Goal: Task Accomplishment & Management: Use online tool/utility

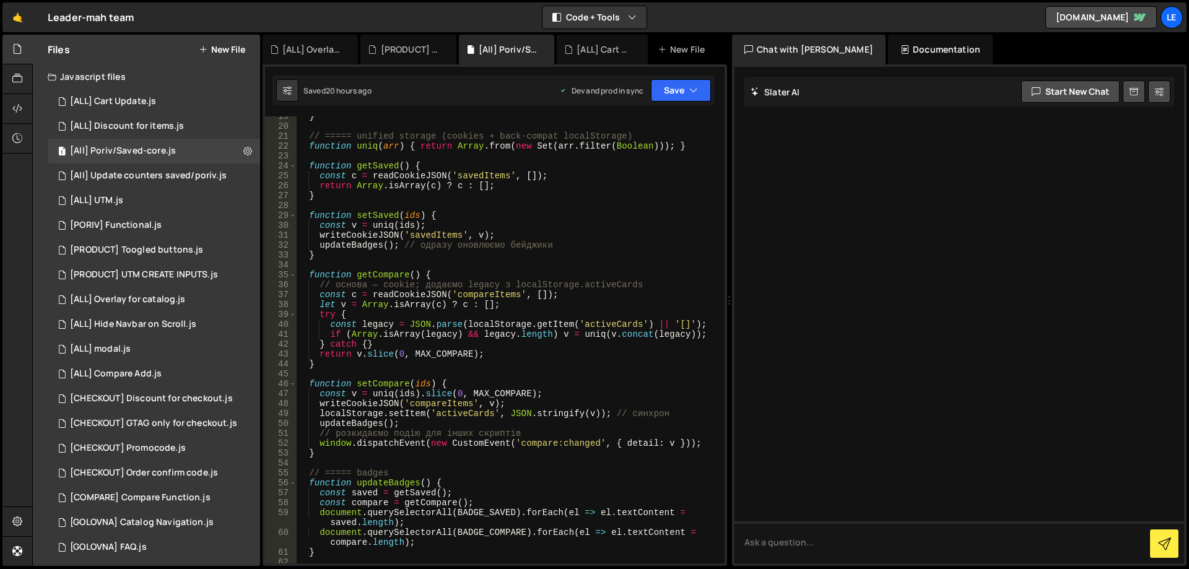
scroll to position [223, 0]
type textarea "}"
click at [583, 191] on div "} // ===== unified storage (cookies + back-compat localStorage) function uniq (…" at bounding box center [507, 344] width 423 height 467
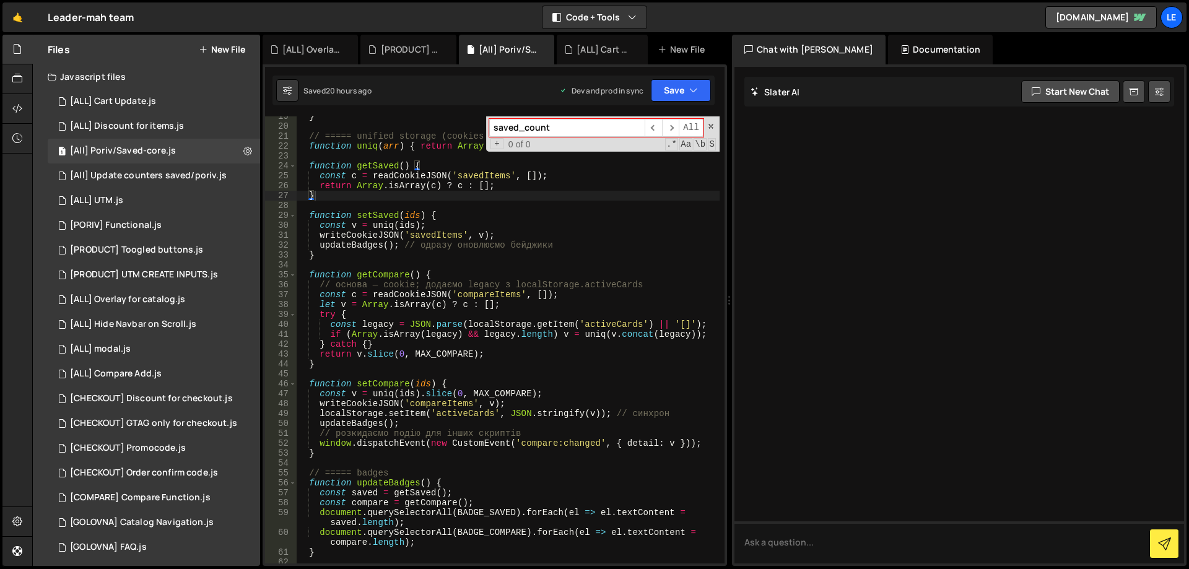
click at [526, 128] on input "saved_count" at bounding box center [566, 128] width 155 height 18
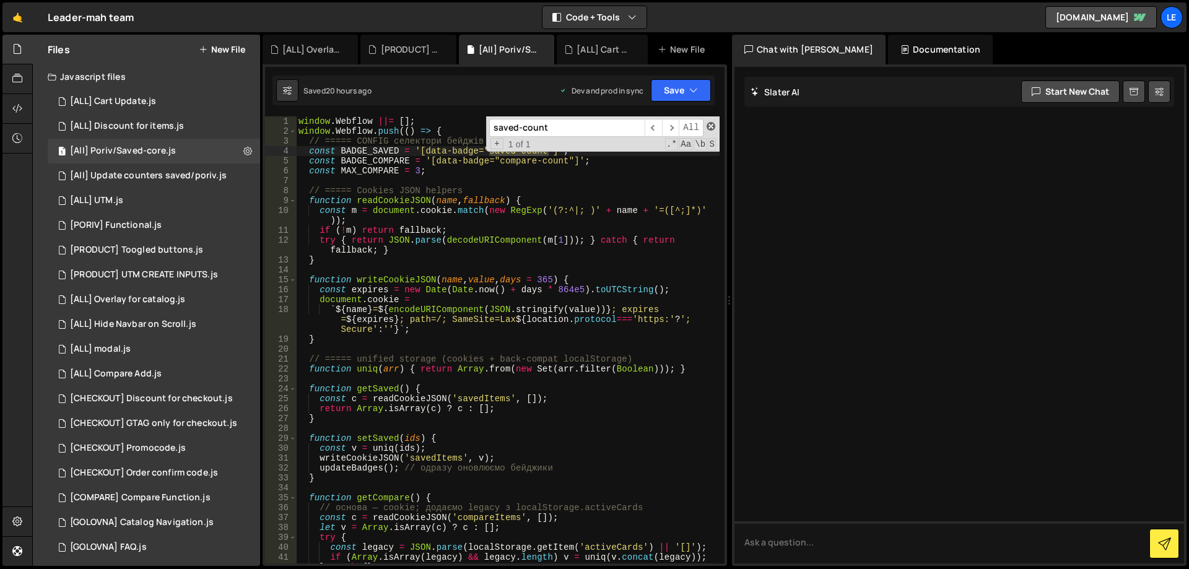
type input "saved-count"
click at [711, 127] on span at bounding box center [710, 126] width 9 height 9
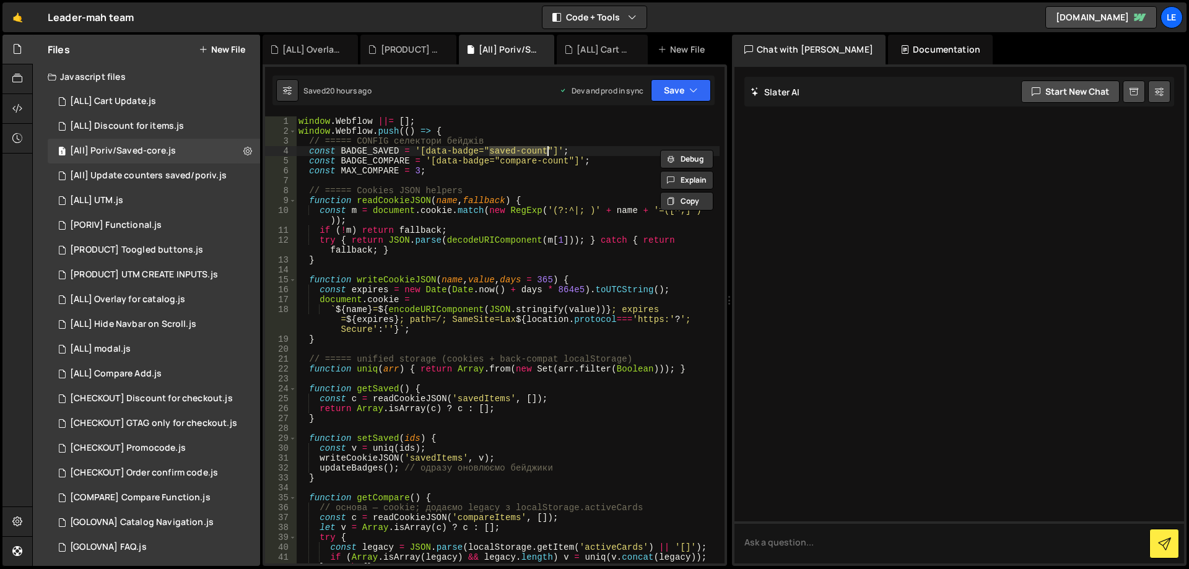
click at [584, 151] on div "window . Webflow ||= [ ] ; window . Webflow . push (( ) => { // ===== CONFIG се…" at bounding box center [507, 349] width 423 height 467
click at [599, 160] on div "window . Webflow ||= [ ] ; window . Webflow . push (( ) => { // ===== CONFIG се…" at bounding box center [507, 349] width 423 height 467
click at [595, 149] on div "window . Webflow ||= [ ] ; window . Webflow . push (( ) => { // ===== CONFIG се…" at bounding box center [507, 349] width 423 height 467
type textarea "const BADGE_SAVED = '[data-badge="saved-count"]';"
click at [389, 148] on div "window . Webflow ||= [ ] ; window . Webflow . push (( ) => { // ===== CONFIG се…" at bounding box center [507, 349] width 423 height 467
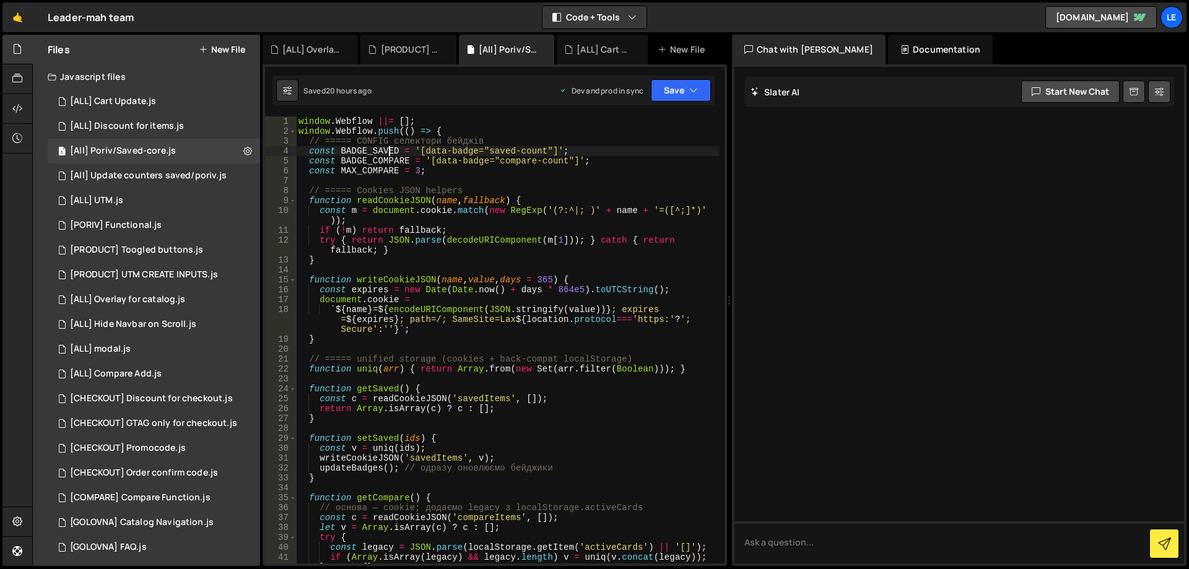
click at [389, 148] on div "window . Webflow ||= [ ] ; window . Webflow . push (( ) => { // ===== CONFIG се…" at bounding box center [507, 349] width 423 height 467
type input "BADGE_SAVED"
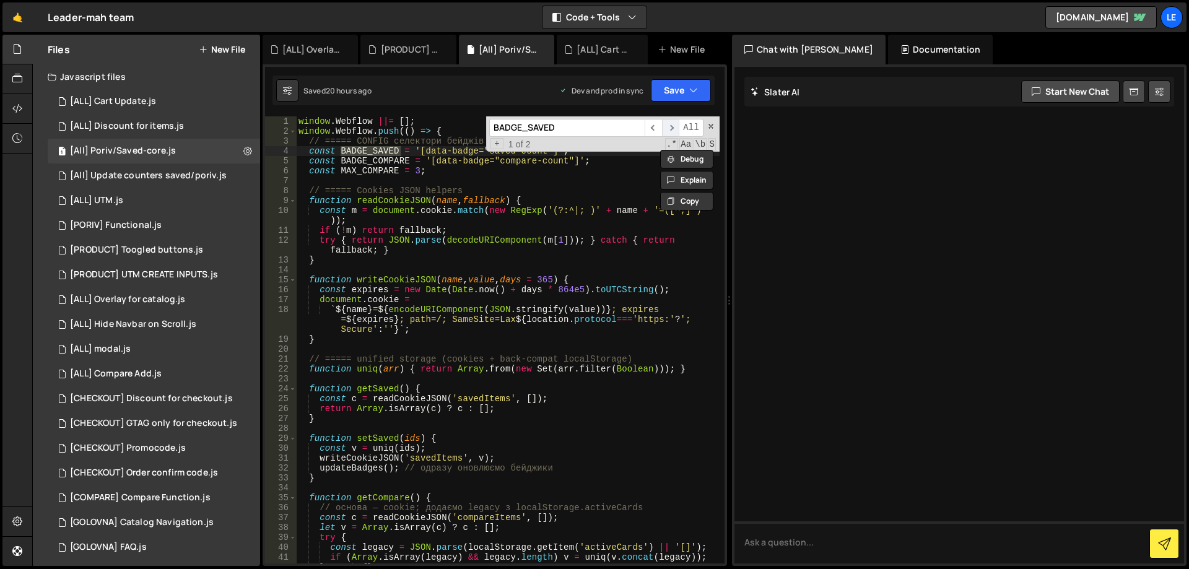
click at [675, 124] on span "​" at bounding box center [670, 128] width 17 height 18
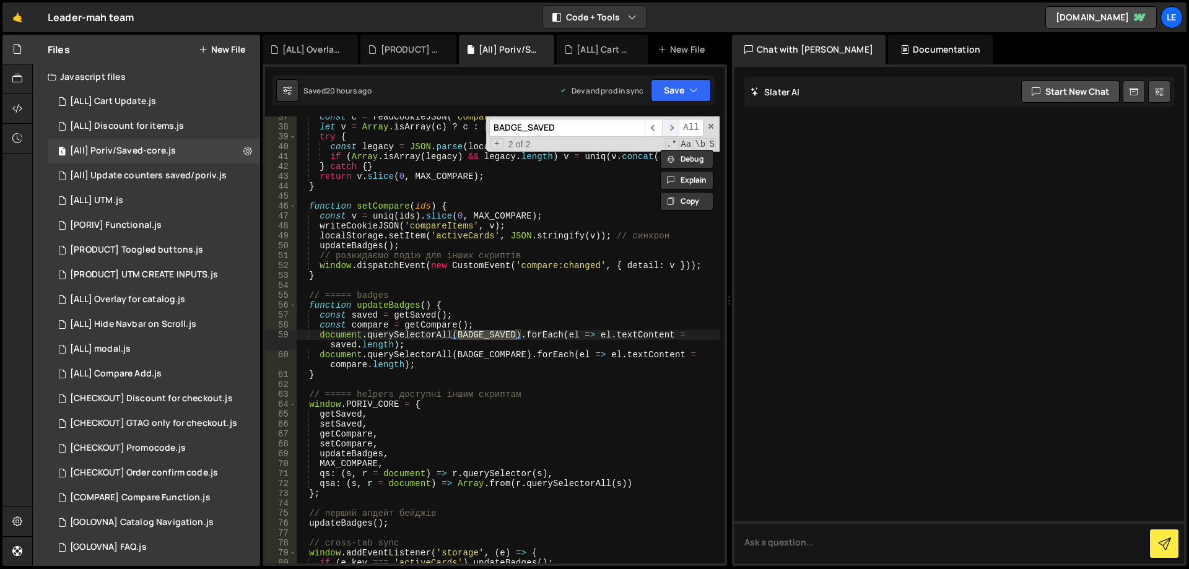
click at [674, 124] on span "​" at bounding box center [670, 128] width 17 height 18
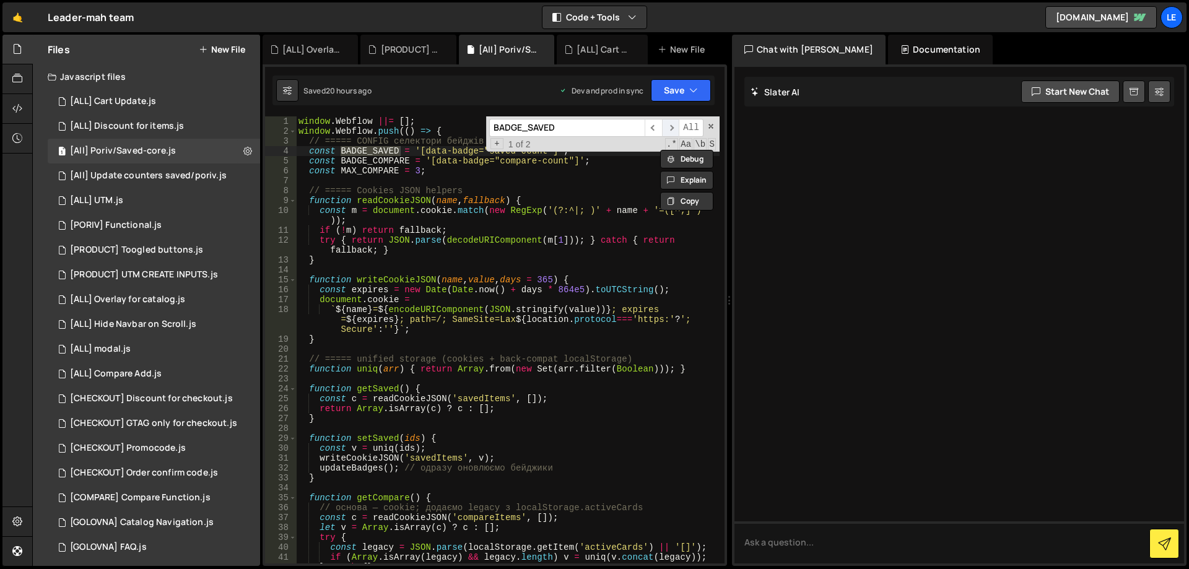
scroll to position [0, 0]
click at [674, 124] on span "​" at bounding box center [670, 128] width 17 height 18
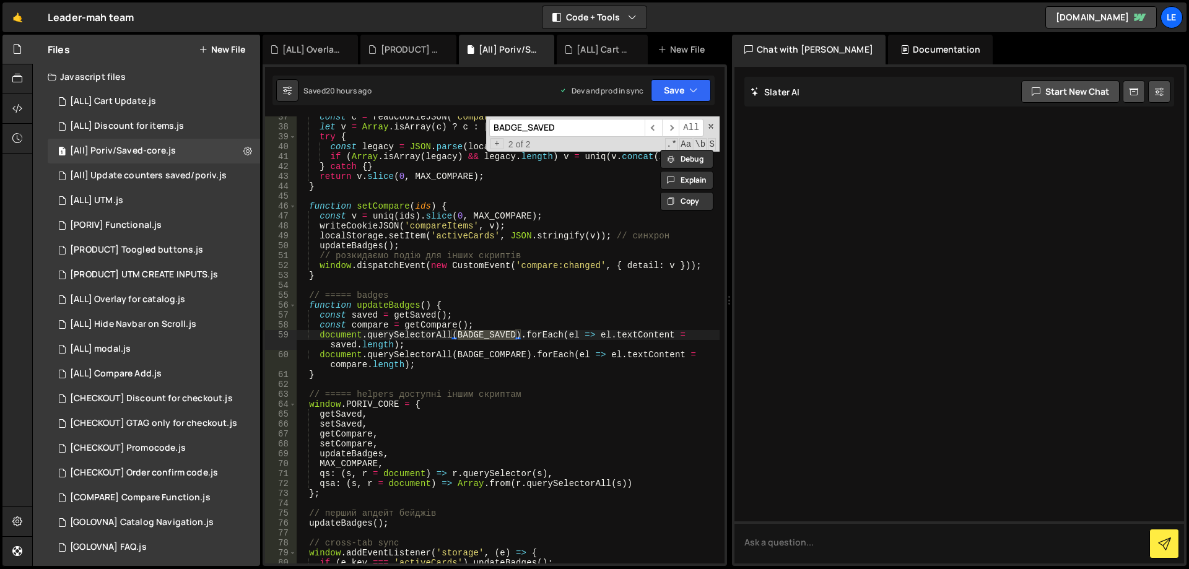
click at [337, 348] on div "const c = readCookieJSON ( 'compareItems' , [ ]) ; let v = Array . isArray ( c …" at bounding box center [507, 345] width 423 height 467
click at [349, 342] on div "const c = readCookieJSON ( 'compareItems' , [ ]) ; let v = Array . isArray ( c …" at bounding box center [507, 339] width 423 height 447
click at [349, 342] on div "const c = readCookieJSON ( 'compareItems' , [ ]) ; let v = Array . isArray ( c …" at bounding box center [507, 345] width 423 height 467
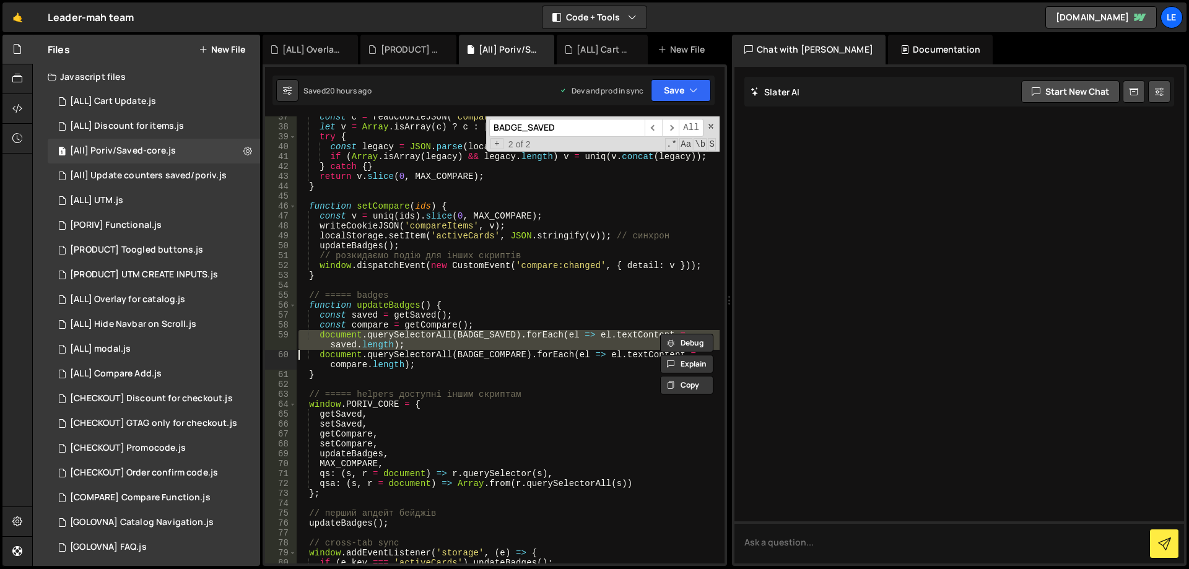
click at [381, 313] on div "const c = readCookieJSON ( 'compareItems' , [ ]) ; let v = Array . isArray ( c …" at bounding box center [507, 345] width 423 height 467
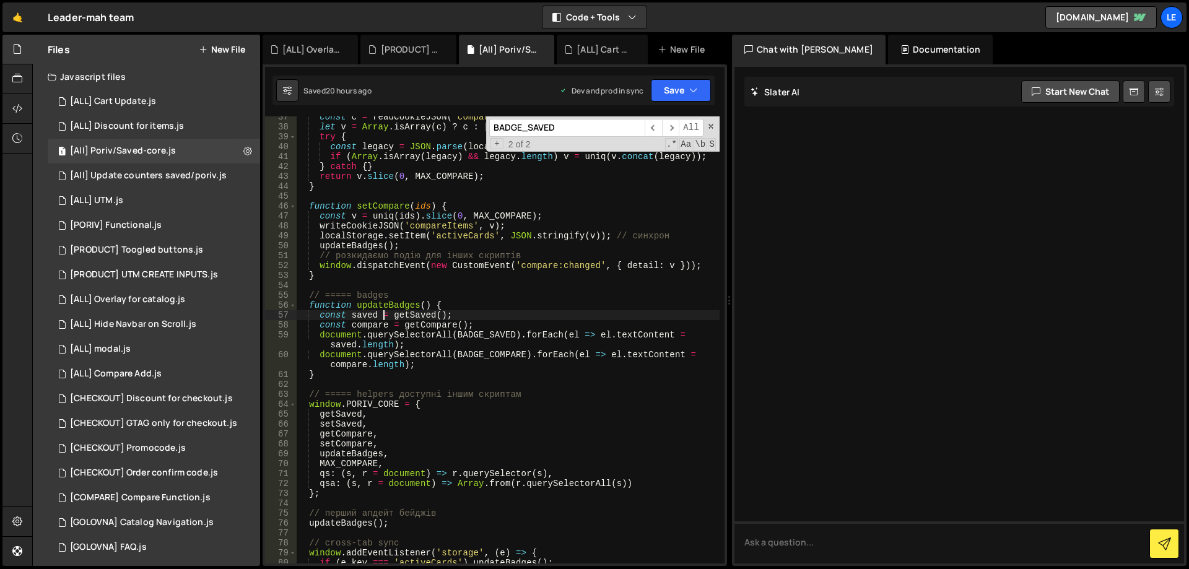
click at [415, 313] on div "const c = readCookieJSON ( 'compareItems' , [ ]) ; let v = Array . isArray ( c …" at bounding box center [507, 345] width 423 height 467
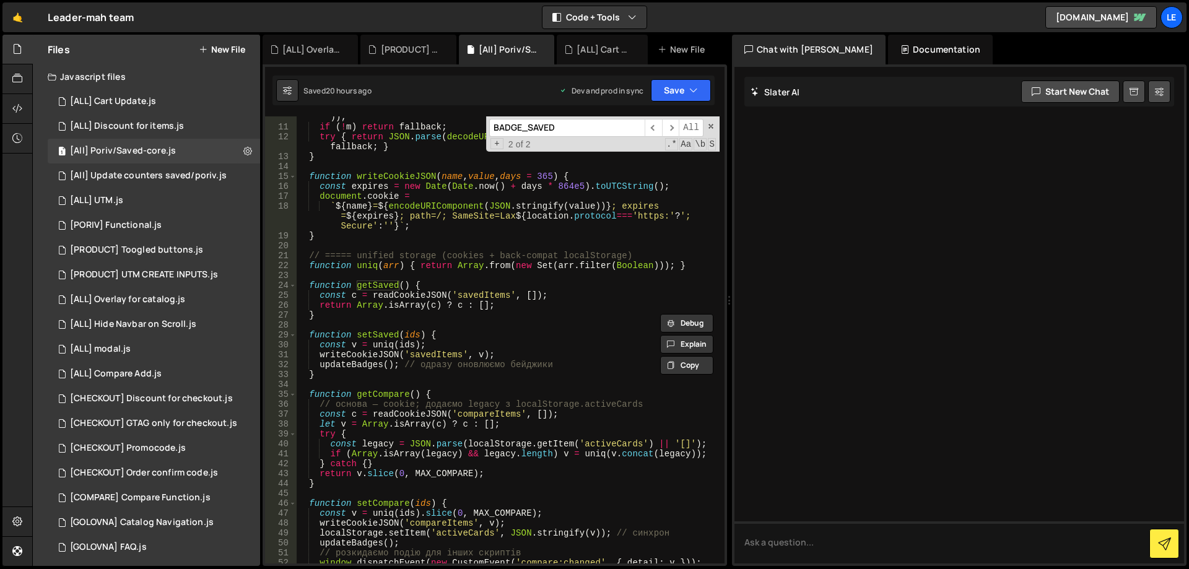
scroll to position [0, 0]
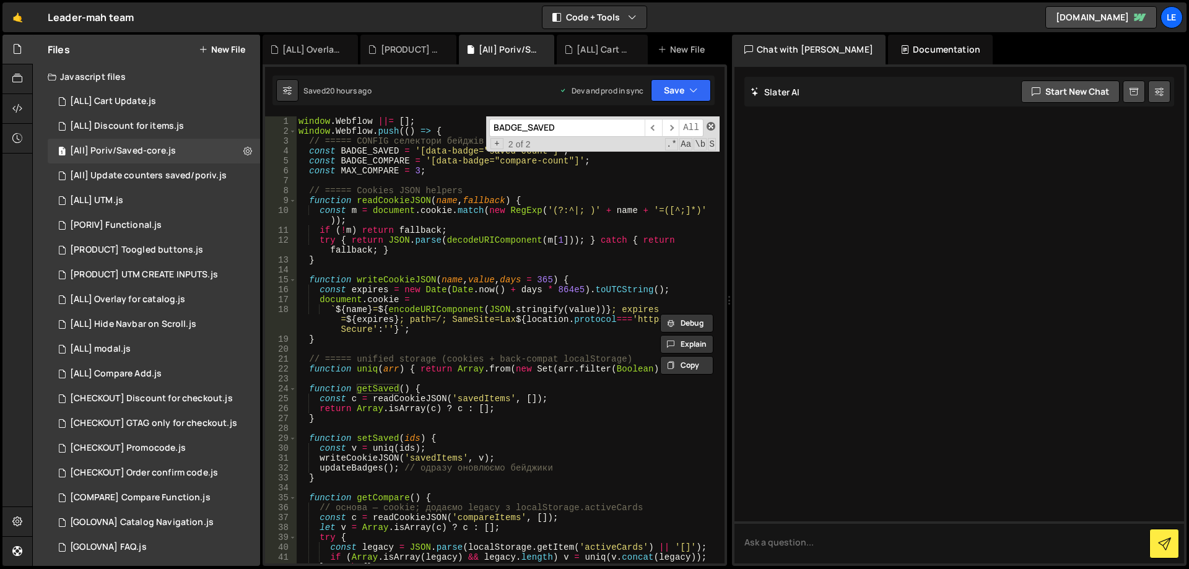
click at [712, 124] on span at bounding box center [710, 126] width 9 height 9
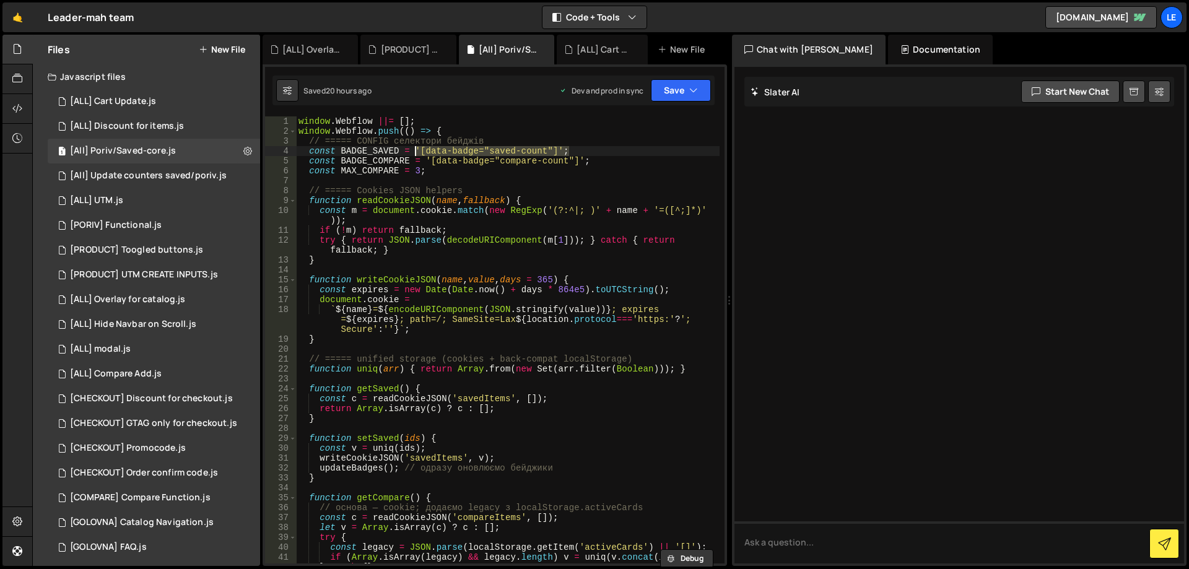
drag, startPoint x: 581, startPoint y: 150, endPoint x: 415, endPoint y: 147, distance: 166.0
click at [415, 147] on div "window . Webflow ||= [ ] ; window . Webflow . push (( ) => { // ===== CONFIG се…" at bounding box center [507, 349] width 423 height 467
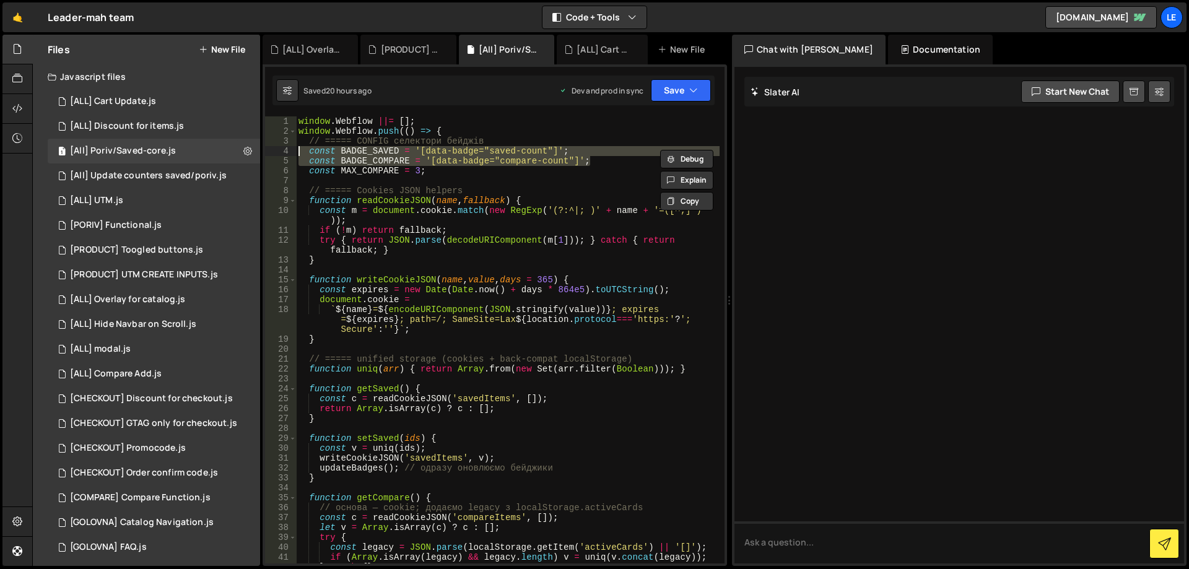
drag, startPoint x: 605, startPoint y: 160, endPoint x: 297, endPoint y: 150, distance: 308.5
click at [297, 150] on div "window . Webflow ||= [ ] ; window . Webflow . push (( ) => { // ===== CONFIG се…" at bounding box center [507, 349] width 423 height 467
type textarea "const BADGE_SAVED = '[data-badge="saved-count"]'; const BADGE_COMPARE = '[data-…"
paste textarea
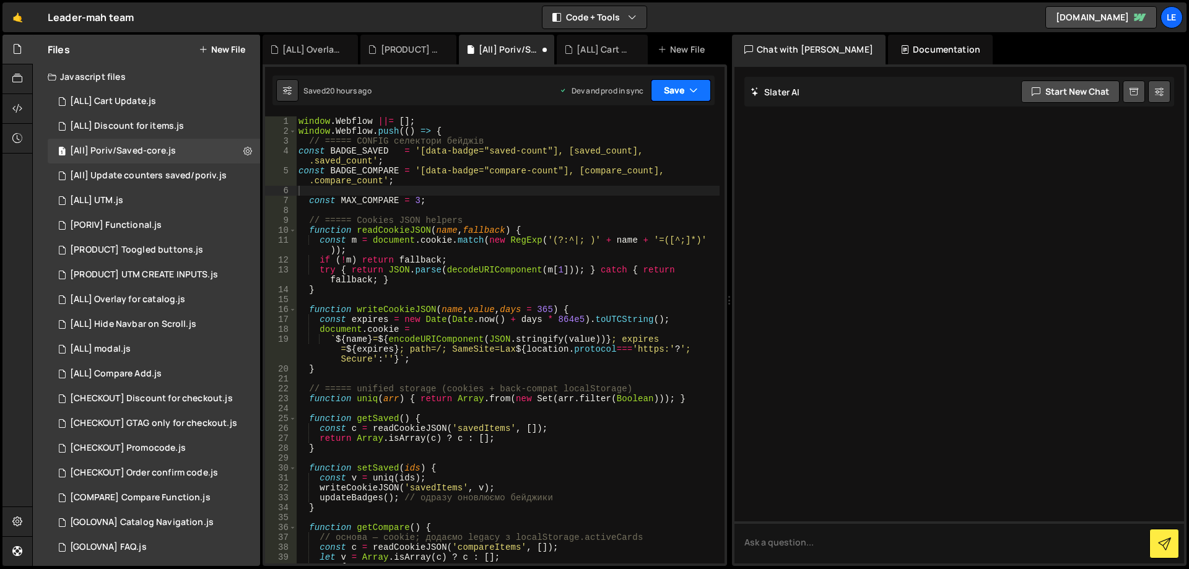
click at [680, 93] on button "Save" at bounding box center [681, 90] width 60 height 22
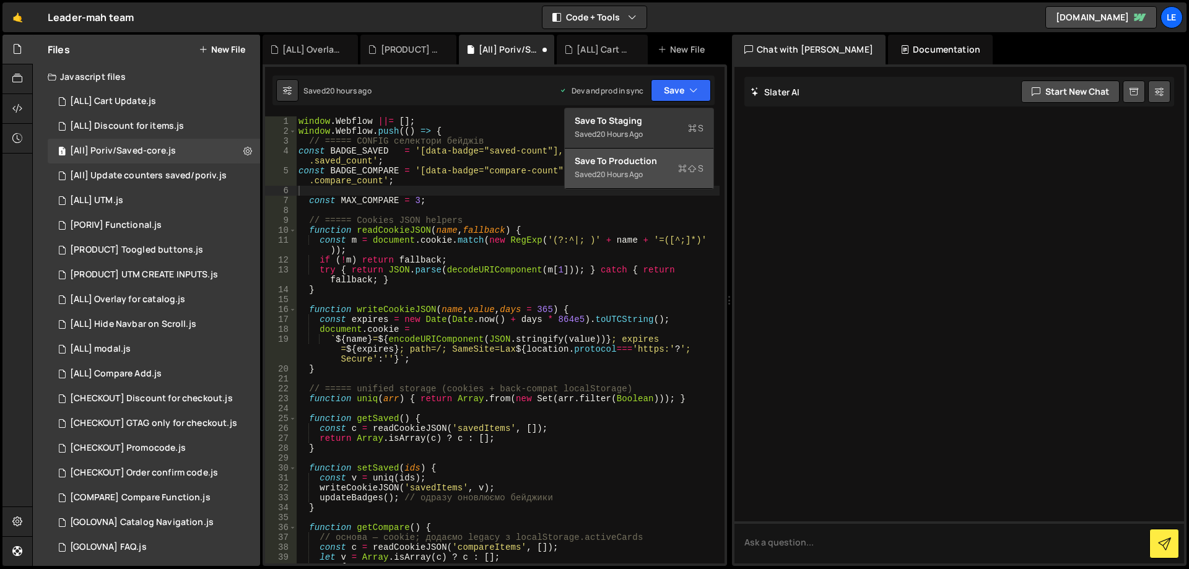
click at [639, 166] on div "Save to Production S" at bounding box center [639, 161] width 129 height 12
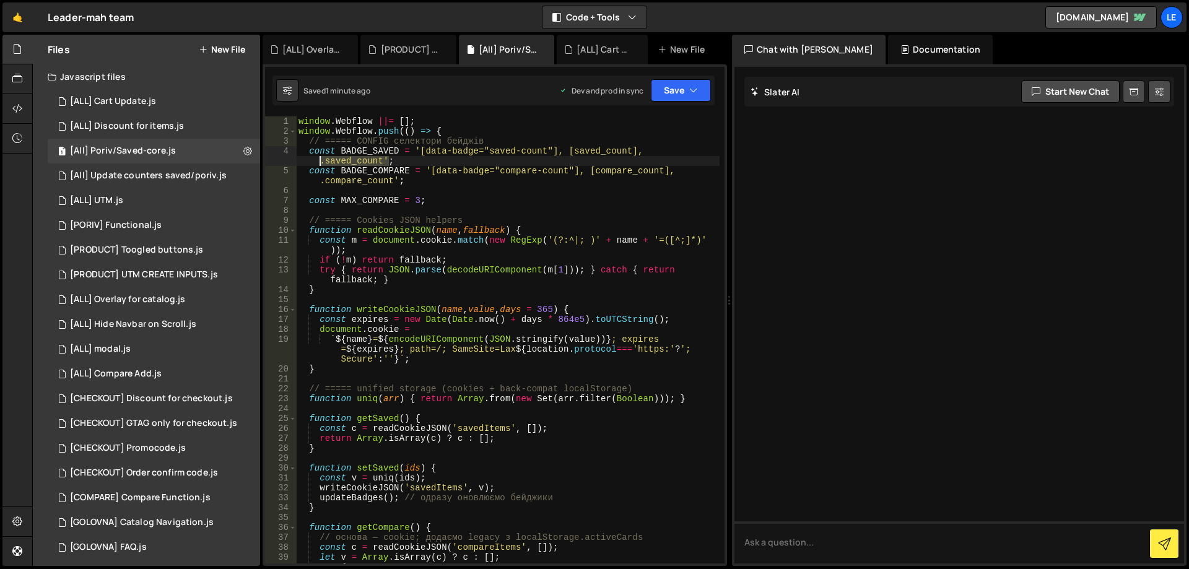
drag, startPoint x: 388, startPoint y: 160, endPoint x: 318, endPoint y: 161, distance: 69.3
click at [318, 161] on div "window . Webflow ||= [ ] ; window . Webflow . push (( ) => { // ===== CONFIG се…" at bounding box center [507, 349] width 423 height 467
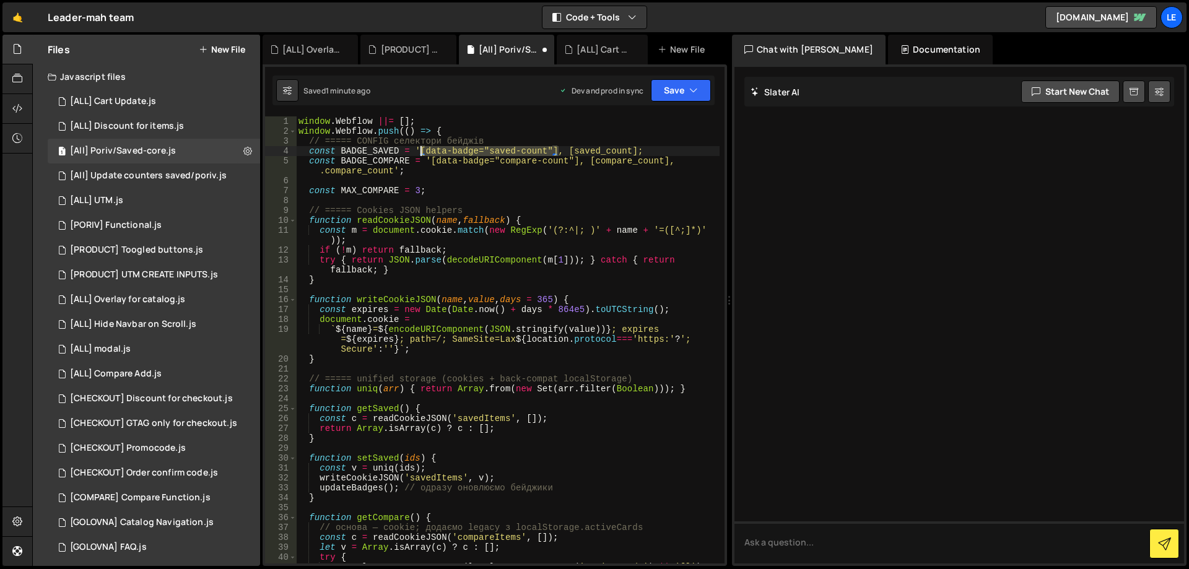
drag, startPoint x: 558, startPoint y: 149, endPoint x: 419, endPoint y: 151, distance: 139.3
click at [419, 151] on div "window . Webflow ||= [ ] ; window . Webflow . push (( ) => { // ===== CONFIG се…" at bounding box center [507, 349] width 423 height 467
drag, startPoint x: 433, startPoint y: 160, endPoint x: 590, endPoint y: 162, distance: 156.6
click at [590, 162] on div "window . Webflow ||= [ ] ; window . Webflow . push (( ) => { // ===== CONFIG се…" at bounding box center [507, 349] width 423 height 467
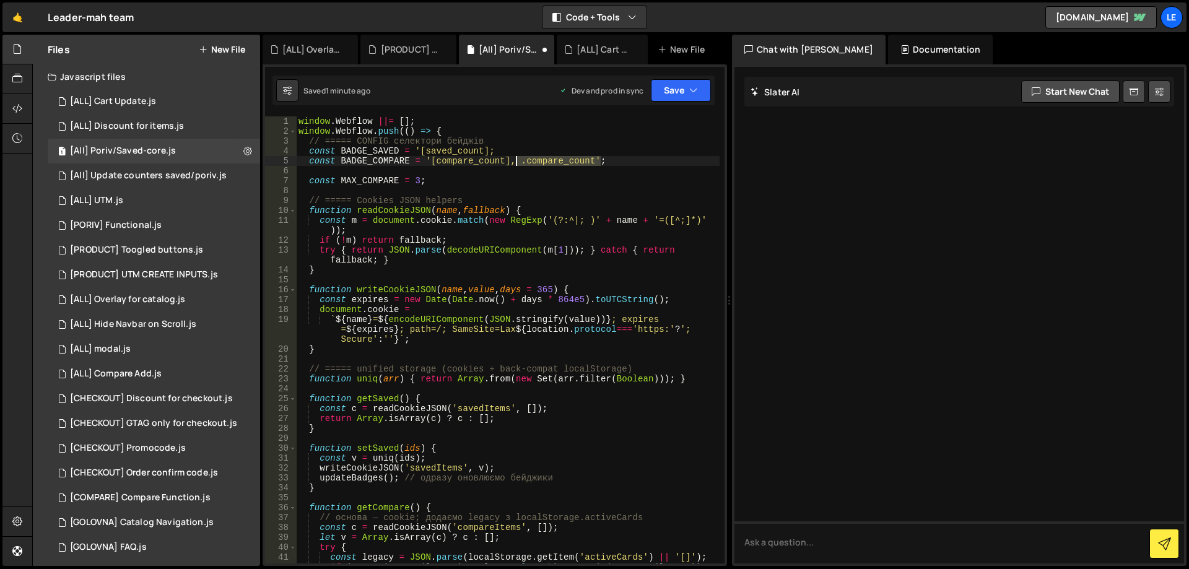
drag, startPoint x: 600, startPoint y: 157, endPoint x: 513, endPoint y: 159, distance: 87.3
click at [513, 159] on div "window . Webflow ||= [ ] ; window . Webflow . push (( ) => { // ===== CONFIG се…" at bounding box center [507, 349] width 423 height 467
click at [566, 158] on div "window . Webflow ||= [ ] ; window . Webflow . push (( ) => { // ===== CONFIG се…" at bounding box center [507, 349] width 423 height 467
click at [672, 96] on button "Save" at bounding box center [681, 90] width 60 height 22
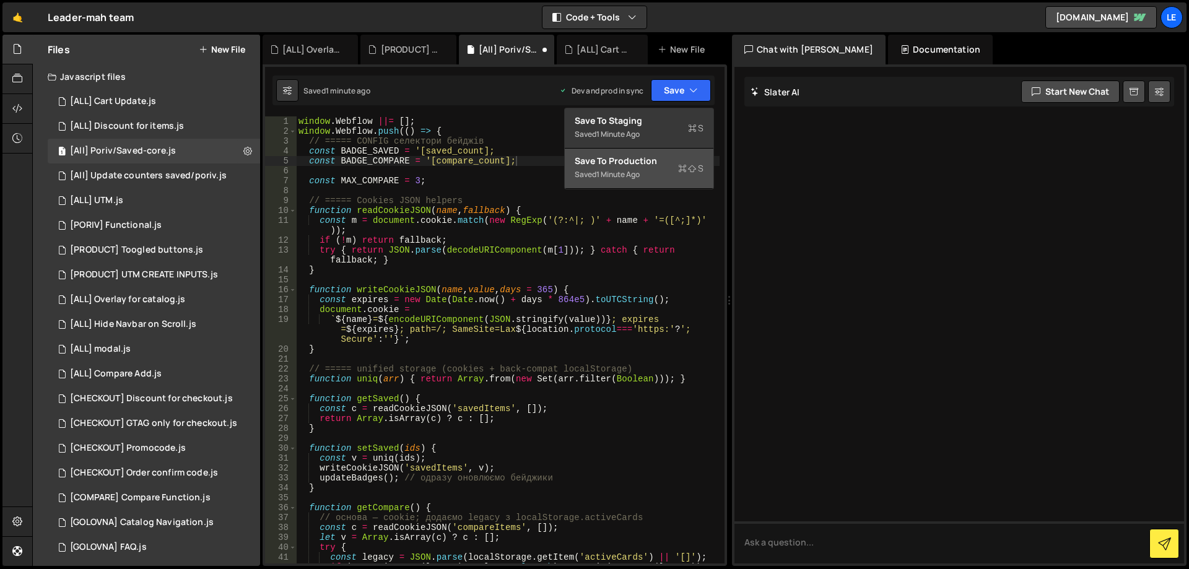
click at [624, 162] on div "Save to Production S" at bounding box center [639, 161] width 129 height 12
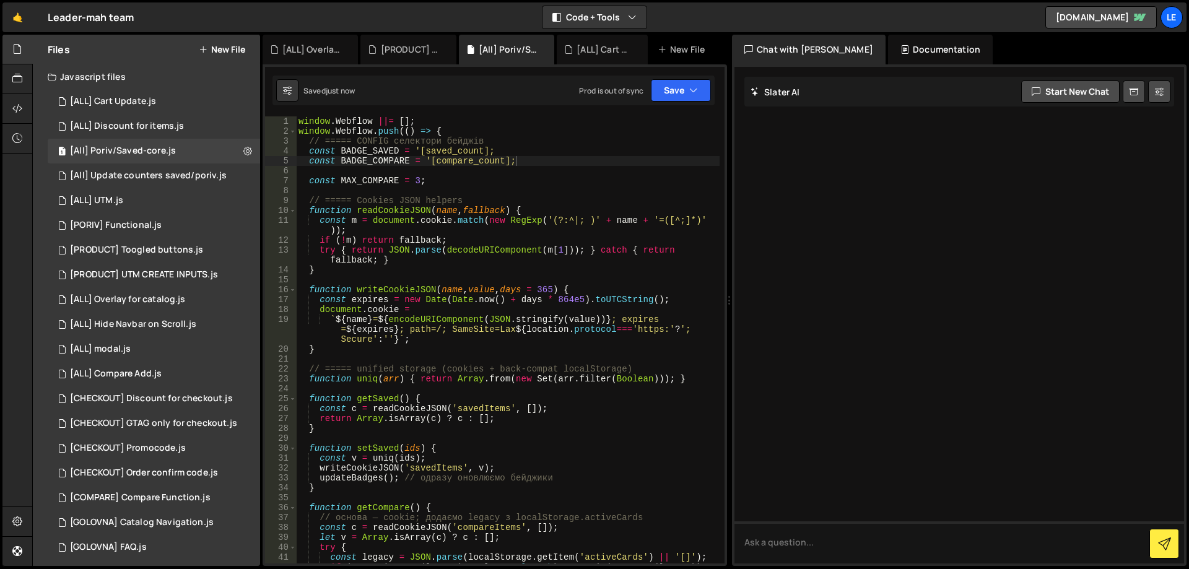
click at [510, 159] on div "window . Webflow ||= [ ] ; window . Webflow . push (( ) => { // ===== CONFIG се…" at bounding box center [507, 349] width 423 height 467
click at [490, 150] on div "window . Webflow ||= [ ] ; window . Webflow . push (( ) => { // ===== CONFIG се…" at bounding box center [507, 349] width 423 height 467
click at [705, 80] on button "Save" at bounding box center [681, 90] width 60 height 22
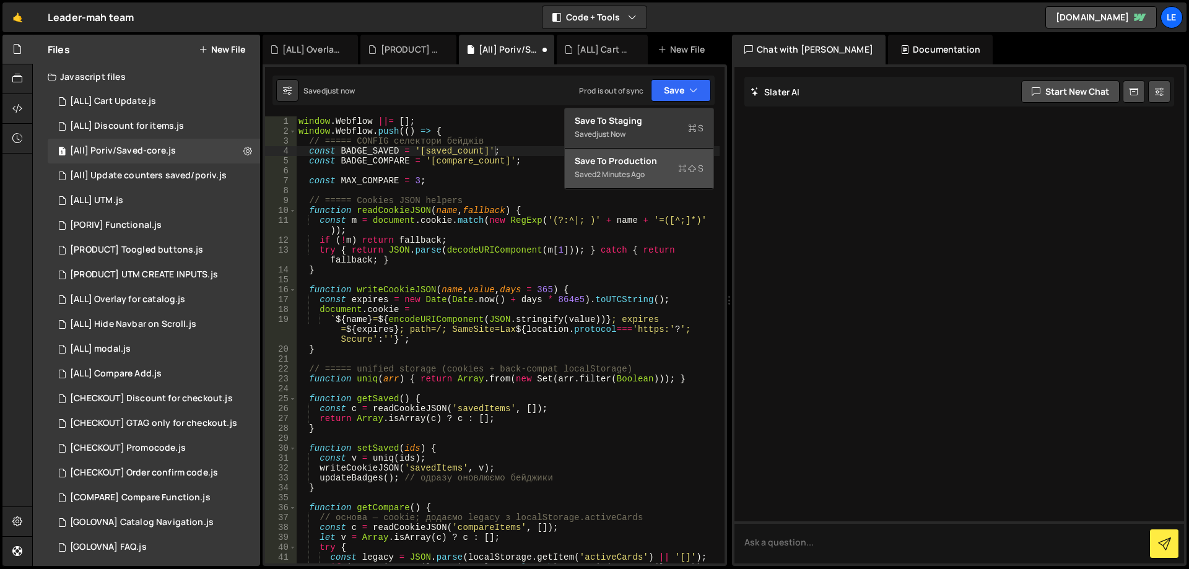
click at [614, 177] on div "2 minutes ago" at bounding box center [620, 174] width 48 height 11
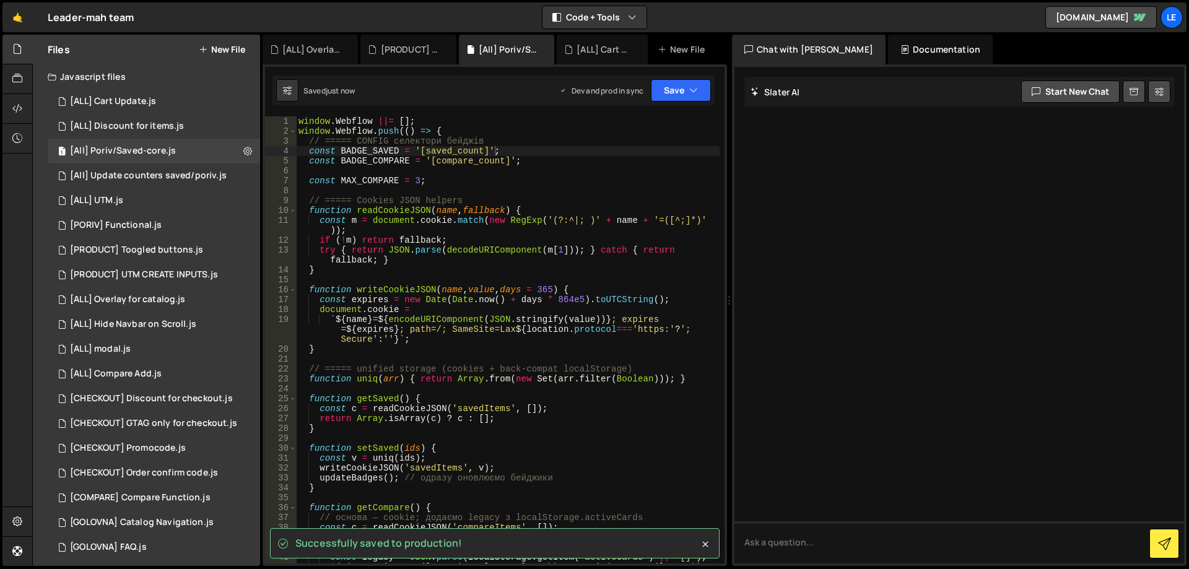
click at [557, 160] on div "window . Webflow ||= [ ] ; window . Webflow . push (( ) => { // ===== CONFIG се…" at bounding box center [507, 349] width 423 height 467
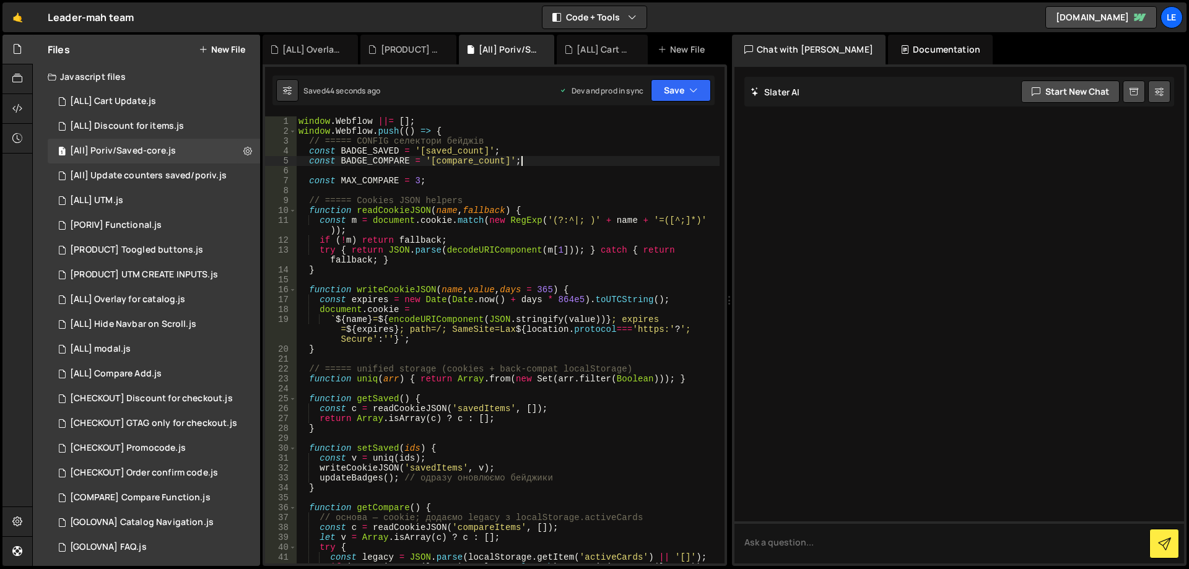
click at [542, 266] on div "window . Webflow ||= [ ] ; window . Webflow . push (( ) => { // ===== CONFIG се…" at bounding box center [507, 349] width 423 height 467
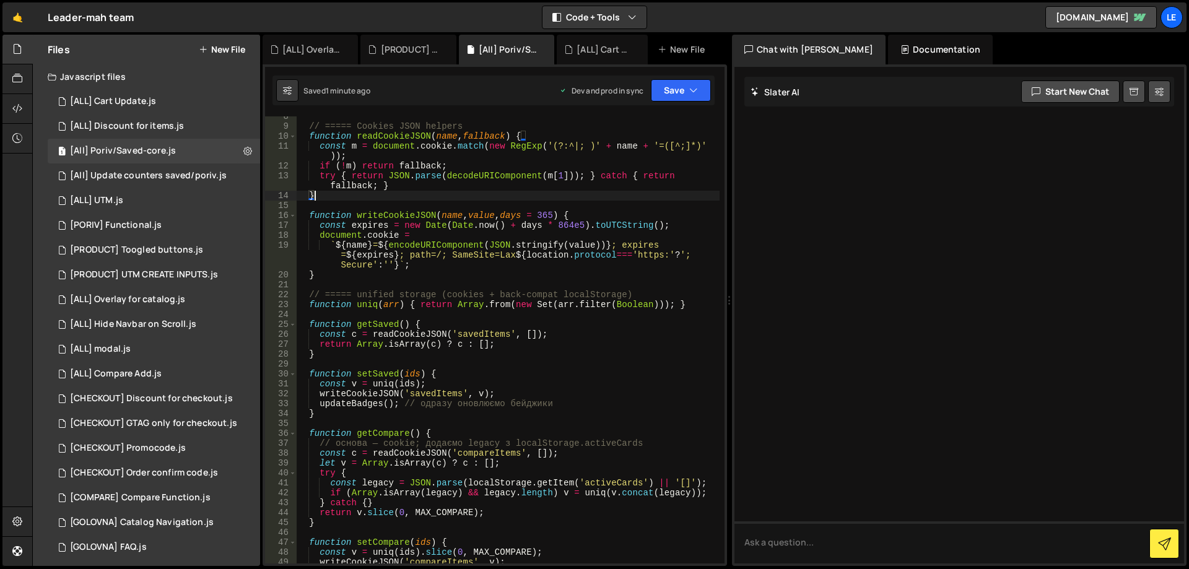
click at [437, 392] on div "// ===== Cookies JSON helpers function readCookieJSON ( name , fallback ) { con…" at bounding box center [507, 344] width 423 height 467
paste textarea "_product"
click at [491, 336] on div "// ===== Cookies JSON helpers function readCookieJSON ( name , fallback ) { con…" at bounding box center [507, 344] width 423 height 467
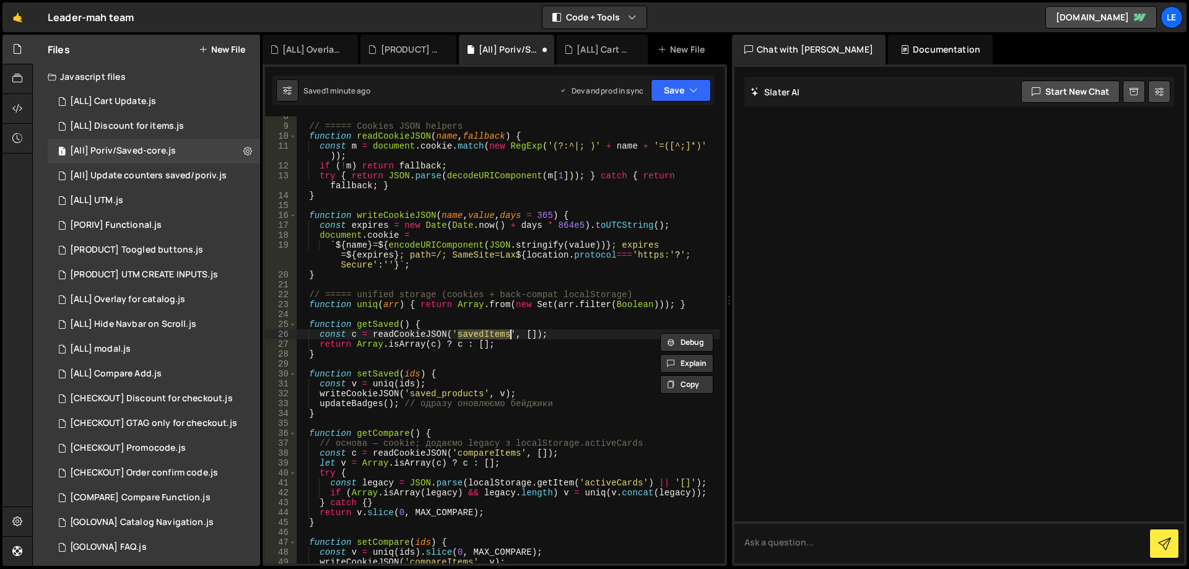
paste textarea "_product"
type textarea "const c = readCookieJSON('saved_products', []);"
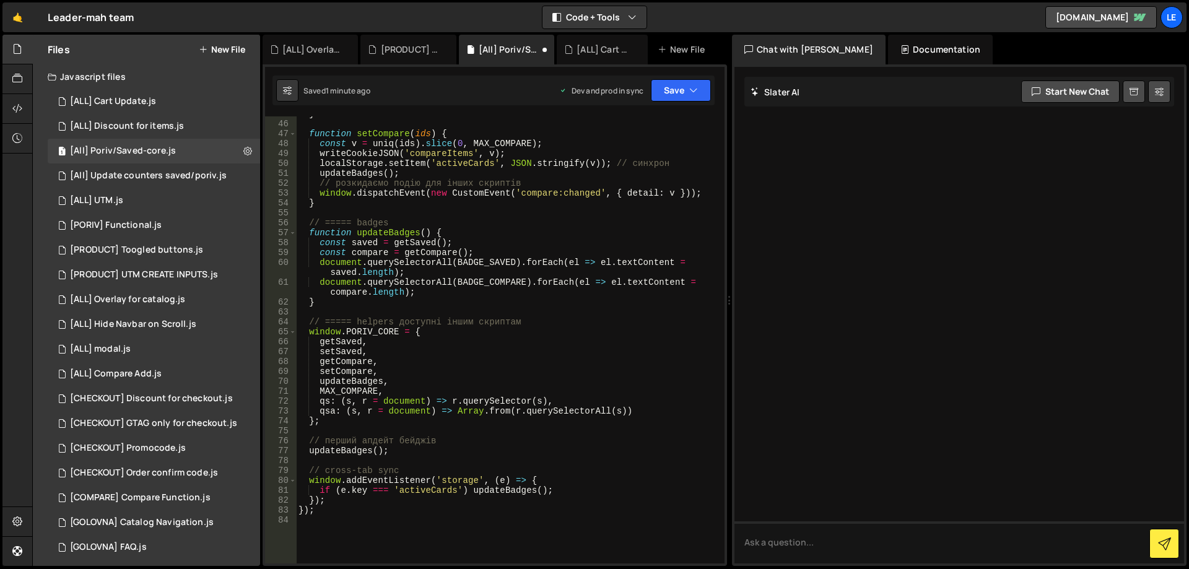
scroll to position [520, 0]
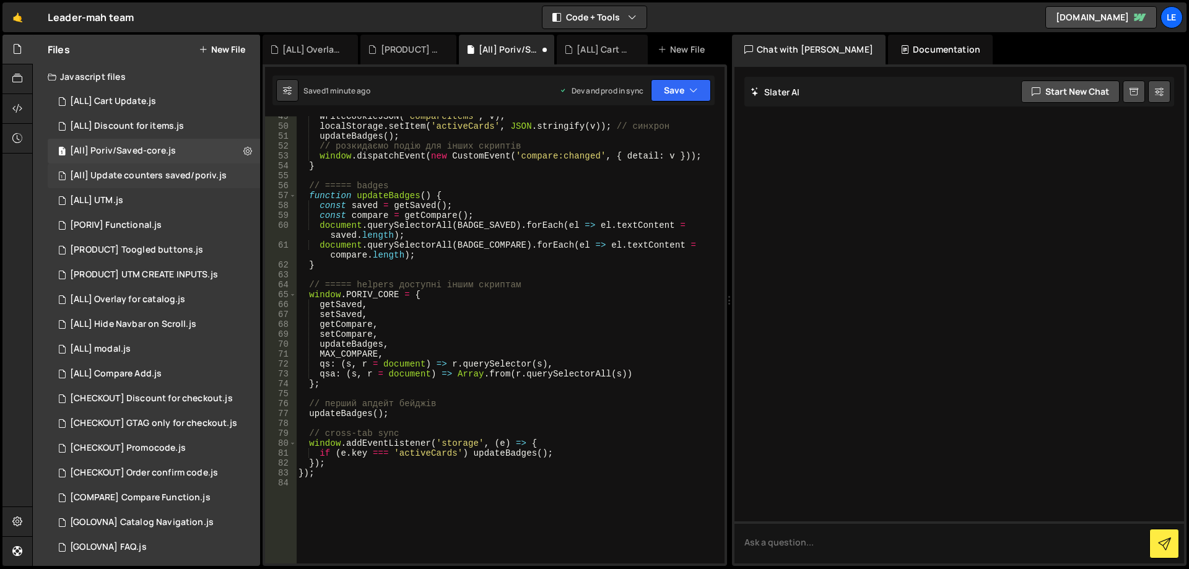
click at [165, 177] on div "[All] Update counters saved/poriv.js" at bounding box center [148, 175] width 157 height 11
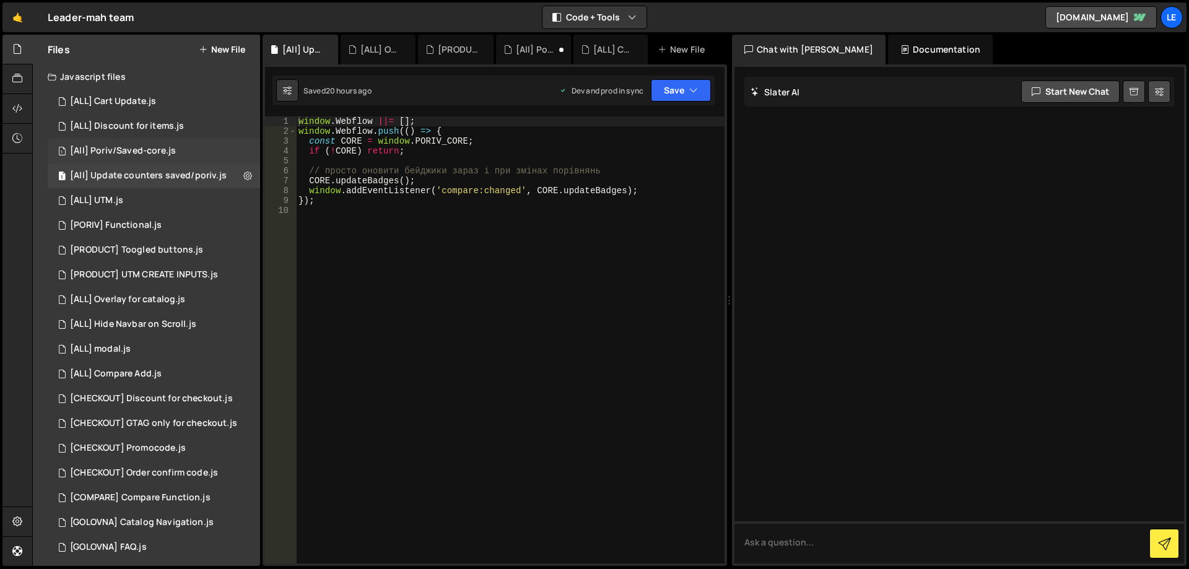
click at [163, 154] on div "[All] Poriv/Saved-core.js" at bounding box center [123, 150] width 106 height 11
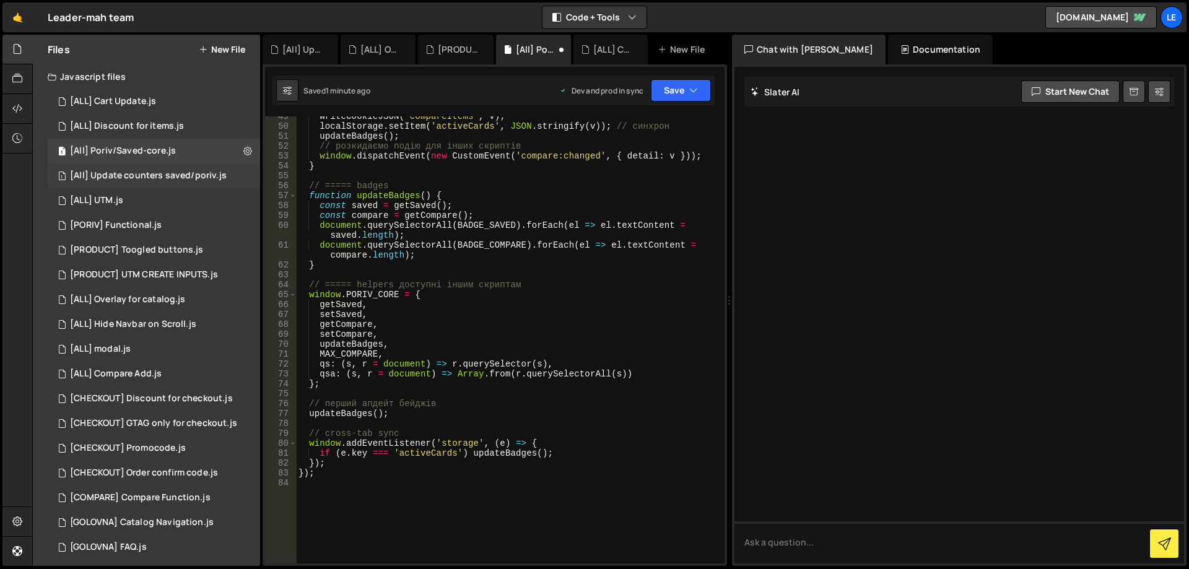
click at [167, 173] on div "[All] Update counters saved/poriv.js" at bounding box center [148, 175] width 157 height 11
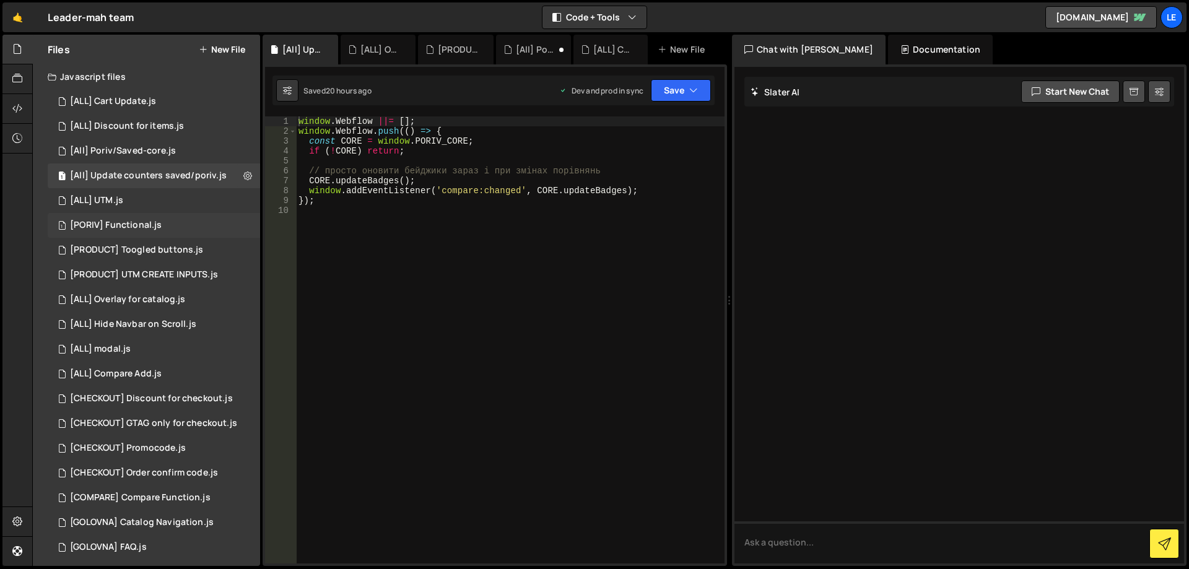
click at [173, 227] on div "1 [PORIV] Functional.js 0" at bounding box center [154, 225] width 212 height 25
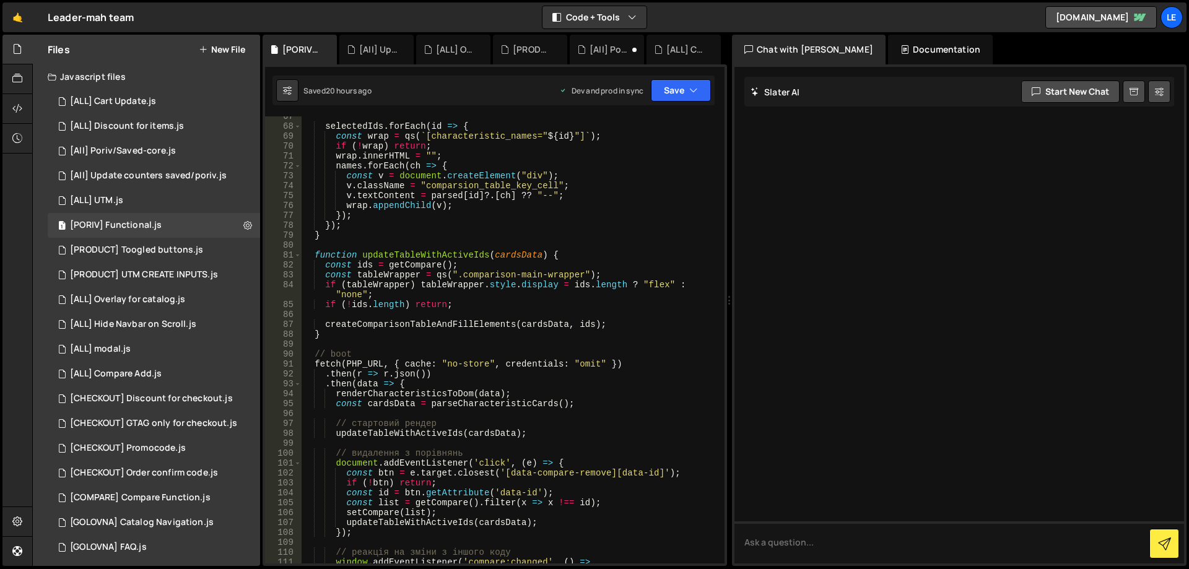
scroll to position [743, 0]
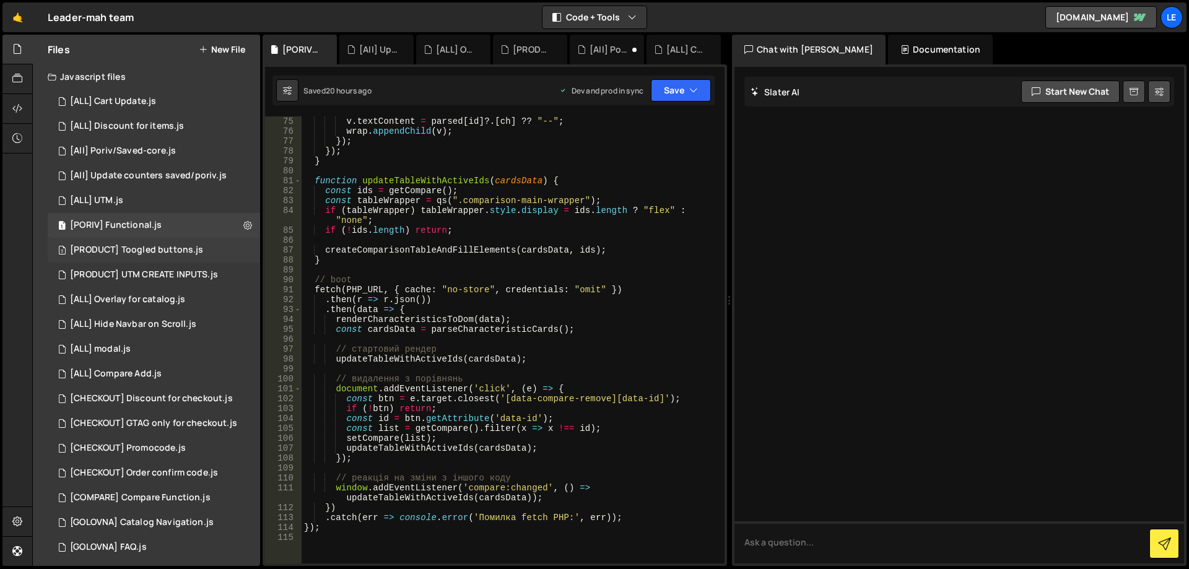
click at [158, 251] on div "[PRODUCT] Toogled buttons.js" at bounding box center [136, 250] width 133 height 11
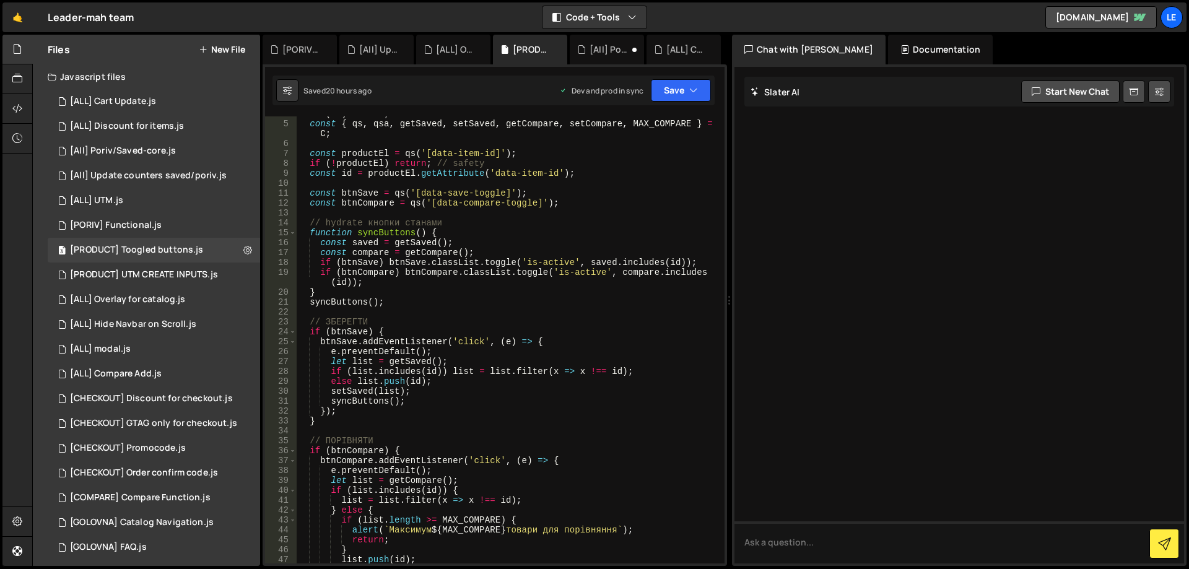
scroll to position [0, 0]
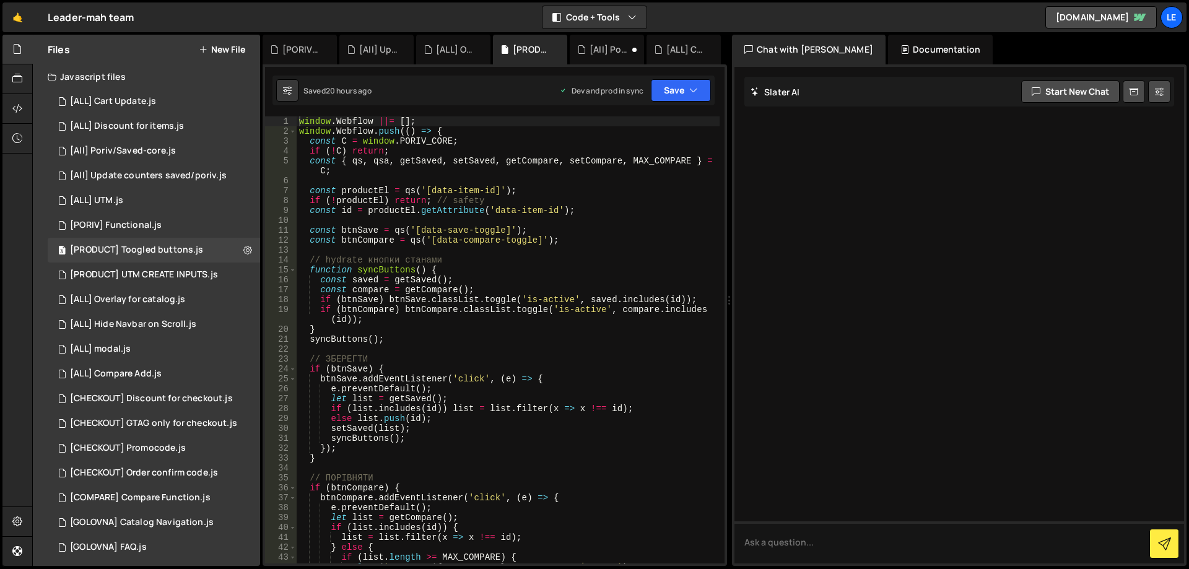
type textarea "const btnSave = qs('[data-save-toggle]');"
click at [424, 228] on div "window . Webflow ||= [ ] ; window . Webflow . push (( ) => { const C = window .…" at bounding box center [508, 349] width 423 height 467
drag, startPoint x: 424, startPoint y: 228, endPoint x: 490, endPoint y: 232, distance: 66.3
click at [490, 231] on div "window . Webflow ||= [ ] ; window . Webflow . push (( ) => { const C = window .…" at bounding box center [508, 349] width 423 height 467
click at [172, 142] on div "1 [All] Poriv/Saved-core.js 0" at bounding box center [154, 151] width 212 height 25
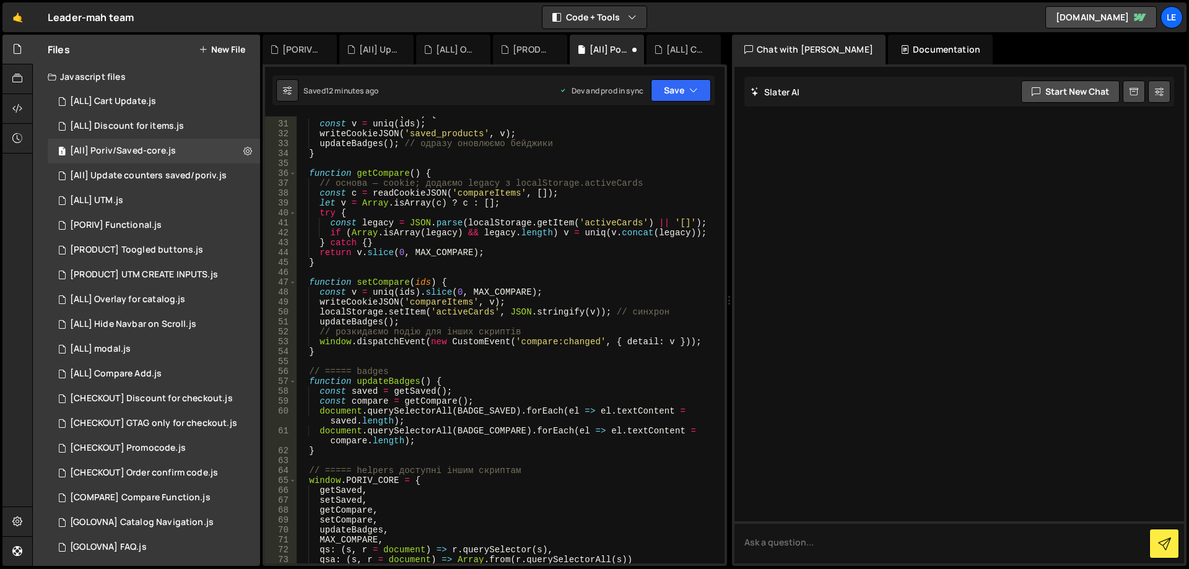
scroll to position [297, 0]
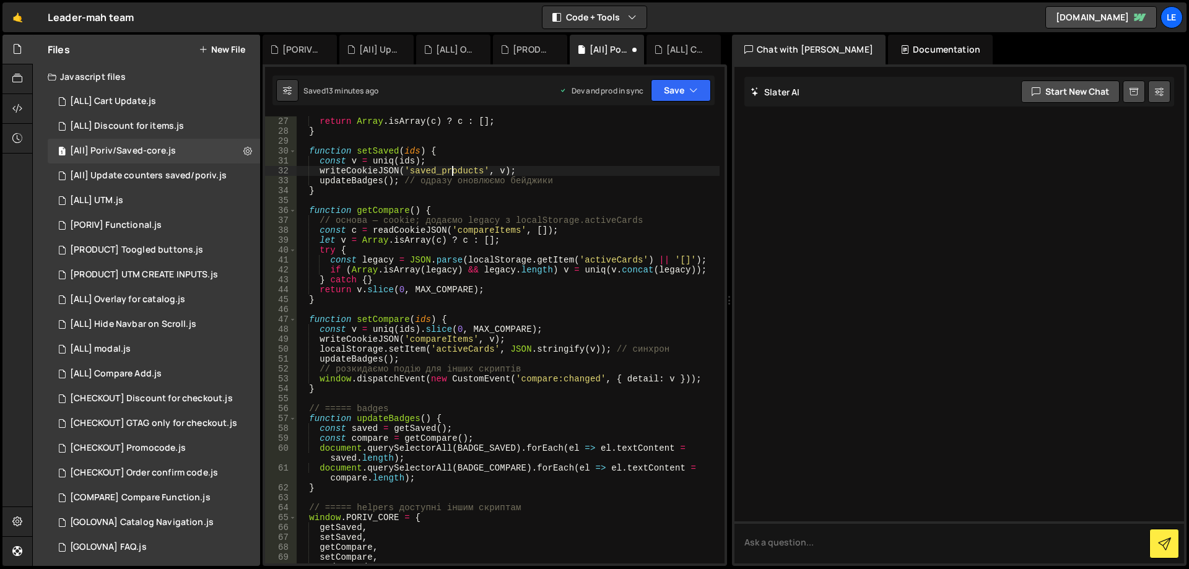
click at [453, 171] on div "return Array . isArray ( c ) ? c : [ ] ; } function setSaved ( ids ) { const v …" at bounding box center [507, 349] width 423 height 467
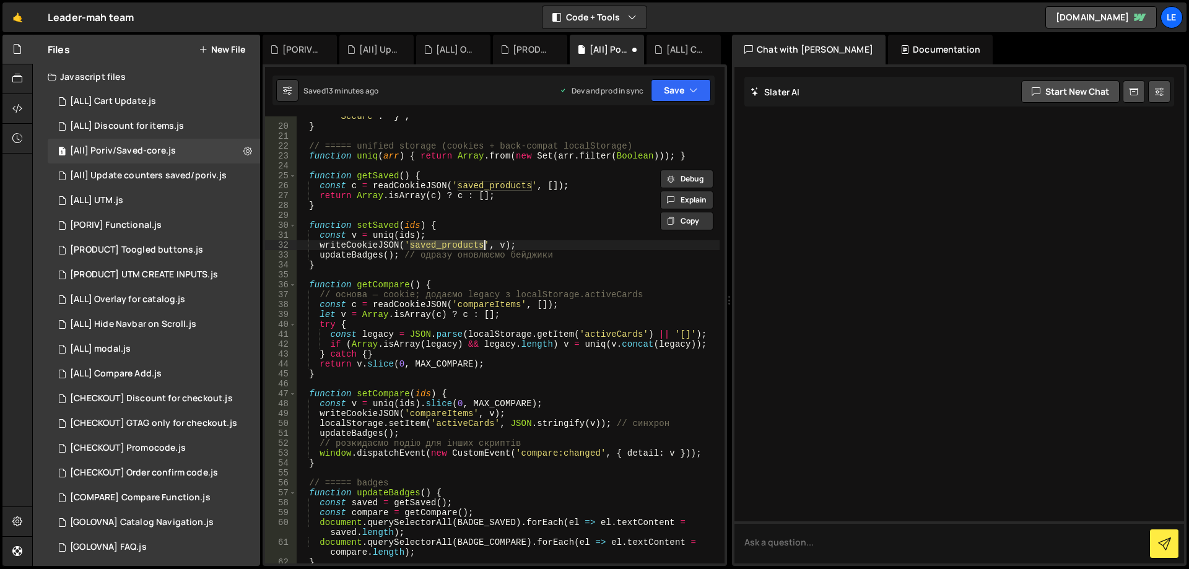
scroll to position [186, 0]
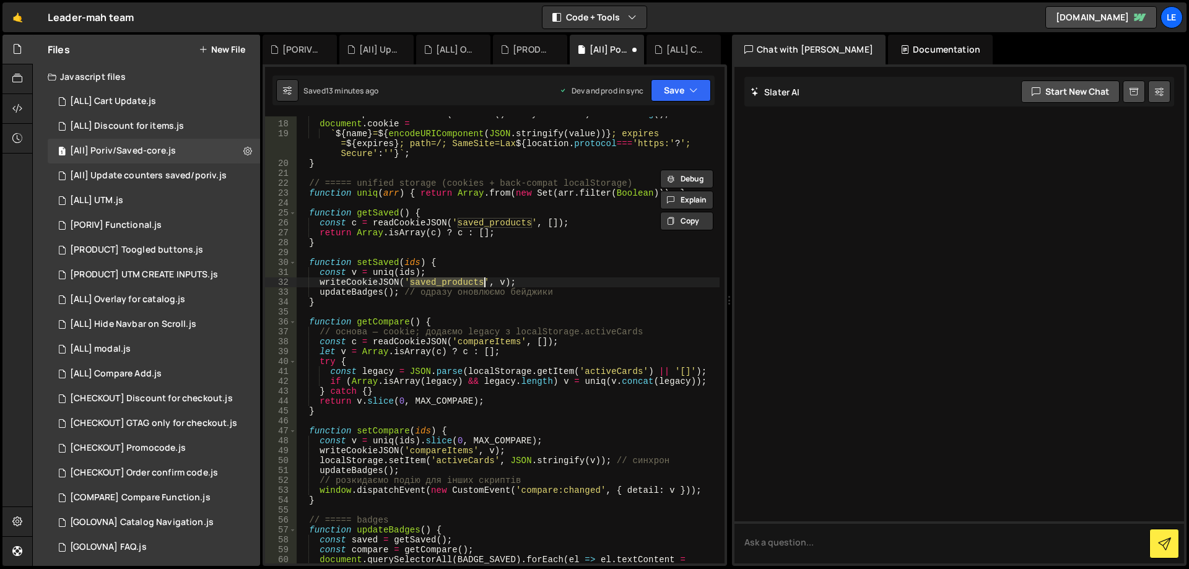
click at [505, 219] on div "const expires = new Date ( Date . now ( ) + days * 864e5 ) . toUTCString ( ) ; …" at bounding box center [507, 347] width 423 height 477
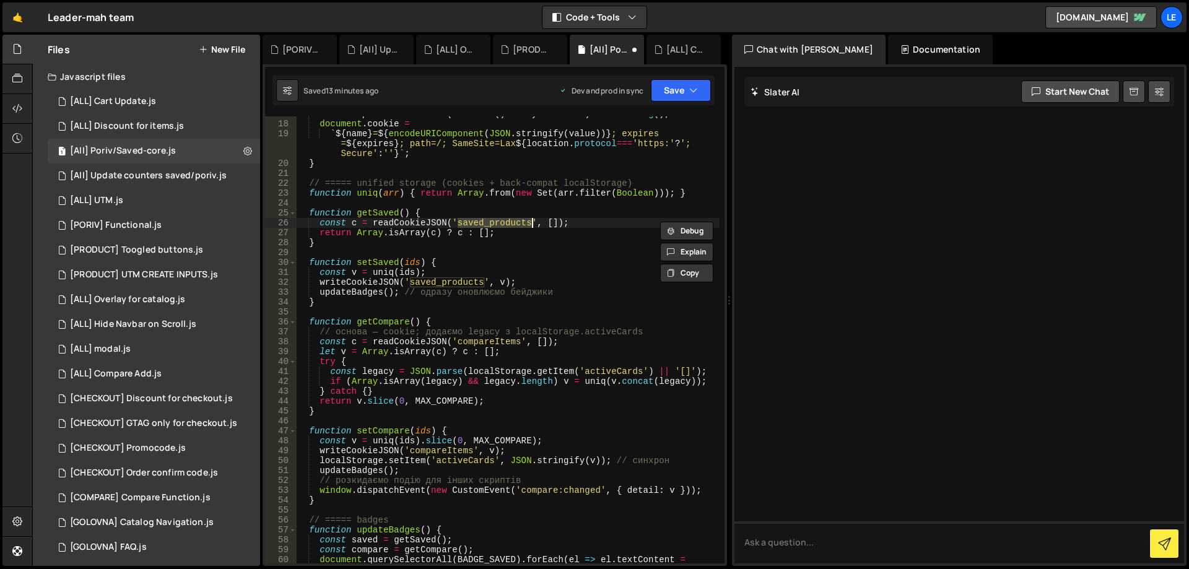
click at [495, 342] on div "const expires = new Date ( Date . now ( ) + days * 864e5 ) . toUTCString ( ) ; …" at bounding box center [507, 347] width 423 height 477
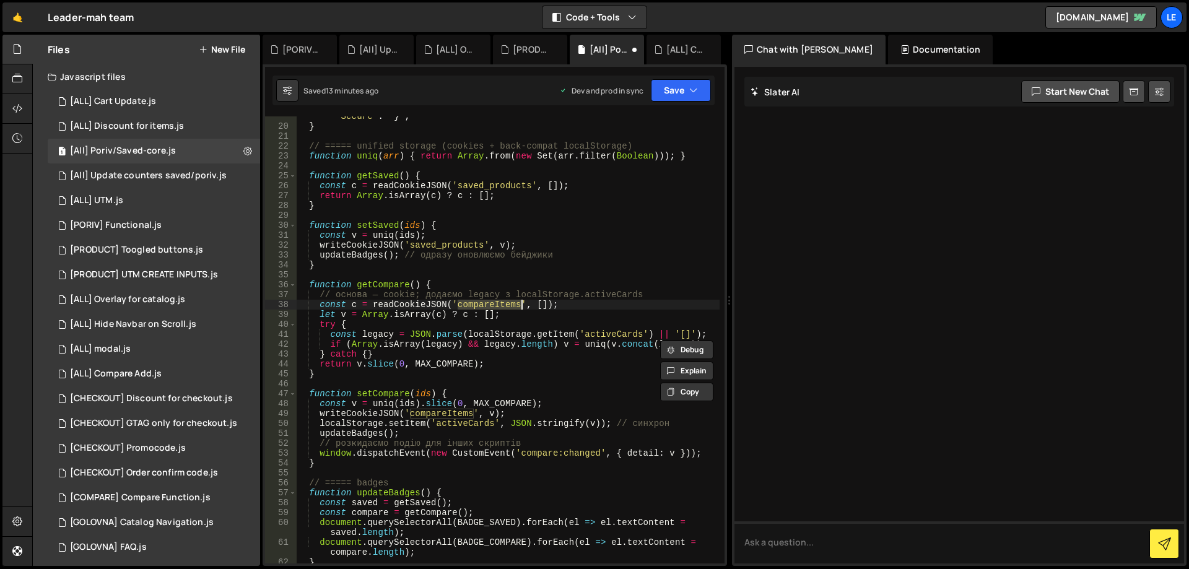
scroll to position [260, 0]
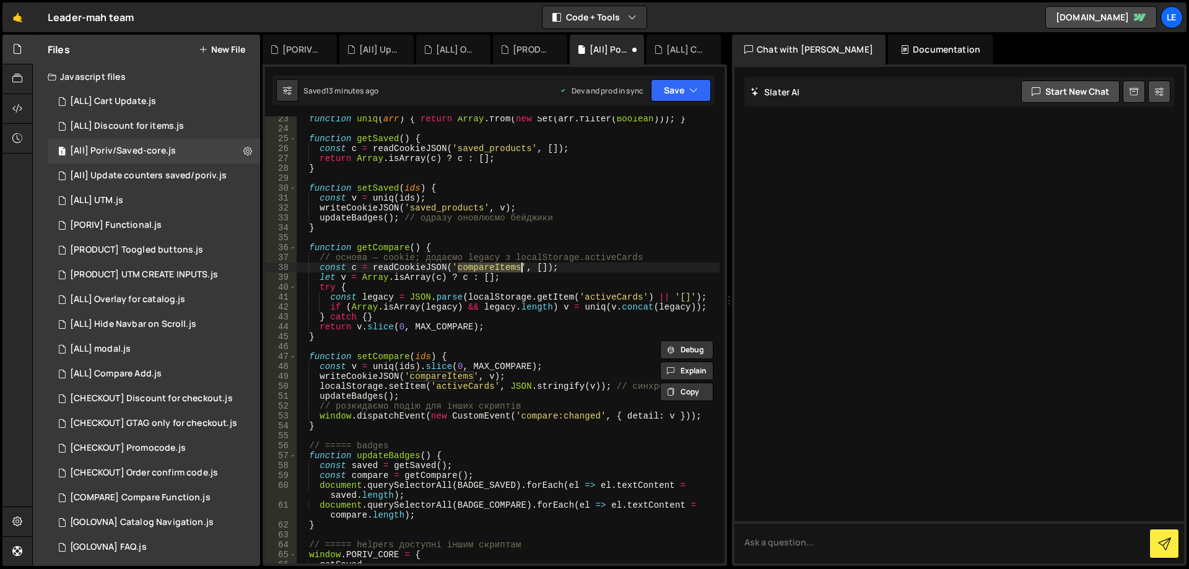
paste textarea "poriv_product"
click at [458, 378] on div "function uniq ( arr ) { return Array . from ( new Set ( arr . filter ( Boolean …" at bounding box center [507, 347] width 423 height 467
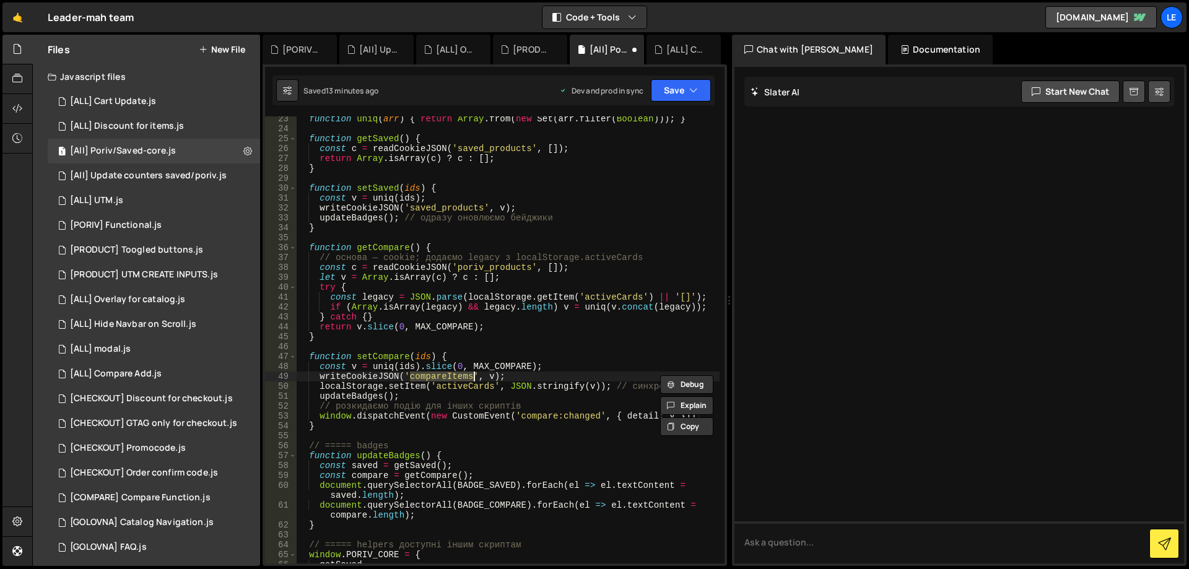
paste textarea "poriv_product"
click at [560, 371] on div "function uniq ( arr ) { return Array . from ( new Set ( arr . filter ( Boolean …" at bounding box center [507, 347] width 423 height 467
click at [559, 373] on div "function uniq ( arr ) { return Array . from ( new Set ( arr . filter ( Boolean …" at bounding box center [507, 347] width 423 height 467
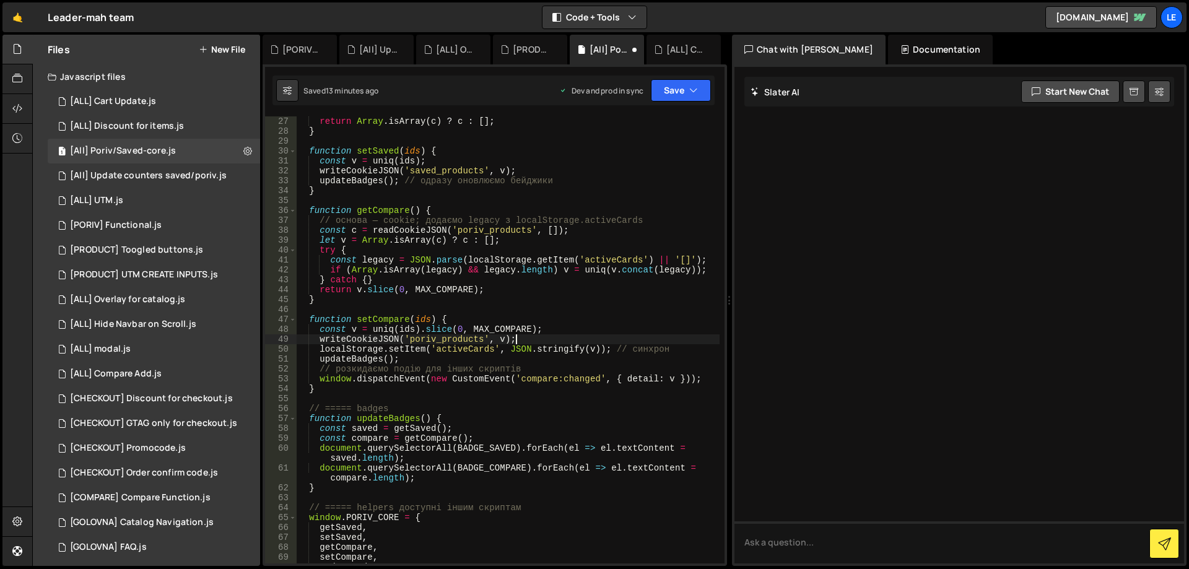
scroll to position [297, 0]
click at [464, 351] on div "return Array . isArray ( c ) ? c : [ ] ; } function setSaved ( ids ) { const v …" at bounding box center [507, 349] width 423 height 467
paste textarea "if (e.key === 'activeCards') updateBadges();"
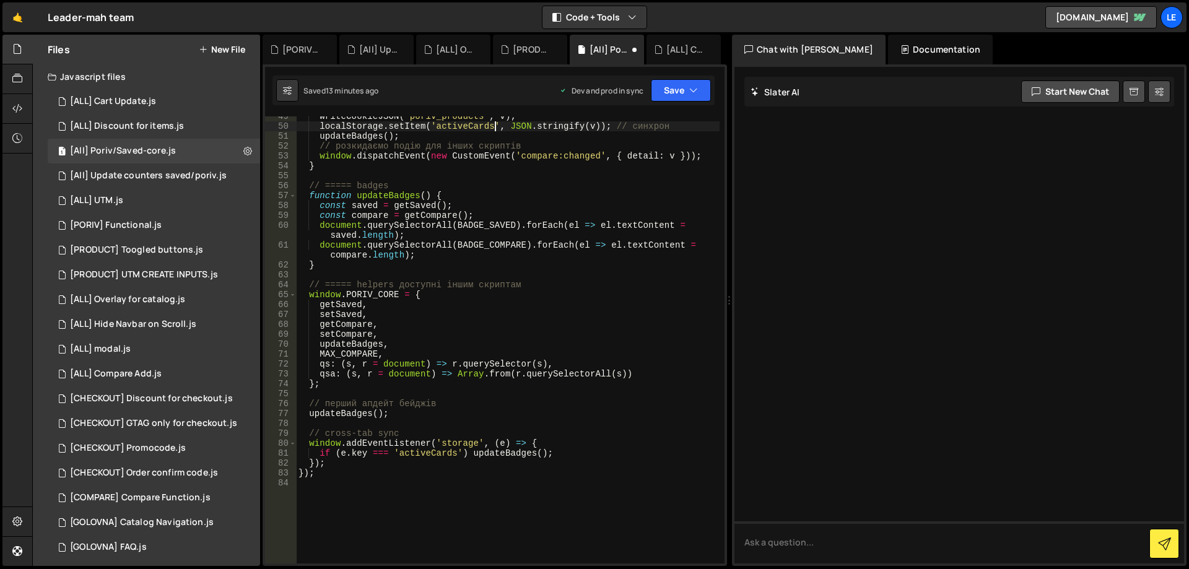
scroll to position [520, 0]
click at [425, 453] on div "writeCookieJSON ( 'poriv_products' , v ) ; localStorage . setItem ( 'activeCard…" at bounding box center [507, 344] width 423 height 467
click at [591, 448] on div "writeCookieJSON ( 'poriv_products' , v ) ; localStorage . setItem ( 'activeCard…" at bounding box center [507, 344] width 423 height 467
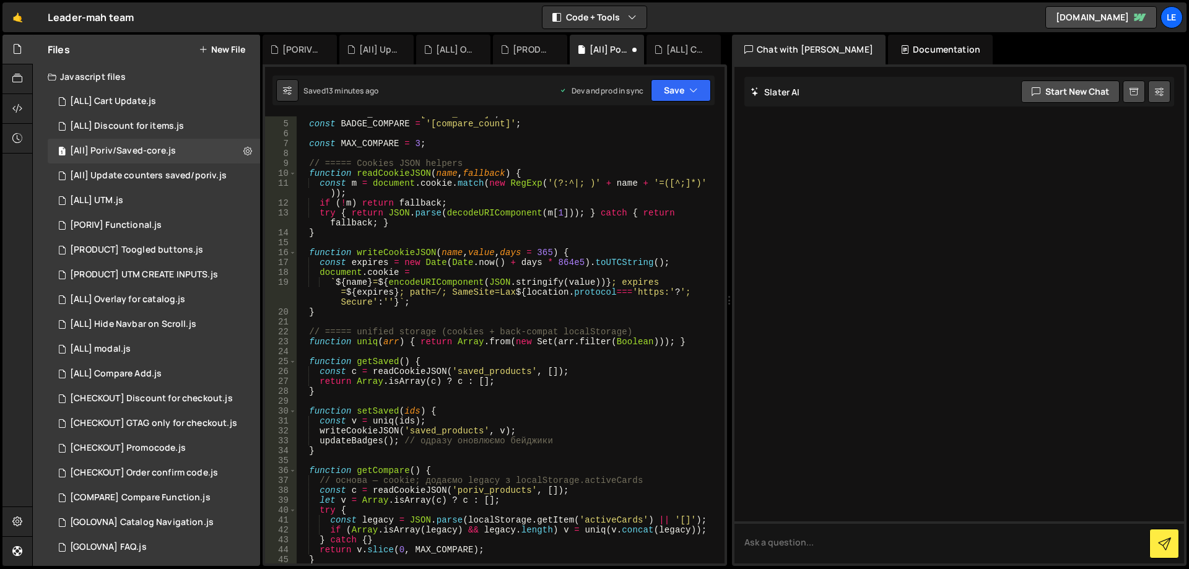
scroll to position [0, 0]
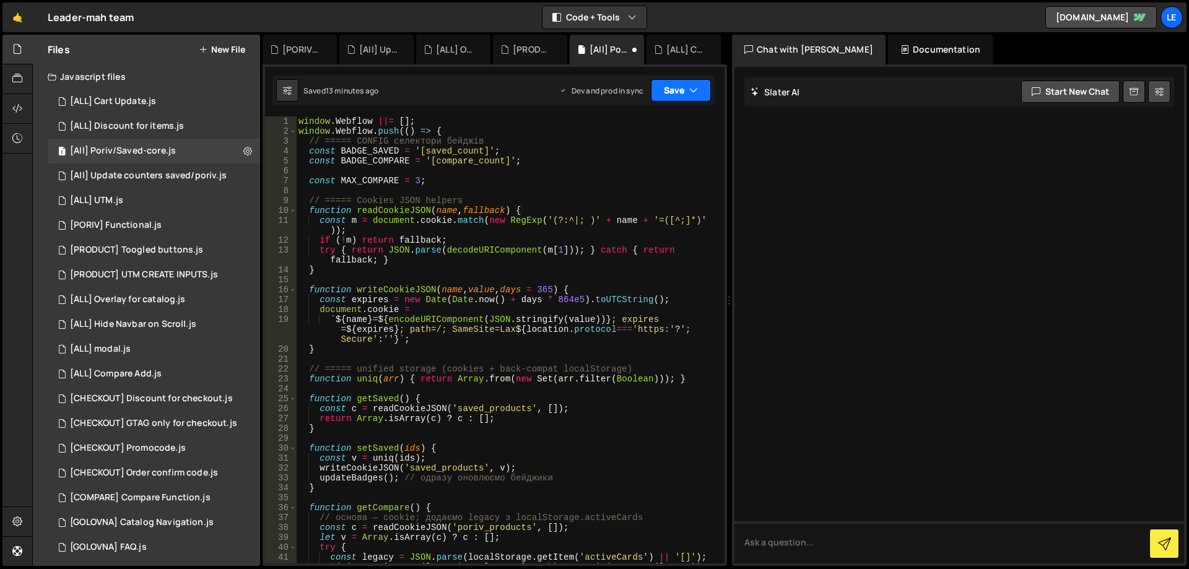
click at [664, 89] on button "Save" at bounding box center [681, 90] width 60 height 22
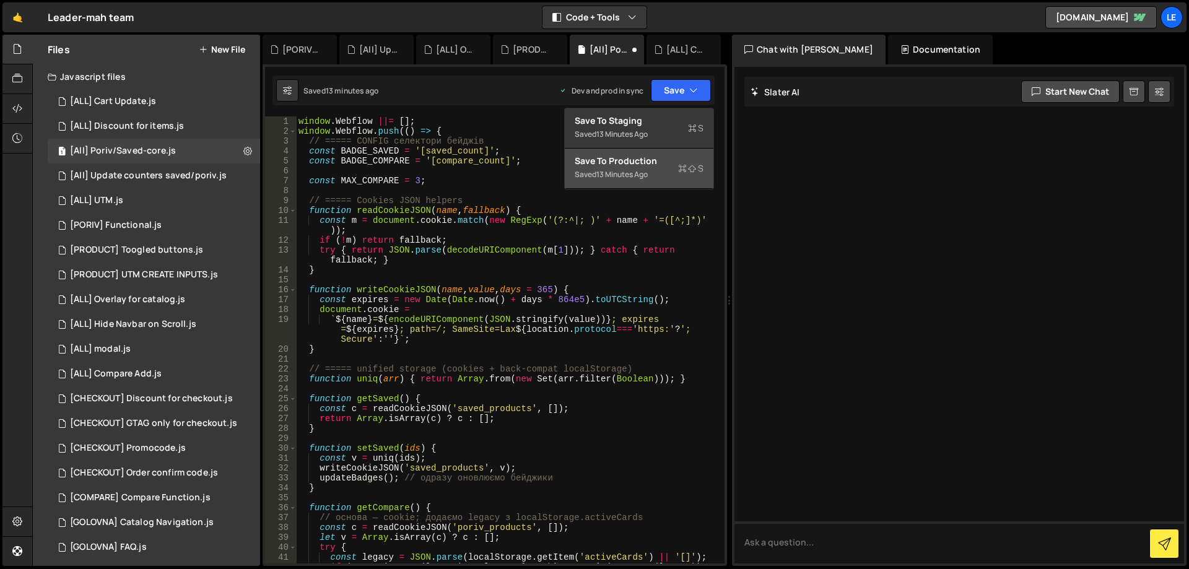
click at [646, 158] on div "Save to Production S" at bounding box center [639, 161] width 129 height 12
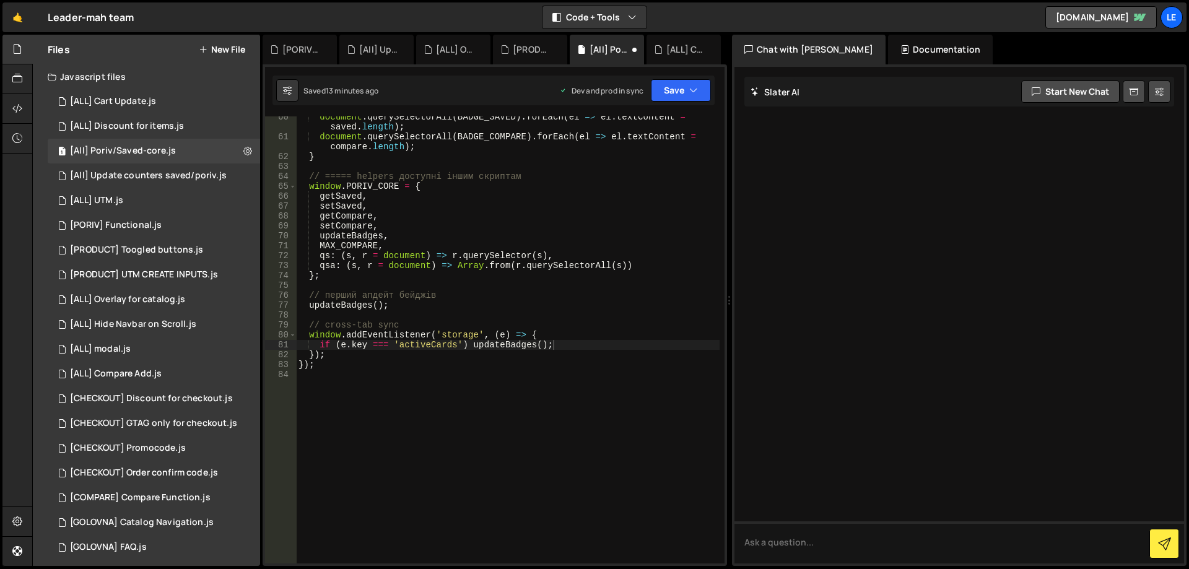
scroll to position [628, 0]
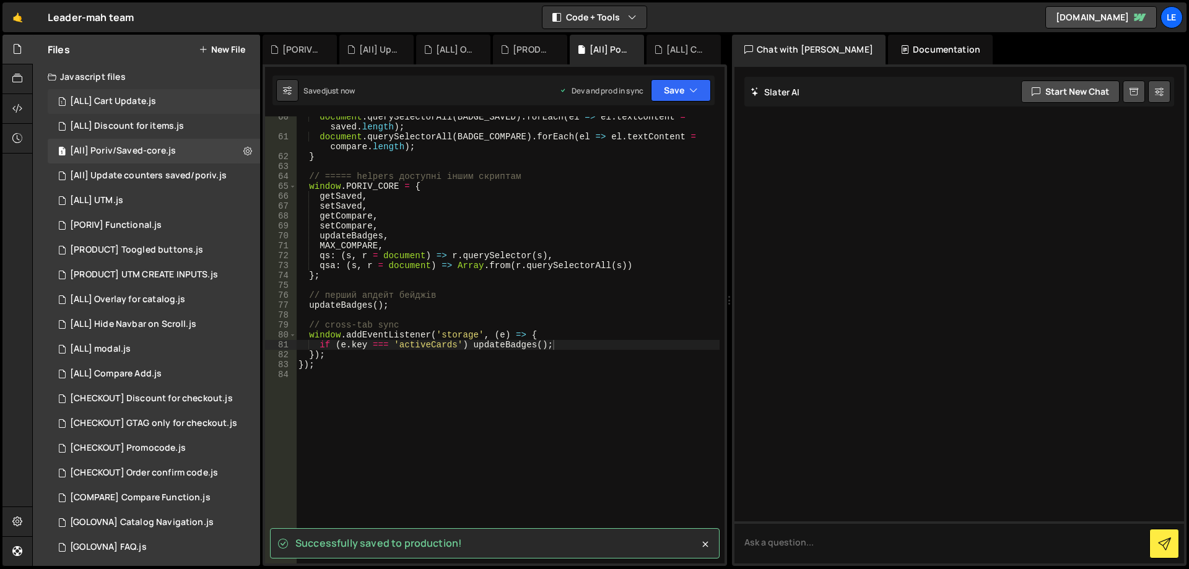
click at [154, 99] on div "[ALL] Cart Update.js" at bounding box center [113, 101] width 86 height 11
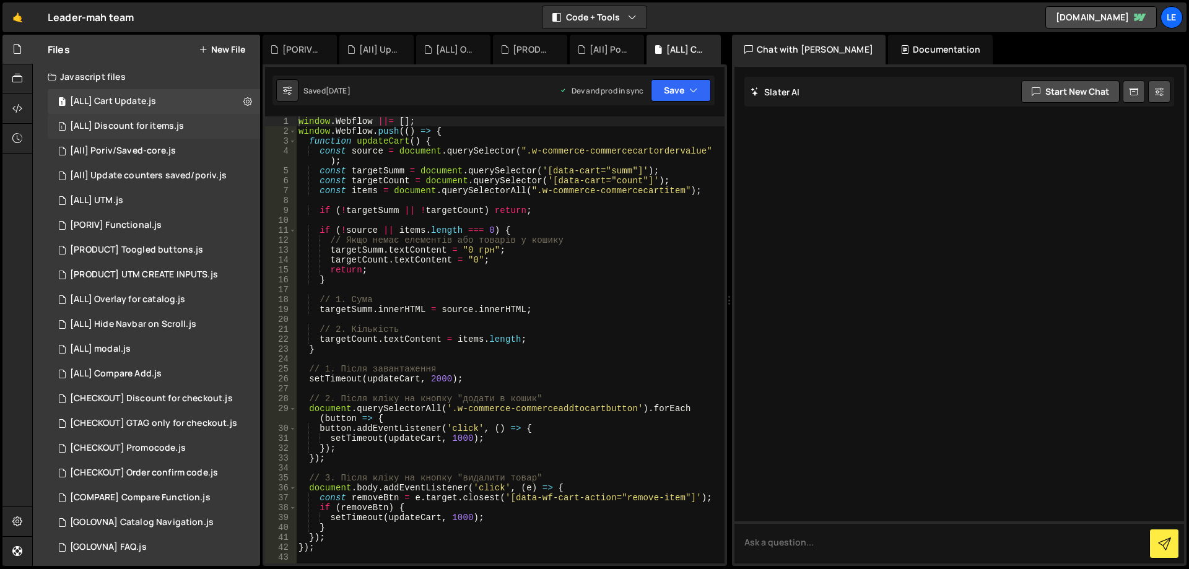
click at [160, 123] on div "[ALL] Discount for items.js" at bounding box center [127, 126] width 114 height 11
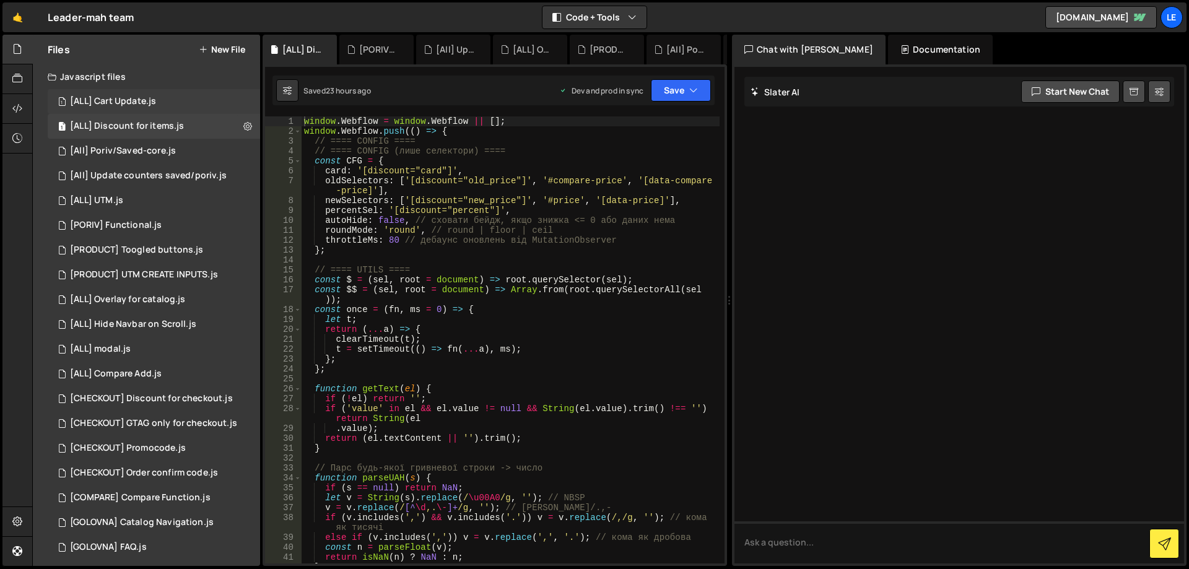
click at [160, 108] on div "1 [ALL] Cart Update.js 0" at bounding box center [154, 101] width 212 height 25
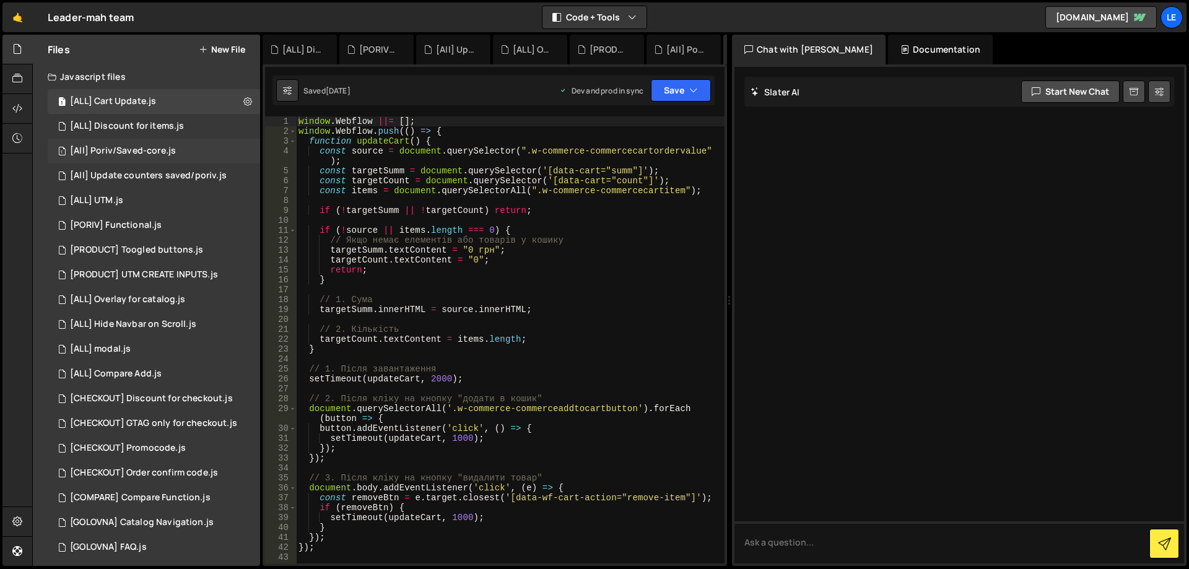
click at [162, 146] on div "[All] Poriv/Saved-core.js" at bounding box center [123, 150] width 106 height 11
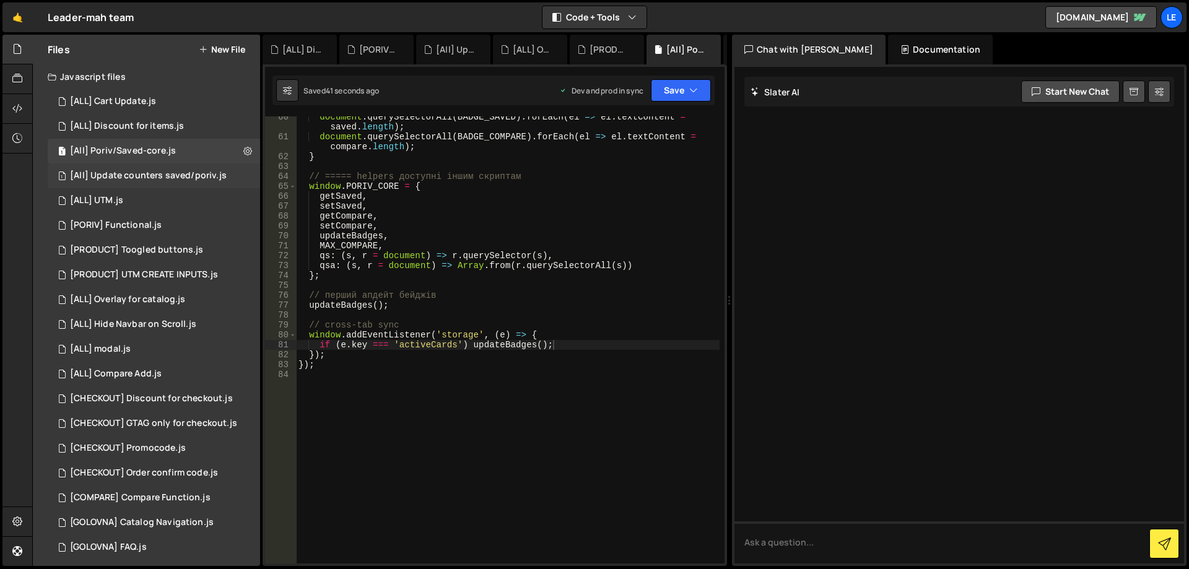
click at [185, 176] on div "[All] Update counters saved/poriv.js" at bounding box center [148, 175] width 157 height 11
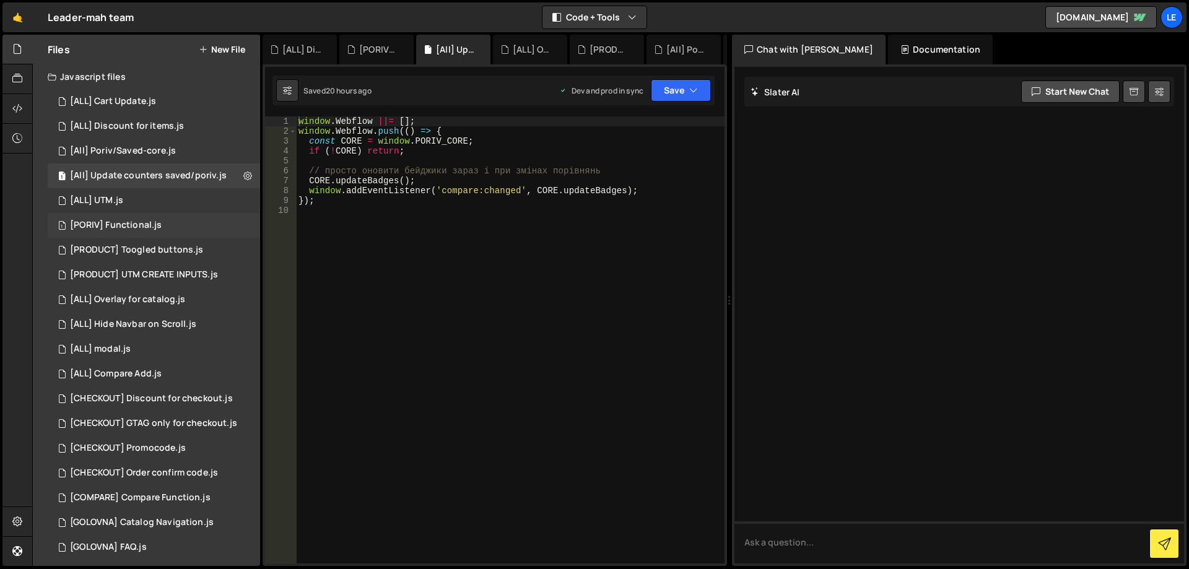
click at [175, 230] on div "1 [PORIV] Functional.js 0" at bounding box center [154, 225] width 212 height 25
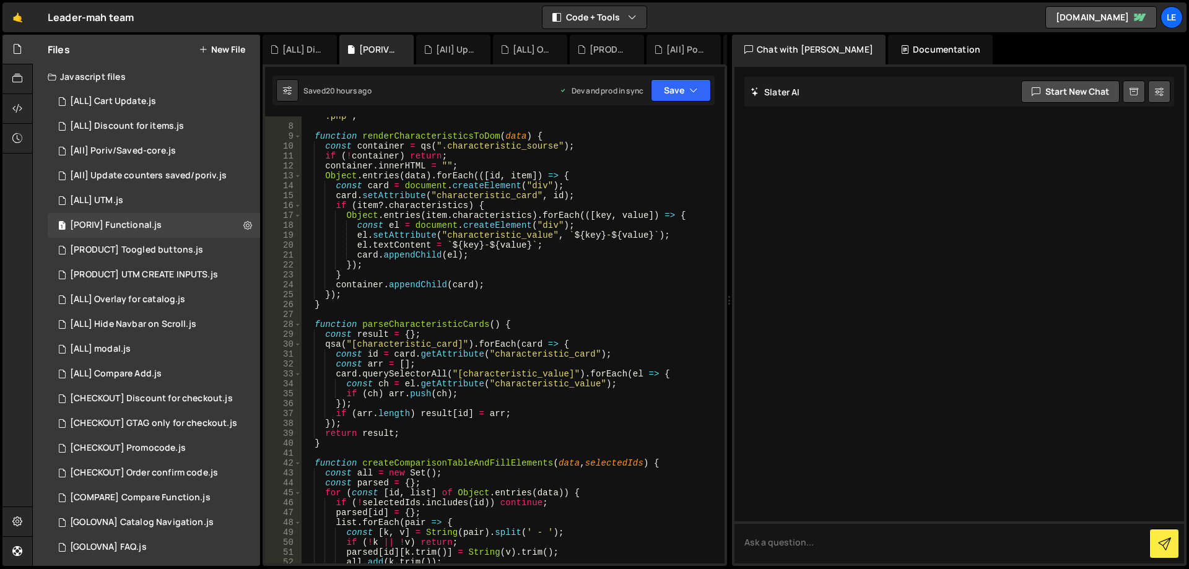
scroll to position [0, 0]
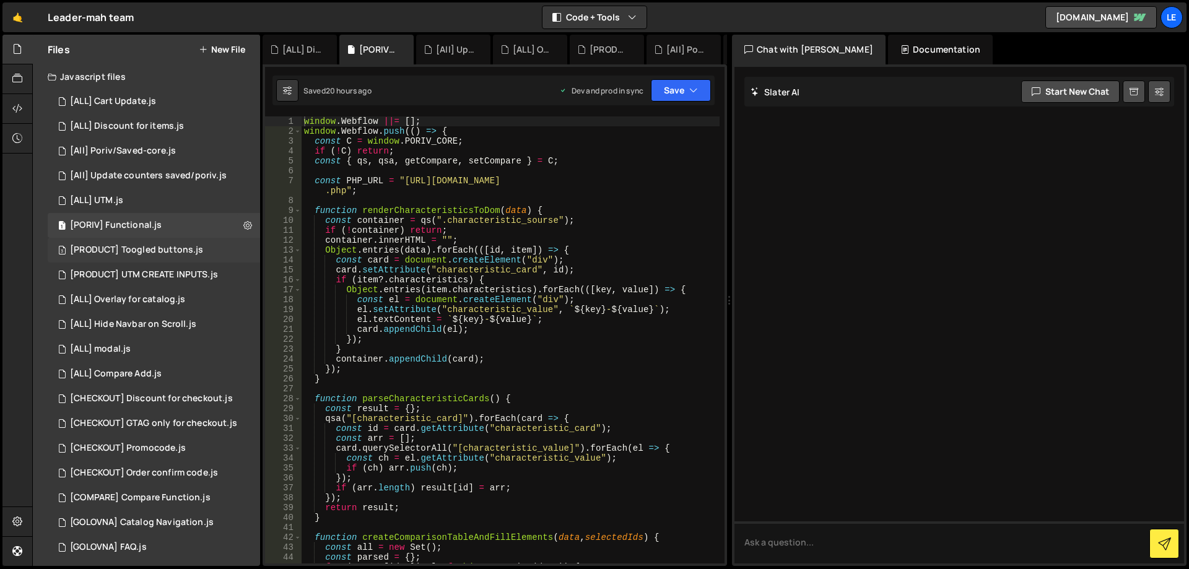
click at [145, 251] on div "[PRODUCT] Toogled buttons.js" at bounding box center [136, 250] width 133 height 11
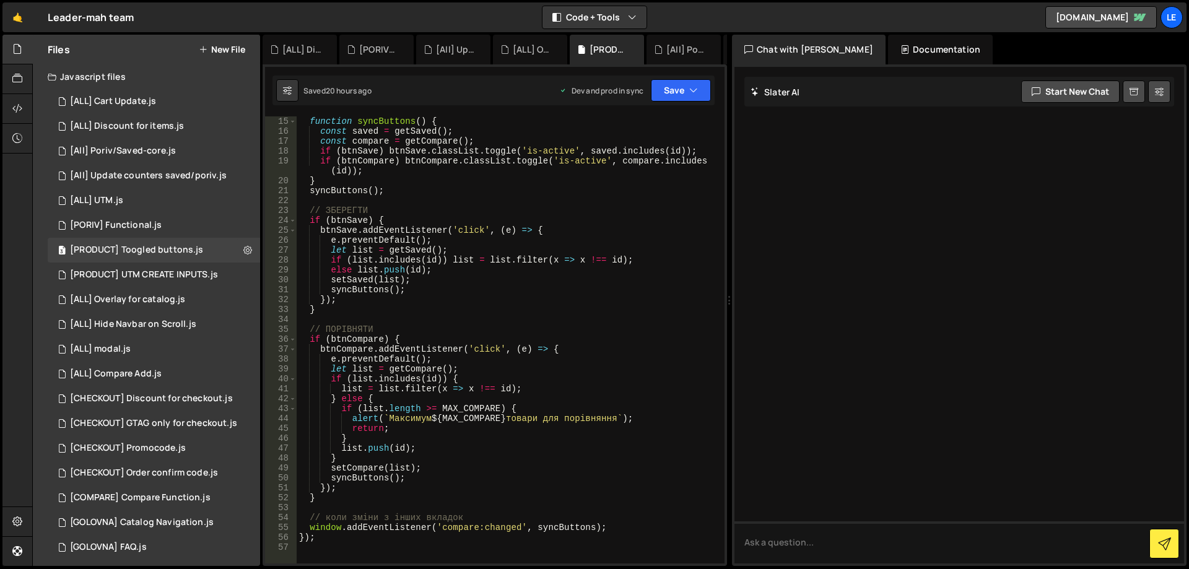
scroll to position [223, 0]
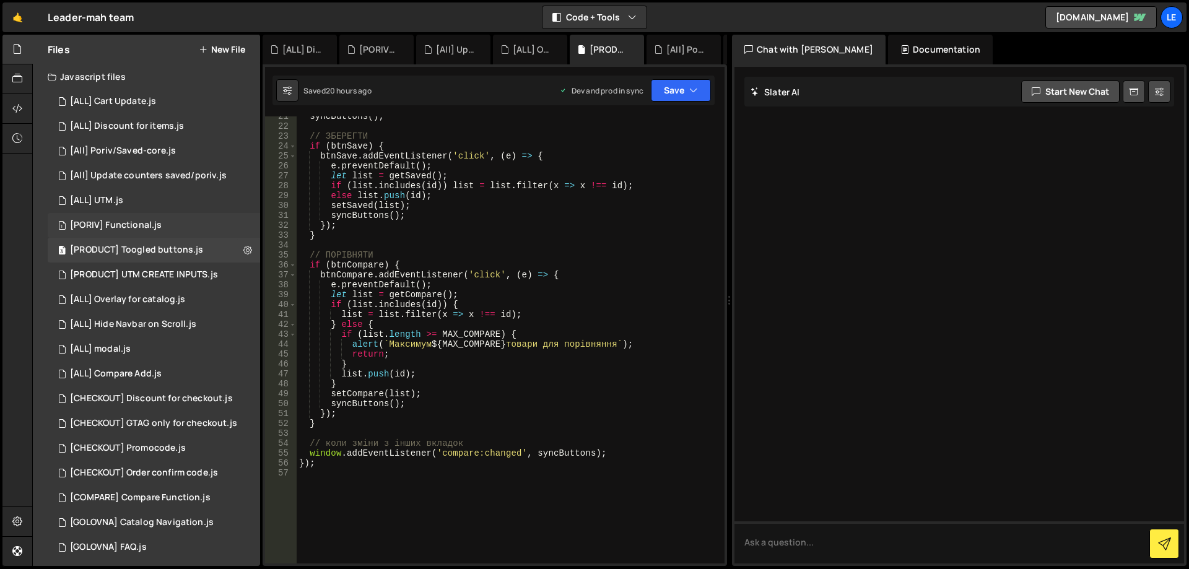
click at [153, 225] on div "[PORIV] Functional.js" at bounding box center [116, 225] width 92 height 11
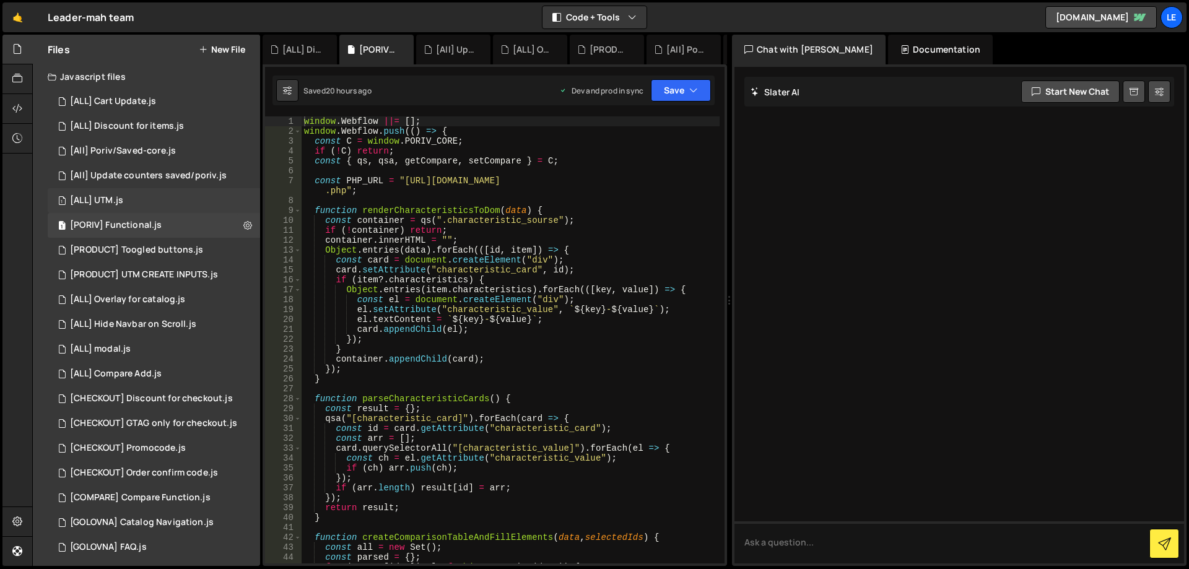
click at [170, 196] on div "1 [ALL] UTM.js 0" at bounding box center [154, 200] width 212 height 25
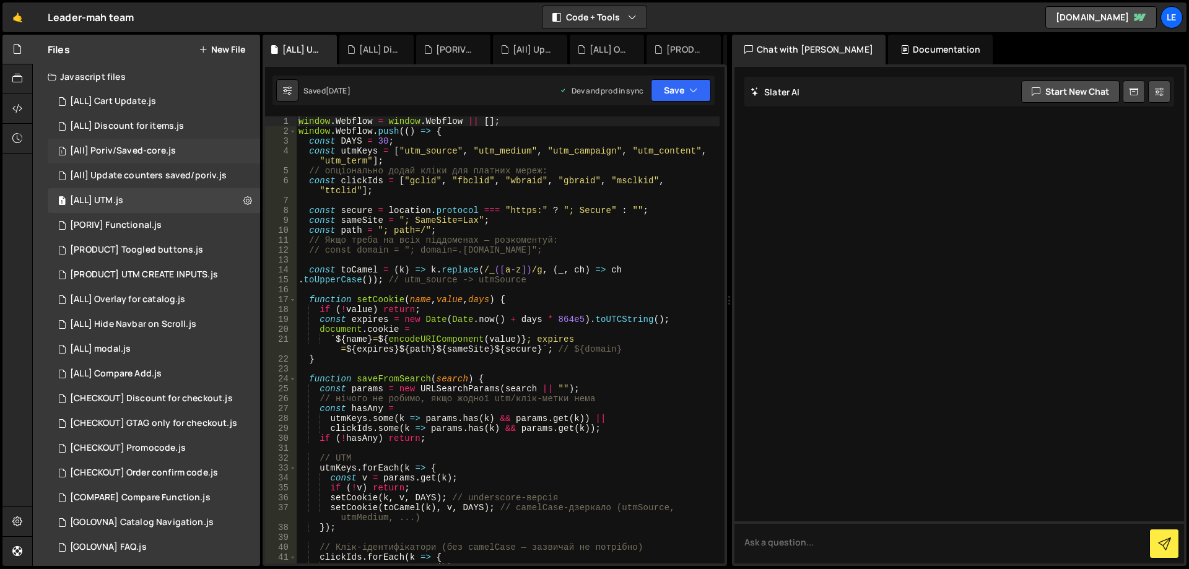
click at [176, 156] on div "1 [All] Poriv/Saved-core.js 0" at bounding box center [154, 151] width 212 height 25
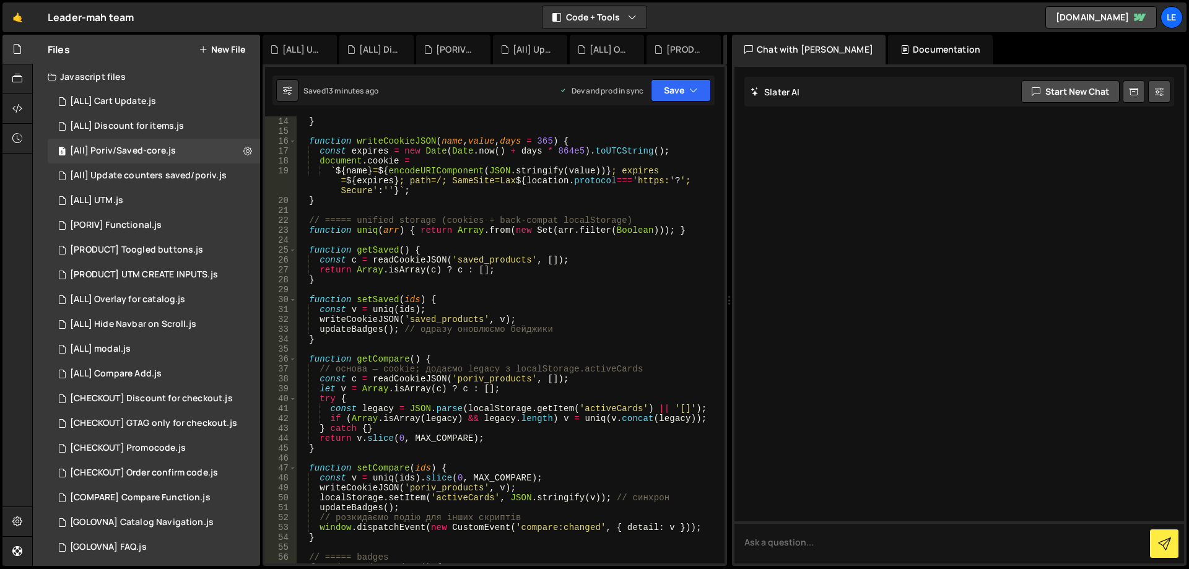
scroll to position [0, 0]
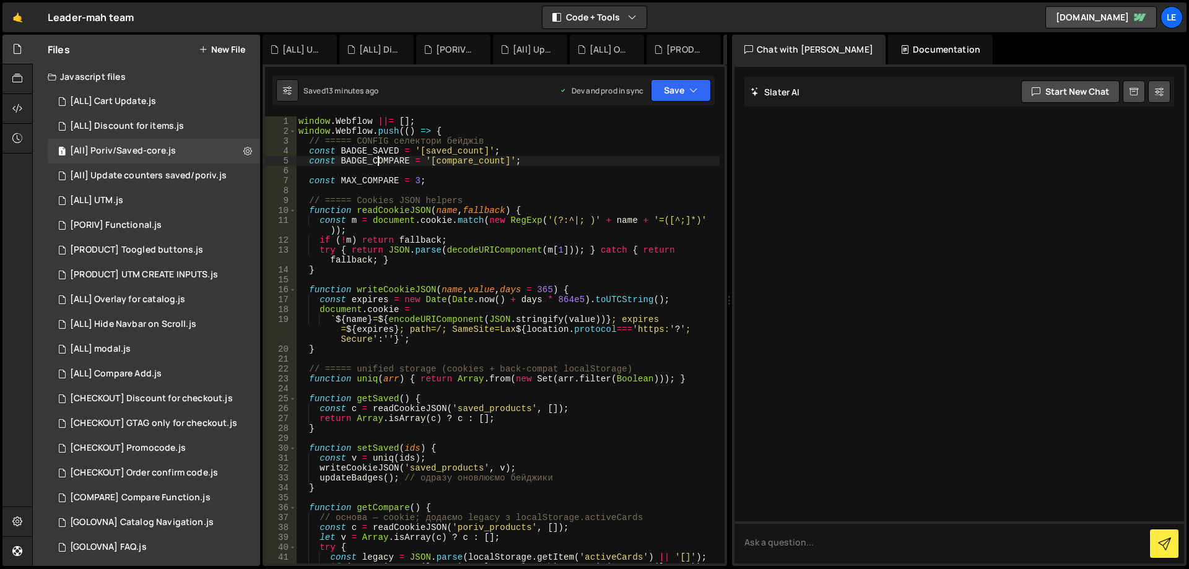
click at [378, 158] on div "window . Webflow ||= [ ] ; window . Webflow . push (( ) => { // ===== CONFIG се…" at bounding box center [507, 349] width 423 height 467
click at [377, 158] on div "window . Webflow ||= [ ] ; window . Webflow . push (( ) => { // ===== CONFIG се…" at bounding box center [507, 349] width 423 height 467
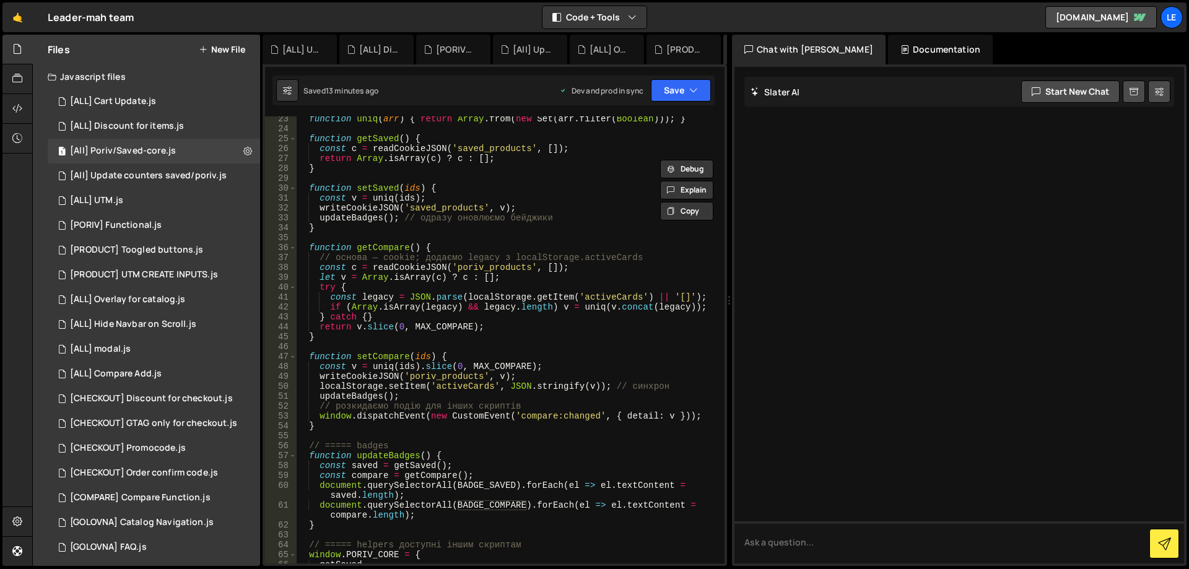
scroll to position [260, 0]
click at [384, 354] on div "function uniq ( arr ) { return Array . from ( new Set ( arr . filter ( Boolean …" at bounding box center [507, 347] width 423 height 467
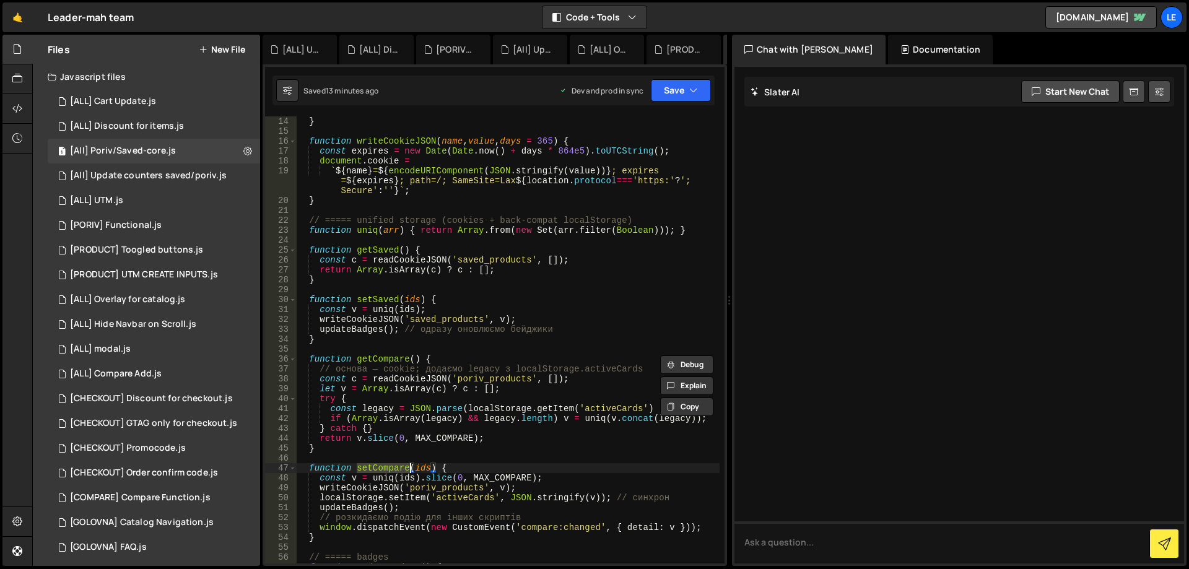
scroll to position [223, 0]
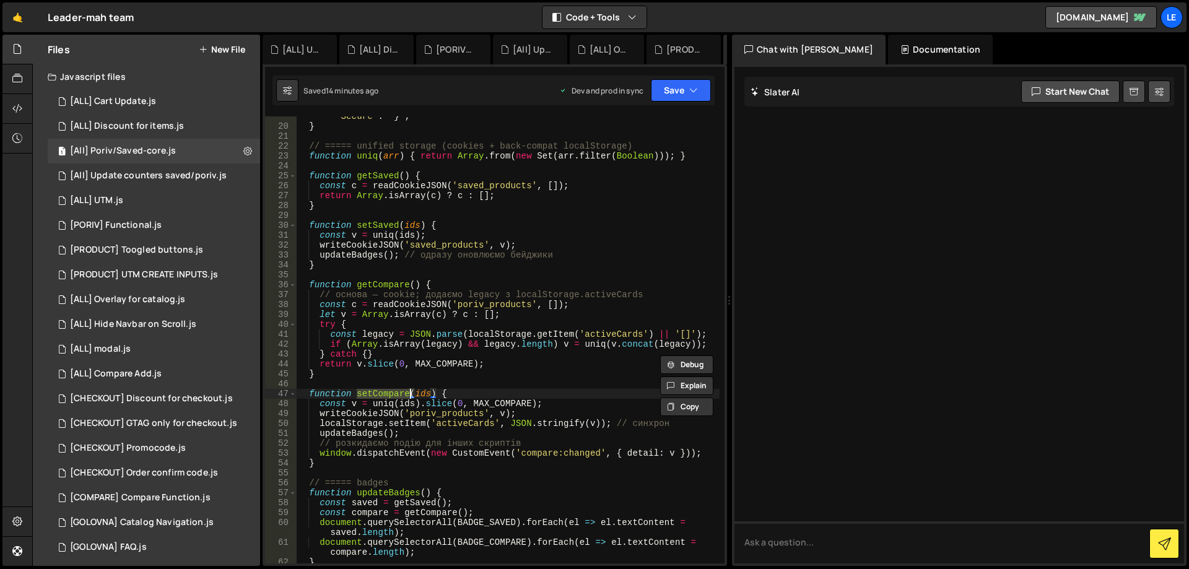
click at [519, 350] on div "` ${ name } = ${ encodeURIComponent ( JSON . stringify ( value )) } ; expires =…" at bounding box center [507, 335] width 423 height 487
type textarea "});"
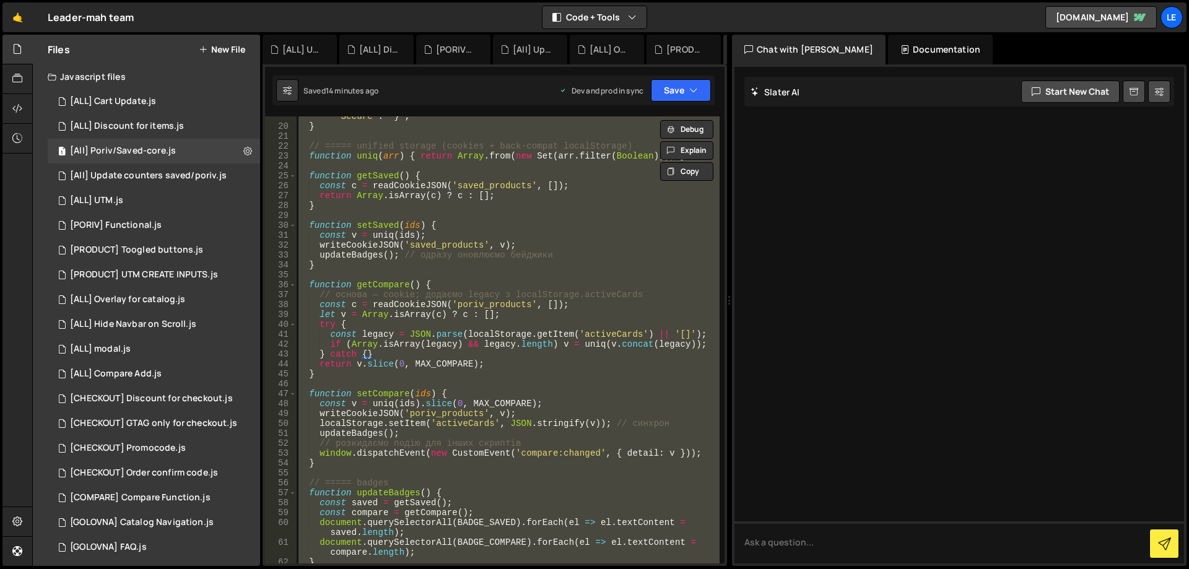
paste textarea
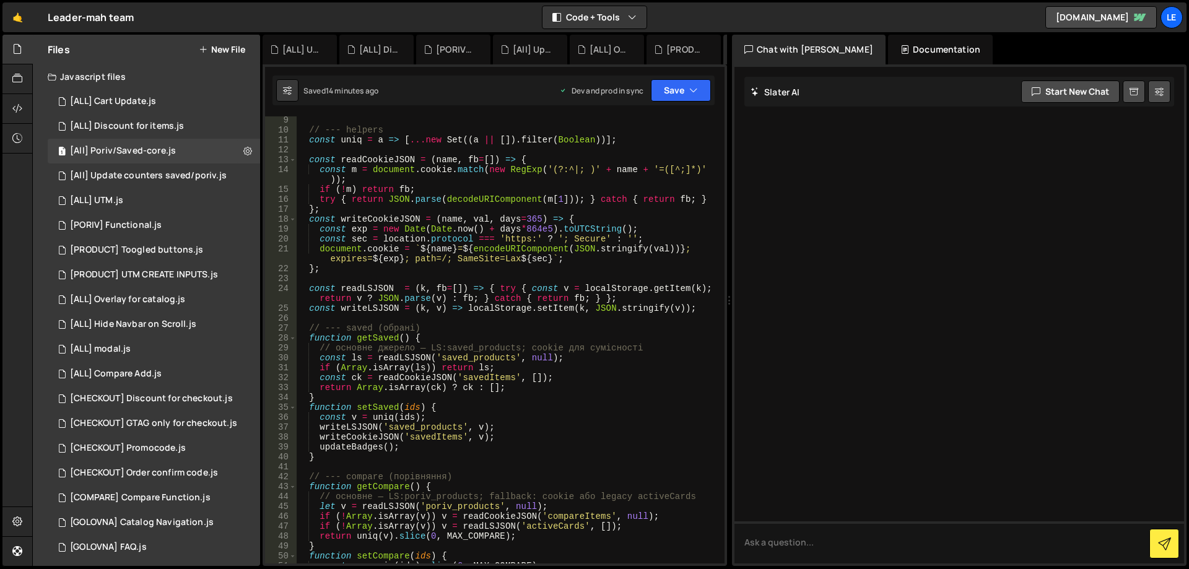
scroll to position [0, 0]
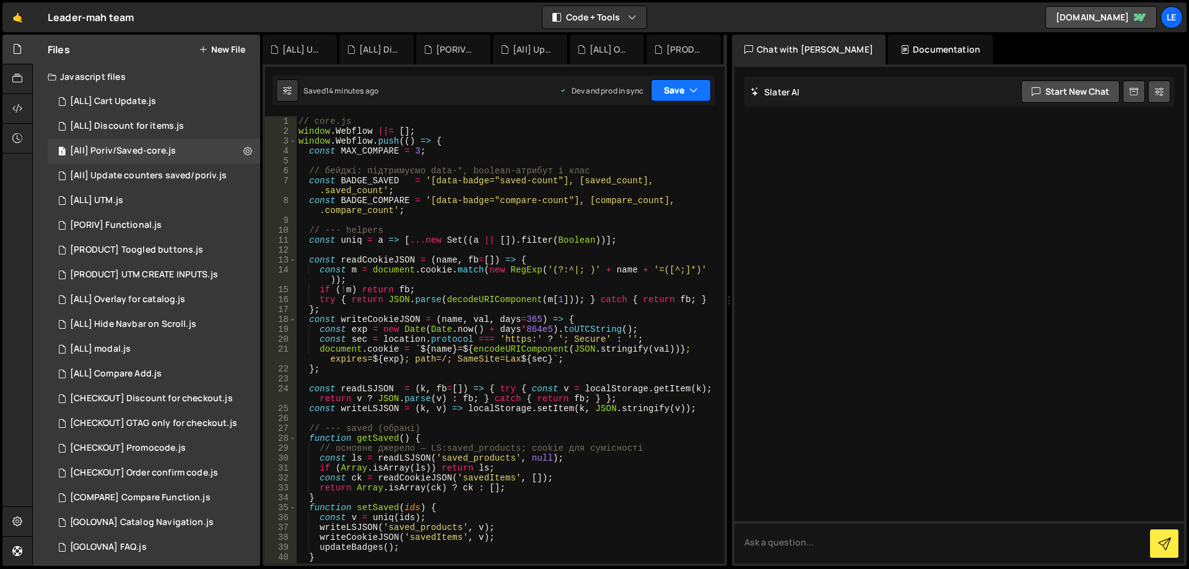
click at [688, 86] on button "Save" at bounding box center [681, 90] width 60 height 22
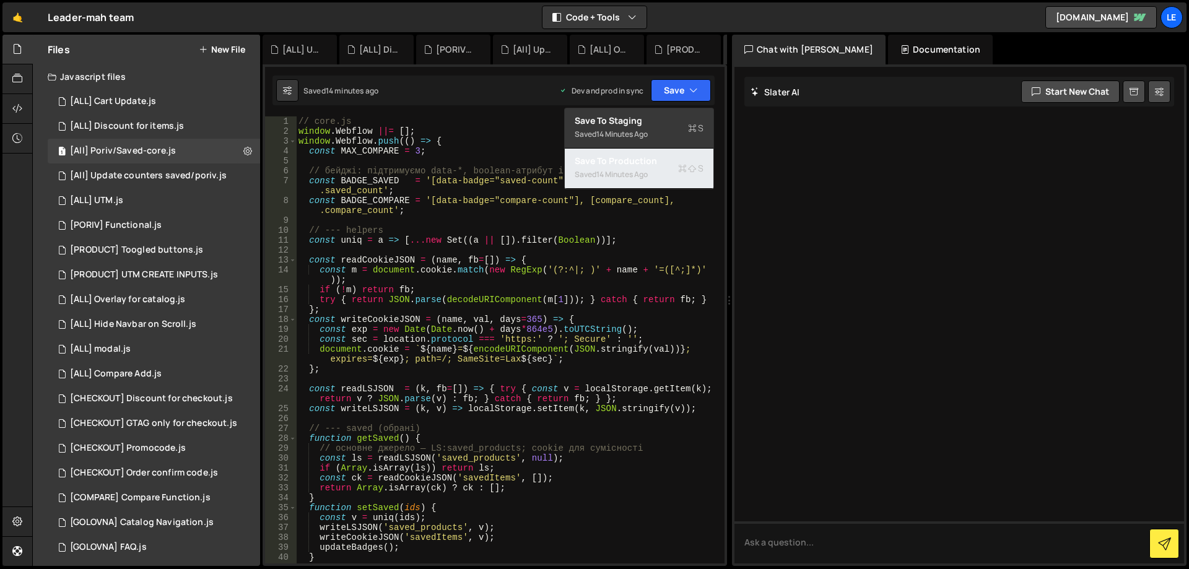
click at [657, 170] on div "Saved 14 minutes ago" at bounding box center [639, 174] width 129 height 15
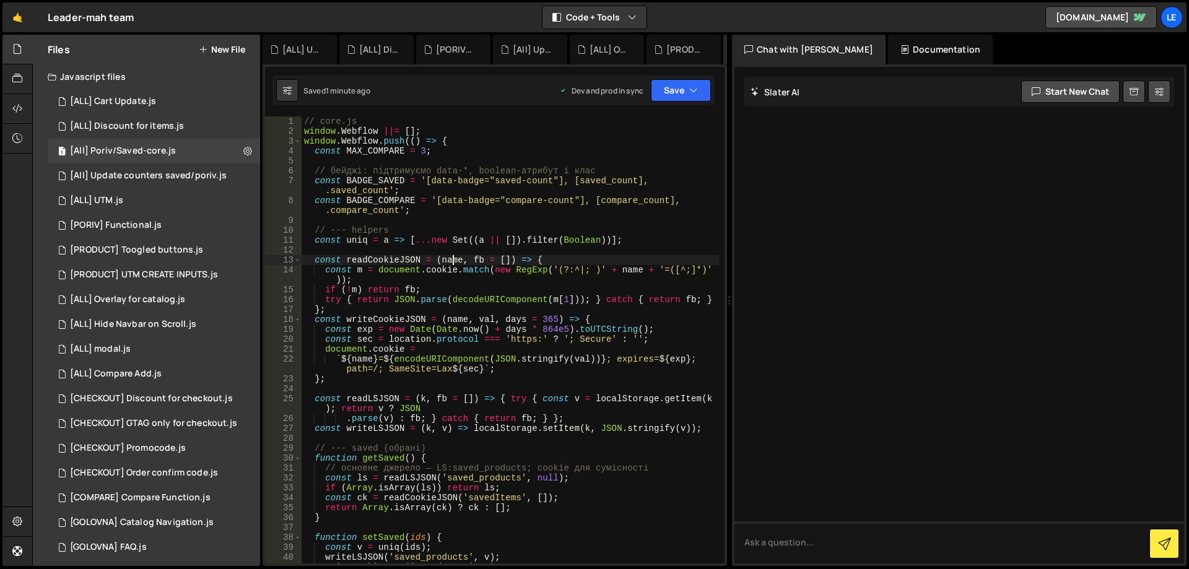
click at [453, 262] on div "// core.js window . Webflow ||= [ ] ; window . Webflow . push (( ) => { const M…" at bounding box center [510, 349] width 418 height 467
click at [611, 288] on div "// core.js window . Webflow ||= [ ] ; window . Webflow . push (( ) => { const M…" at bounding box center [510, 349] width 418 height 467
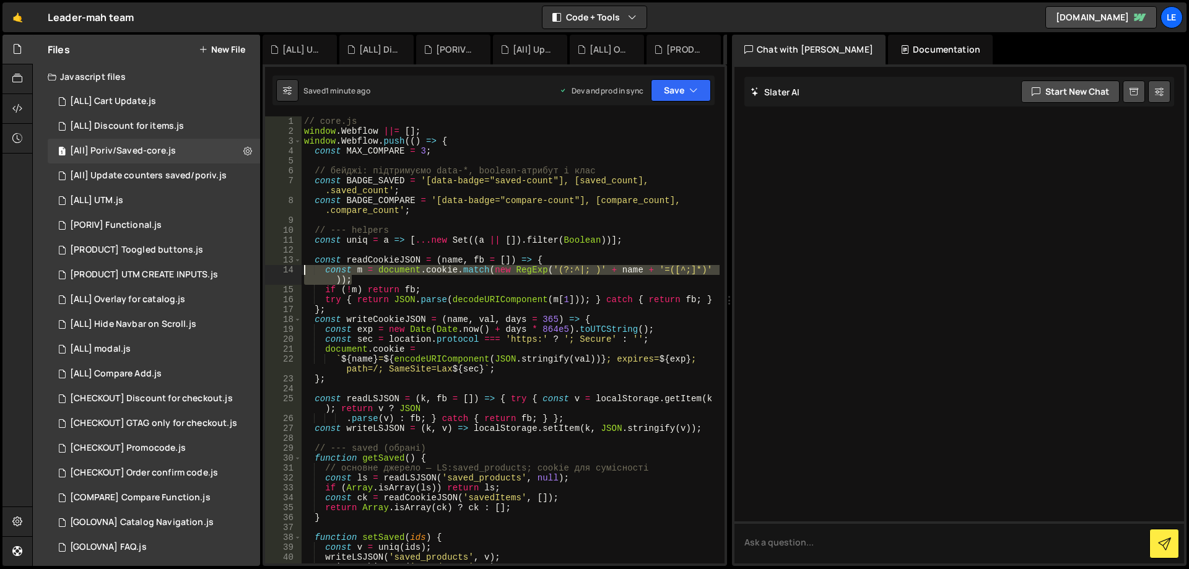
drag, startPoint x: 357, startPoint y: 276, endPoint x: 303, endPoint y: 271, distance: 54.1
click at [303, 271] on div "// core.js window . Webflow ||= [ ] ; window . Webflow . push (( ) => { const M…" at bounding box center [510, 349] width 418 height 467
click at [453, 281] on div "// core.js window . Webflow ||= [ ] ; window . Webflow . push (( ) => { const M…" at bounding box center [510, 339] width 418 height 447
type textarea "});"
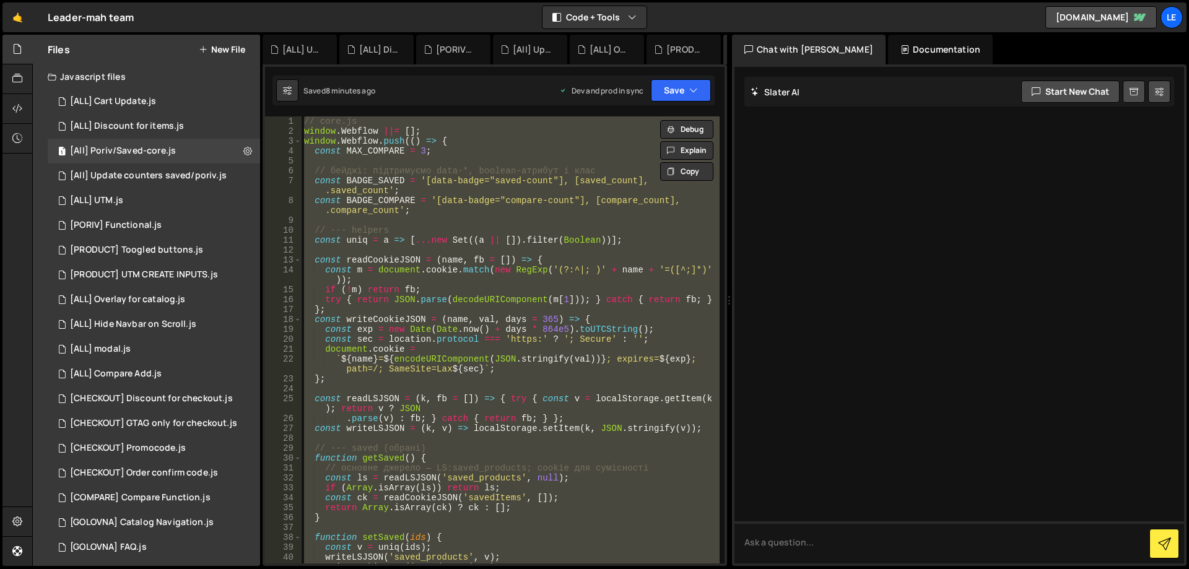
paste textarea
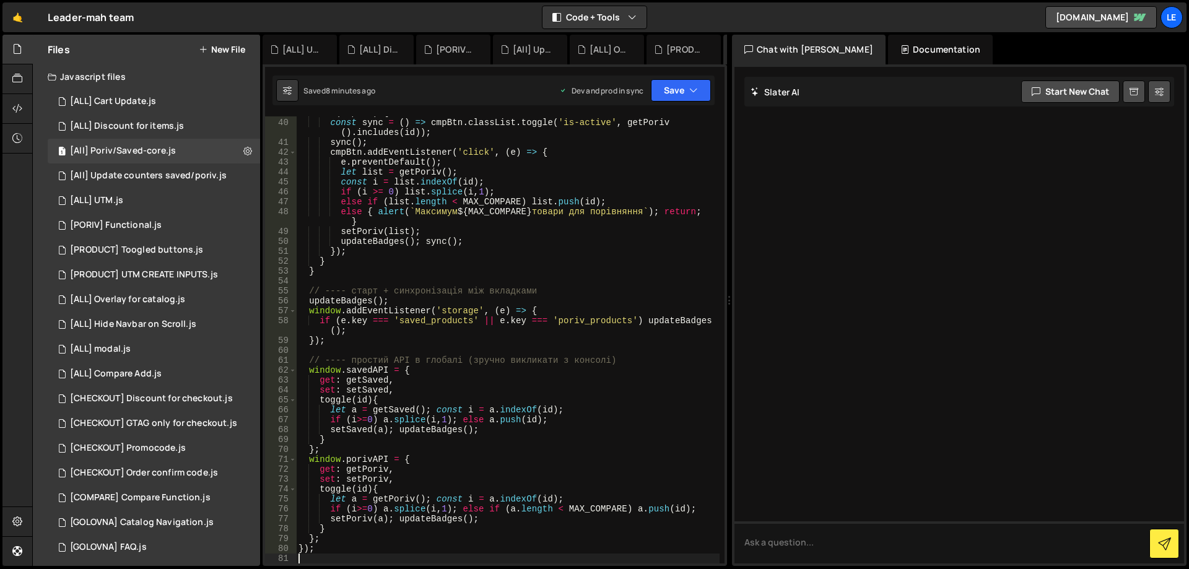
scroll to position [454, 0]
click at [689, 95] on icon "button" at bounding box center [693, 90] width 9 height 12
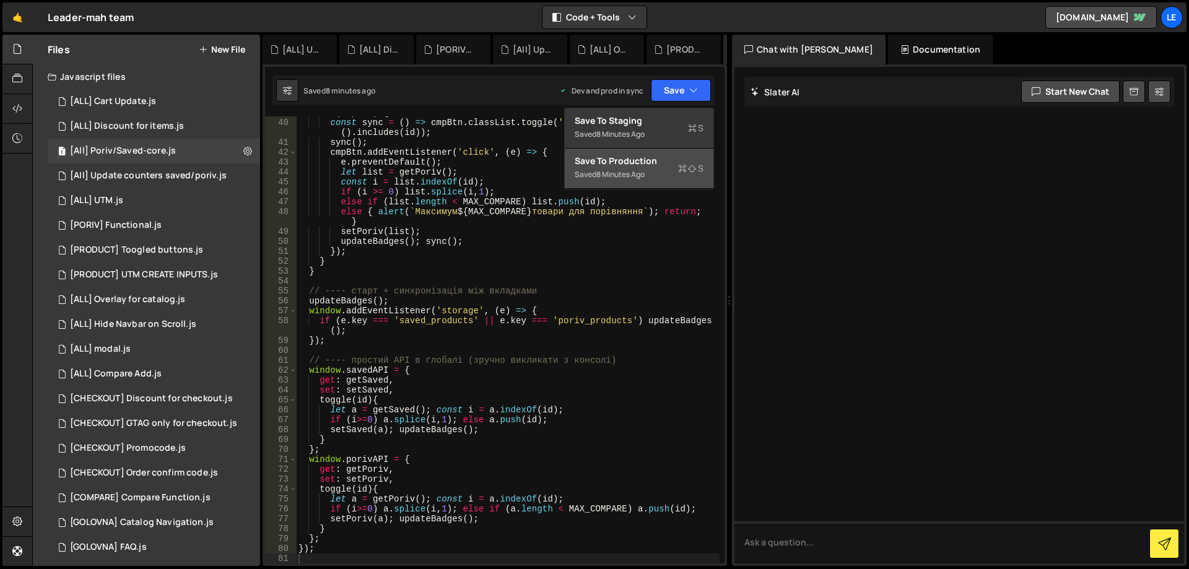
click at [651, 166] on div "Save to Production S" at bounding box center [639, 161] width 129 height 12
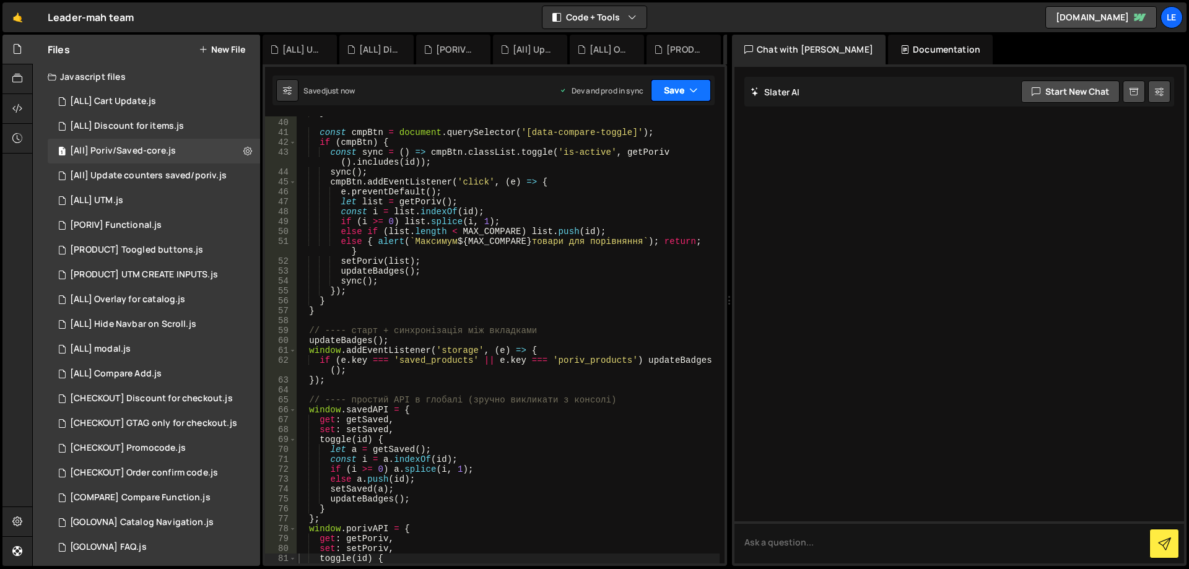
click at [666, 95] on button "Save" at bounding box center [681, 90] width 60 height 22
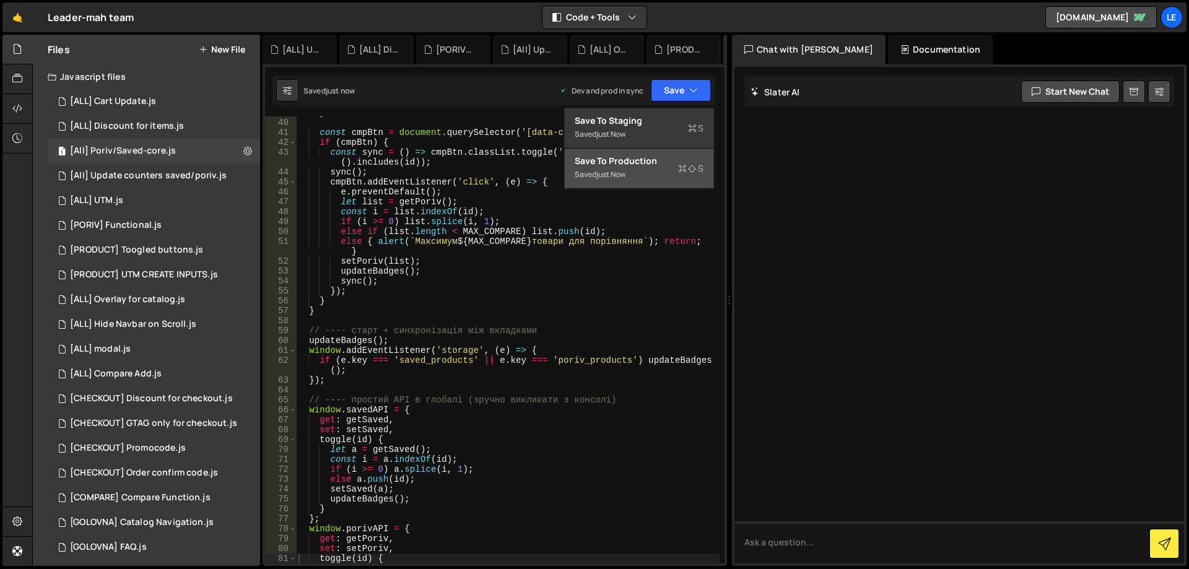
click at [640, 163] on div "Save to Production S" at bounding box center [639, 161] width 129 height 12
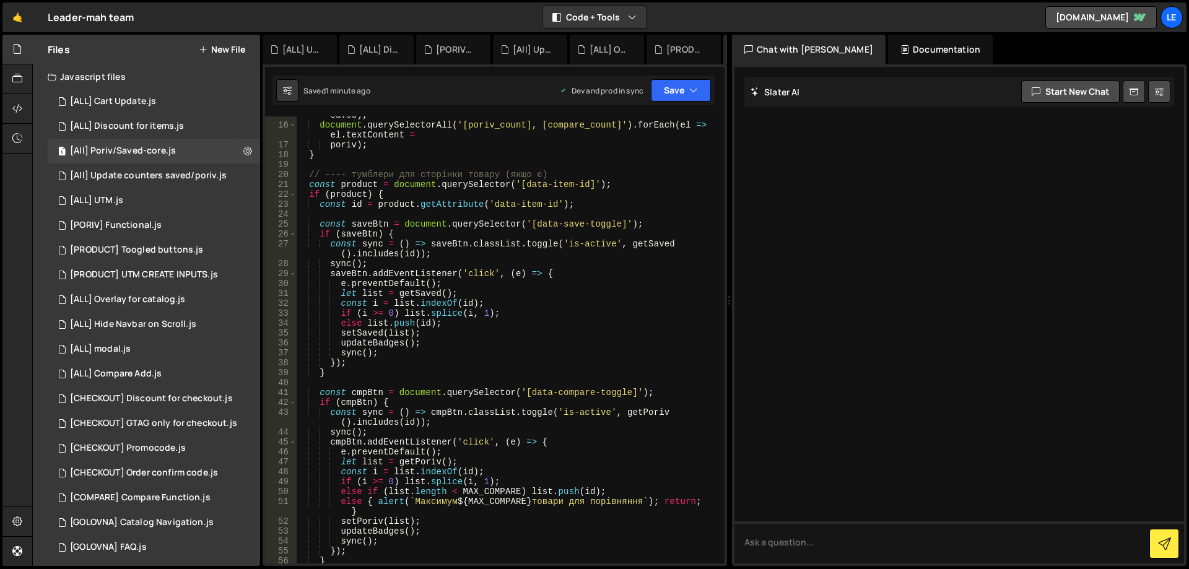
scroll to position [0, 0]
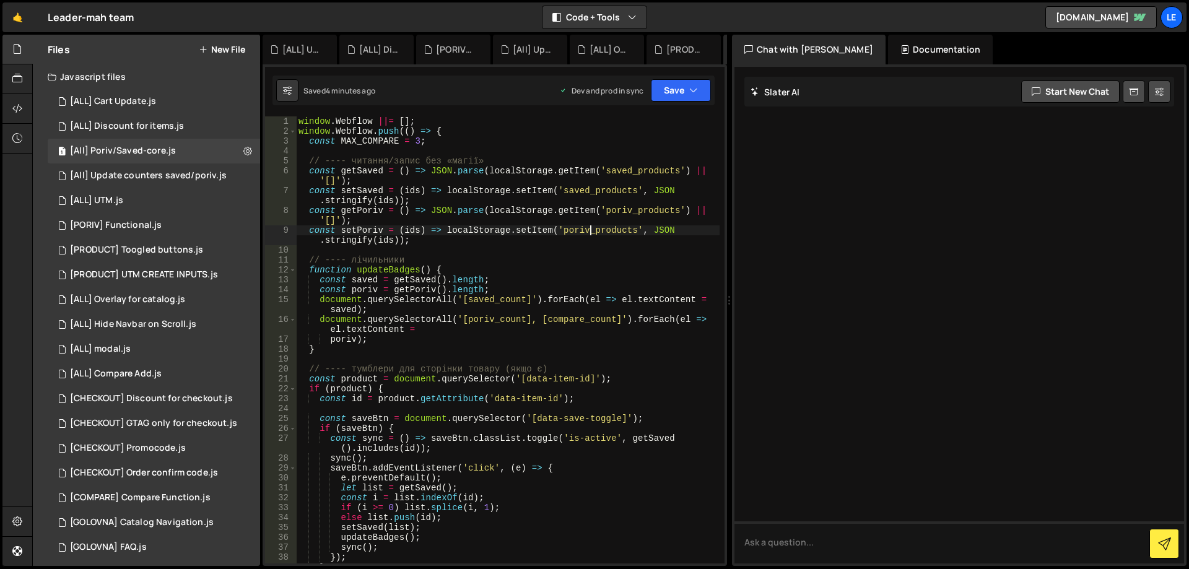
click at [590, 233] on div "window . Webflow ||= [ ] ; window . Webflow . push (( ) => { const MAX_COMPARE …" at bounding box center [507, 349] width 423 height 467
click at [345, 310] on div "window . Webflow ||= [ ] ; window . Webflow . push (( ) => { const MAX_COMPARE …" at bounding box center [507, 349] width 423 height 467
click at [358, 280] on div "window . Webflow ||= [ ] ; window . Webflow . push (( ) => { const MAX_COMPARE …" at bounding box center [507, 349] width 423 height 467
click at [405, 279] on div "window . Webflow ||= [ ] ; window . Webflow . push (( ) => { const MAX_COMPARE …" at bounding box center [507, 349] width 423 height 467
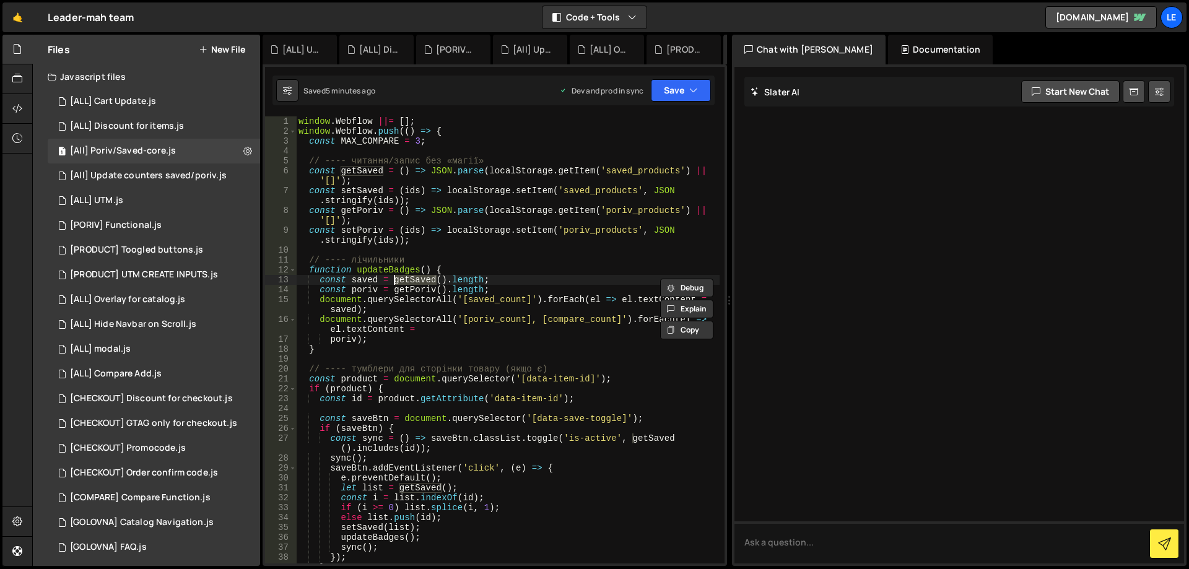
click at [421, 291] on div "window . Webflow ||= [ ] ; window . Webflow . push (( ) => { const MAX_COMPARE …" at bounding box center [507, 349] width 423 height 467
click at [392, 275] on div "window . Webflow ||= [ ] ; window . Webflow . push (( ) => { const MAX_COMPARE …" at bounding box center [507, 349] width 423 height 467
click at [648, 77] on div "Saved 5 minutes ago Dev and prod in sync Upgrade to Edit Save Save to Staging S…" at bounding box center [493, 91] width 442 height 30
click at [672, 92] on button "Save" at bounding box center [681, 90] width 60 height 22
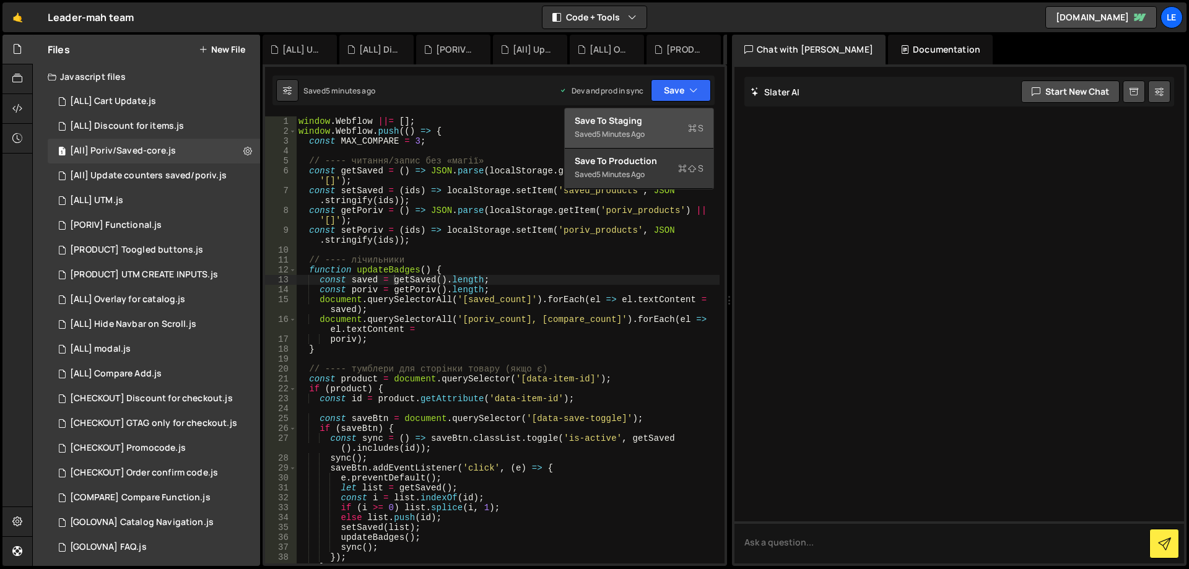
click at [664, 111] on button "Save to Staging S Saved 5 minutes ago" at bounding box center [639, 128] width 149 height 40
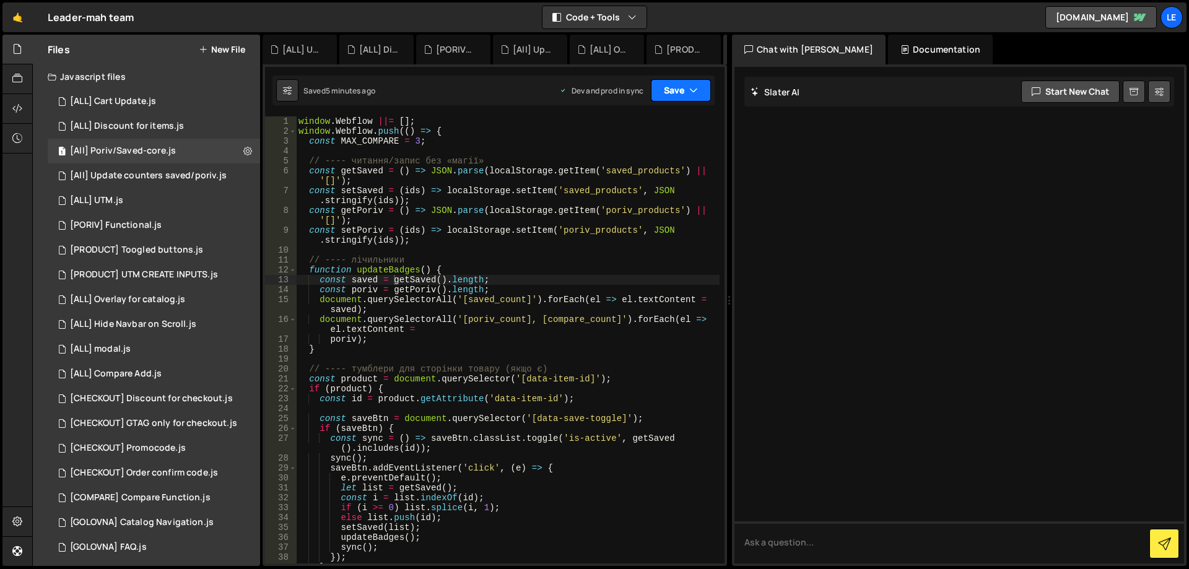
click at [675, 91] on button "Save" at bounding box center [681, 90] width 60 height 22
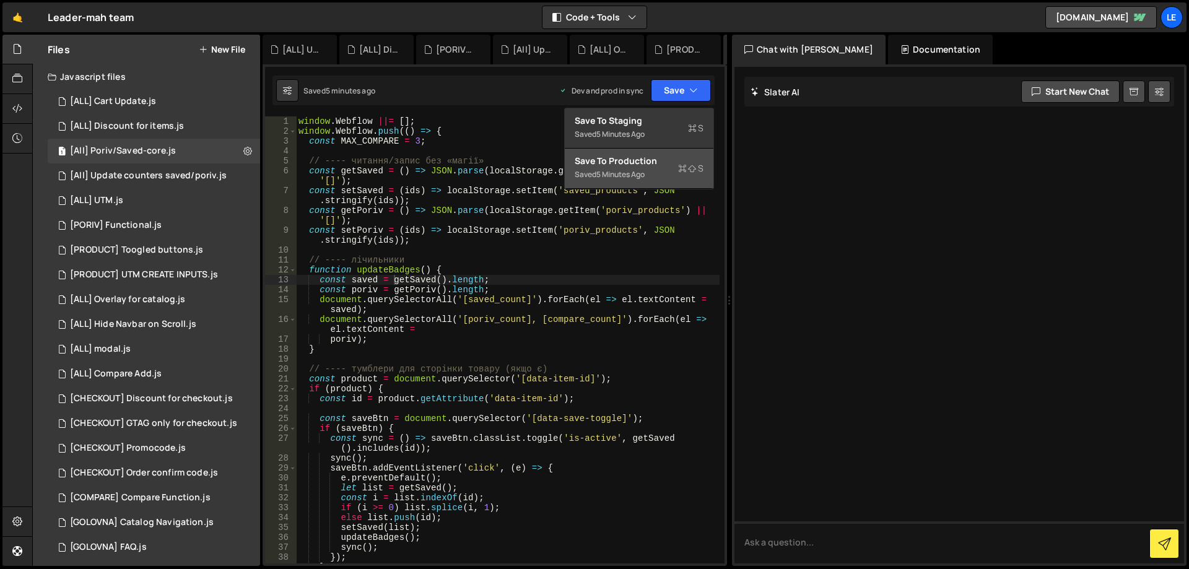
click at [676, 161] on div "Save to Production S" at bounding box center [639, 161] width 129 height 12
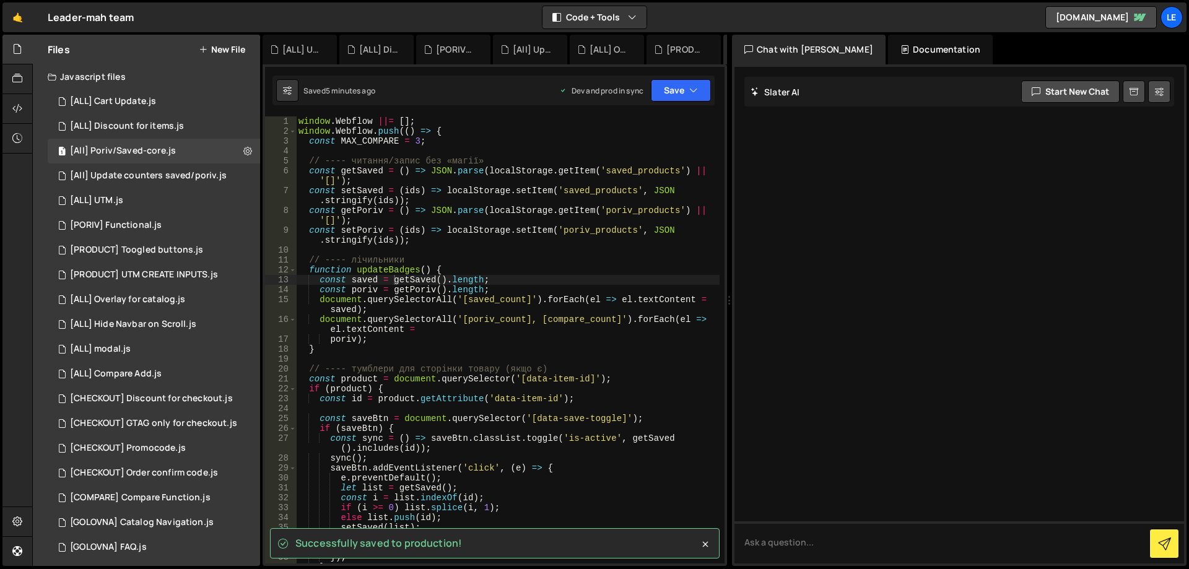
click at [649, 170] on div "window . Webflow ||= [ ] ; window . Webflow . push (( ) => { const MAX_COMPARE …" at bounding box center [507, 349] width 423 height 467
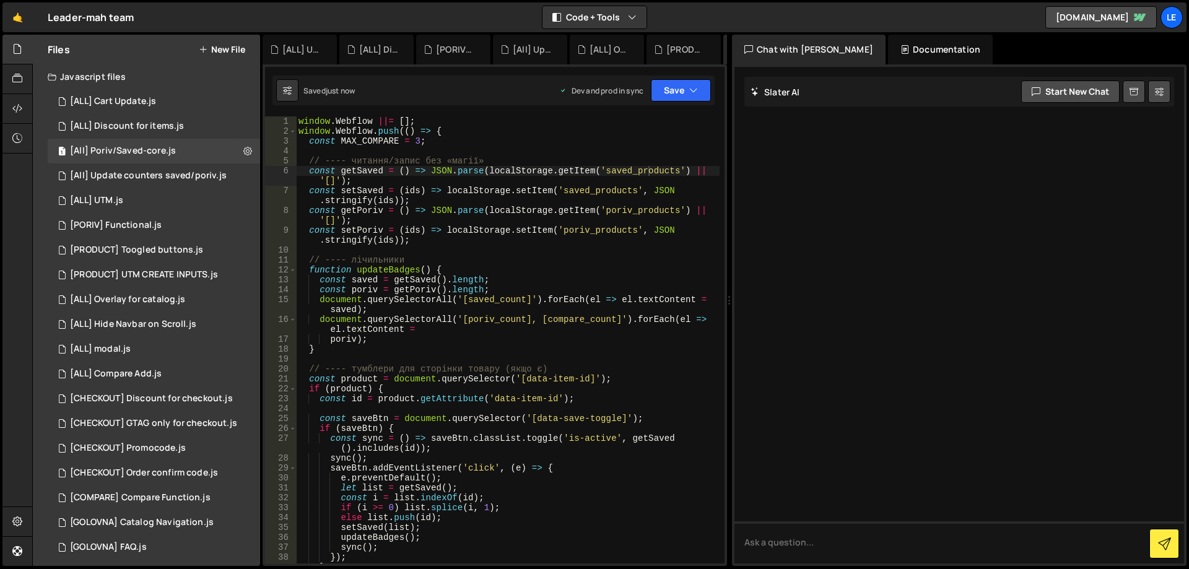
click at [677, 113] on div "1 Type cmd + s to save your Javascript file. הההההההההההההההההההההההההההההההההה…" at bounding box center [494, 314] width 464 height 501
click at [677, 97] on button "Save" at bounding box center [681, 90] width 60 height 22
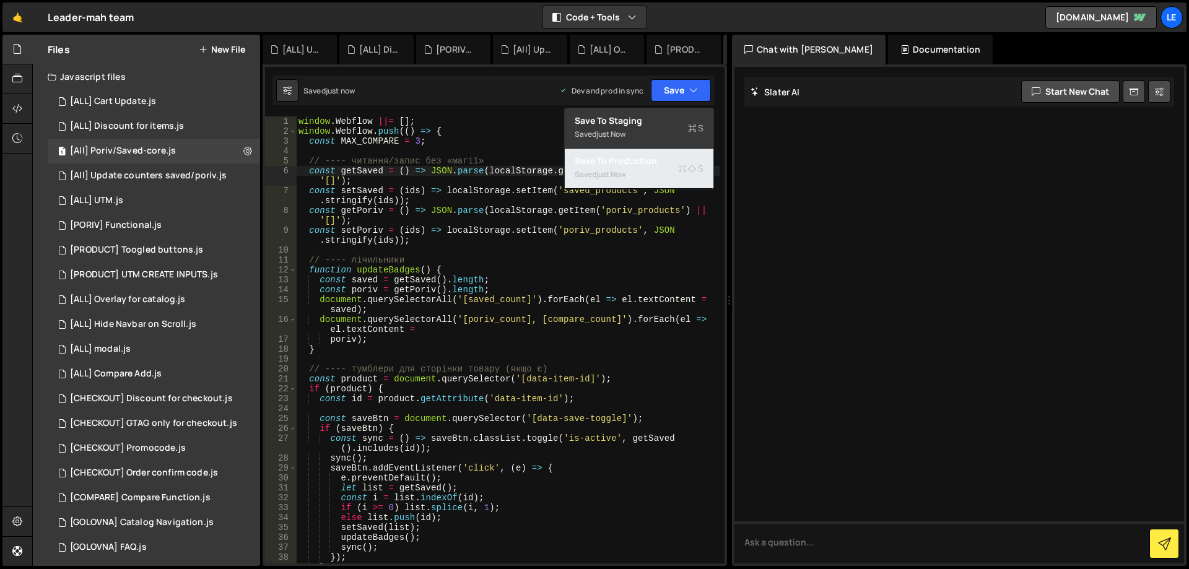
click at [656, 150] on button "Save to Production S Saved just now" at bounding box center [639, 169] width 149 height 40
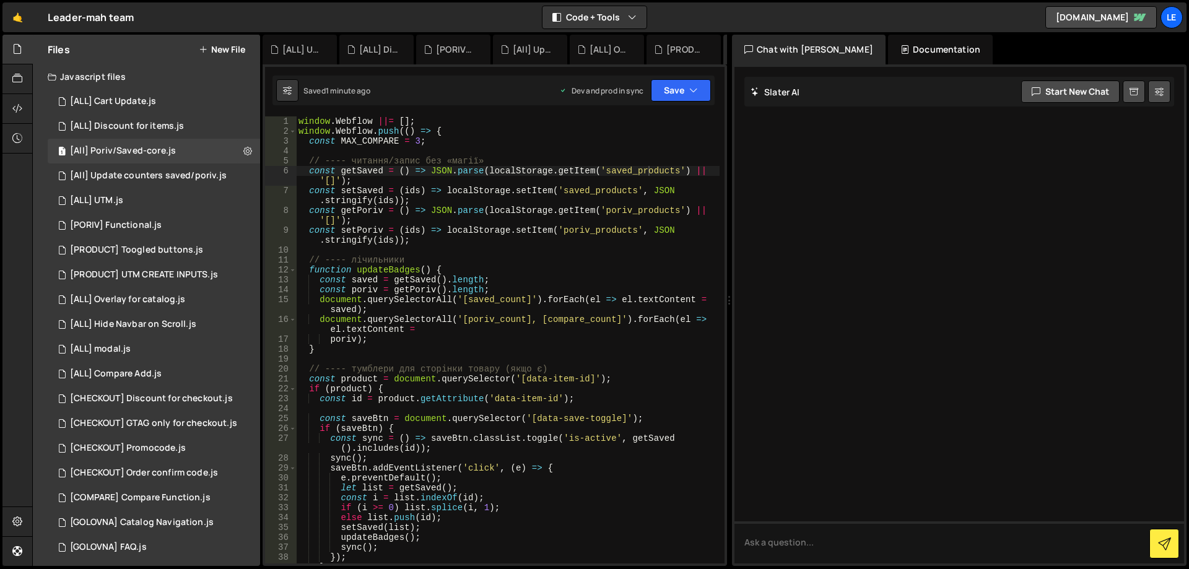
click at [506, 322] on div "window . Webflow ||= [ ] ; window . Webflow . push (( ) => { const MAX_COMPARE …" at bounding box center [507, 349] width 423 height 467
paste textarea "-"
click at [568, 320] on div "window . Webflow ||= [ ] ; window . Webflow . push (( ) => { const MAX_COMPARE …" at bounding box center [507, 349] width 423 height 467
click at [568, 319] on div "window . Webflow ||= [ ] ; window . Webflow . push (( ) => { const MAX_COMPARE …" at bounding box center [507, 349] width 423 height 467
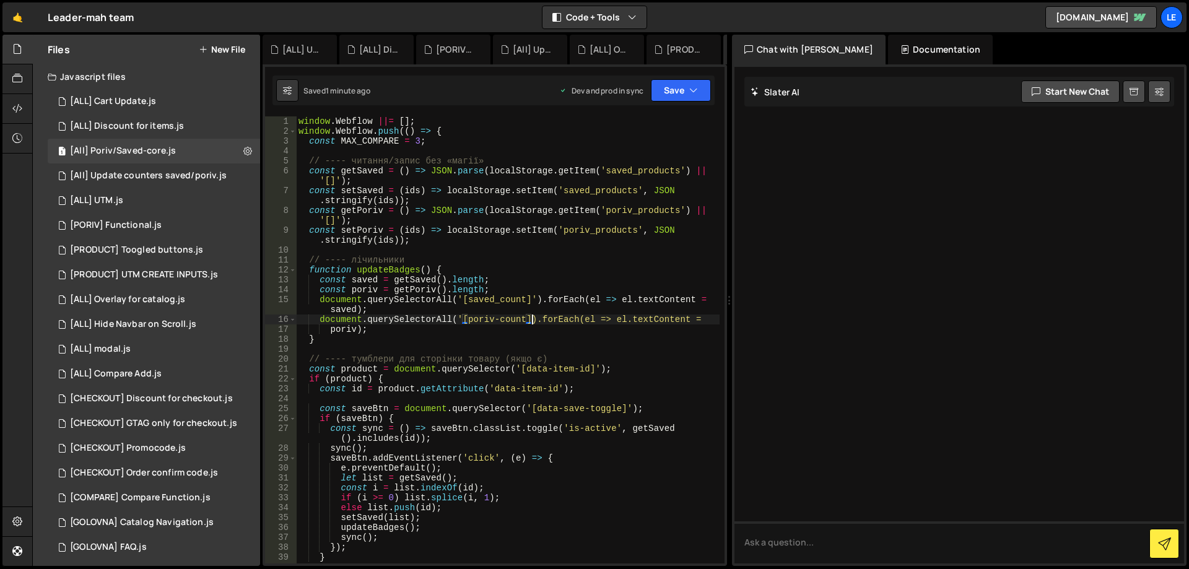
scroll to position [0, 17]
drag, startPoint x: 451, startPoint y: 318, endPoint x: 435, endPoint y: 321, distance: 16.3
click at [435, 321] on div "window . Webflow ||= [ ] ; window . Webflow . push (( ) => { const MAX_COMPARE …" at bounding box center [507, 349] width 423 height 467
click at [453, 297] on div "window . Webflow ||= [ ] ; window . Webflow . push (( ) => { const MAX_COMPARE …" at bounding box center [507, 349] width 423 height 467
click at [532, 311] on div "window . Webflow ||= [ ] ; window . Webflow . push (( ) => { const MAX_COMPARE …" at bounding box center [507, 349] width 423 height 467
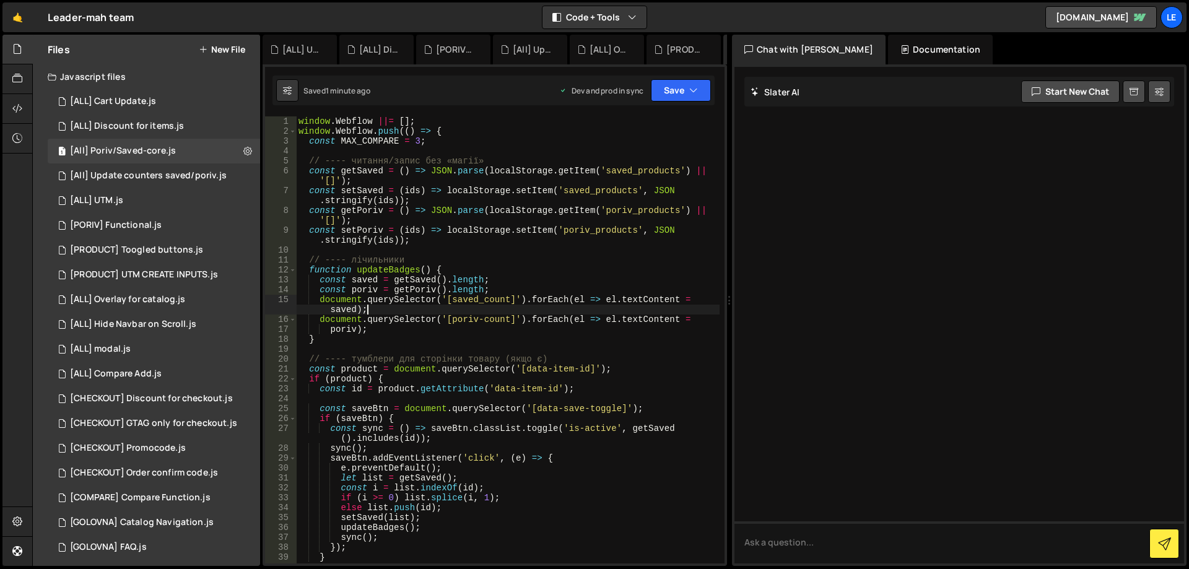
click at [354, 317] on div "window . Webflow ||= [ ] ; window . Webflow . push (( ) => { const MAX_COMPARE …" at bounding box center [507, 349] width 423 height 467
drag, startPoint x: 354, startPoint y: 317, endPoint x: 521, endPoint y: 319, distance: 166.6
click at [521, 319] on div "window . Webflow ||= [ ] ; window . Webflow . push (( ) => { const MAX_COMPARE …" at bounding box center [507, 349] width 423 height 467
click at [542, 318] on div "window . Webflow ||= [ ] ; window . Webflow . push (( ) => { const MAX_COMPARE …" at bounding box center [507, 349] width 423 height 467
click at [557, 319] on div "window . Webflow ||= [ ] ; window . Webflow . push (( ) => { const MAX_COMPARE …" at bounding box center [507, 349] width 423 height 467
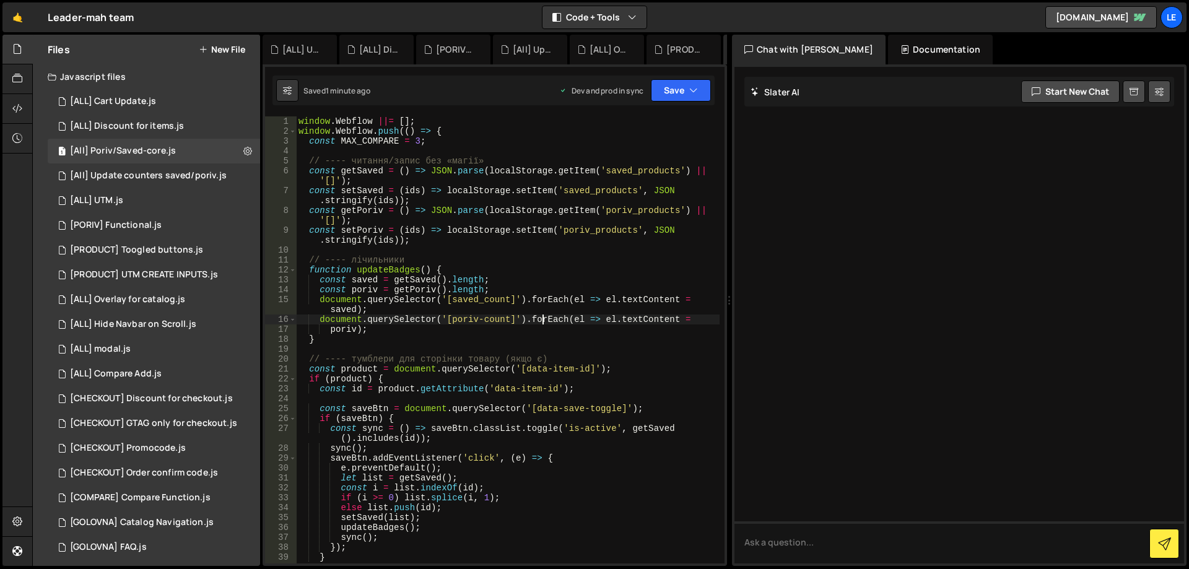
click at [557, 319] on div "window . Webflow ||= [ ] ; window . Webflow . push (( ) => { const MAX_COMPARE …" at bounding box center [507, 349] width 423 height 467
click at [363, 331] on div "window . Webflow ||= [ ] ; window . Webflow . push (( ) => { const MAX_COMPARE …" at bounding box center [507, 349] width 423 height 467
click at [331, 330] on div "window . Webflow ||= [ ] ; window . Webflow . push (( ) => { const MAX_COMPARE …" at bounding box center [507, 349] width 423 height 467
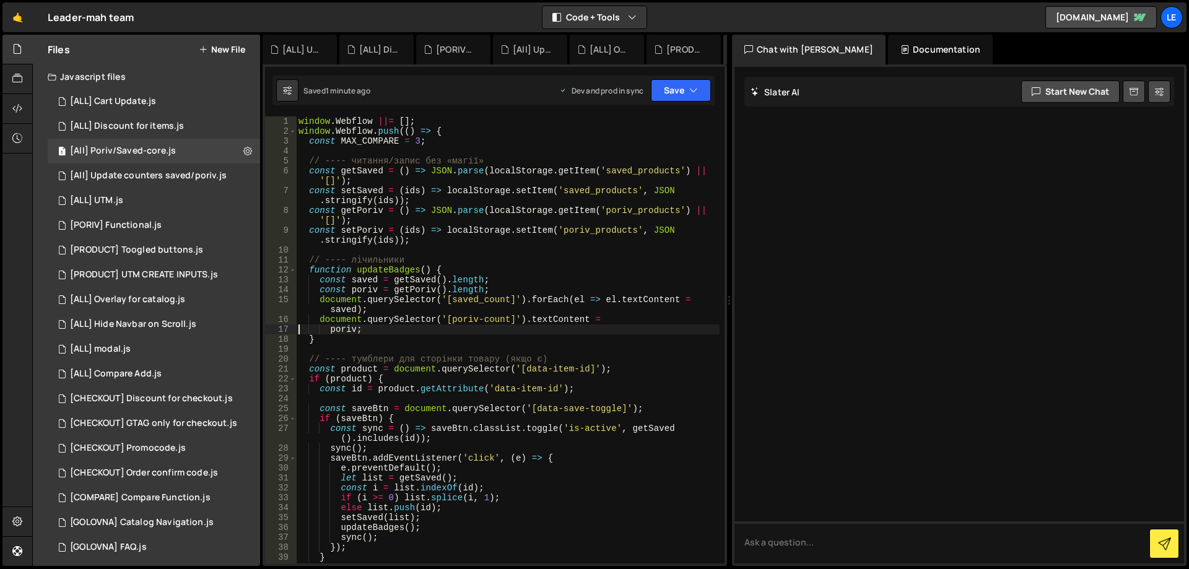
click at [329, 329] on div "window . Webflow ||= [ ] ; window . Webflow . push (( ) => { const MAX_COMPARE …" at bounding box center [507, 349] width 423 height 467
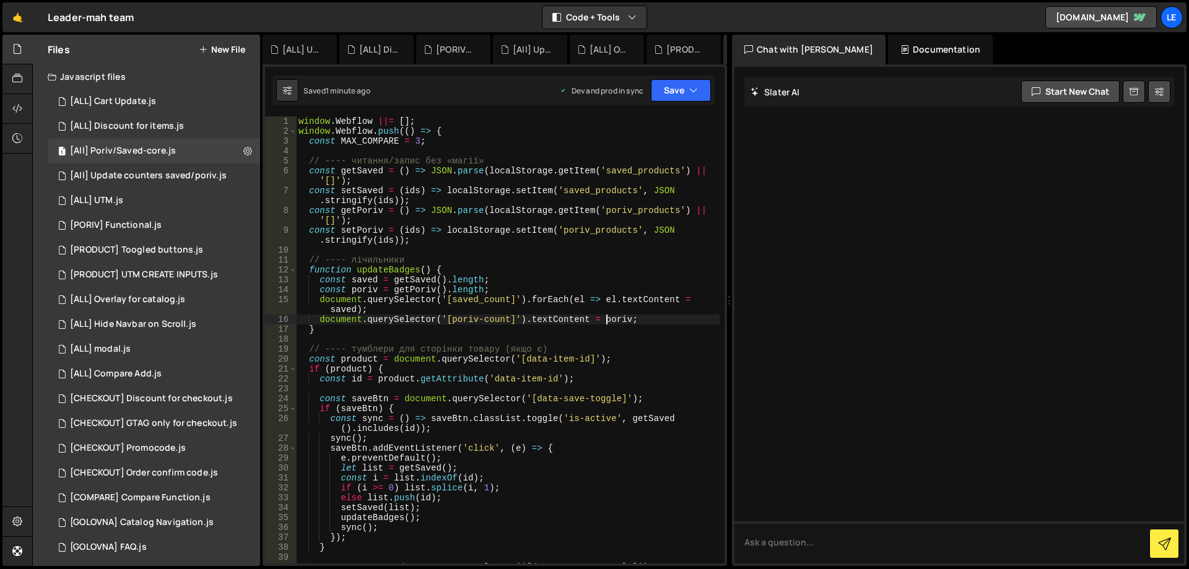
scroll to position [0, 21]
click at [536, 297] on div "window . Webflow ||= [ ] ; window . Webflow . push (( ) => { const MAX_COMPARE …" at bounding box center [507, 349] width 423 height 467
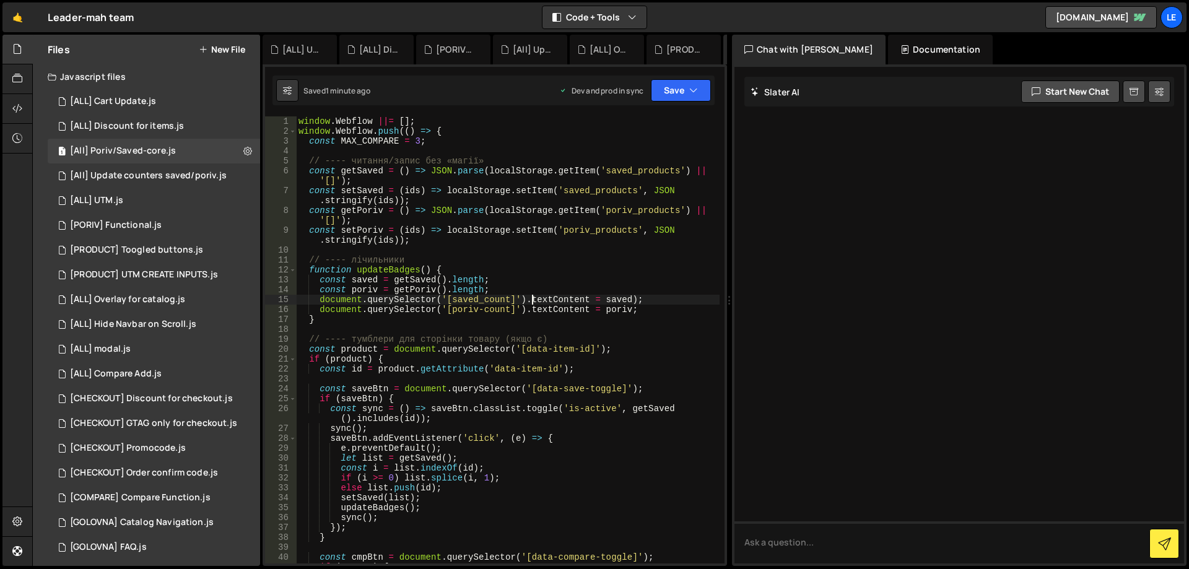
click at [636, 298] on div "window . Webflow ||= [ ] ; window . Webflow . push (( ) => { const MAX_COMPARE …" at bounding box center [507, 354] width 423 height 477
drag, startPoint x: 314, startPoint y: 300, endPoint x: 526, endPoint y: 301, distance: 211.1
click at [526, 301] on div "window . Webflow ||= [ ] ; window . Webflow . push (( ) => { const MAX_COMPARE …" at bounding box center [507, 354] width 423 height 477
drag, startPoint x: 526, startPoint y: 307, endPoint x: 319, endPoint y: 311, distance: 206.8
click at [319, 311] on div "window . Webflow ||= [ ] ; window . Webflow . push (( ) => { const MAX_COMPARE …" at bounding box center [507, 354] width 423 height 477
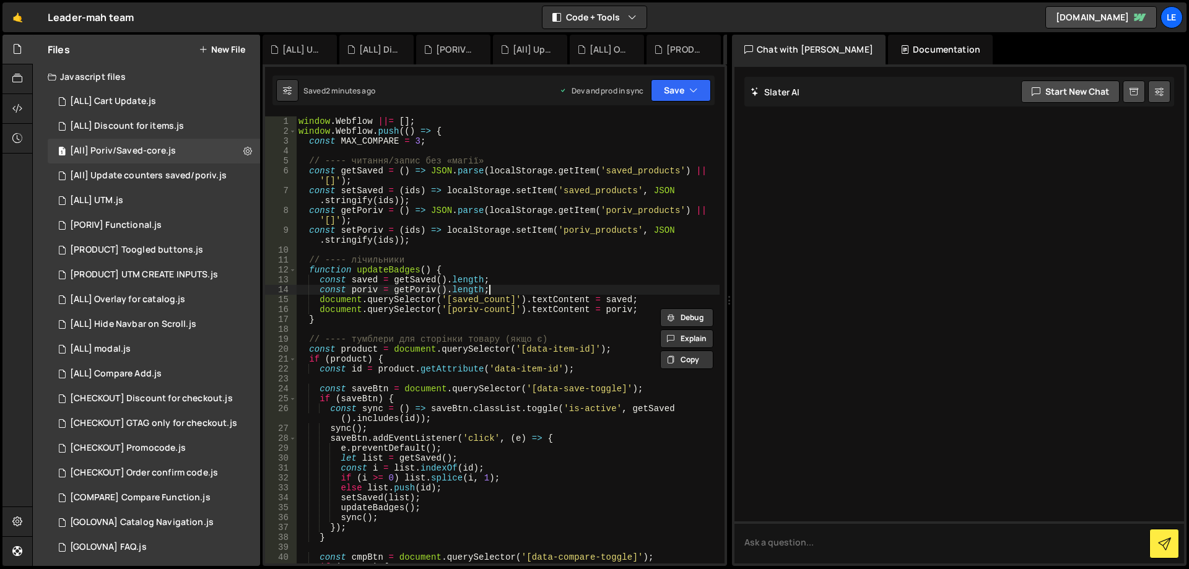
click at [577, 289] on div "window . Webflow ||= [ ] ; window . Webflow . push (( ) => { const MAX_COMPARE …" at bounding box center [507, 354] width 423 height 477
click at [661, 85] on button "Save" at bounding box center [681, 90] width 60 height 22
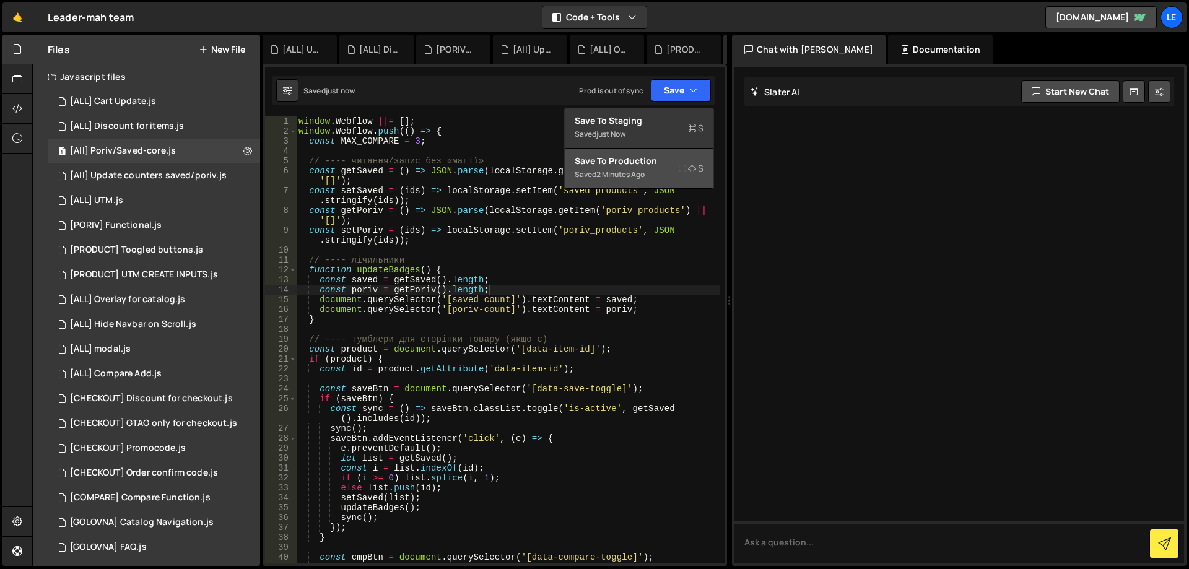
click at [653, 165] on div "Save to Production S" at bounding box center [639, 161] width 129 height 12
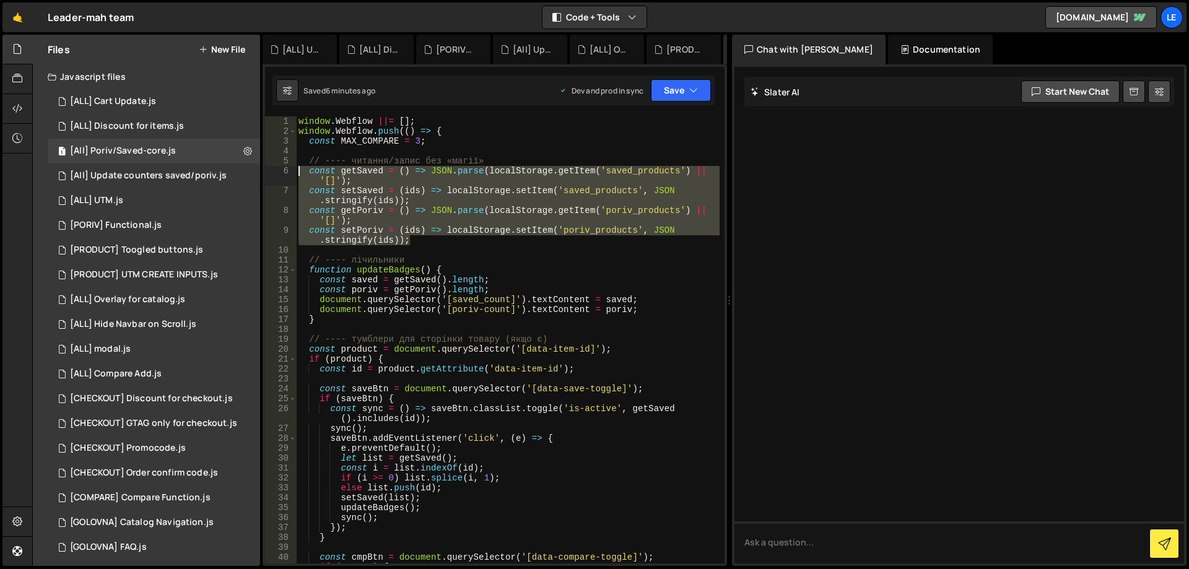
drag, startPoint x: 446, startPoint y: 239, endPoint x: 266, endPoint y: 172, distance: 192.2
click at [266, 172] on div "const setPoriv = (ids) => localStorage.setItem('poriv_products', JSON.stringify…" at bounding box center [494, 339] width 459 height 447
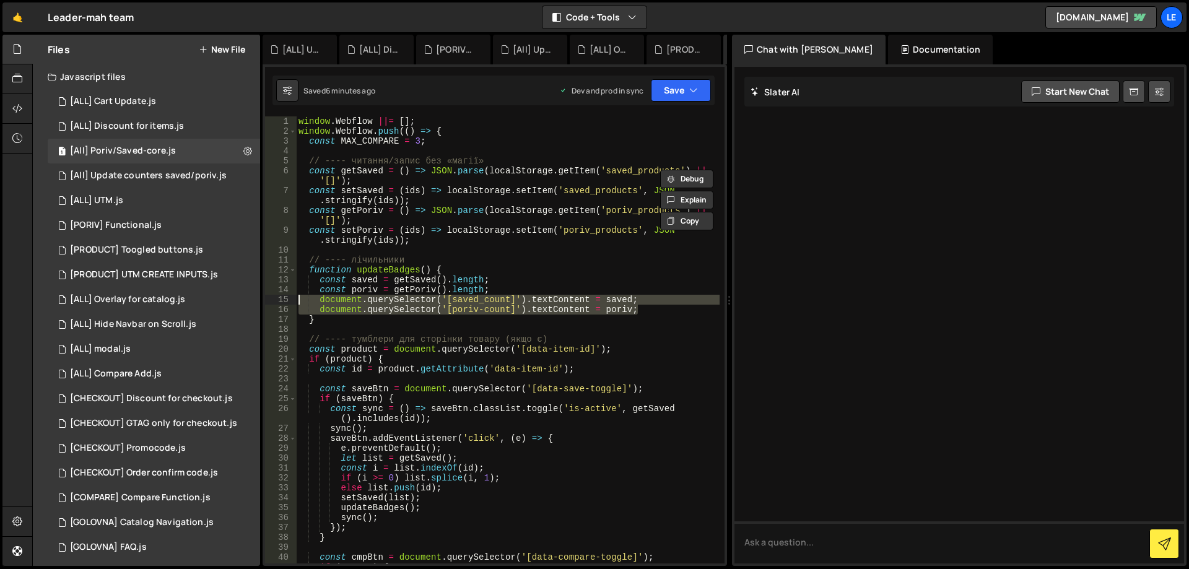
drag, startPoint x: 622, startPoint y: 310, endPoint x: 286, endPoint y: 301, distance: 335.7
click at [286, 301] on div "const getSaved = () => JSON.parse(localStorage.getItem('saved_products') || '[]…" at bounding box center [494, 339] width 459 height 447
click at [591, 318] on div "window . Webflow ||= [ ] ; window . Webflow . push (( ) => { const MAX_COMPARE …" at bounding box center [507, 354] width 423 height 477
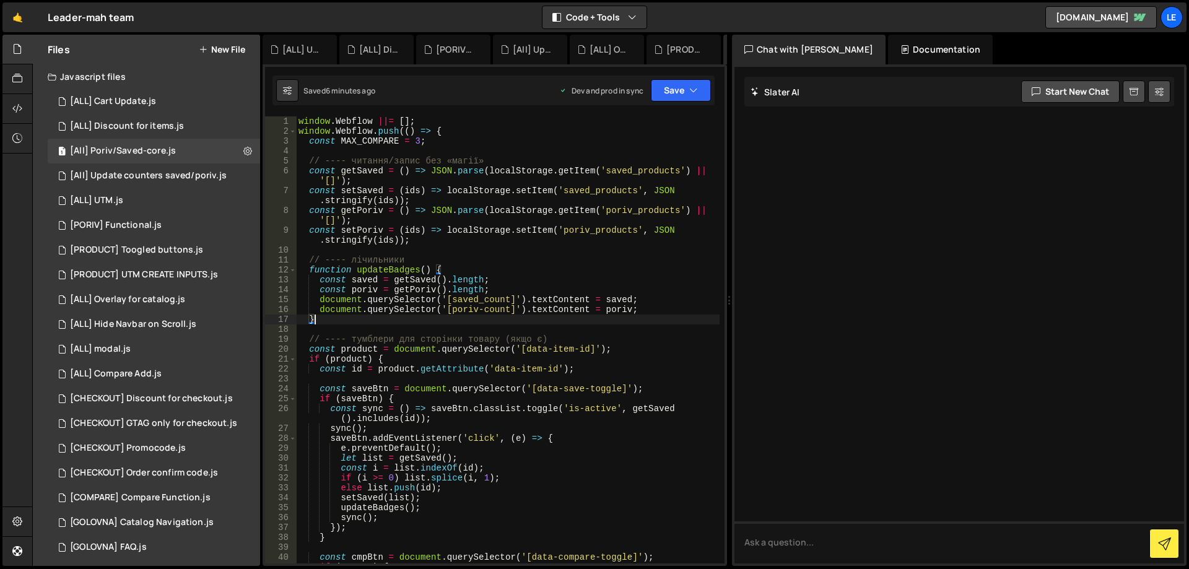
type textarea "});"
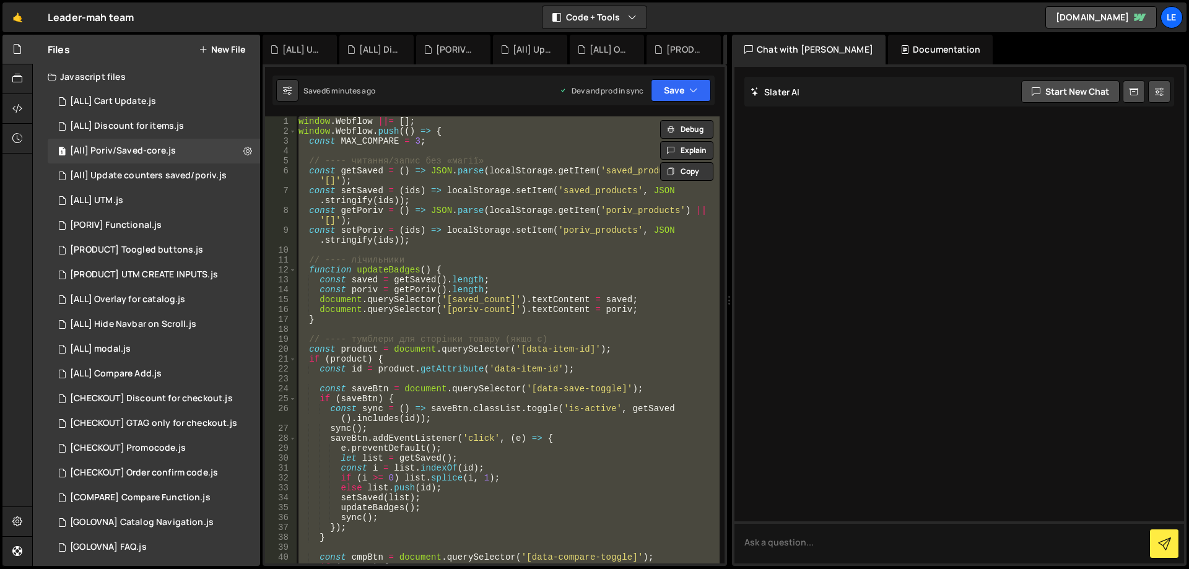
paste textarea
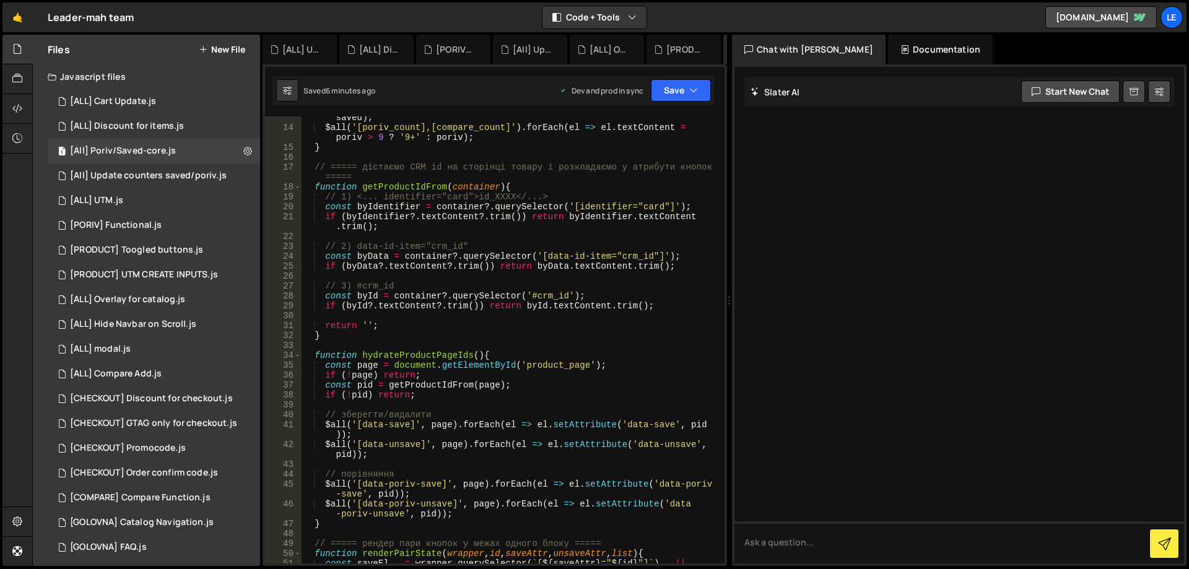
scroll to position [0, 0]
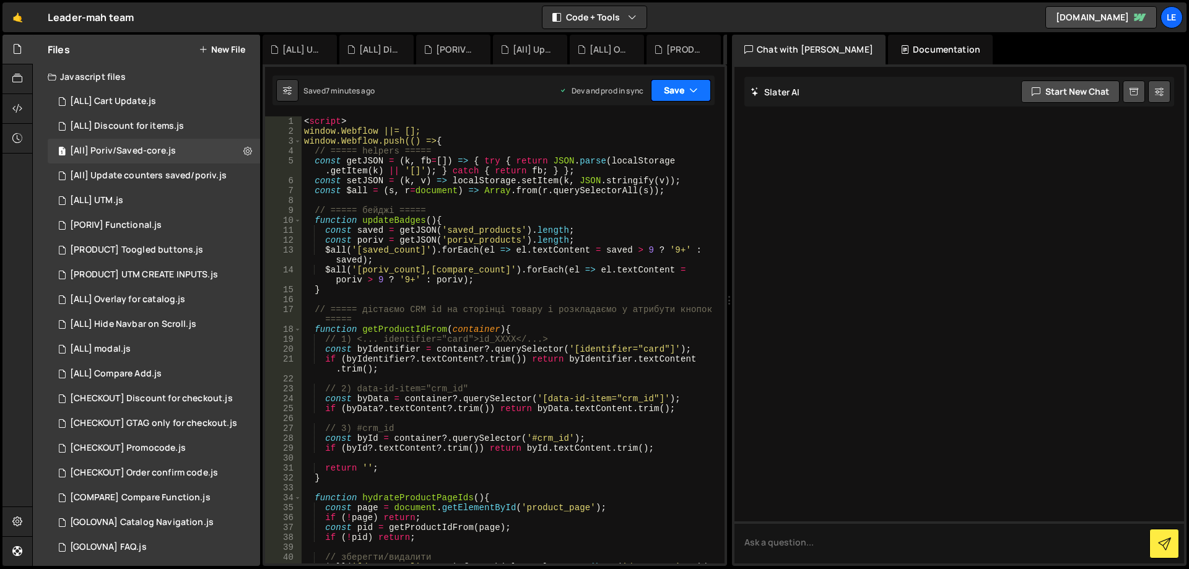
click at [688, 97] on button "Save" at bounding box center [681, 90] width 60 height 22
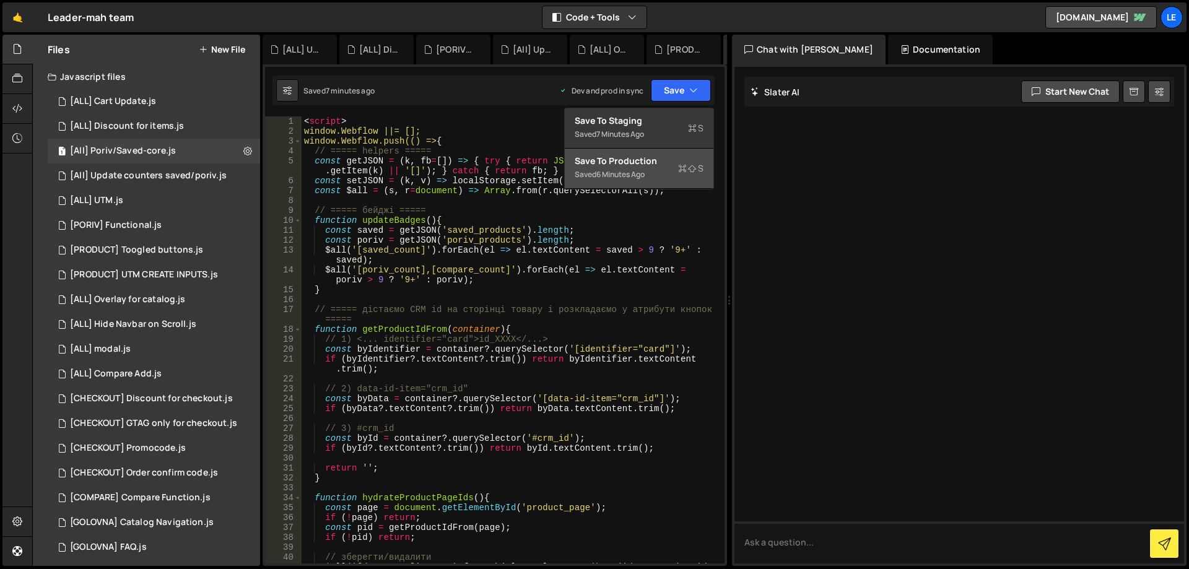
click at [670, 164] on div "Save to Production S" at bounding box center [639, 161] width 129 height 12
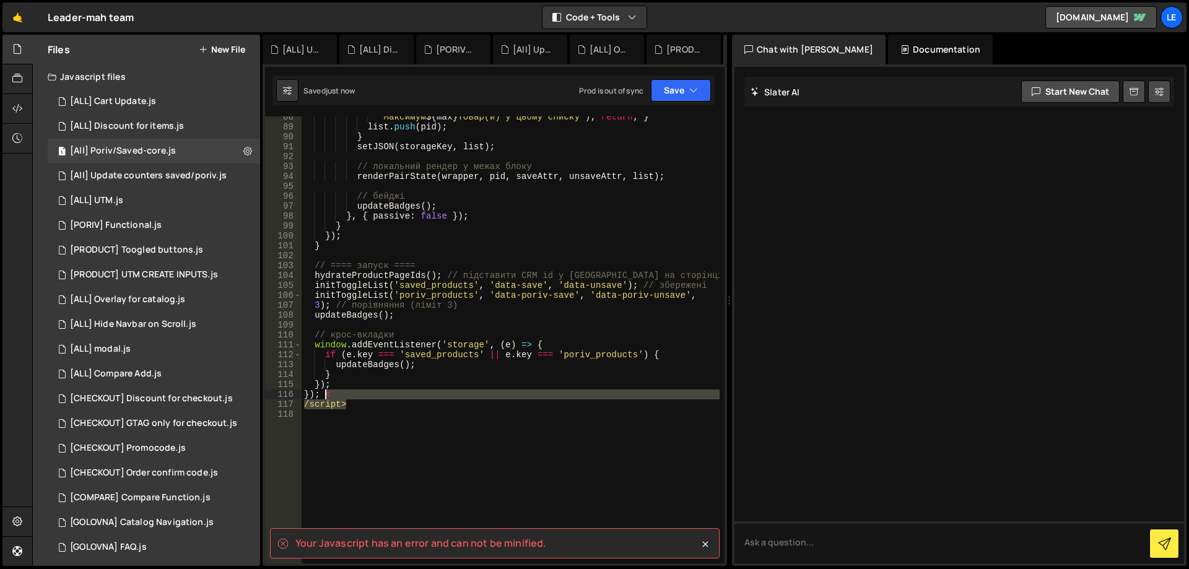
click at [325, 397] on div "` Максимум ${ max } товар(и) у цьому списку ` ) ; return ; } list . push ( pid …" at bounding box center [510, 345] width 418 height 467
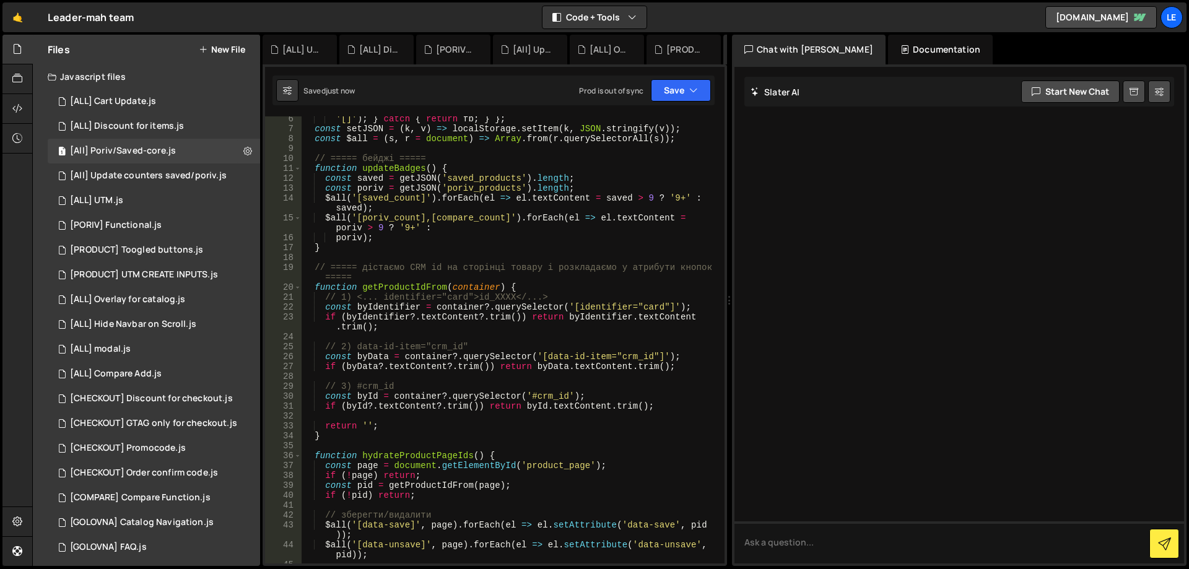
scroll to position [0, 0]
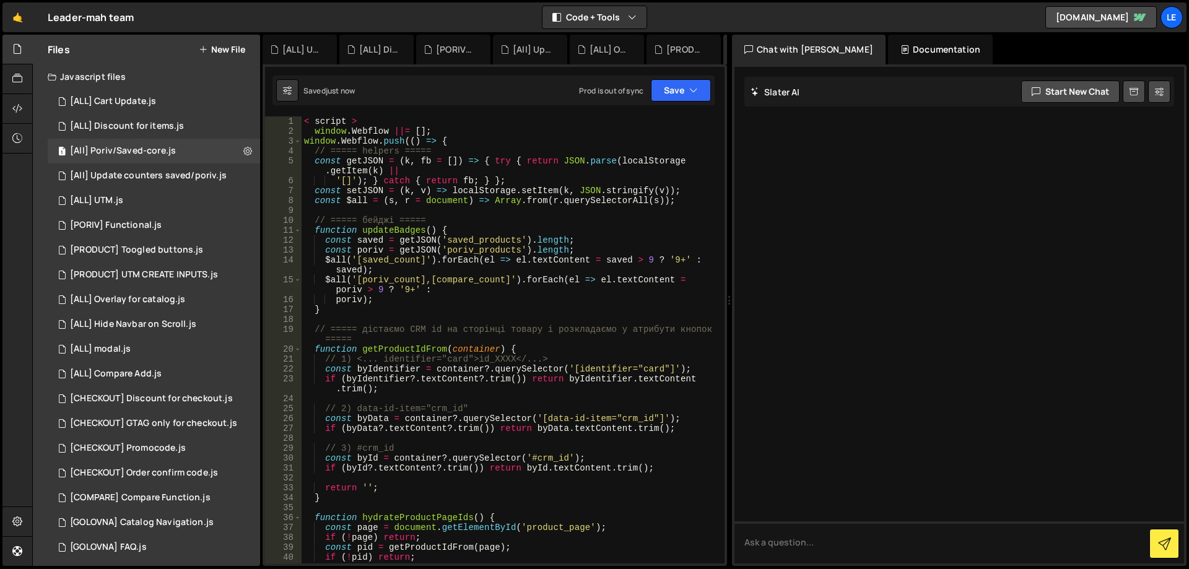
drag, startPoint x: 370, startPoint y: 121, endPoint x: 283, endPoint y: 120, distance: 87.3
click at [283, 120] on div "}); 1 2 3 4 5 6 7 8 9 10 11 12 13 14 15 16 17 18 19 20 21 22 23 24 25 26 27 28 …" at bounding box center [494, 339] width 459 height 447
type textarea "< script >"
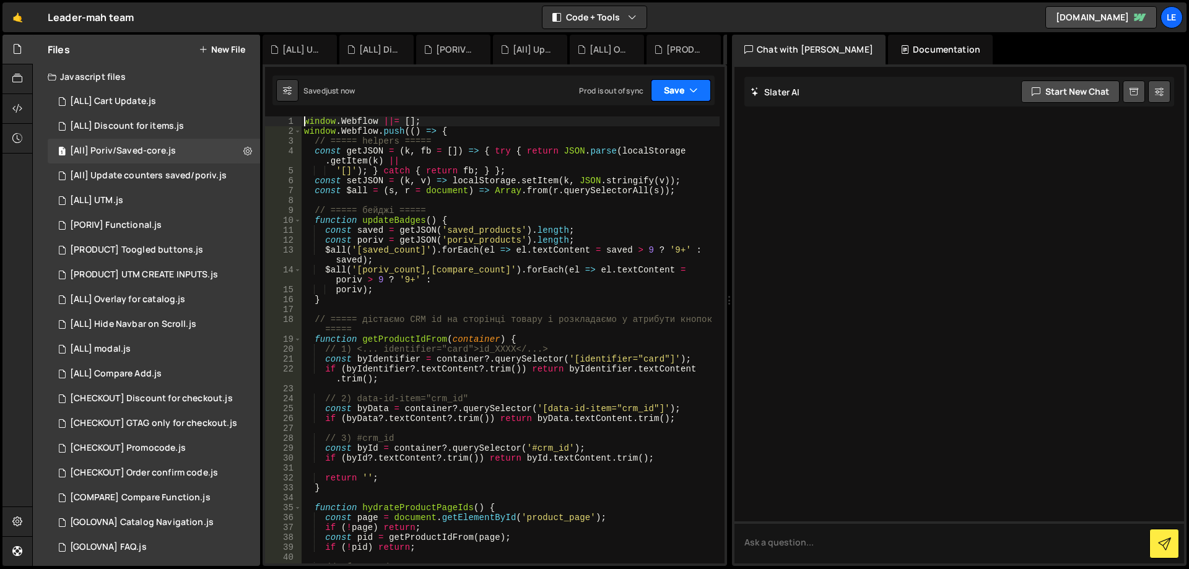
click at [683, 87] on button "Save" at bounding box center [681, 90] width 60 height 22
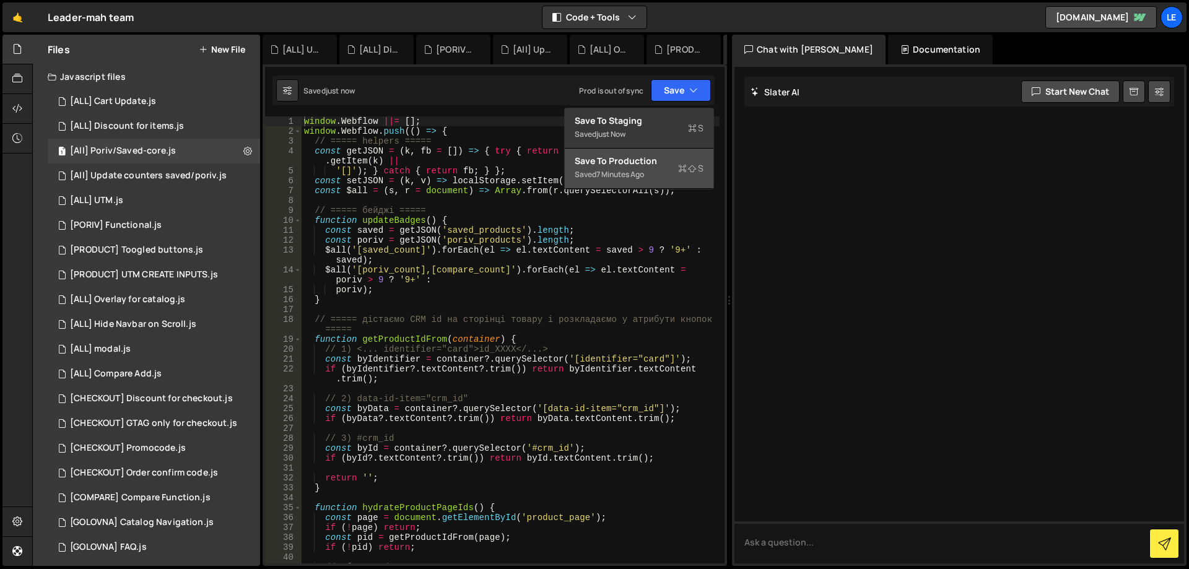
click at [657, 171] on div "Saved 7 minutes ago" at bounding box center [639, 174] width 129 height 15
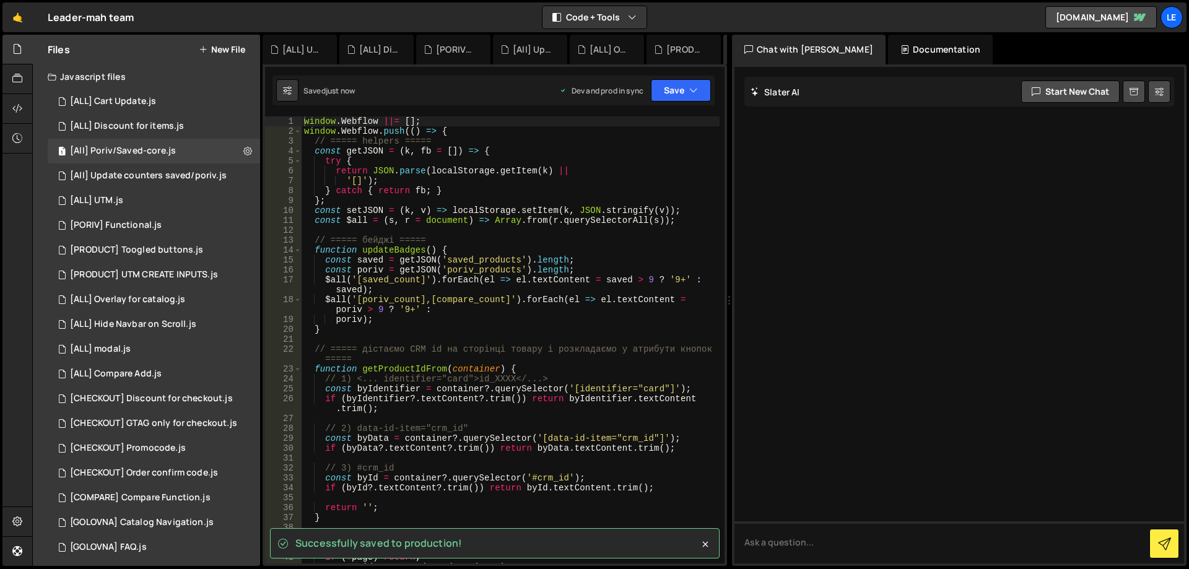
click at [501, 286] on div "window . Webflow ||= [ ] ; window . Webflow . push (( ) => { // ===== helpers =…" at bounding box center [510, 349] width 418 height 467
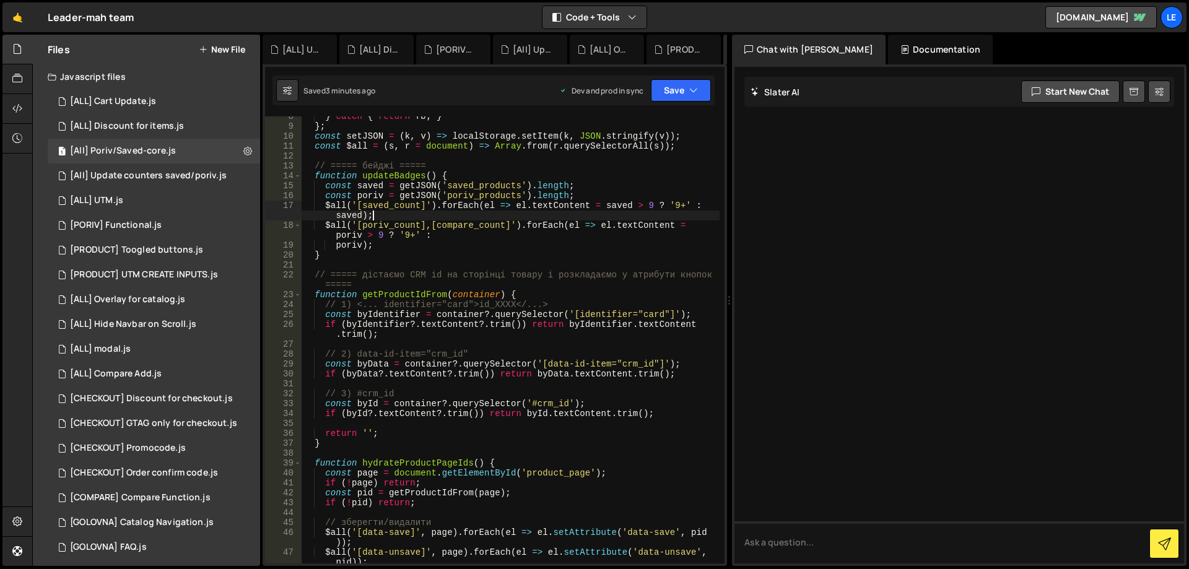
scroll to position [37, 0]
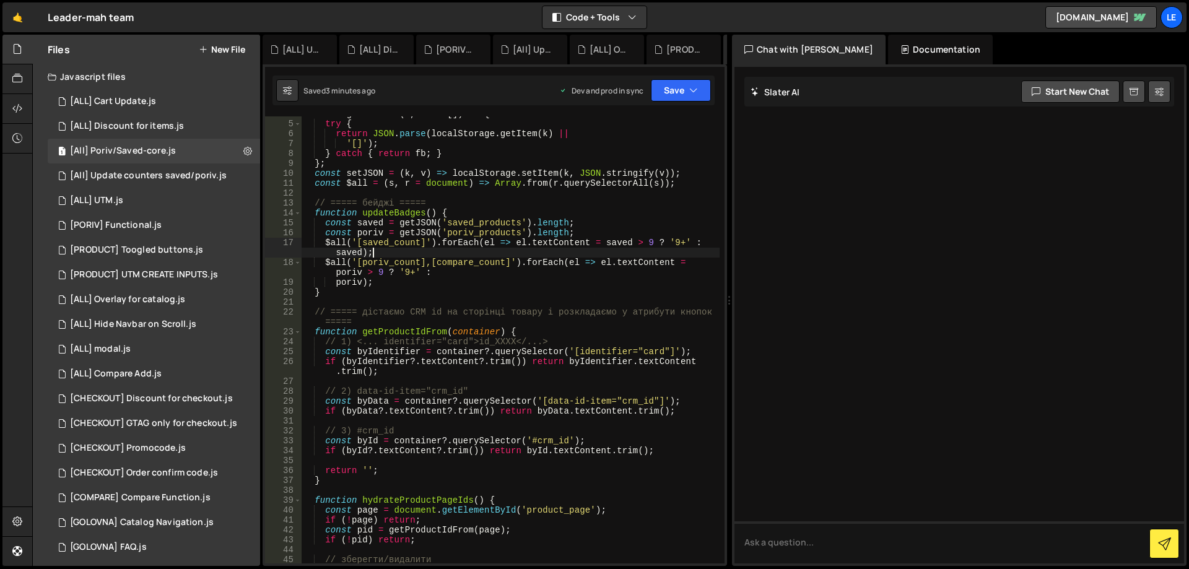
click at [336, 258] on div "const getJSON = ( k , fb = [ ]) => { try { return JSON . parse ( localStorage .…" at bounding box center [510, 347] width 418 height 477
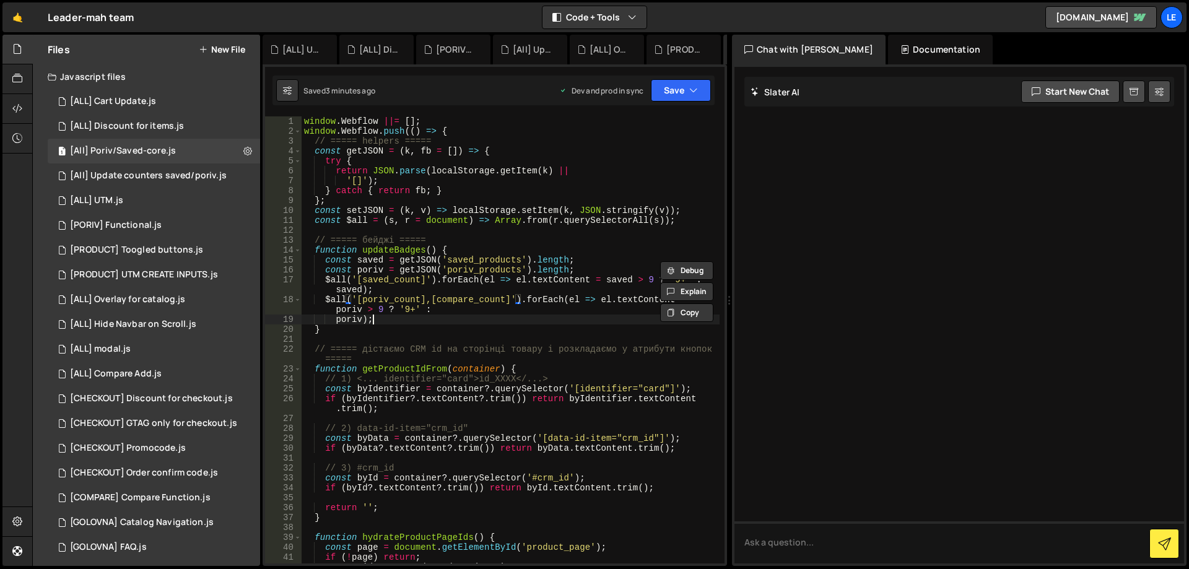
click at [454, 319] on div "window . Webflow ||= [ ] ; window . Webflow . push (( ) => { // ===== helpers =…" at bounding box center [510, 349] width 418 height 467
click at [444, 309] on div "window . Webflow ||= [ ] ; window . Webflow . push (( ) => { // ===== helpers =…" at bounding box center [510, 349] width 418 height 467
drag, startPoint x: 422, startPoint y: 308, endPoint x: 367, endPoint y: 309, distance: 54.5
click at [367, 309] on div "window . Webflow ||= [ ] ; window . Webflow . push (( ) => { // ===== helpers =…" at bounding box center [510, 349] width 418 height 467
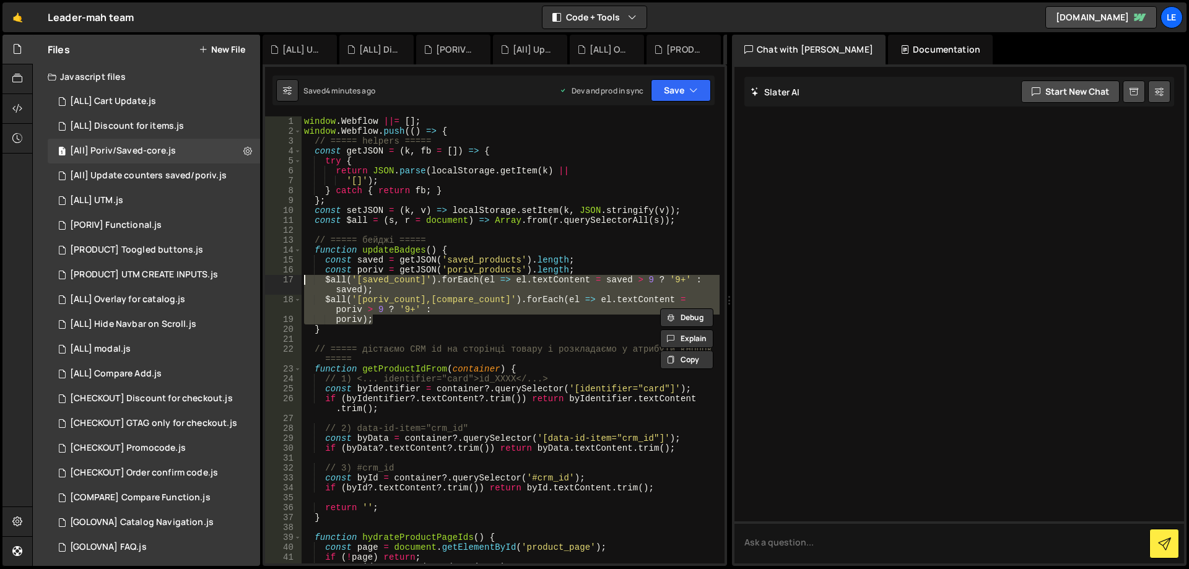
drag, startPoint x: 384, startPoint y: 323, endPoint x: 303, endPoint y: 280, distance: 91.4
click at [303, 280] on div "window . Webflow ||= [ ] ; window . Webflow . push (( ) => { // ===== helpers =…" at bounding box center [510, 349] width 418 height 467
click at [325, 282] on div "window . Webflow ||= [ ] ; window . Webflow . push (( ) => { // ===== helpers =…" at bounding box center [510, 339] width 418 height 447
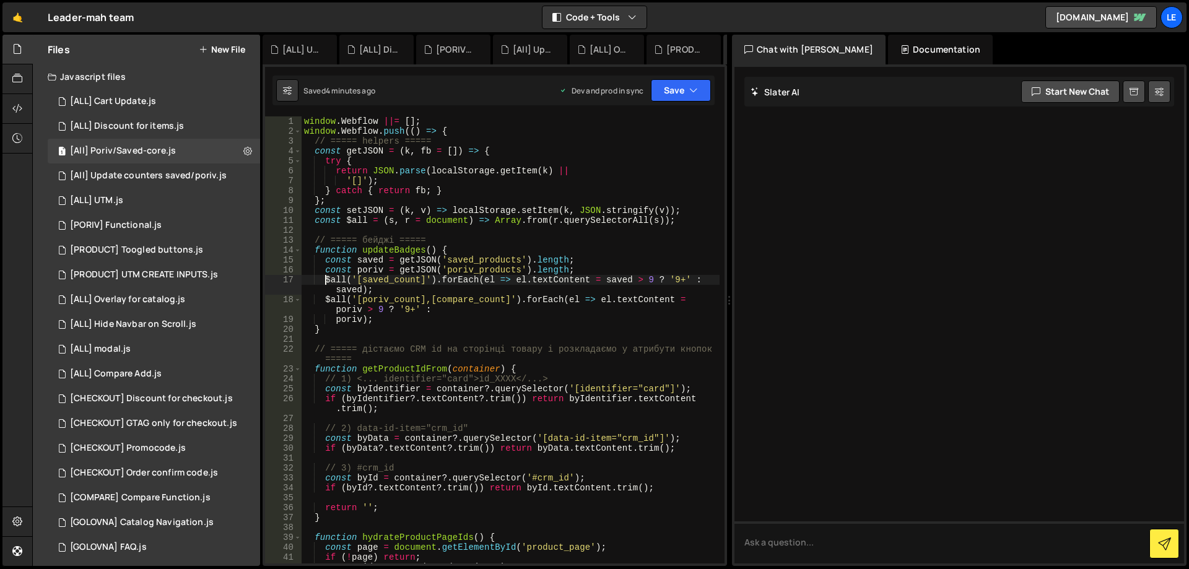
scroll to position [0, 2]
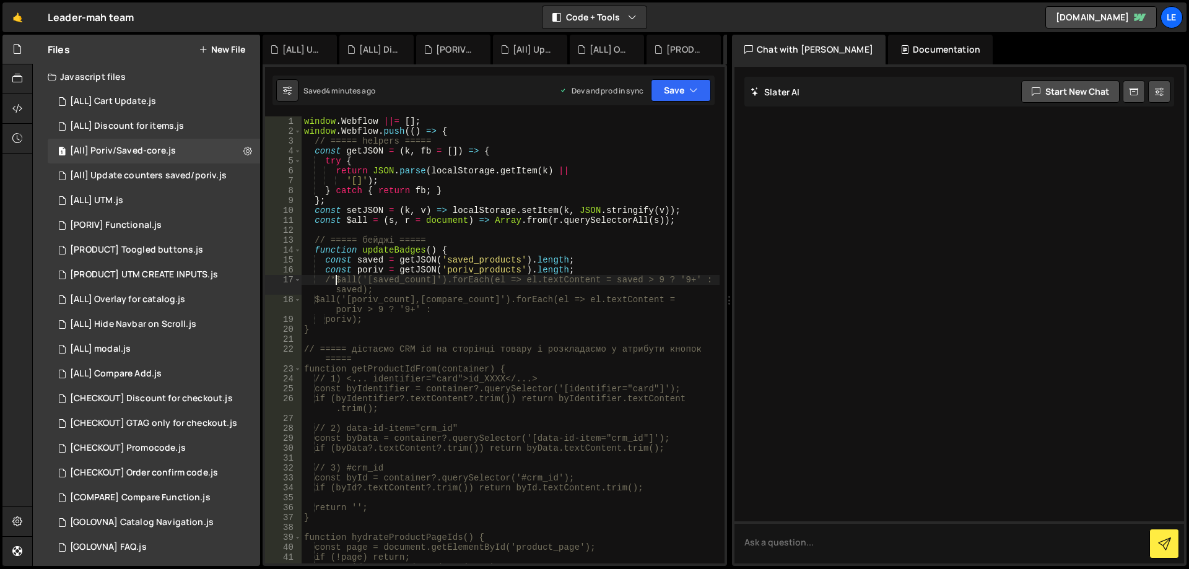
click at [394, 317] on div "window . Webflow ||= [ ] ; window . Webflow . push (( ) => { // ===== helpers =…" at bounding box center [510, 349] width 418 height 467
type textarea "poriv);*/"
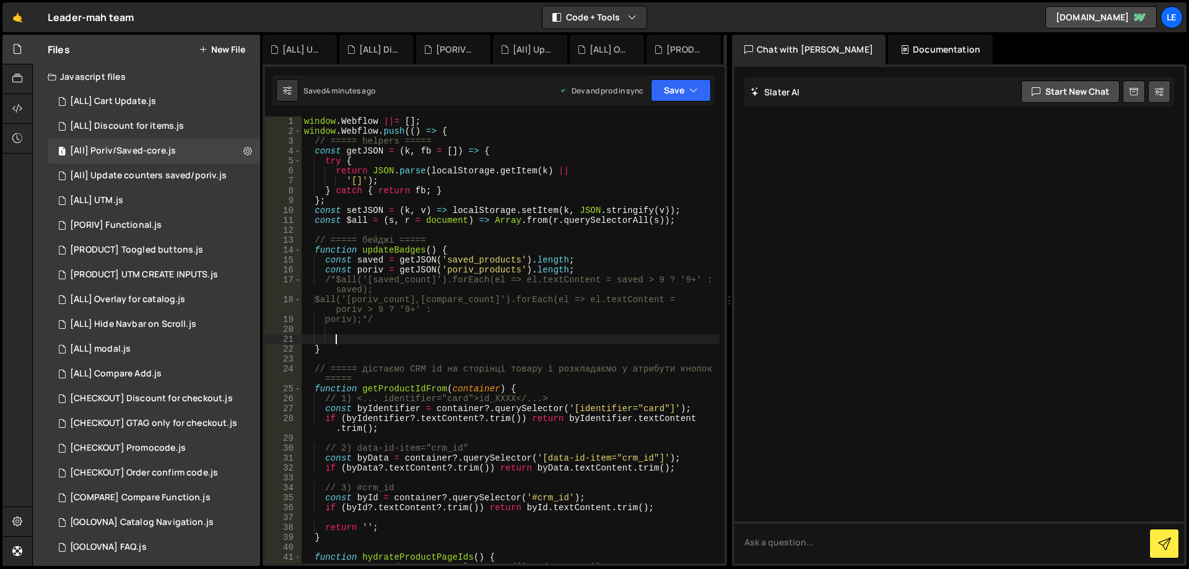
scroll to position [0, 1]
paste textarea "document.querySelector('[poriv-count]').textContent = poriv > 9 ? '9+';"
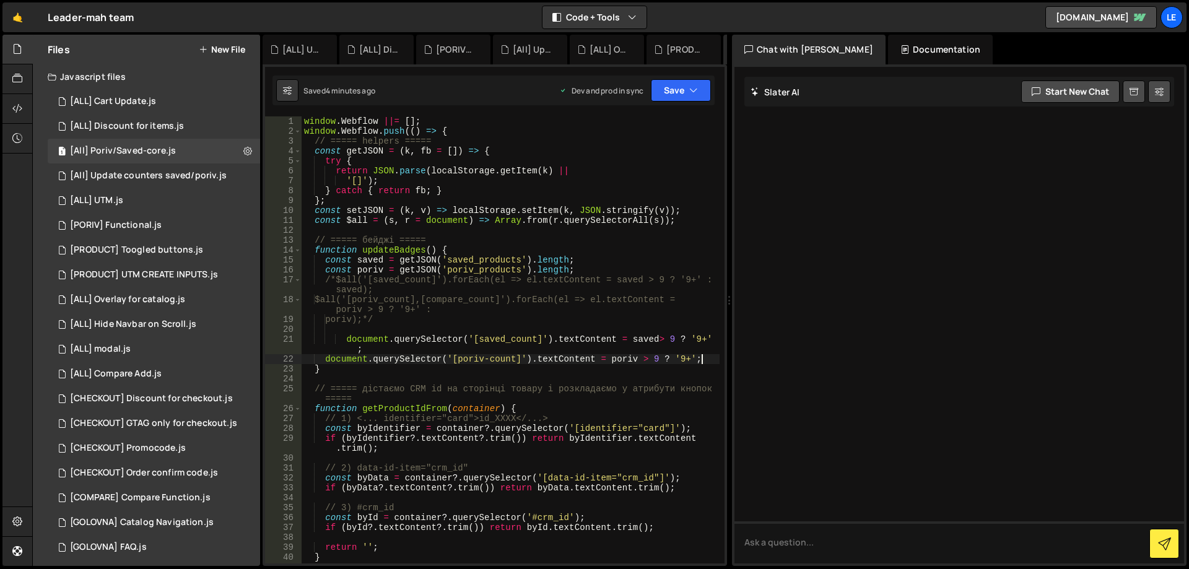
click at [344, 340] on div "window . Webflow ||= [ ] ; window . Webflow . push (( ) => { // ===== helpers =…" at bounding box center [510, 349] width 418 height 467
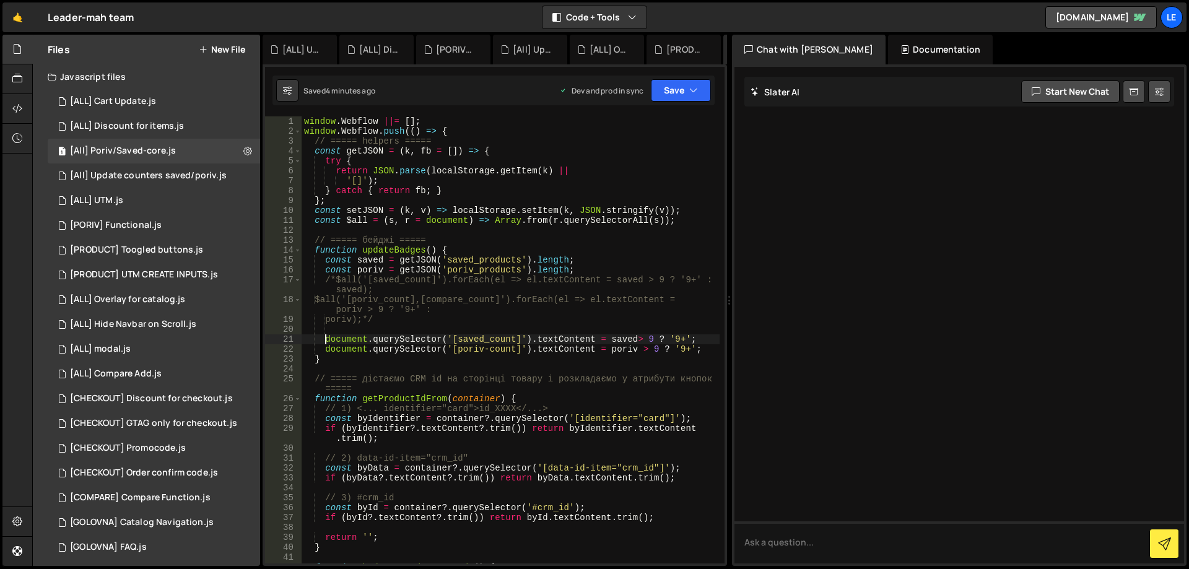
scroll to position [0, 2]
click at [640, 337] on div "window . Webflow ||= [ ] ; window . Webflow . push (( ) => { // ===== helpers =…" at bounding box center [510, 349] width 418 height 467
click at [658, 323] on div "window . Webflow ||= [ ] ; window . Webflow . push (( ) => { // ===== helpers =…" at bounding box center [510, 349] width 418 height 467
click at [687, 92] on button "Save" at bounding box center [681, 90] width 60 height 22
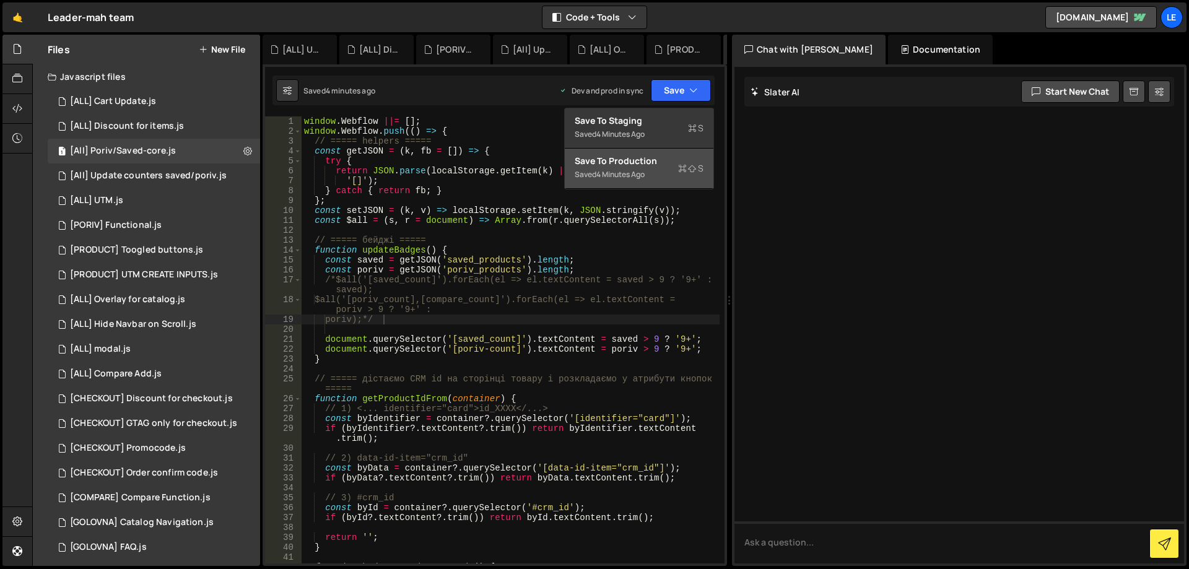
click at [661, 162] on div "Save to Production S" at bounding box center [639, 161] width 129 height 12
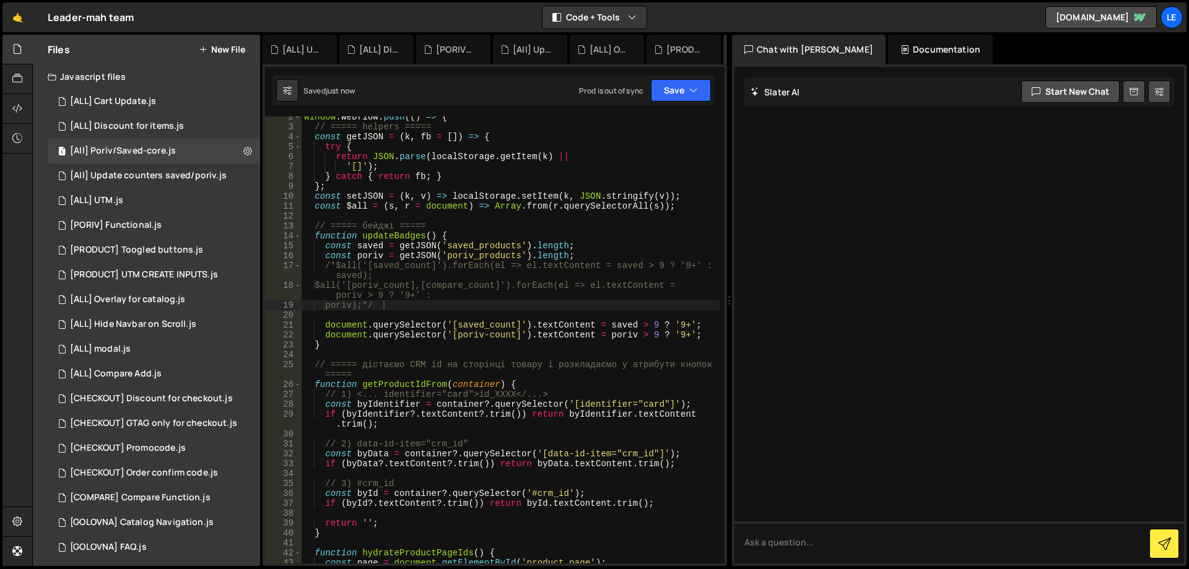
scroll to position [0, 0]
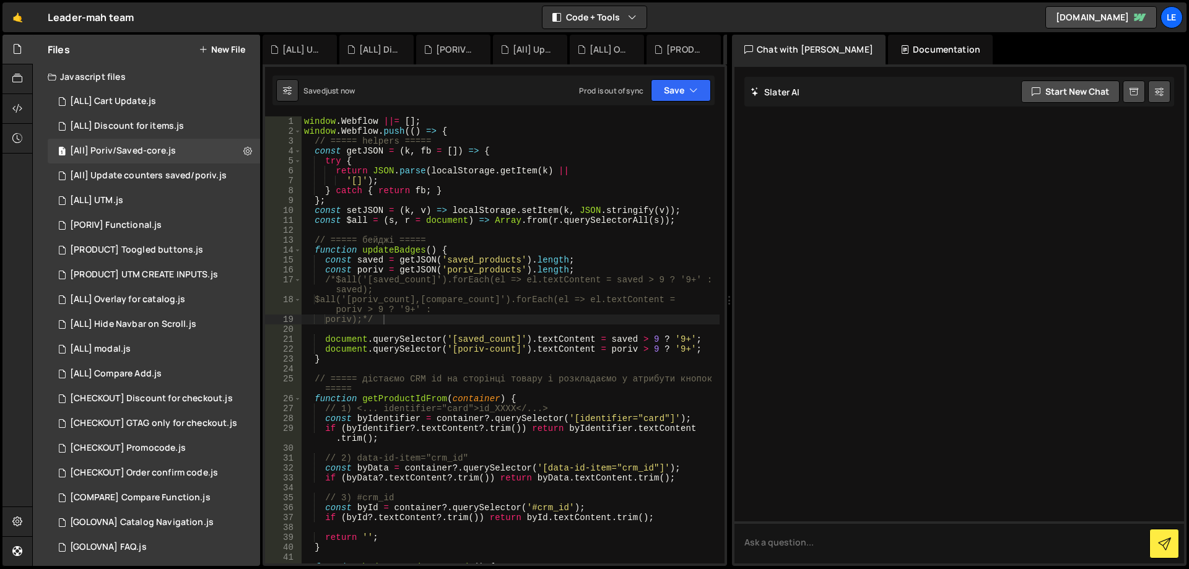
click at [458, 249] on div "window . Webflow ||= [ ] ; window . Webflow . push (( ) => { // ===== helpers =…" at bounding box center [510, 349] width 418 height 467
drag, startPoint x: 427, startPoint y: 308, endPoint x: 362, endPoint y: 320, distance: 66.7
click at [362, 320] on div "window . Webflow ||= [ ] ; window . Webflow . push (( ) => { // ===== helpers =…" at bounding box center [510, 349] width 418 height 467
click at [609, 375] on div "window . Webflow ||= [ ] ; window . Webflow . push (( ) => { // ===== helpers =…" at bounding box center [510, 349] width 418 height 467
click at [696, 349] on div "window . Webflow ||= [ ] ; window . Webflow . push (( ) => { // ===== helpers =…" at bounding box center [510, 349] width 418 height 467
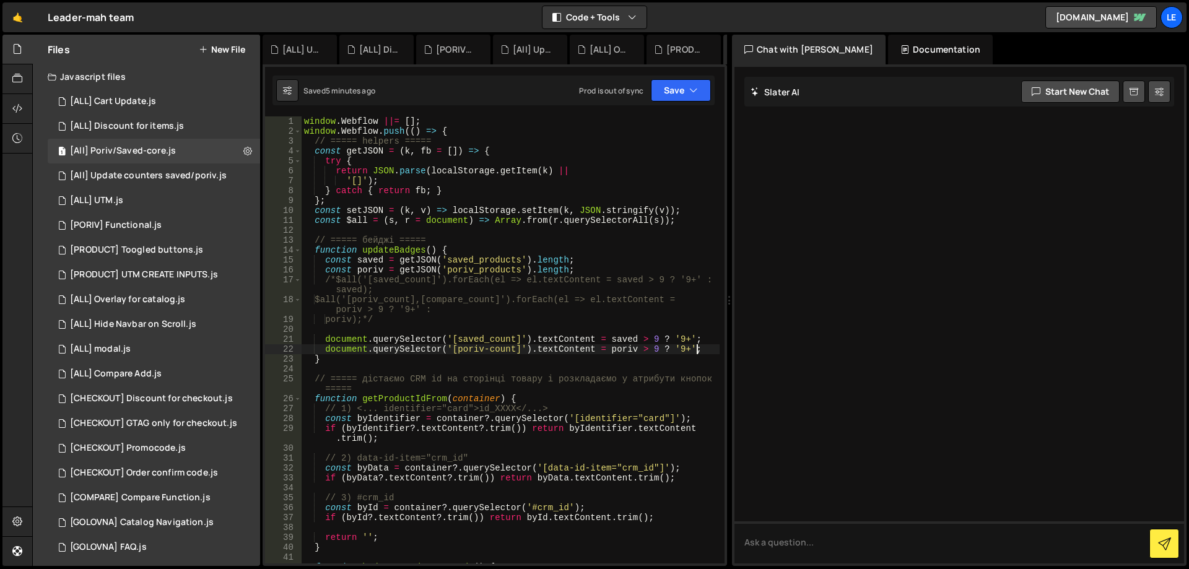
paste textarea "poriv"
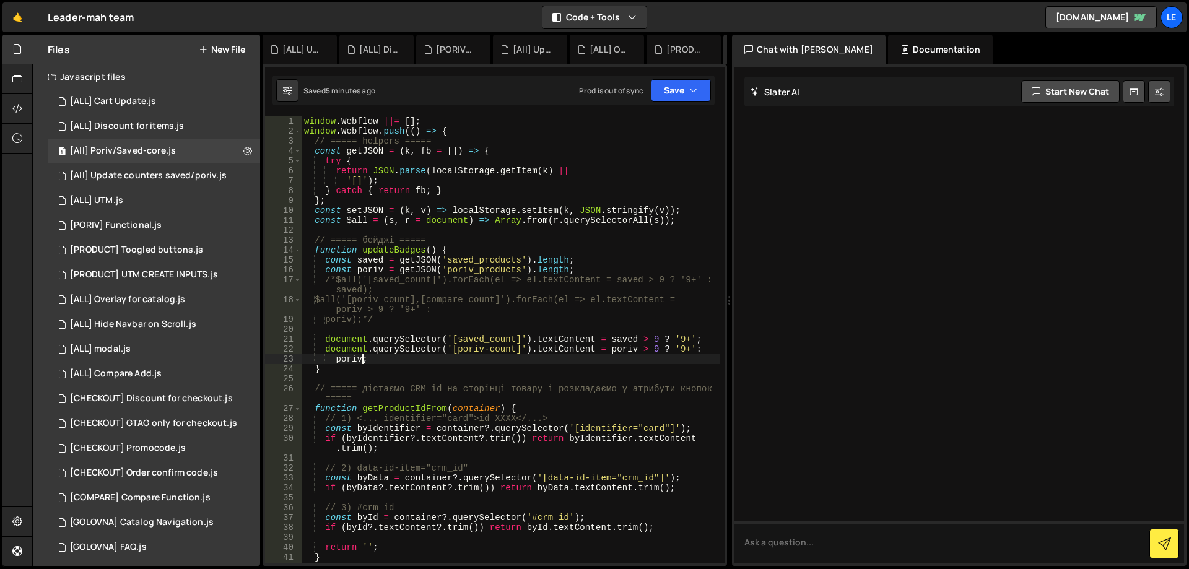
click at [696, 337] on div "window . Webflow ||= [ ] ; window . Webflow . push (( ) => { // ===== helpers =…" at bounding box center [510, 349] width 418 height 467
paste textarea "poriv"
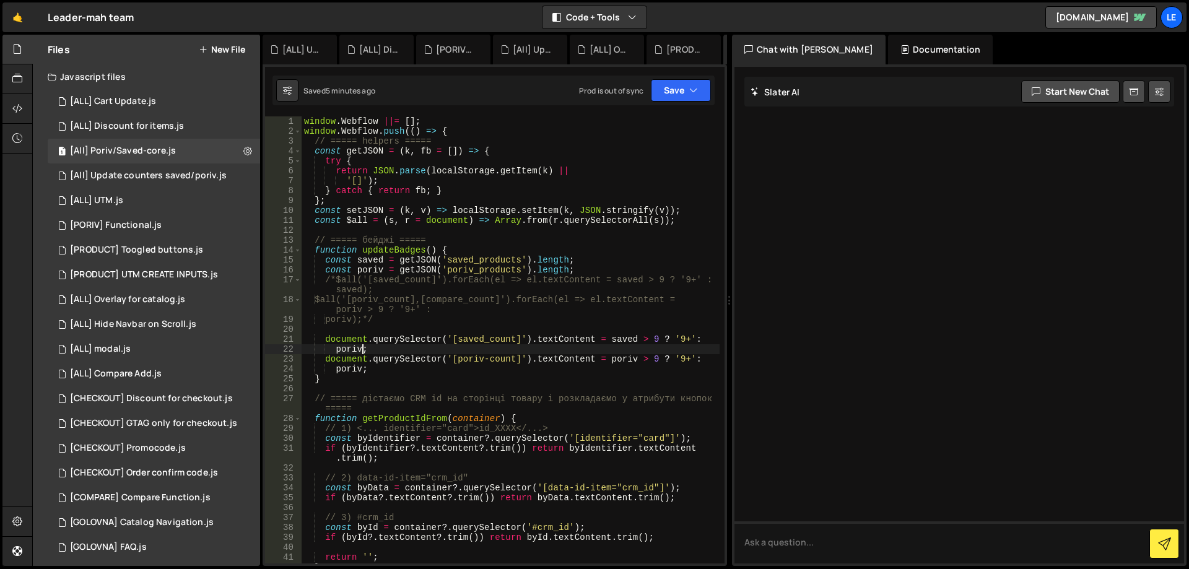
click at [624, 340] on div "window . Webflow ||= [ ] ; window . Webflow . push (( ) => { // ===== helpers =…" at bounding box center [510, 349] width 418 height 467
click at [340, 346] on div "window . Webflow ||= [ ] ; window . Webflow . push (( ) => { // ===== helpers =…" at bounding box center [510, 349] width 418 height 467
paste textarea "saved"
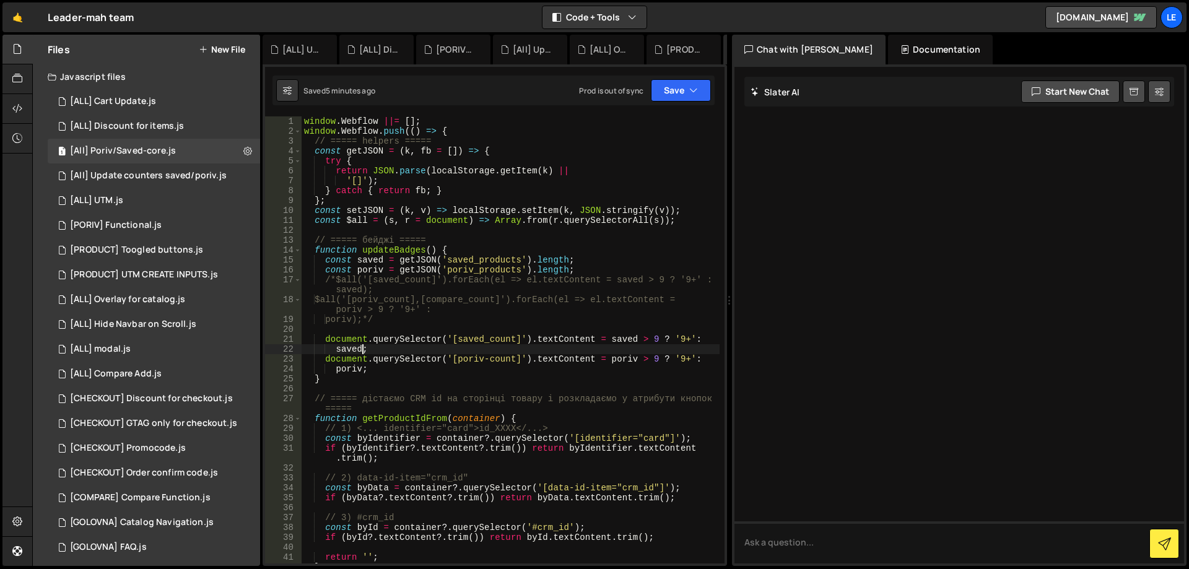
click at [434, 348] on div "window . Webflow ||= [ ] ; window . Webflow . push (( ) => { // ===== helpers =…" at bounding box center [510, 349] width 418 height 467
click at [674, 90] on button "Save" at bounding box center [681, 90] width 60 height 22
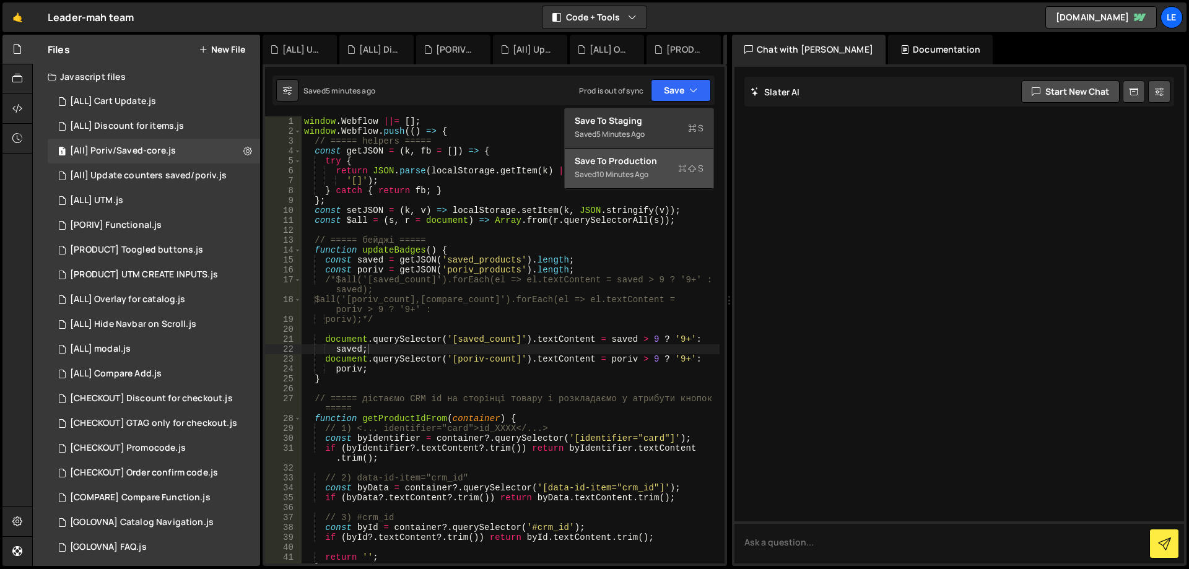
click at [674, 160] on div "Save to Production S" at bounding box center [639, 161] width 129 height 12
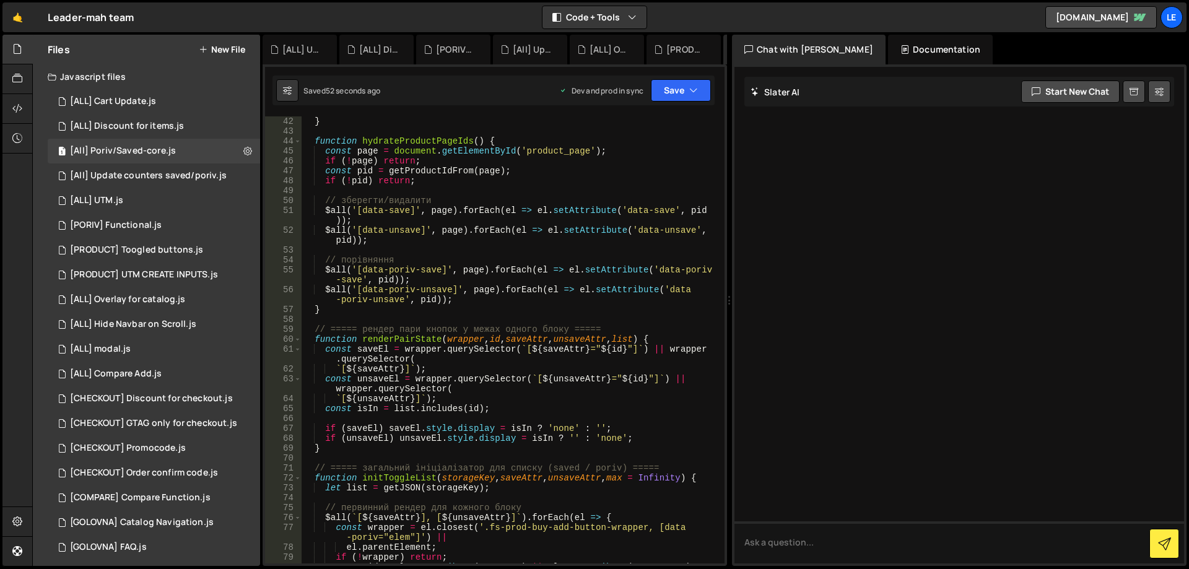
scroll to position [520, 0]
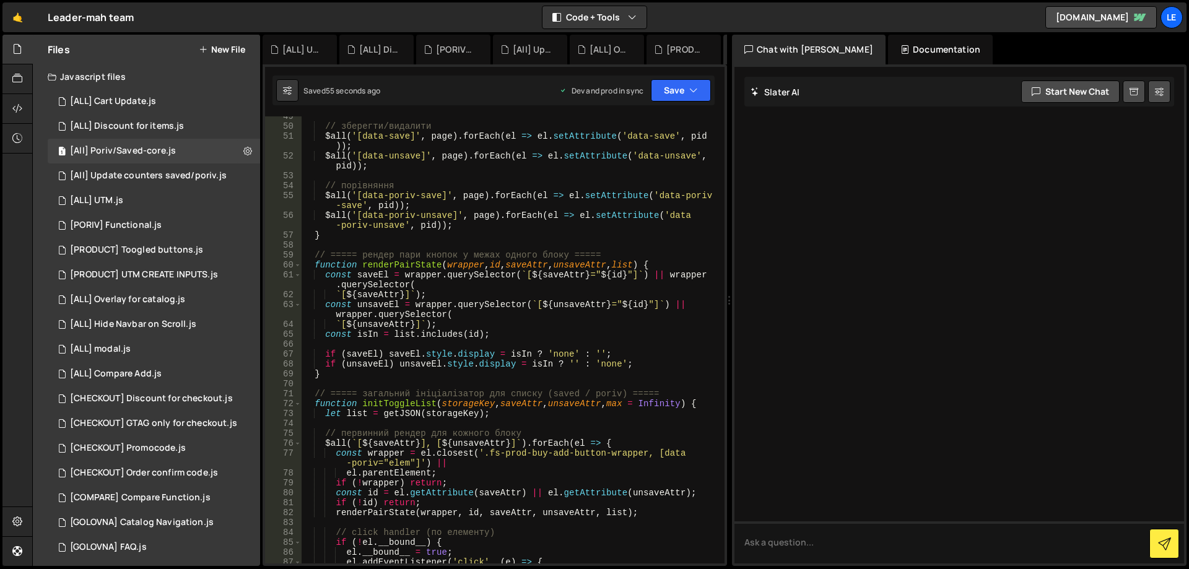
click at [601, 353] on div "// зберегти/видалити $all ( '[data-save]' , page ) . forEach ( el => el . setAt…" at bounding box center [510, 344] width 418 height 467
click at [575, 361] on div "// зберегти/видалити $all ( '[data-save]' , page ) . forEach ( el => el . setAt…" at bounding box center [510, 344] width 418 height 467
click at [659, 352] on div "// зберегти/видалити $all ( '[data-save]' , page ) . forEach ( el => el . setAt…" at bounding box center [510, 344] width 418 height 467
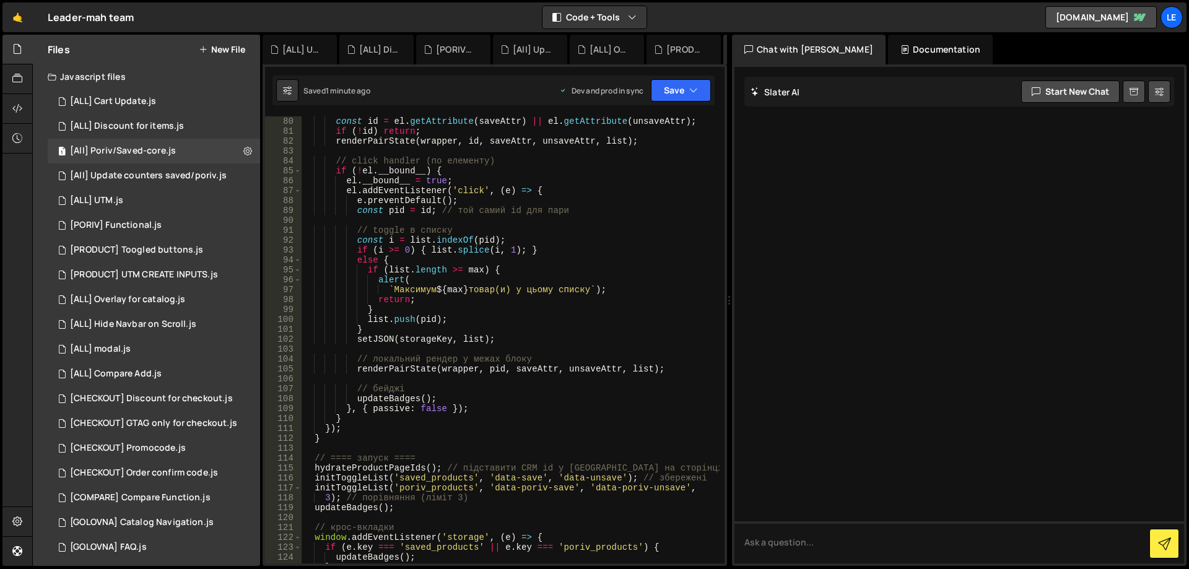
scroll to position [966, 0]
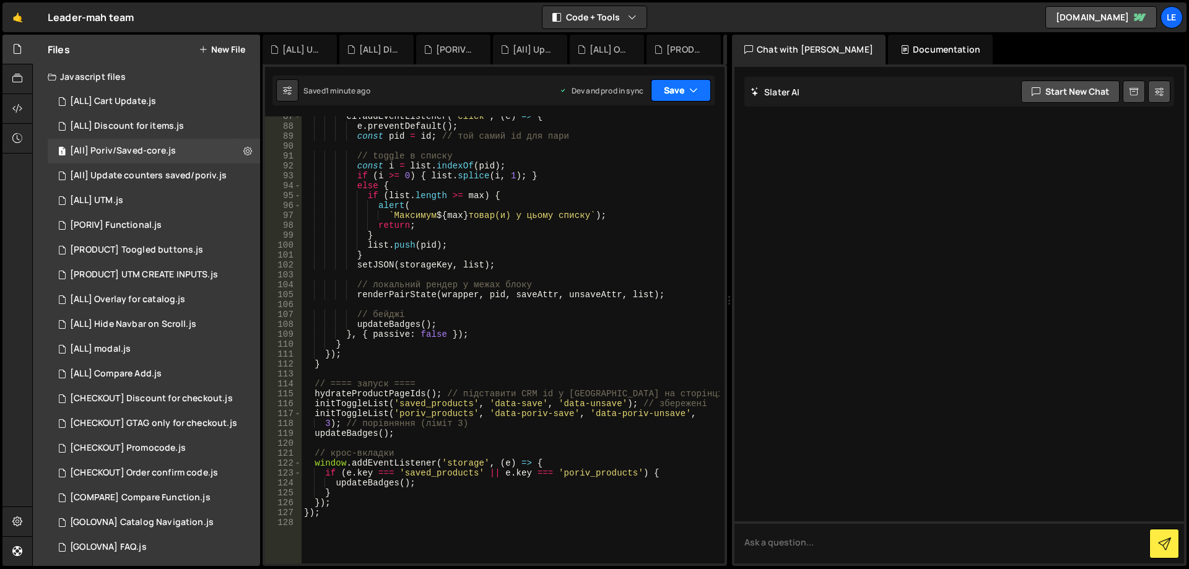
type textarea "if (saveEl) saveEl.style.display = isIn ? 'none' : 'flex';"
click at [672, 91] on button "Save" at bounding box center [681, 90] width 60 height 22
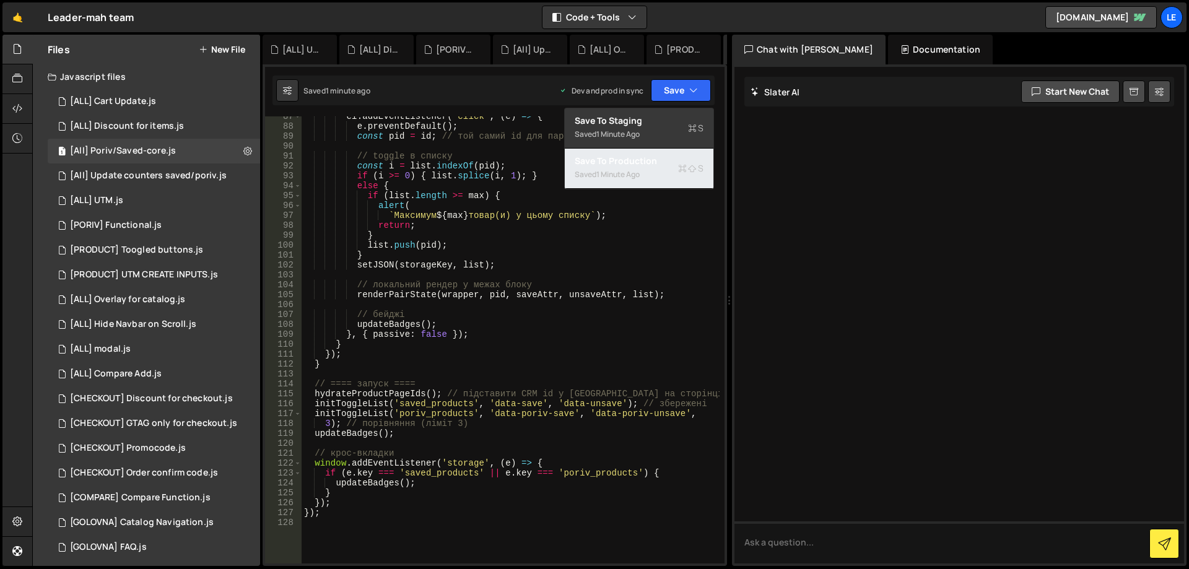
click at [661, 160] on div "Save to Production S" at bounding box center [639, 161] width 129 height 12
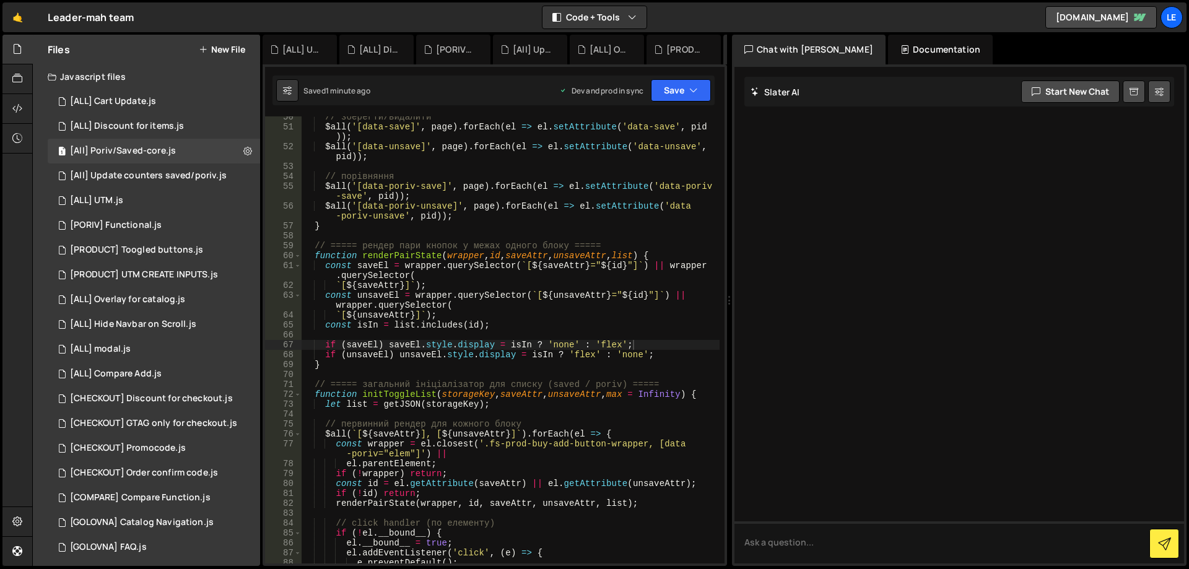
scroll to position [529, 0]
click at [223, 48] on button "New File" at bounding box center [222, 50] width 46 height 10
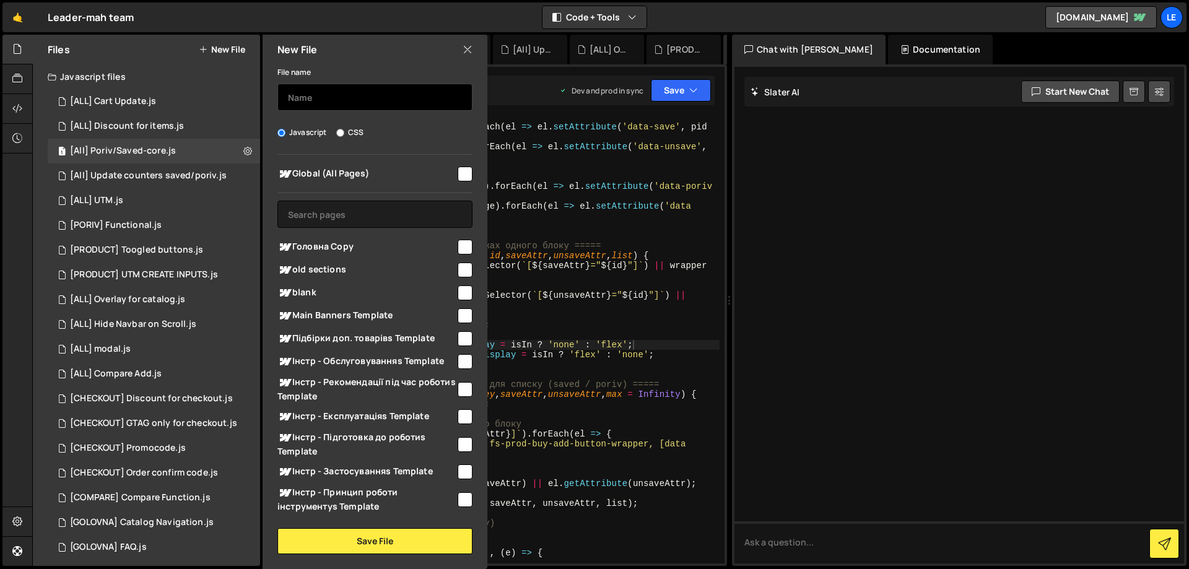
click at [317, 106] on input "text" at bounding box center [374, 97] width 195 height 27
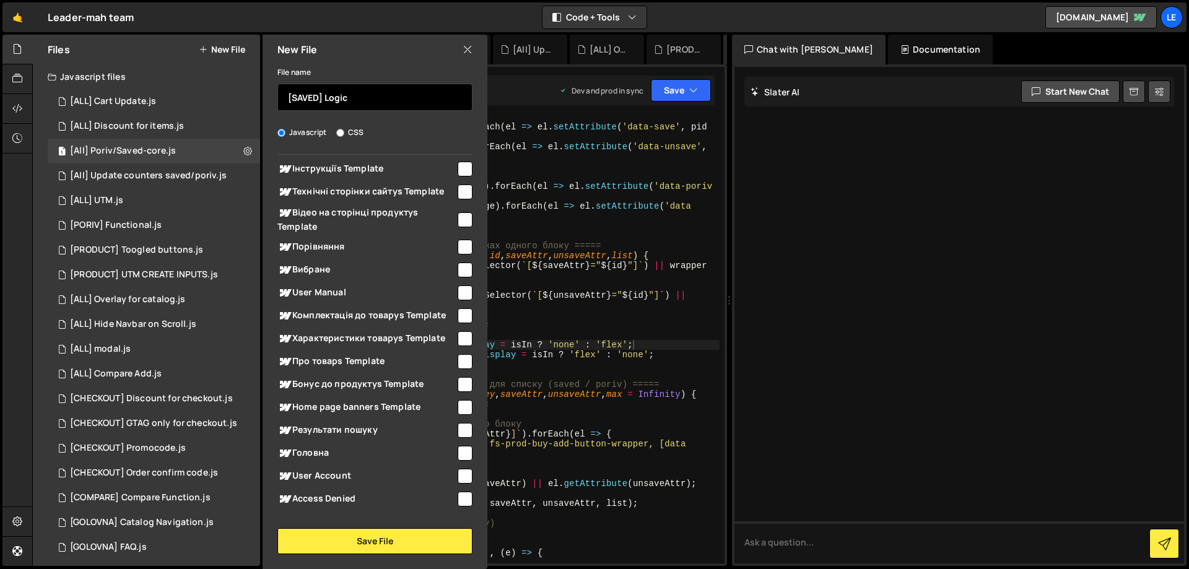
scroll to position [405, 0]
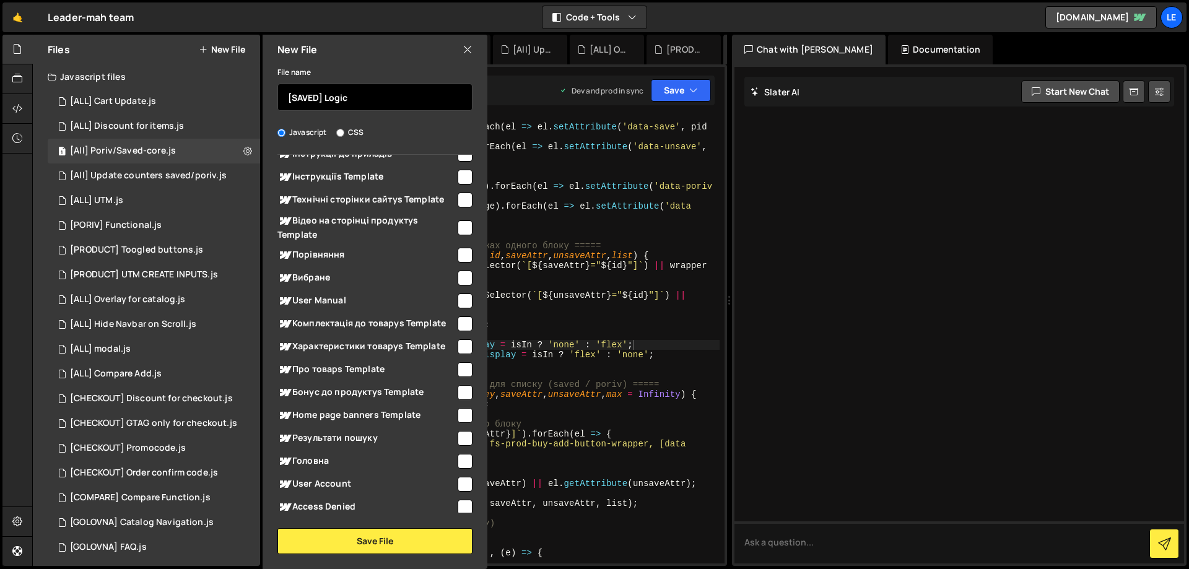
type input "[SAVED] Logic"
click at [461, 279] on input "checkbox" at bounding box center [464, 278] width 15 height 15
checkbox input "true"
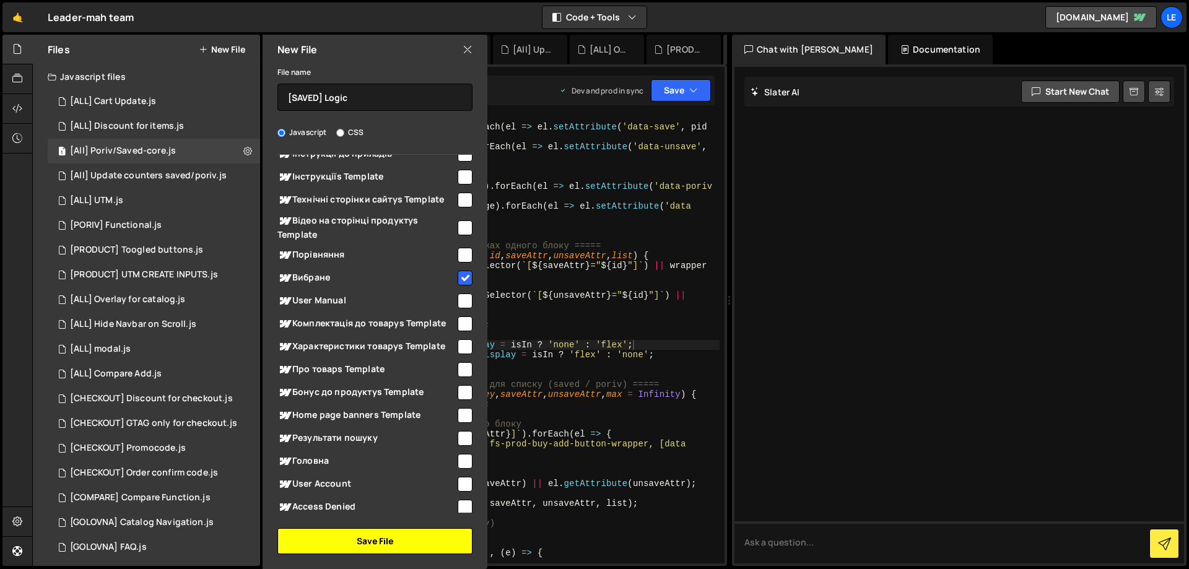
click at [387, 535] on button "Save File" at bounding box center [374, 541] width 195 height 26
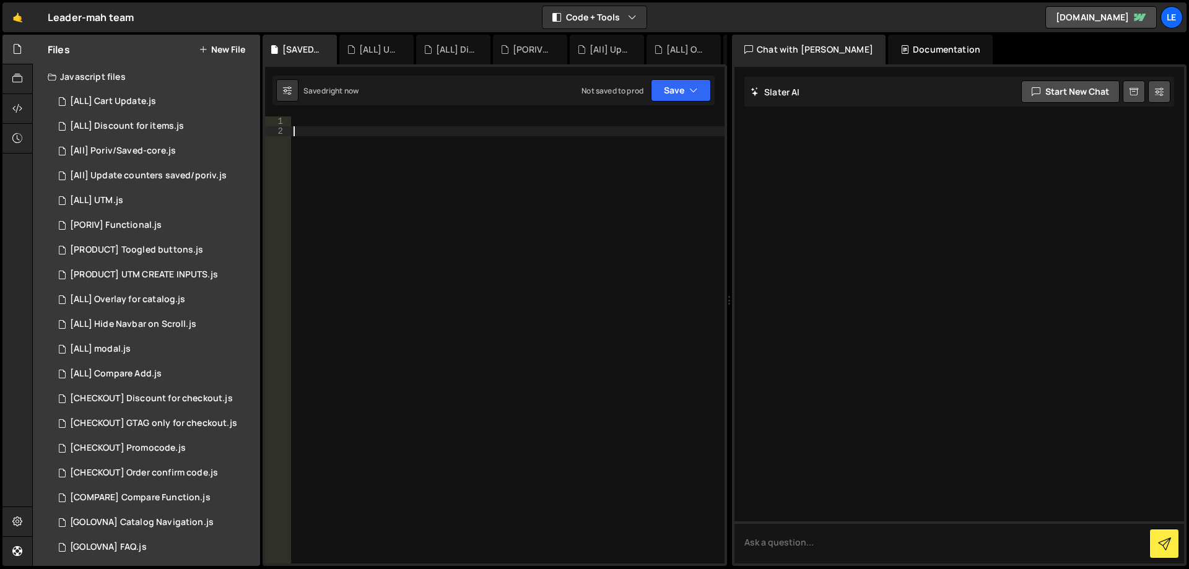
click at [438, 317] on div at bounding box center [507, 349] width 433 height 467
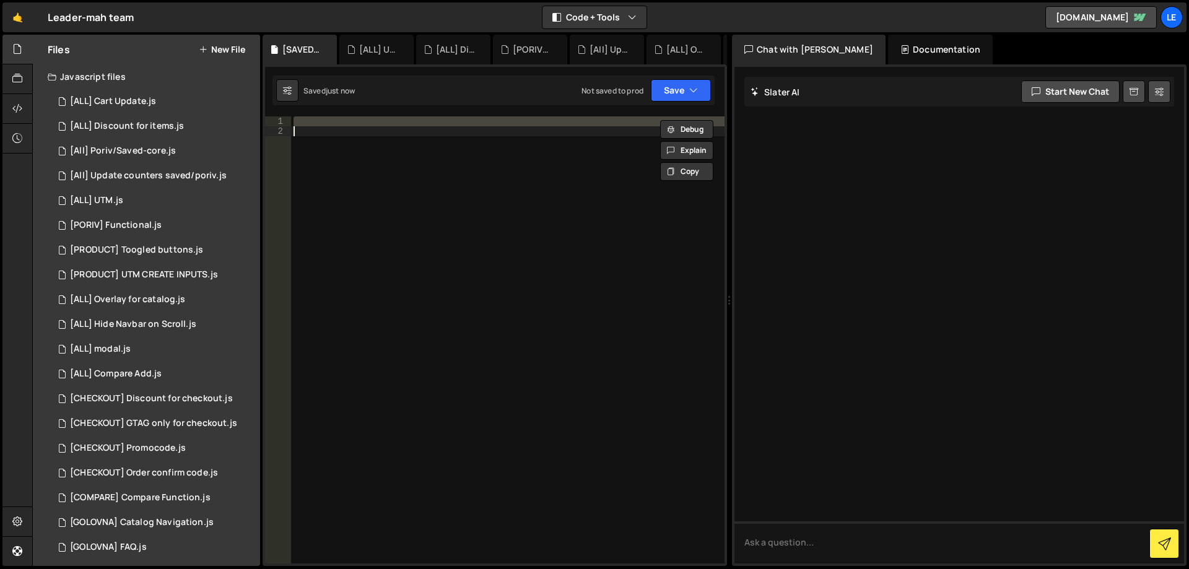
paste textarea "});"
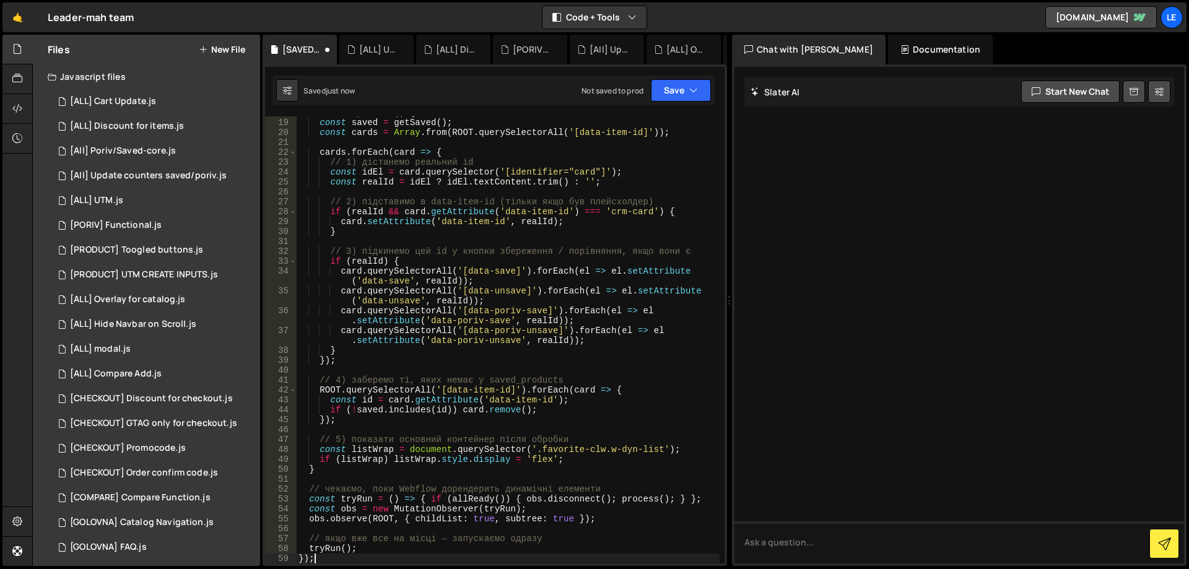
click at [509, 284] on div "function process ( ) { const saved = getSaved ( ) ; const cards = Array . from …" at bounding box center [507, 341] width 423 height 467
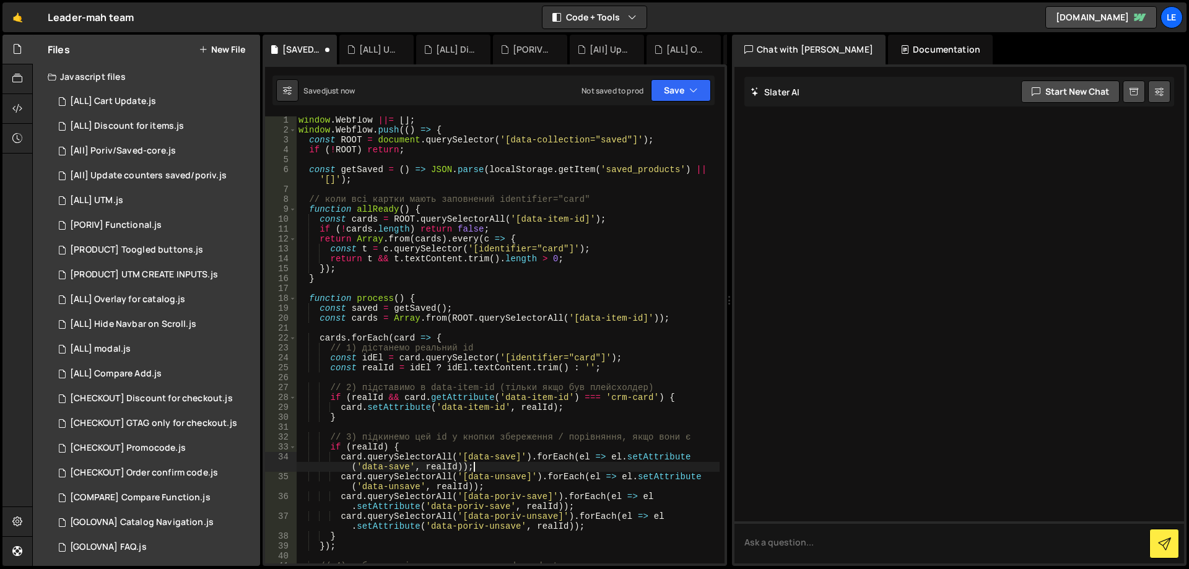
scroll to position [0, 0]
type textarea "card.querySelectorAll('[data-save]').forEach(el => el.setAttribute('data-save',"
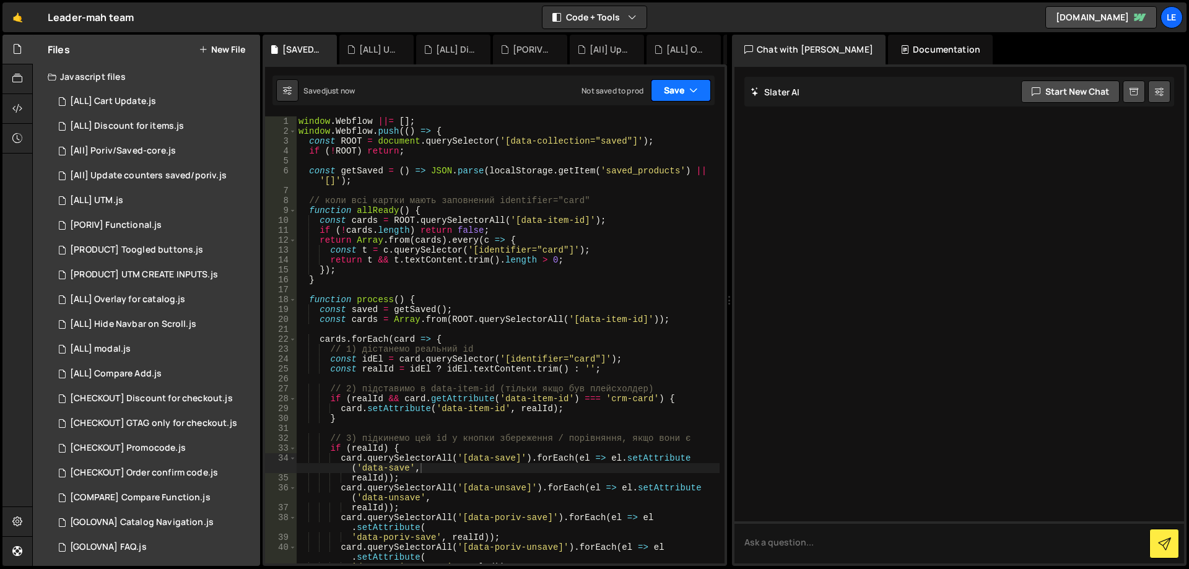
click at [678, 88] on button "Save" at bounding box center [681, 90] width 60 height 22
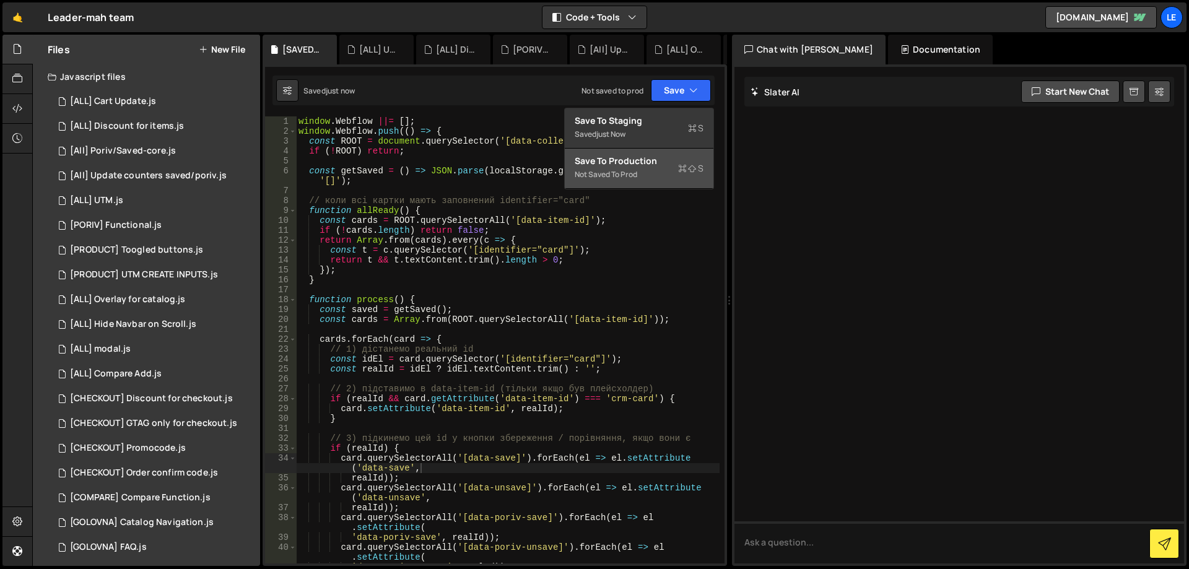
click at [653, 161] on div "Save to Production S" at bounding box center [639, 161] width 129 height 12
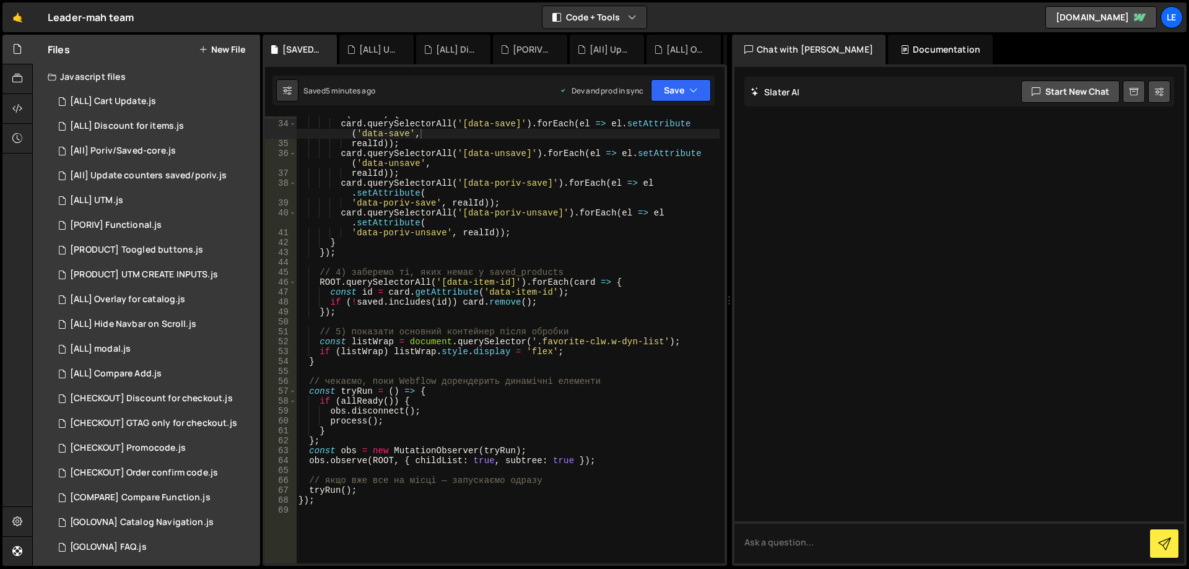
scroll to position [334, 0]
click at [472, 321] on div "if ( realId ) { card . querySelectorAll ( '[data-save]' ) . forEach ( el => el …" at bounding box center [507, 342] width 423 height 467
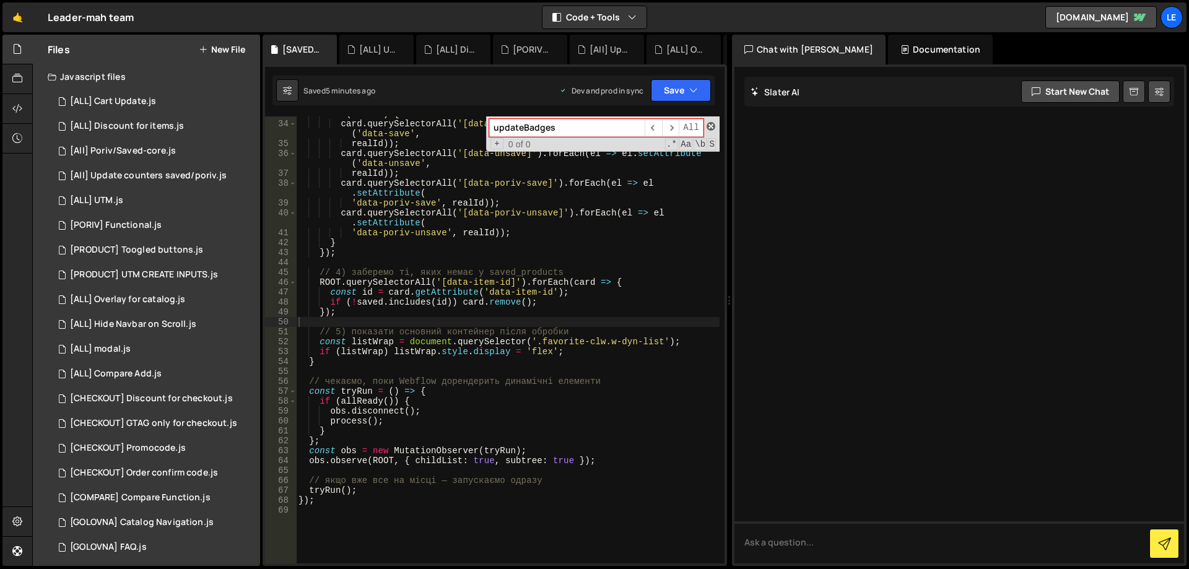
type input "updateBadges"
click at [712, 127] on span at bounding box center [710, 126] width 9 height 9
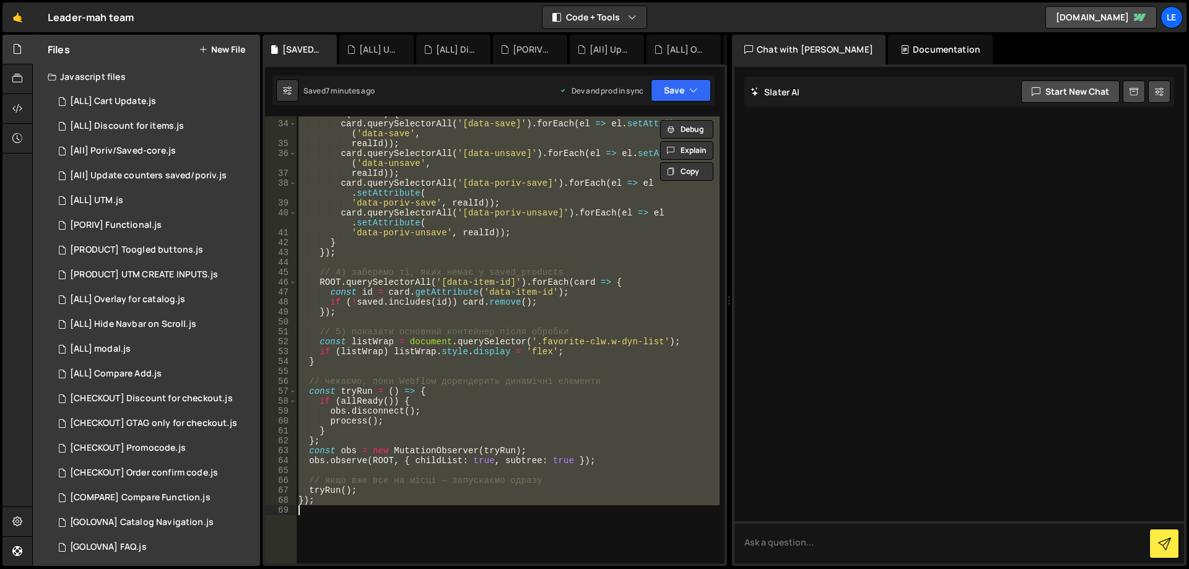
click at [514, 309] on div "if ( realId ) { card . querySelectorAll ( '[data-save]' ) . forEach ( el => el …" at bounding box center [507, 339] width 423 height 447
paste textarea
type textarea "});"
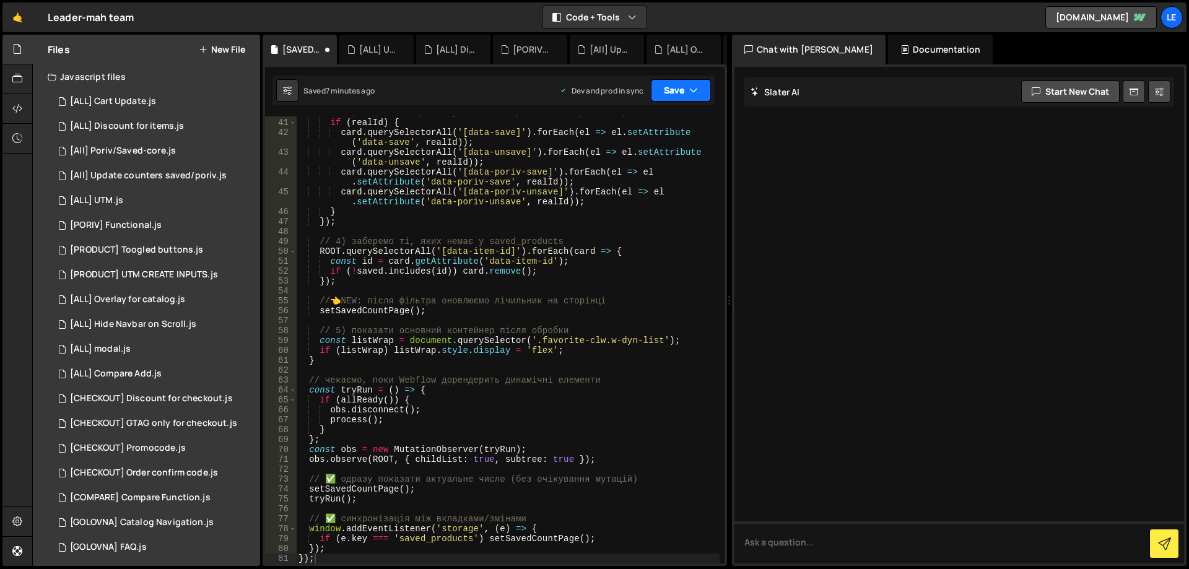
click at [690, 89] on icon "button" at bounding box center [693, 90] width 9 height 12
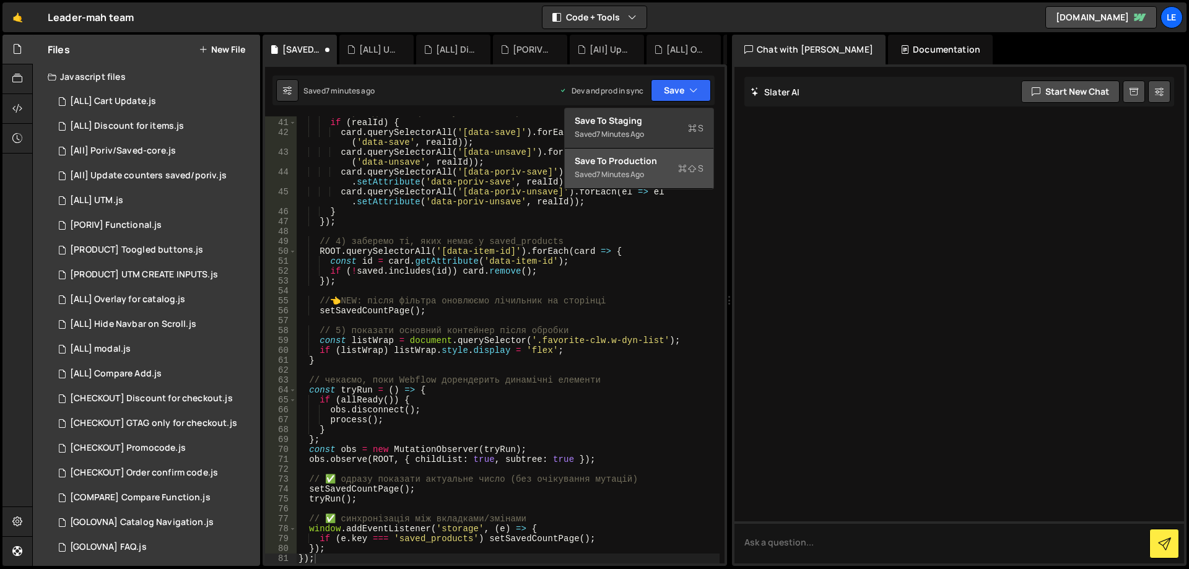
click at [637, 175] on div "7 minutes ago" at bounding box center [620, 174] width 48 height 11
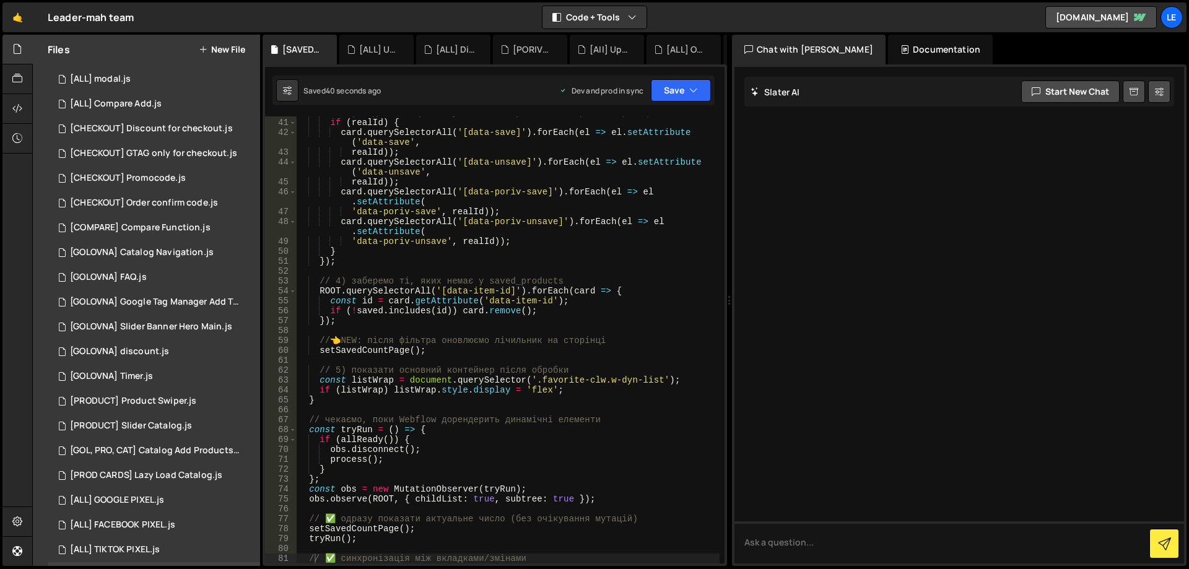
scroll to position [303, 0]
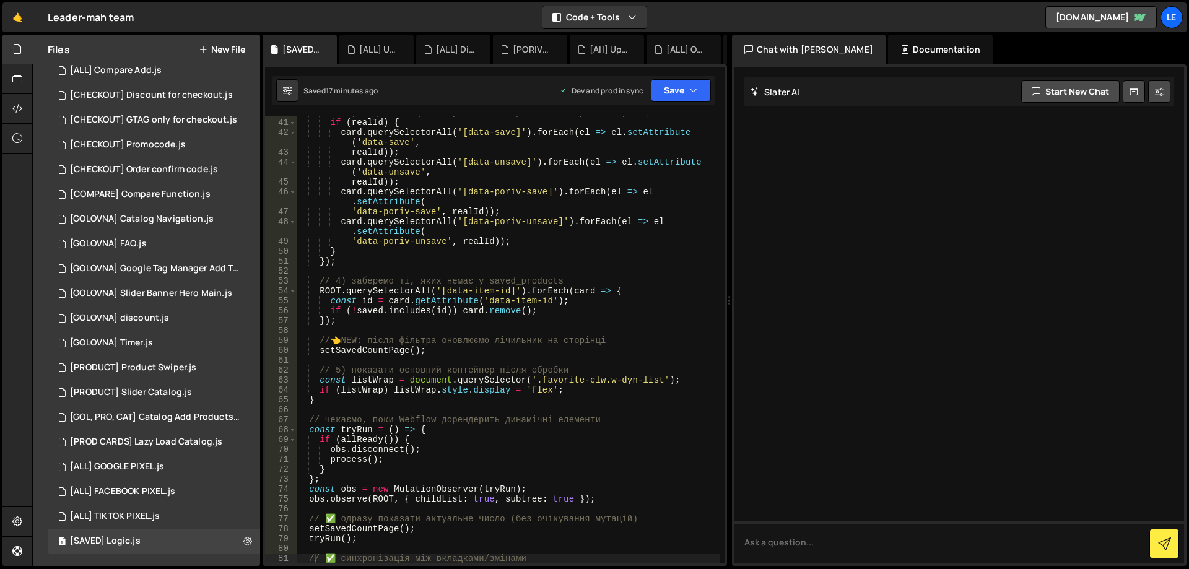
click at [523, 362] on div "// 3) підкинемо цей id у кнопки збереження / порівняння, якщо вони є if ( realI…" at bounding box center [507, 341] width 423 height 467
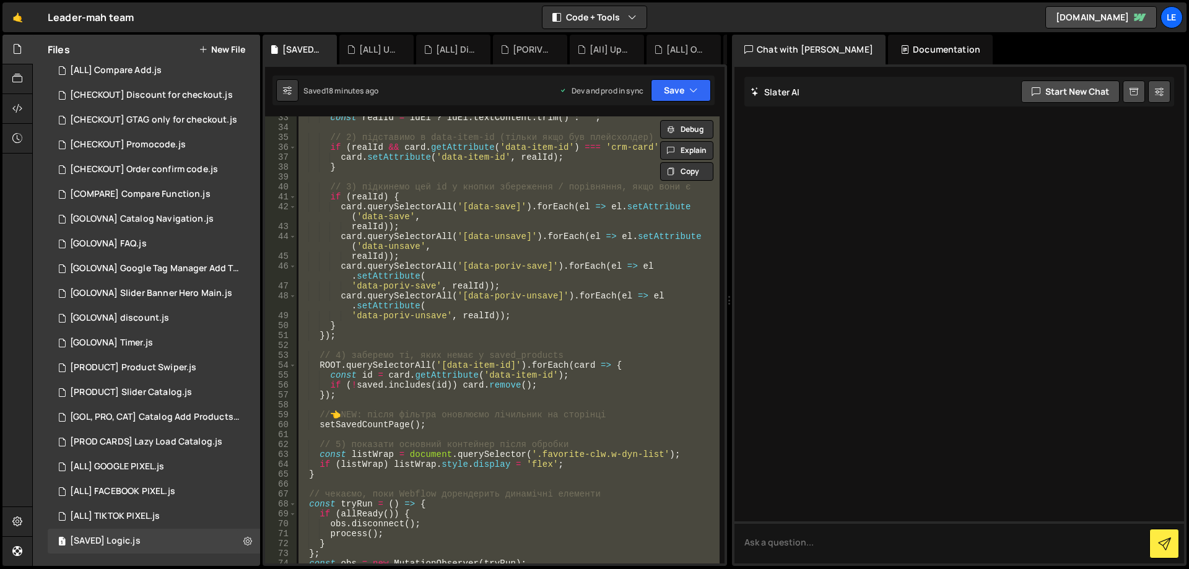
click at [472, 363] on div "const realId = idEl ? [GEOGRAPHIC_DATA] . textContent . trim ( ) : '' ; // 2) п…" at bounding box center [507, 339] width 423 height 447
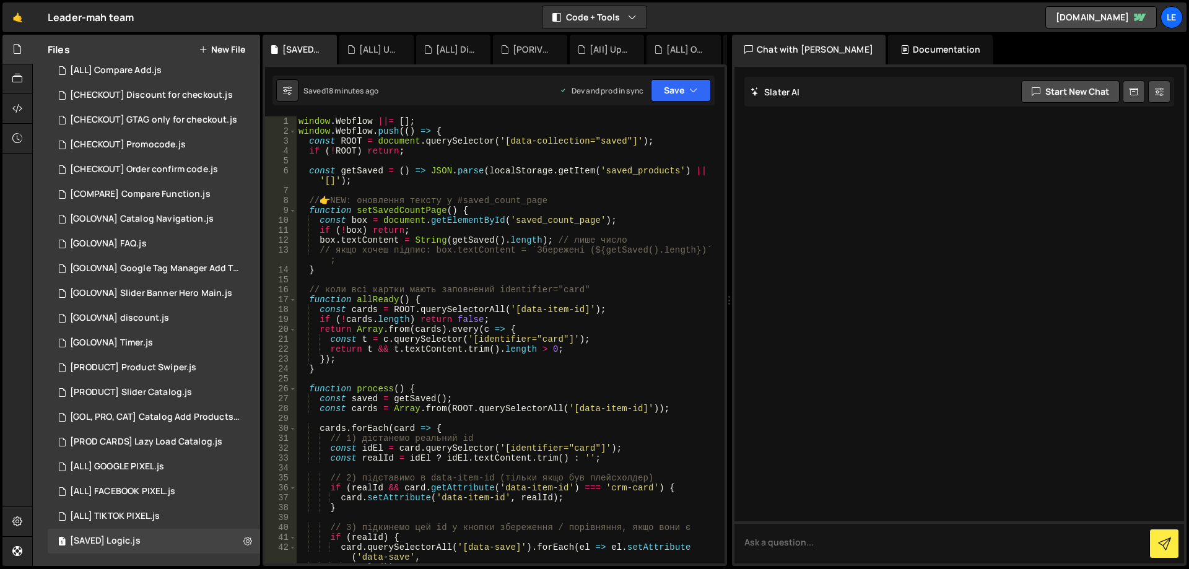
scroll to position [0, 0]
click at [446, 214] on div "window . Webflow ||= [ ] ; window . Webflow . push (( ) => { const ROOT = docum…" at bounding box center [507, 354] width 423 height 477
type textarea "});"
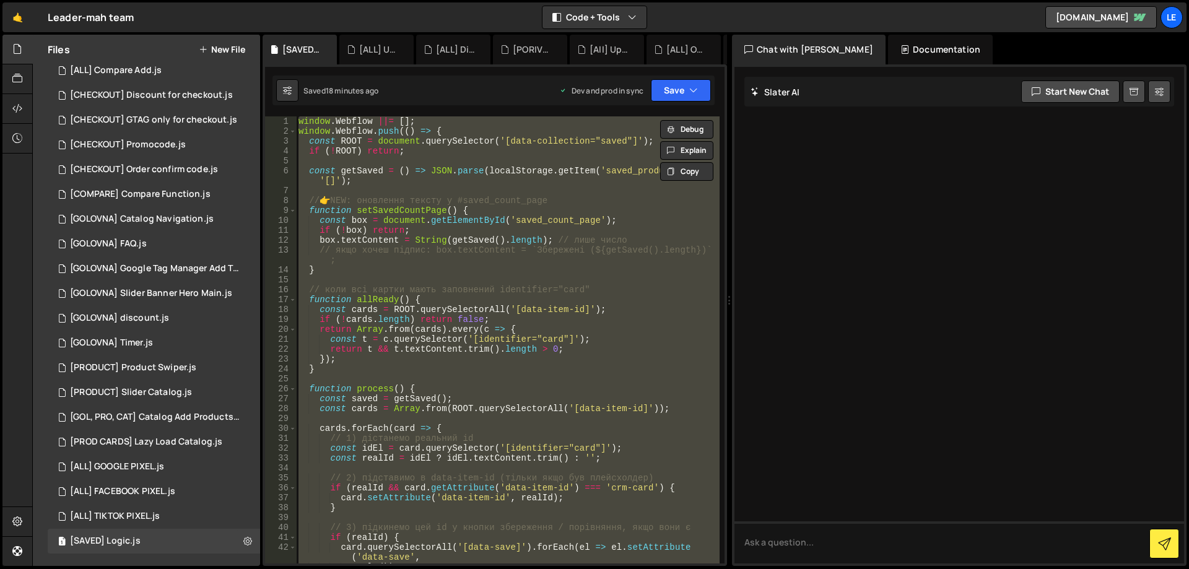
paste textarea
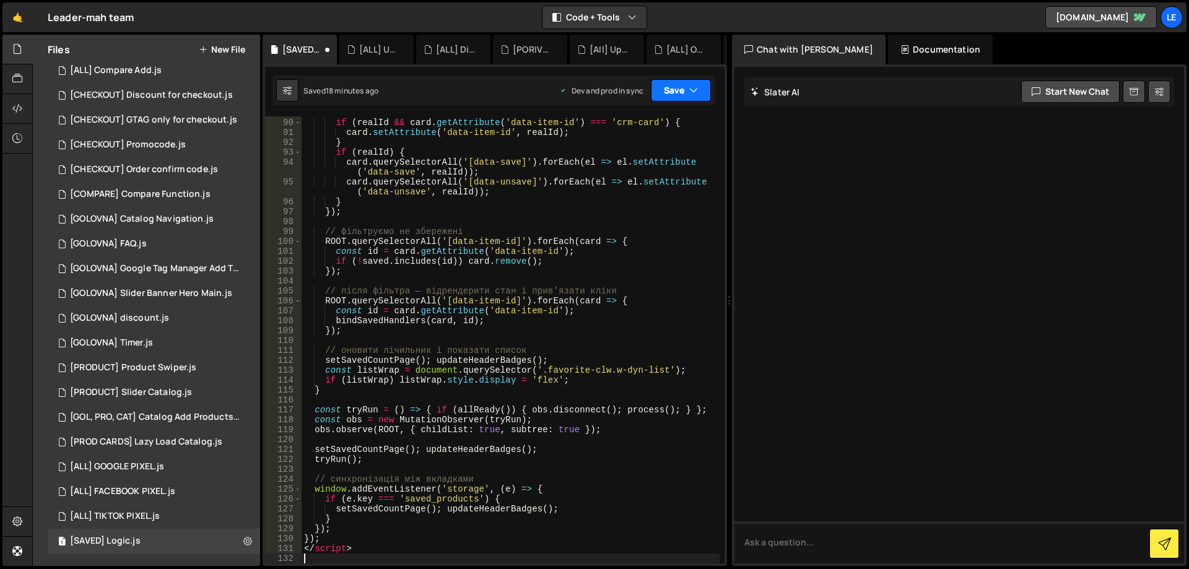
click at [667, 92] on button "Save" at bounding box center [681, 90] width 60 height 22
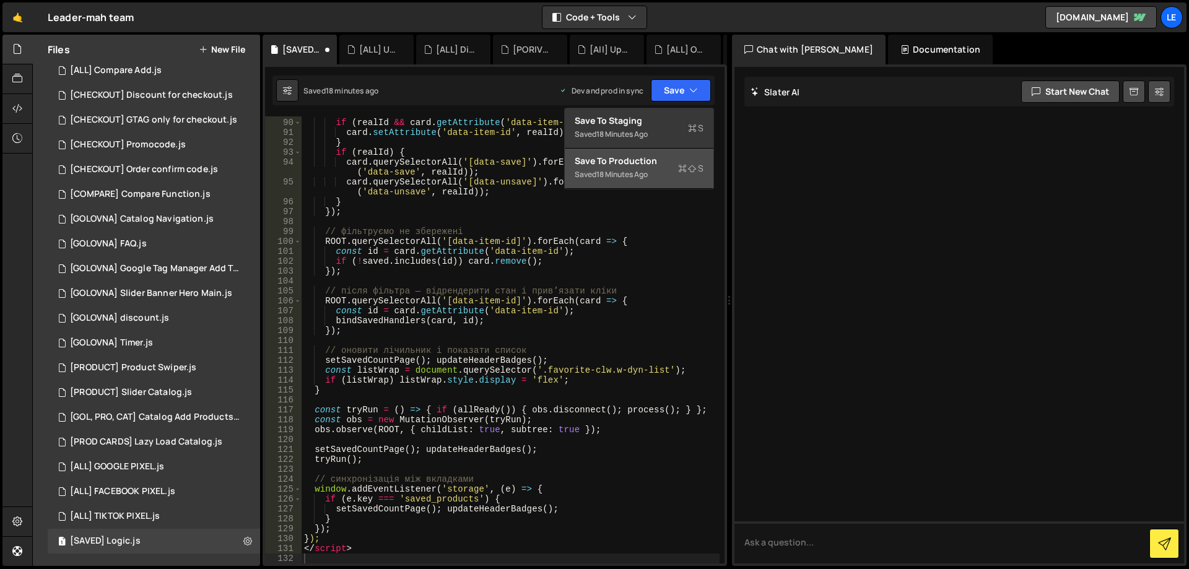
click at [604, 158] on div "Save to Production S" at bounding box center [639, 161] width 129 height 12
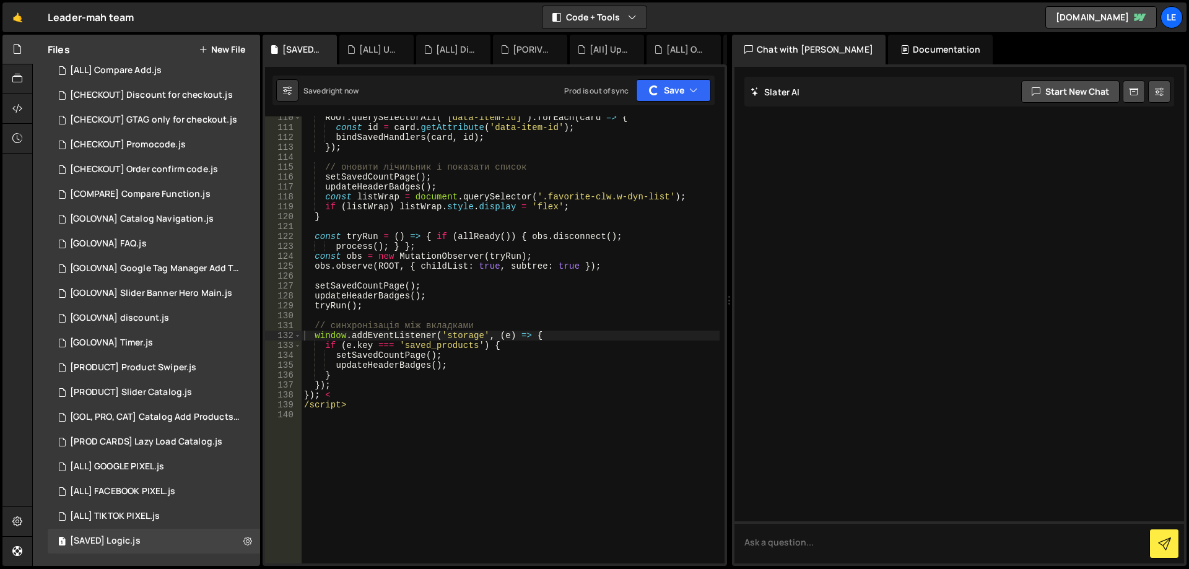
scroll to position [1143, 0]
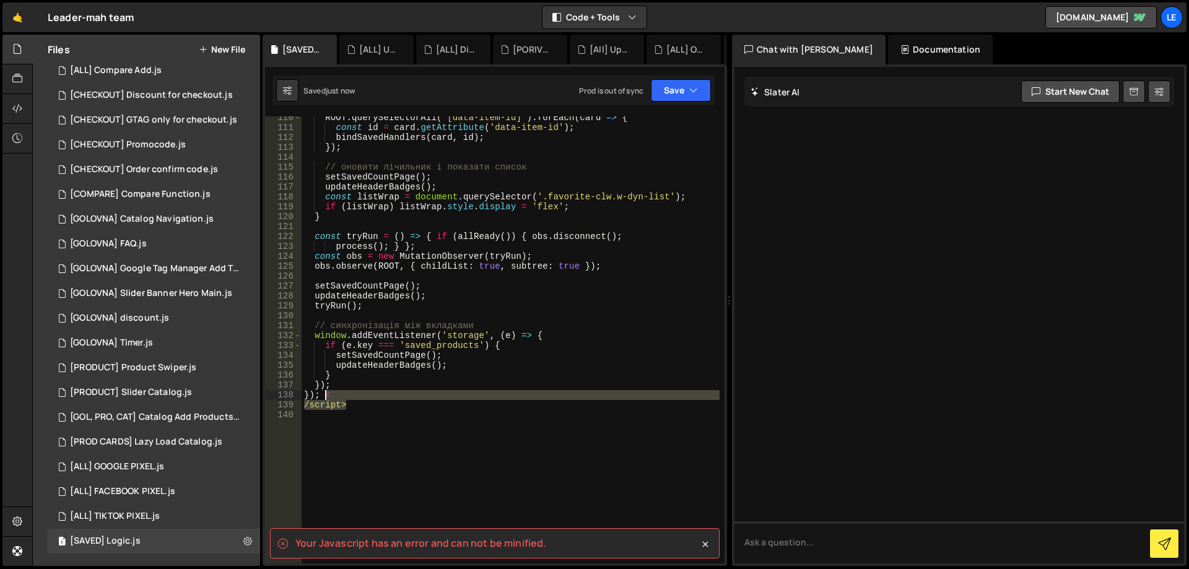
drag, startPoint x: 348, startPoint y: 408, endPoint x: 325, endPoint y: 398, distance: 25.0
click at [325, 398] on div "ROOT . querySelectorAll ( '[data-item-id]' ) . forEach ( card => { const id = c…" at bounding box center [510, 346] width 418 height 467
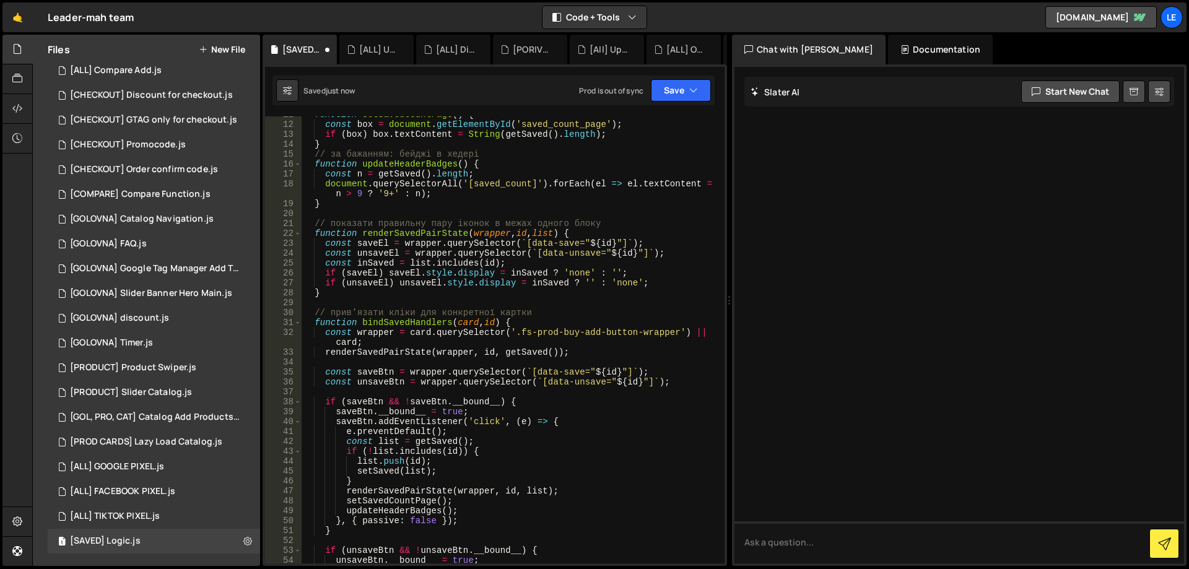
scroll to position [0, 0]
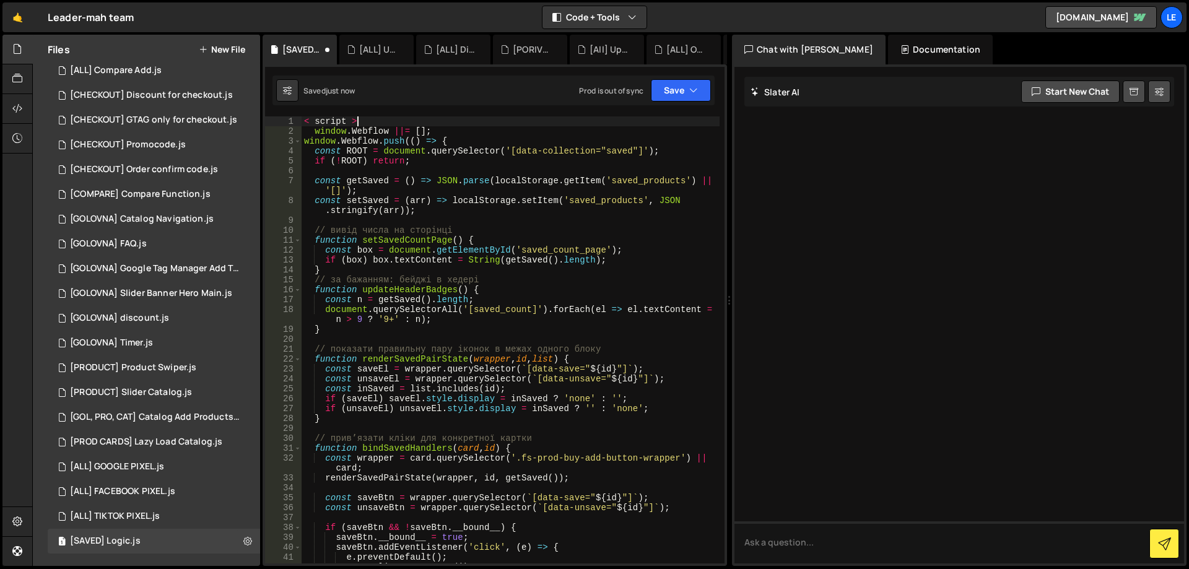
drag, startPoint x: 356, startPoint y: 123, endPoint x: 256, endPoint y: 116, distance: 99.9
click at [256, 116] on div "Files New File Javascript files 1 [ALL] Cart Update.js 0 1 [ALL] Discount for i…" at bounding box center [610, 301] width 1156 height 532
type textarea "< script >"
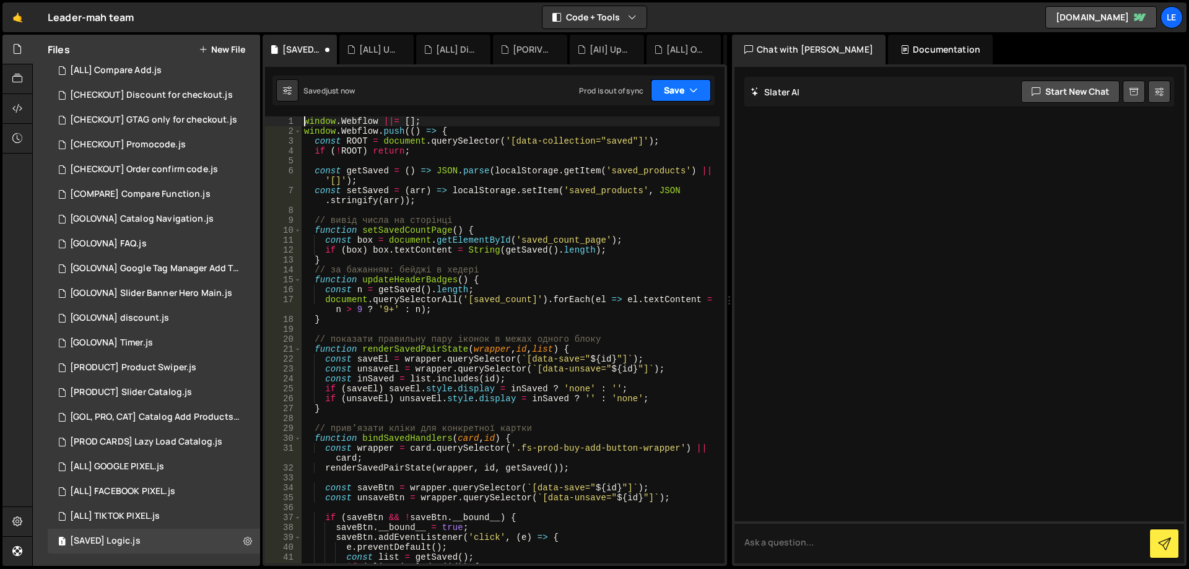
click at [670, 90] on button "Save" at bounding box center [681, 90] width 60 height 22
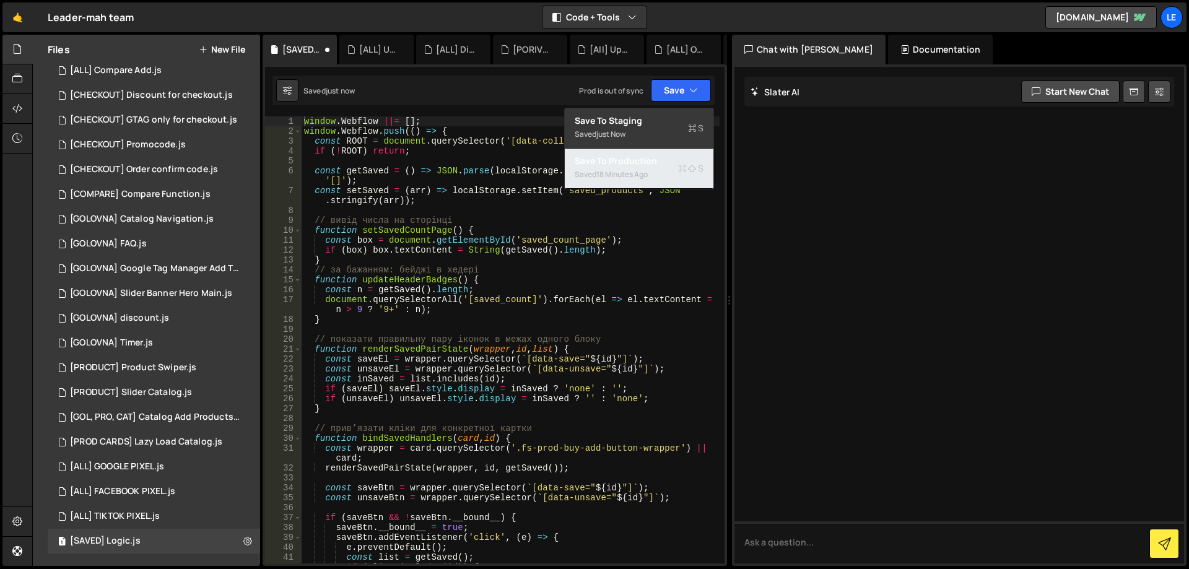
click at [648, 166] on div "Save to Production S" at bounding box center [639, 161] width 129 height 12
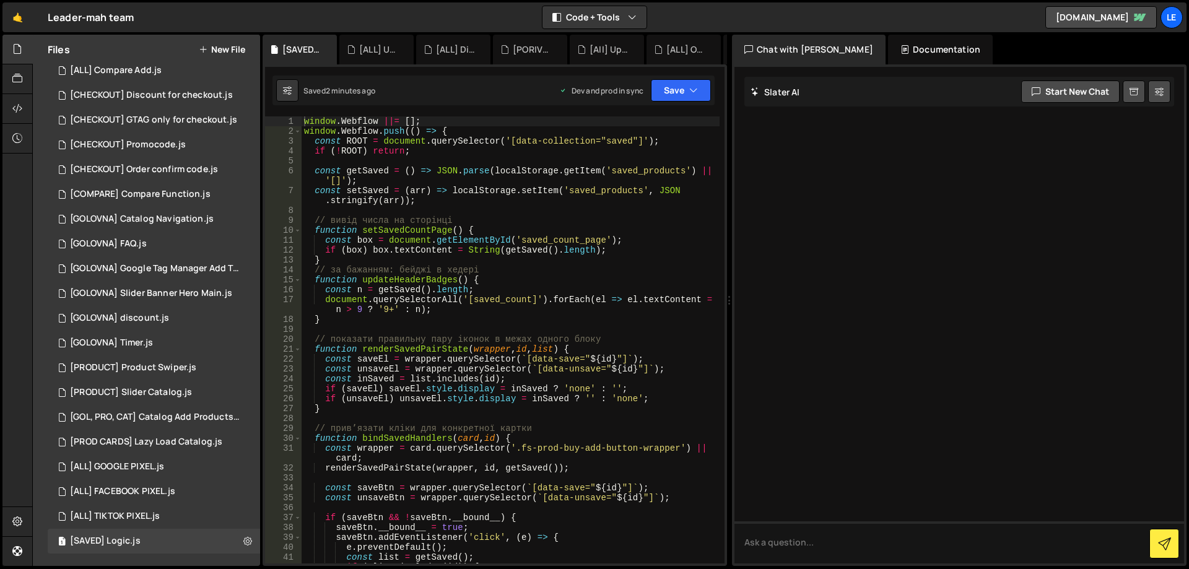
type textarea "}"
click at [472, 316] on div "window . Webflow ||= [ ] ; window . Webflow . push (( ) => { const ROOT = docum…" at bounding box center [510, 349] width 418 height 467
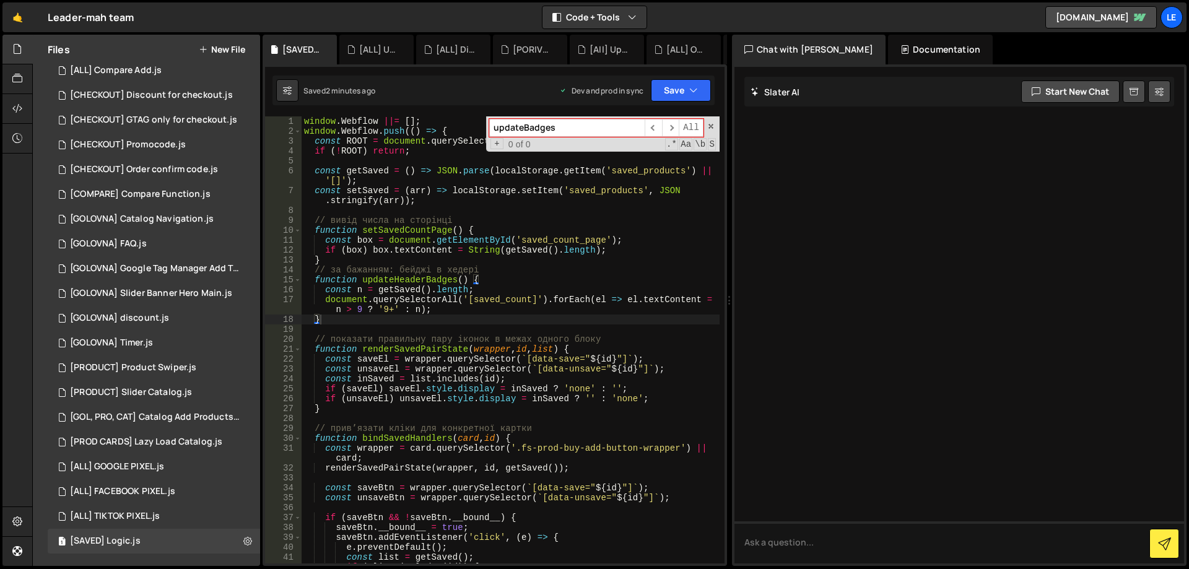
paste input "renderSavedPairState"
type input "renderSavedPairState"
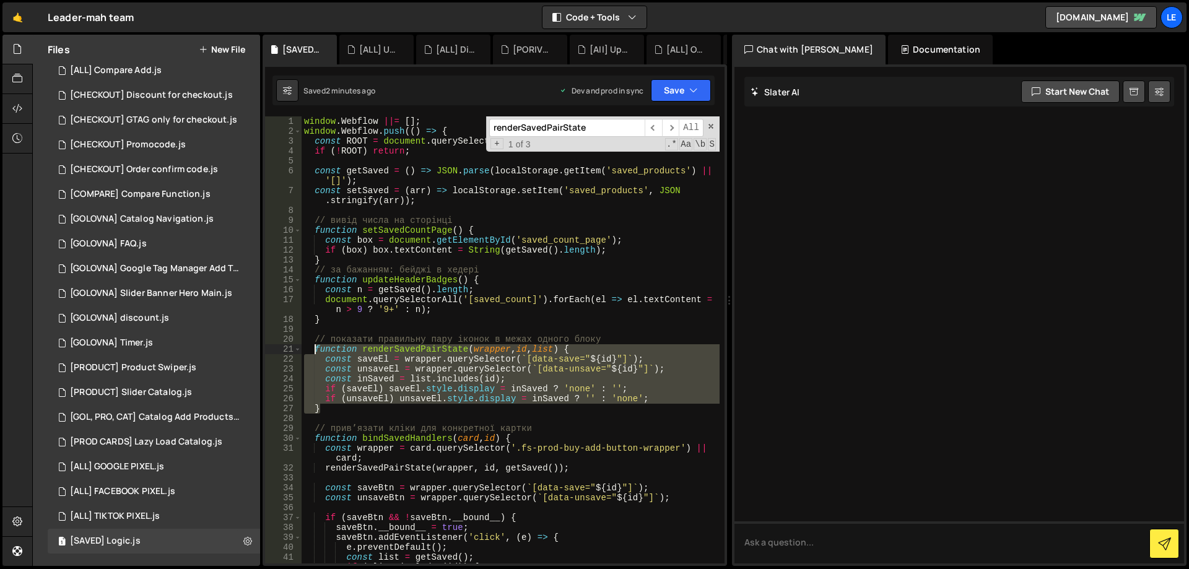
drag, startPoint x: 323, startPoint y: 396, endPoint x: 316, endPoint y: 350, distance: 45.7
click at [316, 350] on div "window . Webflow ||= [ ] ; window . Webflow . push (( ) => { const ROOT = docum…" at bounding box center [510, 349] width 418 height 467
type textarea "function renderSavedPairState(wrapper, id, list) { const saveEl = wrapper.query…"
paste textarea
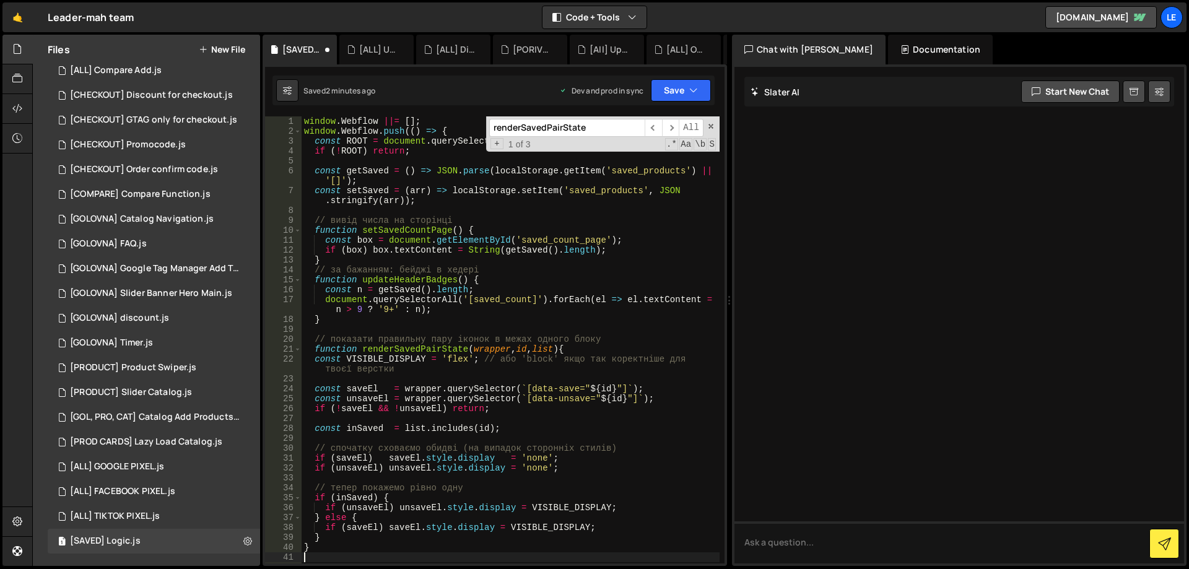
click at [529, 324] on div "window . Webflow ||= [ ] ; window . Webflow . push (( ) => { const ROOT = docum…" at bounding box center [510, 349] width 418 height 467
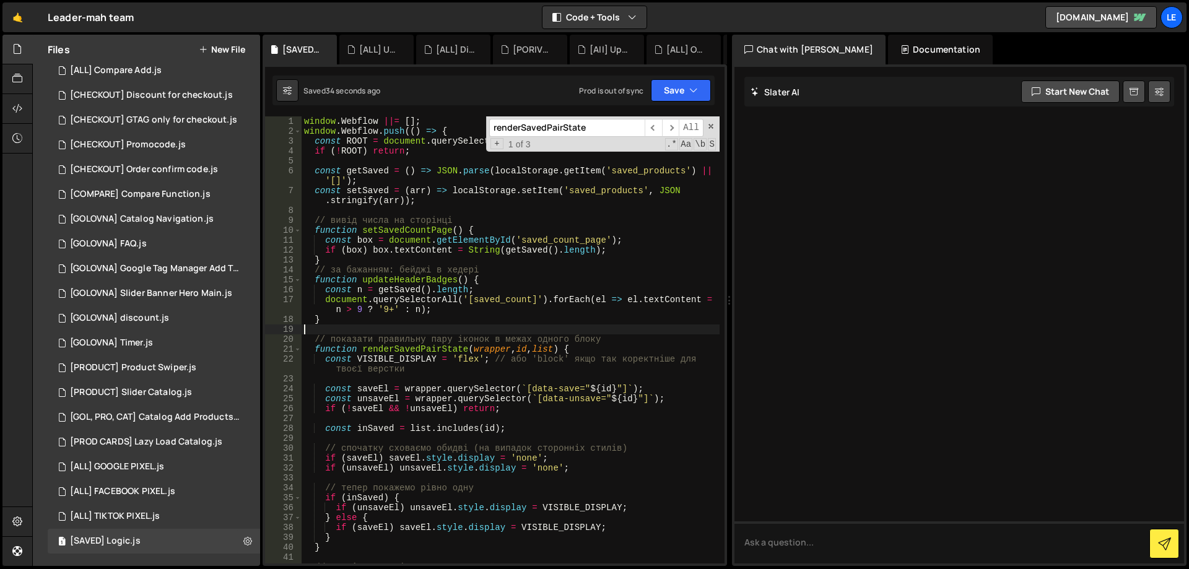
click at [469, 381] on div "window . Webflow ||= [ ] ; window . Webflow . push (( ) => { const ROOT = docum…" at bounding box center [510, 349] width 418 height 467
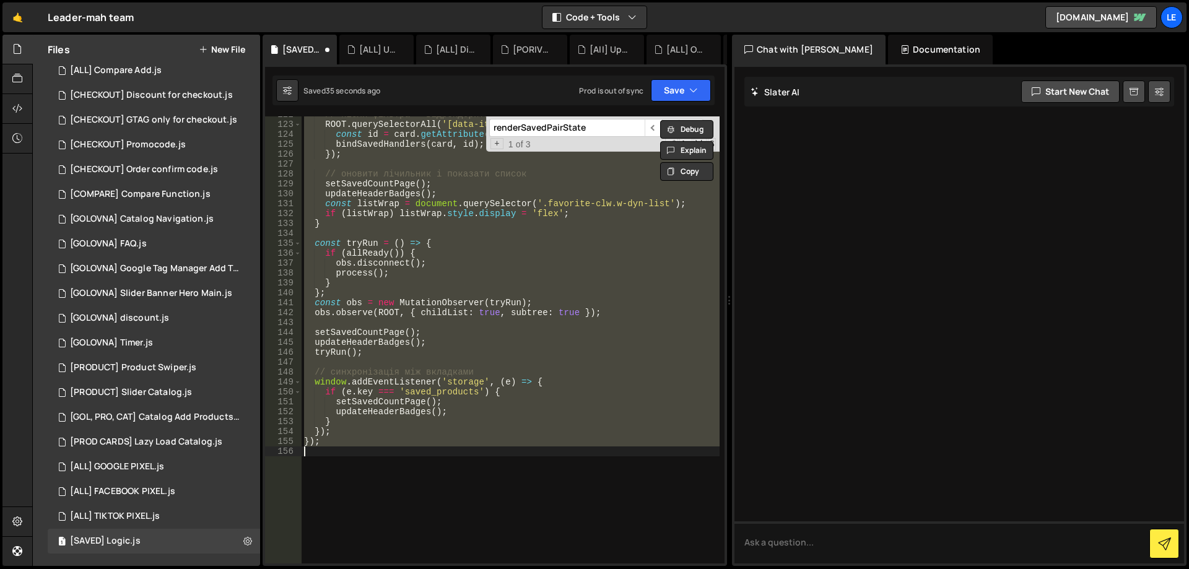
scroll to position [1200, 0]
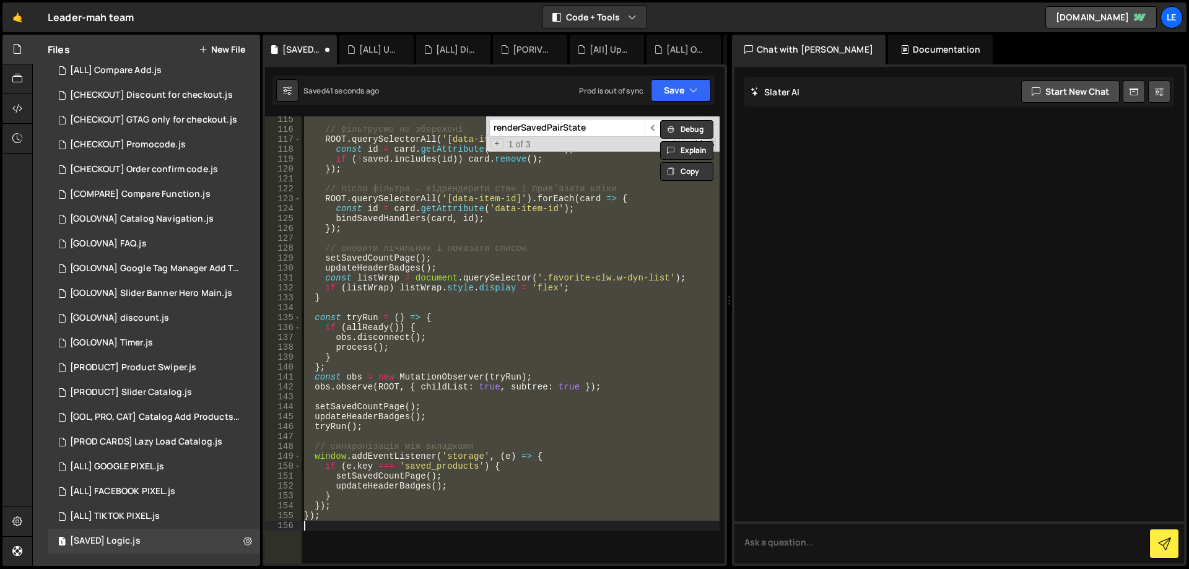
click at [518, 342] on div "// фільтруємо не збережені ROOT . querySelectorAll ( '[data-item-id]' ) . forEa…" at bounding box center [510, 339] width 418 height 447
type textarea "});"
paste textarea
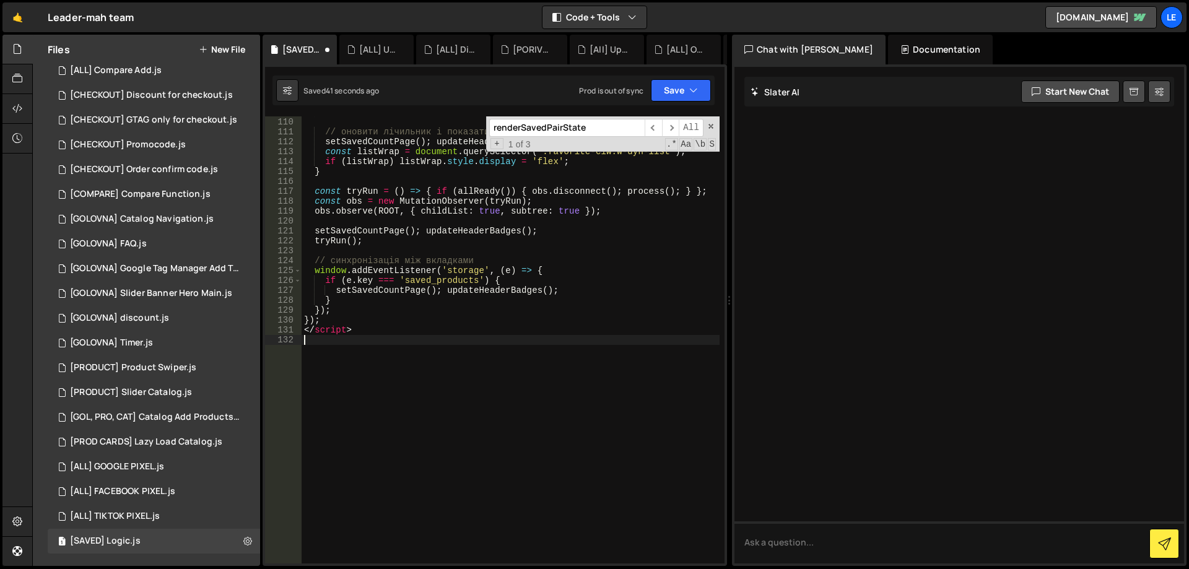
scroll to position [1138, 0]
click at [581, 258] on div "}) ; // оновити лічильник і показати список setSavedCountPage ( ) ; updateHeade…" at bounding box center [510, 340] width 418 height 467
drag, startPoint x: 337, startPoint y: 334, endPoint x: 300, endPoint y: 331, distance: 36.6
click at [300, 331] on div "// синхронізація між вкладками 109 110 111 112 113 114 115 116 117 118 119 120 …" at bounding box center [494, 339] width 459 height 447
type textarea "</script>"
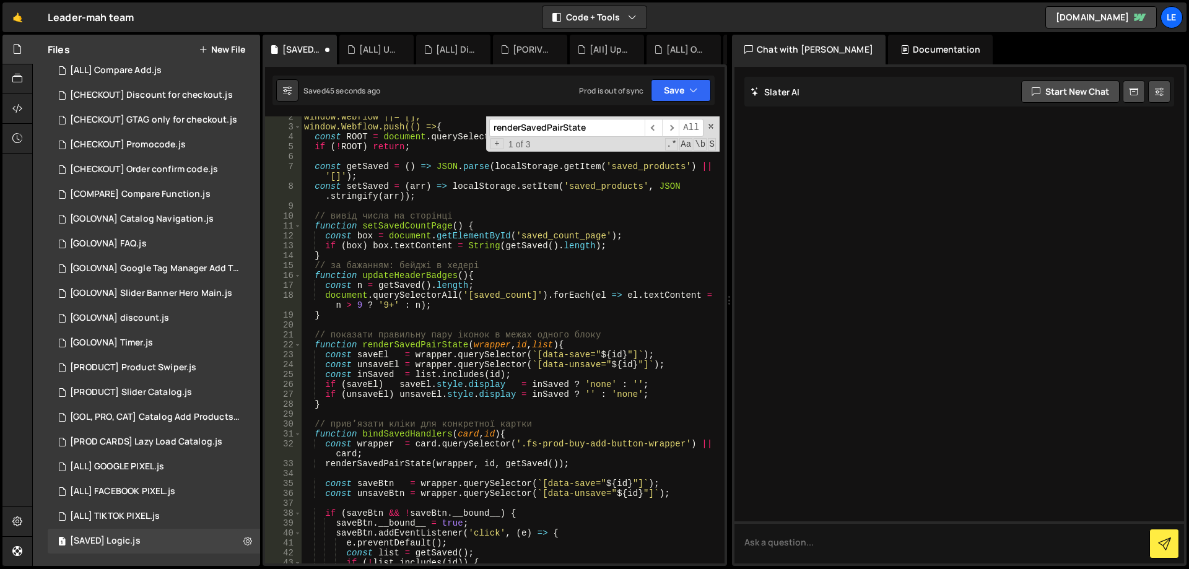
scroll to position [0, 0]
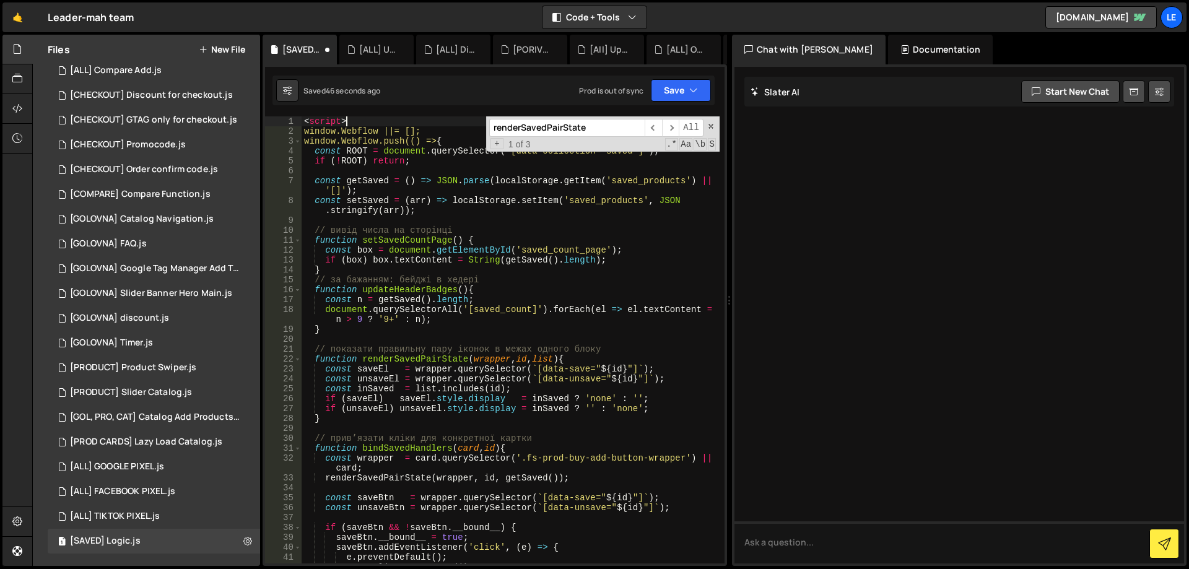
drag, startPoint x: 355, startPoint y: 123, endPoint x: 279, endPoint y: 123, distance: 76.8
click at [281, 123] on div "}); 1 2 3 4 5 6 7 8 9 10 11 12 13 14 15 16 17 18 19 20 21 22 23 24 25 26 27 28 …" at bounding box center [494, 339] width 459 height 447
type textarea "<script>"
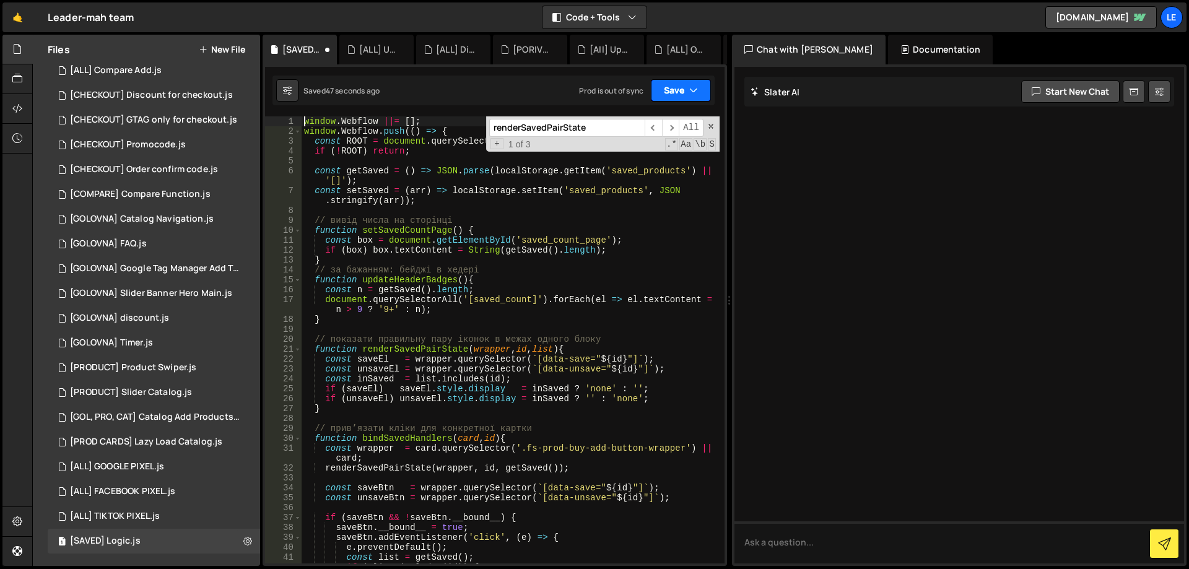
click at [667, 85] on button "Save" at bounding box center [681, 90] width 60 height 22
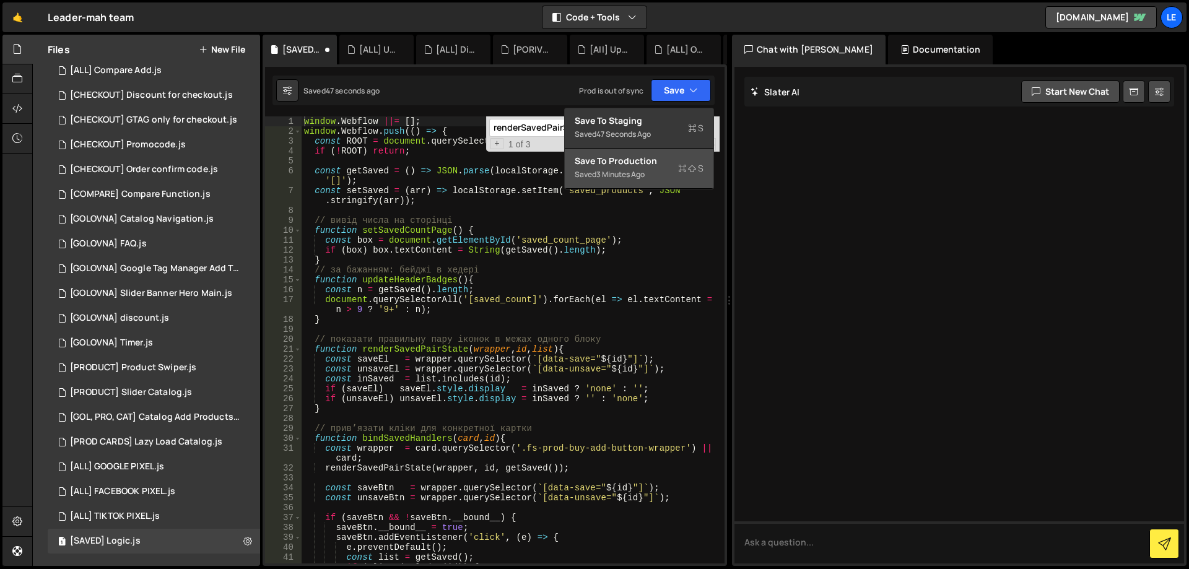
click at [630, 161] on div "Save to Production S" at bounding box center [639, 161] width 129 height 12
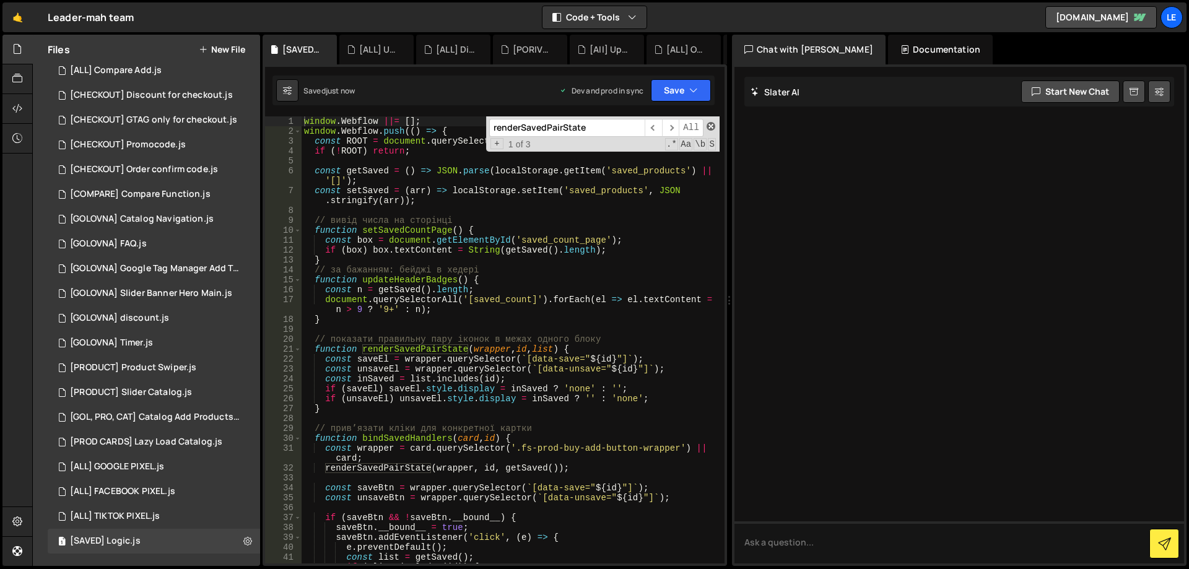
click at [709, 123] on span at bounding box center [710, 126] width 9 height 9
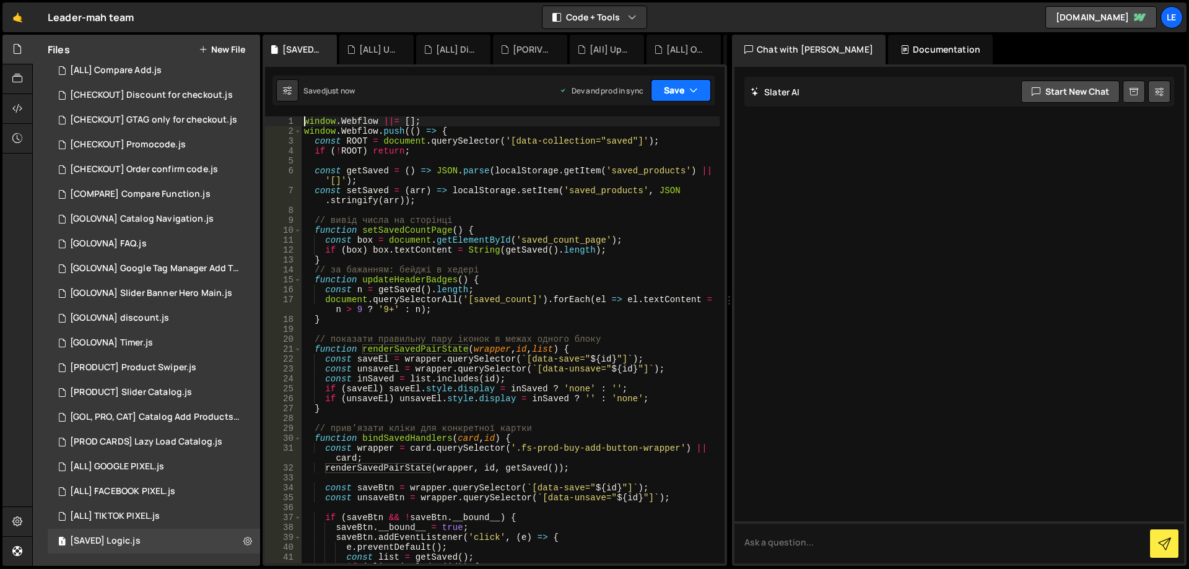
click at [675, 87] on button "Save" at bounding box center [681, 90] width 60 height 22
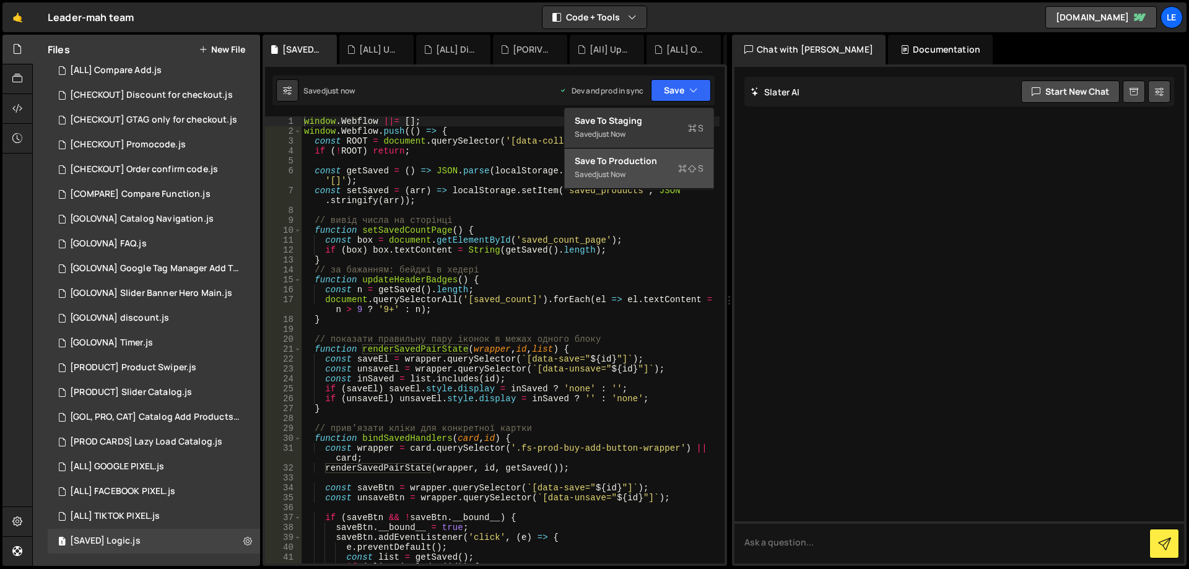
click at [670, 160] on div "Save to Production S" at bounding box center [639, 161] width 129 height 12
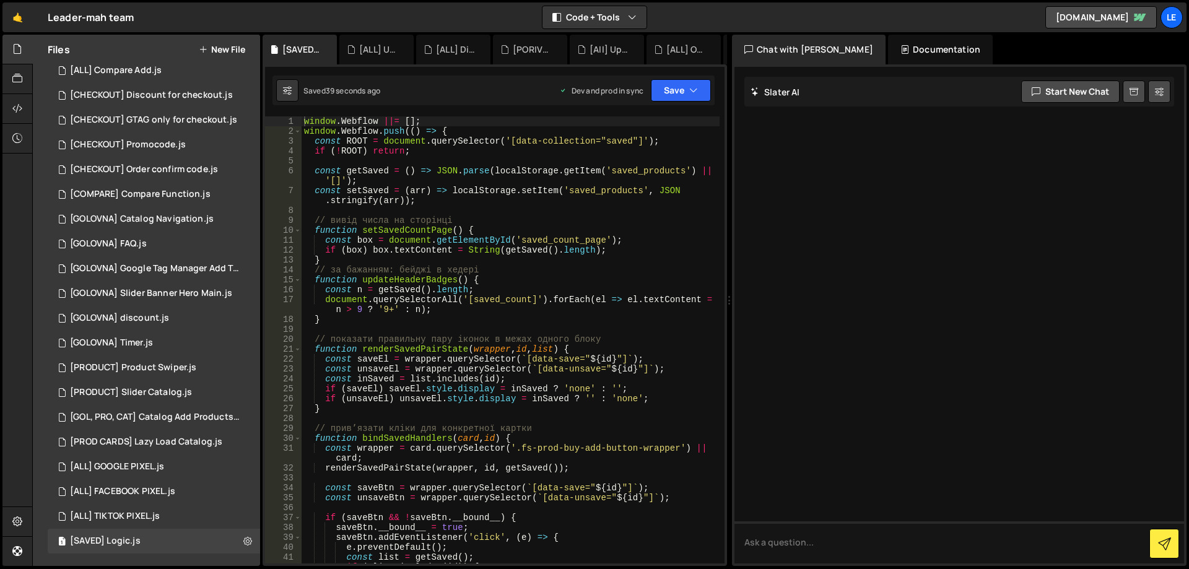
type textarea "const saveEl = wrapper.querySelector(`[data-save="${id}"]`);"
click at [493, 358] on div "window . Webflow ||= [ ] ; window . Webflow . push (( ) => { const ROOT = docum…" at bounding box center [510, 349] width 418 height 467
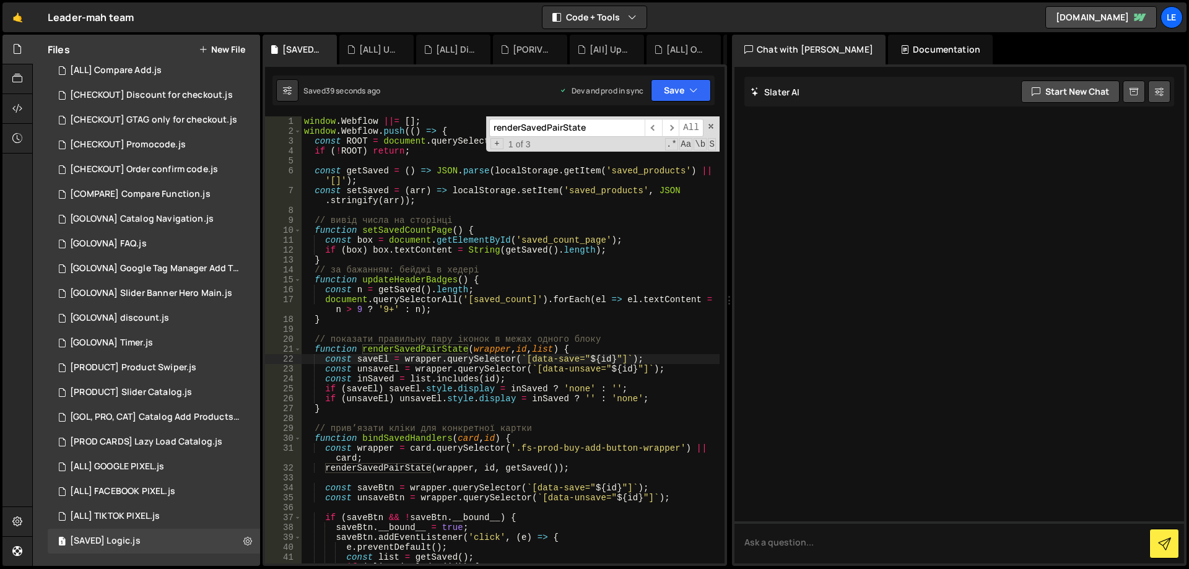
paste input "SavedCountPage(); u"
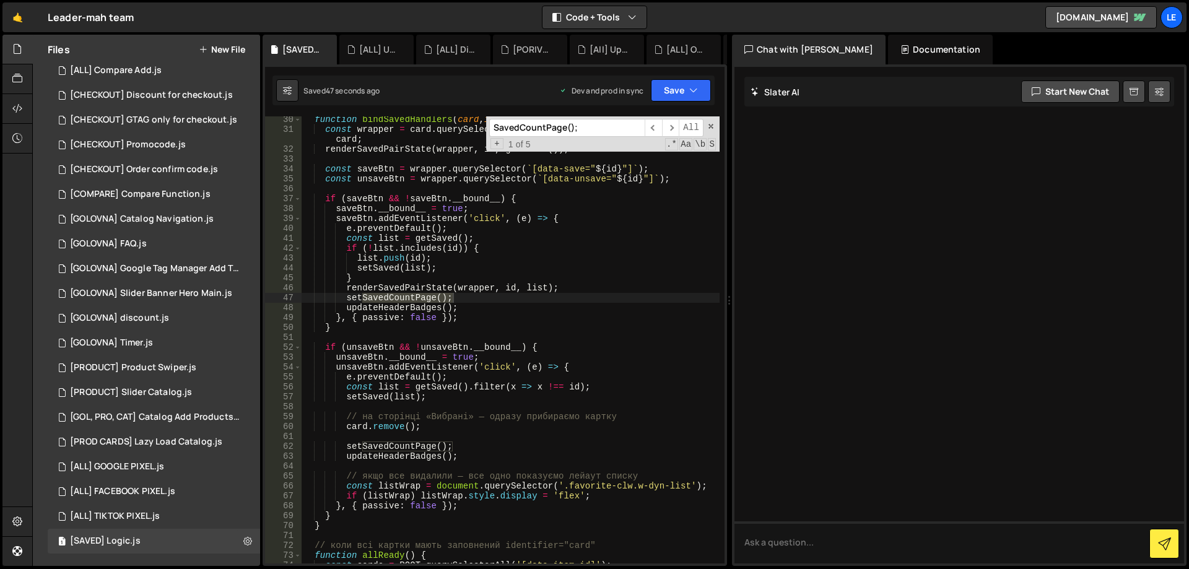
scroll to position [356, 0]
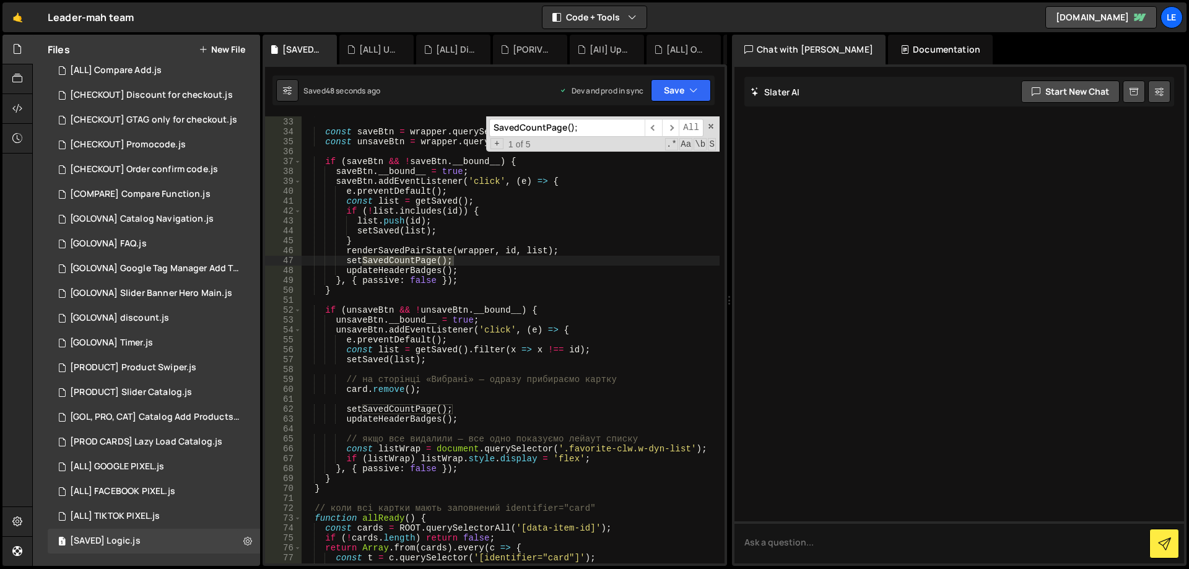
type input "SavedCountPage();"
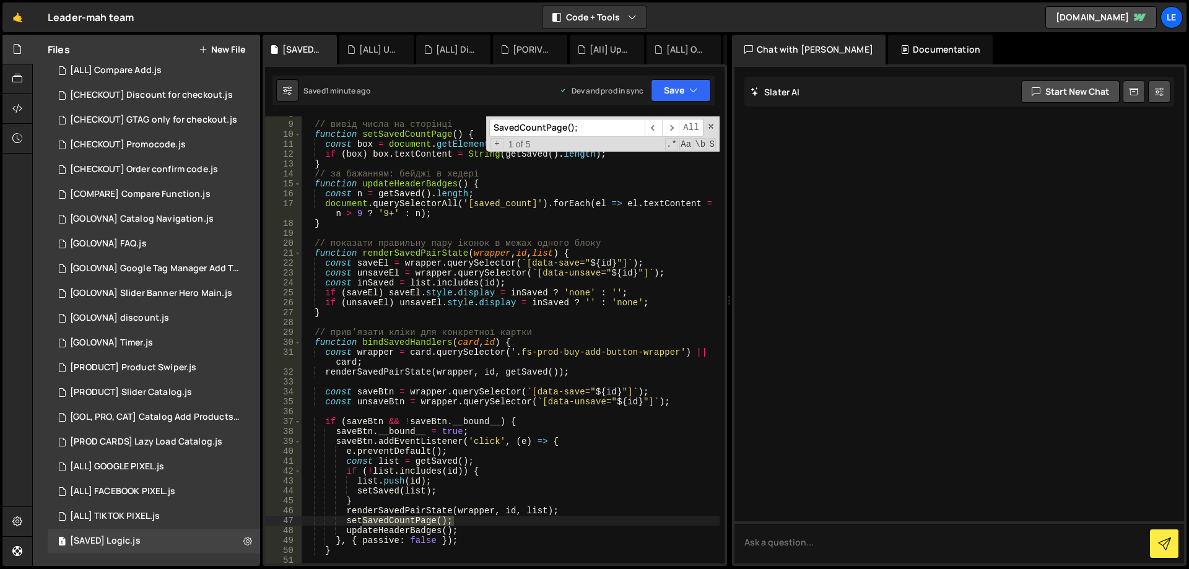
scroll to position [96, 0]
click at [617, 292] on div "// вивід числа на сторінці function setSavedCountPage ( ) { const box = documen…" at bounding box center [510, 343] width 418 height 467
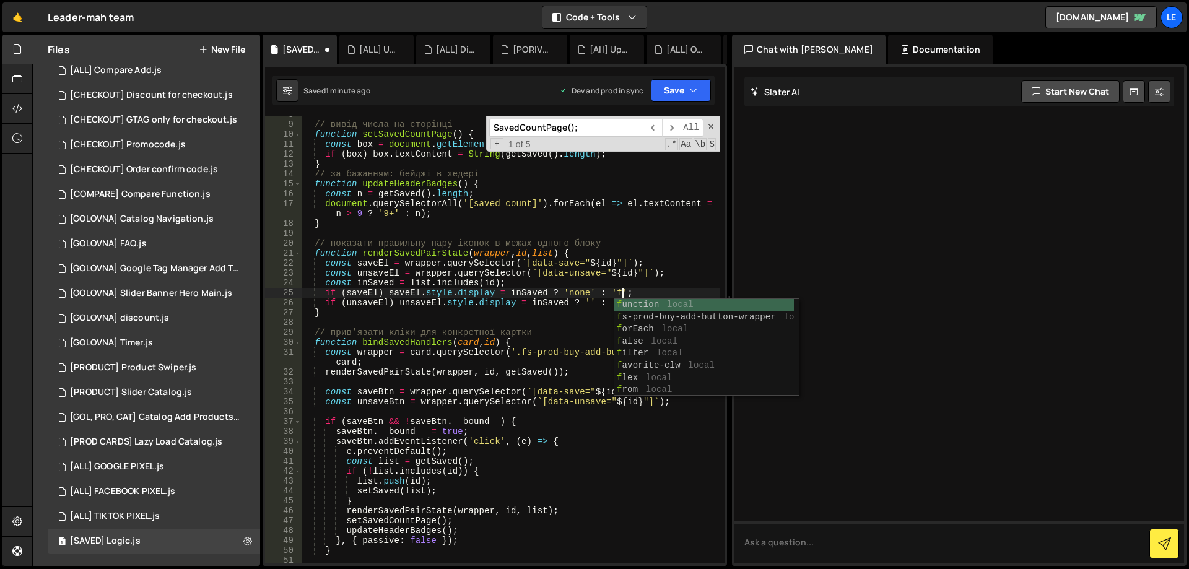
scroll to position [0, 23]
click at [628, 293] on div "// вивід числа на сторінці function setSavedCountPage ( ) { const box = documen…" at bounding box center [510, 343] width 418 height 467
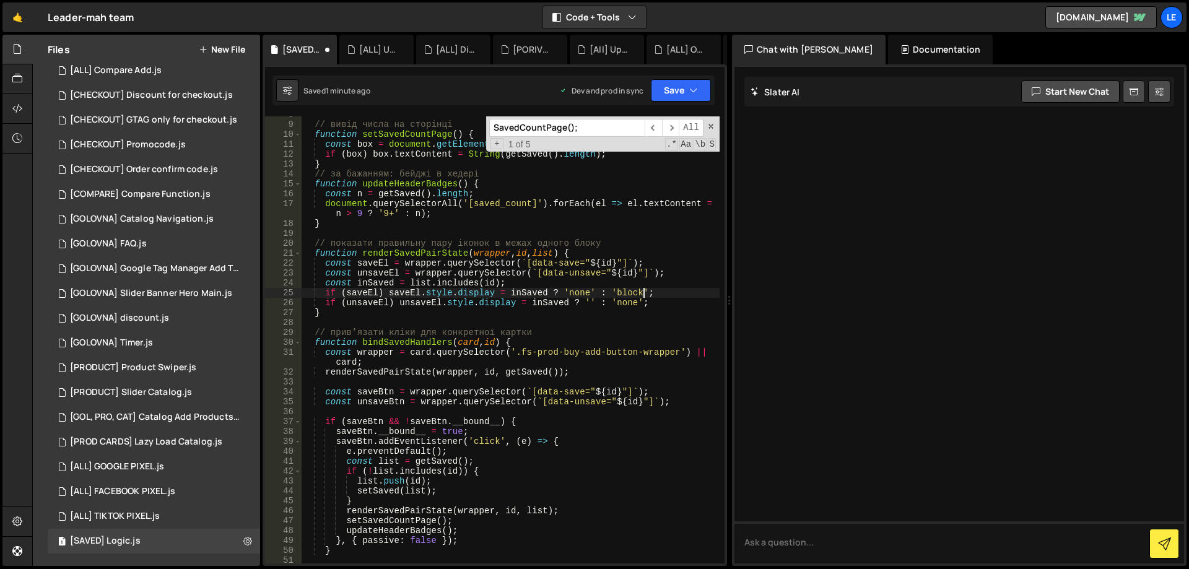
click at [589, 300] on div "// вивід числа на сторінці function setSavedCountPage ( ) { const box = documen…" at bounding box center [510, 343] width 418 height 467
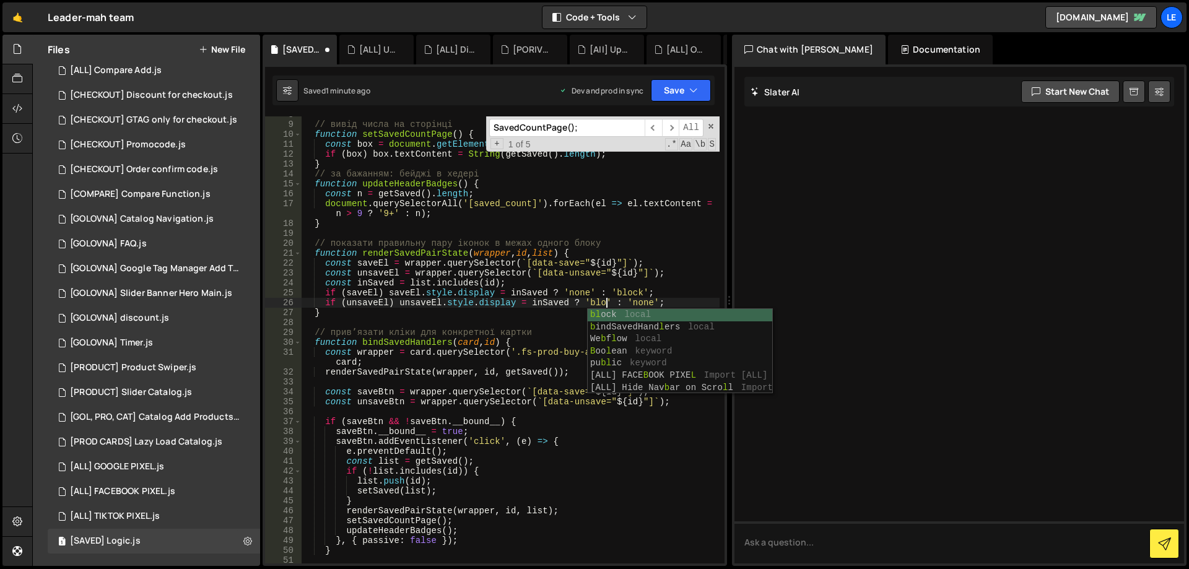
scroll to position [0, 22]
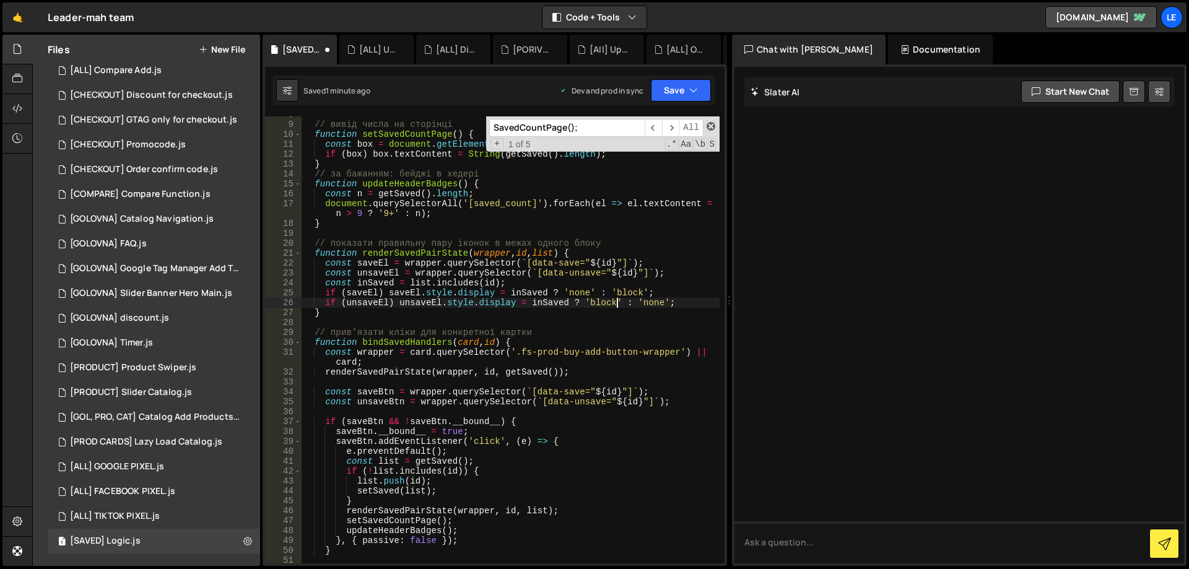
click at [708, 128] on span at bounding box center [710, 126] width 9 height 9
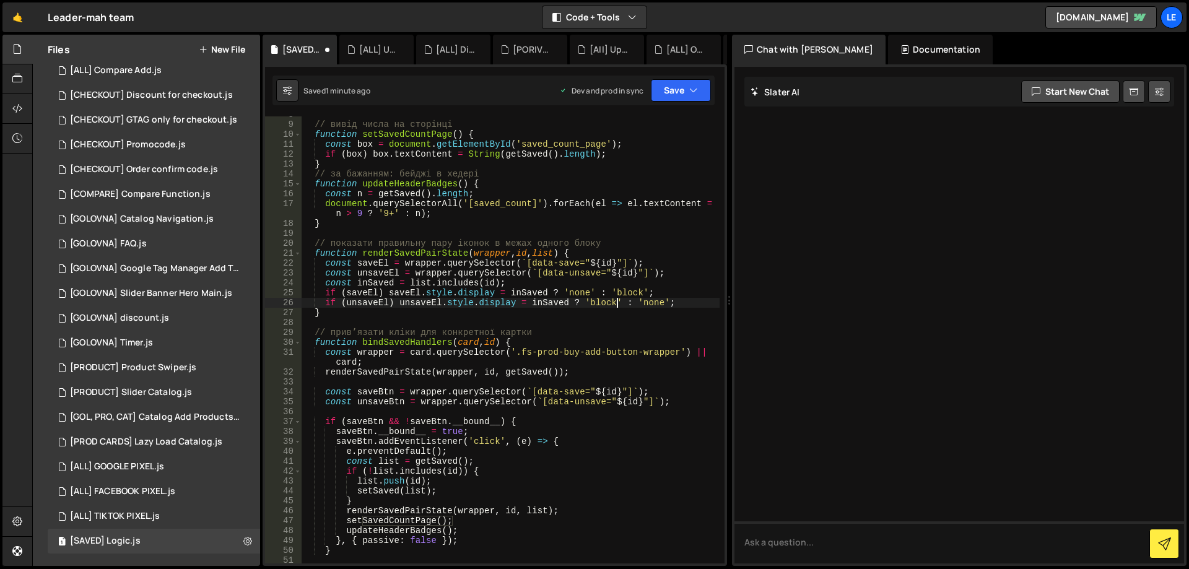
click at [666, 173] on div "// вивід числа на сторінці function setSavedCountPage ( ) { const box = documen…" at bounding box center [510, 343] width 418 height 467
click at [674, 89] on button "Save" at bounding box center [681, 90] width 60 height 22
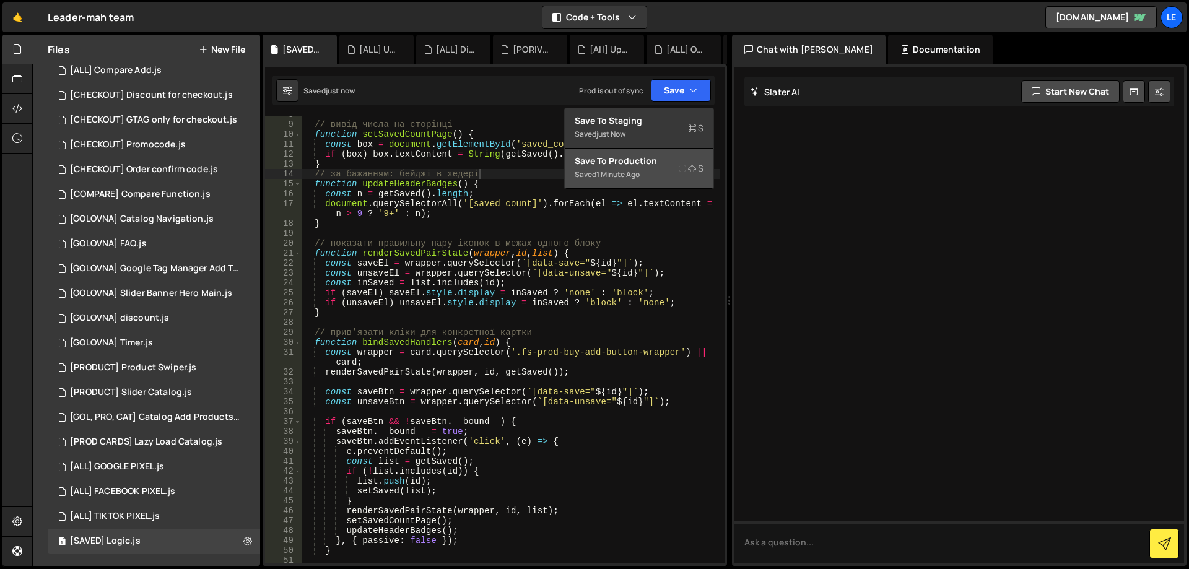
click at [657, 161] on div "Save to Production S" at bounding box center [639, 161] width 129 height 12
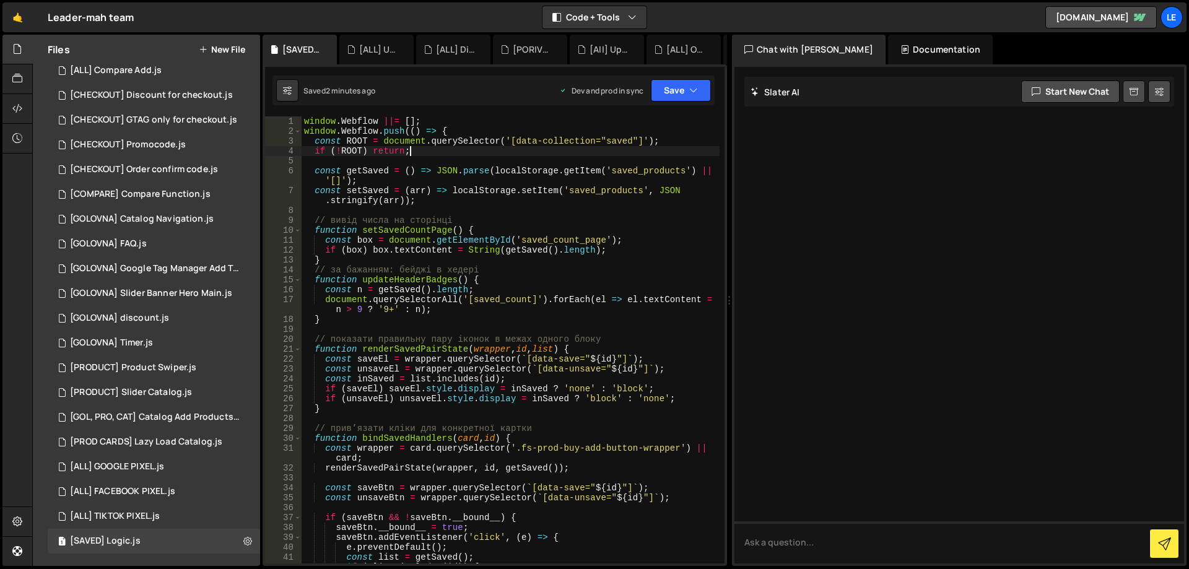
scroll to position [0, 7]
drag, startPoint x: 419, startPoint y: 152, endPoint x: 315, endPoint y: 148, distance: 104.1
click at [315, 148] on div "window . Webflow ||= [ ] ; window . Webflow . push (( ) => { const ROOT = docum…" at bounding box center [510, 349] width 418 height 467
paste textarea "|| !LIST_WRAP"
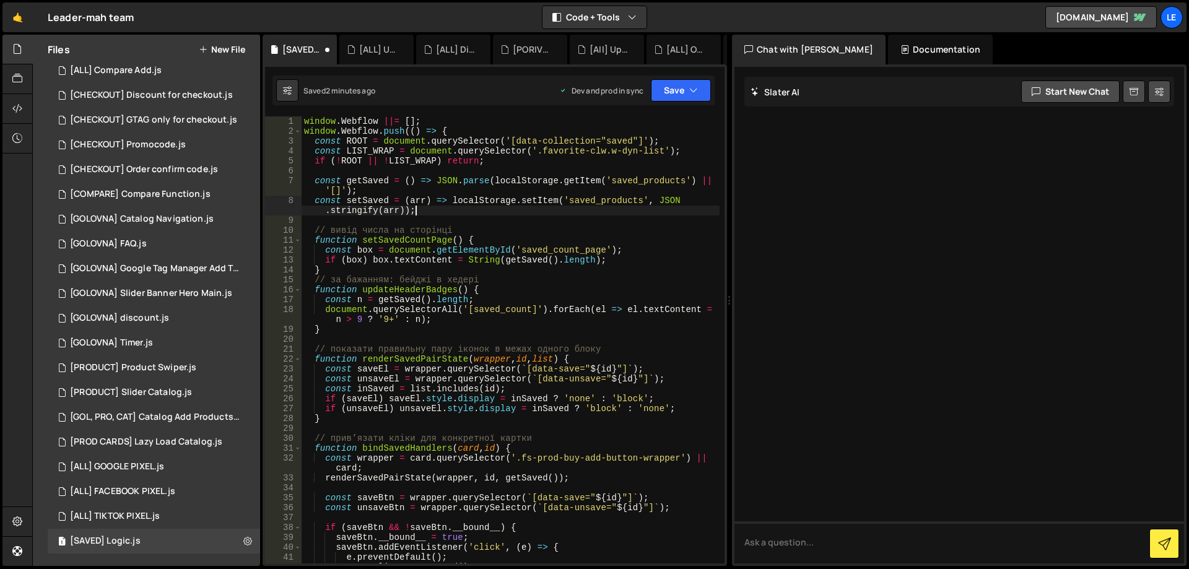
click at [492, 207] on div "window . Webflow ||= [ ] ; window . Webflow . push (( ) => { const ROOT = docum…" at bounding box center [510, 349] width 418 height 467
type textarea "const setSaved = (arr) => localStorage.setItem('saved_products', JSON.stringify…"
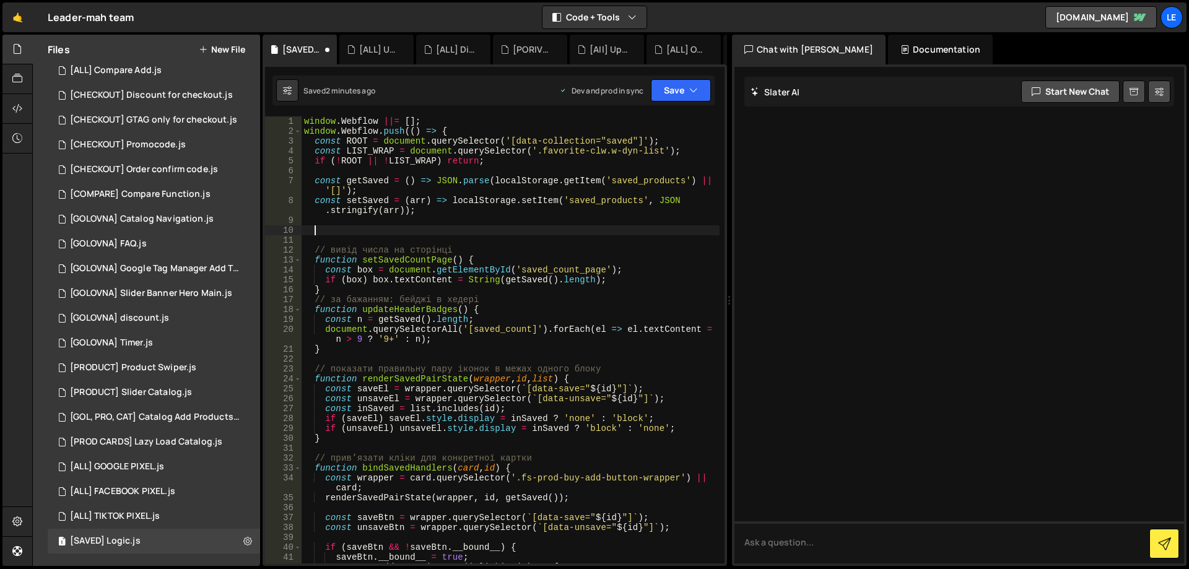
paste textarea "}"
type textarea "}"
click at [506, 201] on div "window . Webflow ||= [ ] ; window . Webflow . push (( ) => { const ROOT = docum…" at bounding box center [510, 349] width 418 height 467
type textarea "const setSaved = (arr) => localStorage.setItem('saved_products', JSON.stringify…"
click at [501, 208] on div "window . Webflow ||= [ ] ; window . Webflow . push (( ) => { const ROOT = docum…" at bounding box center [510, 349] width 418 height 467
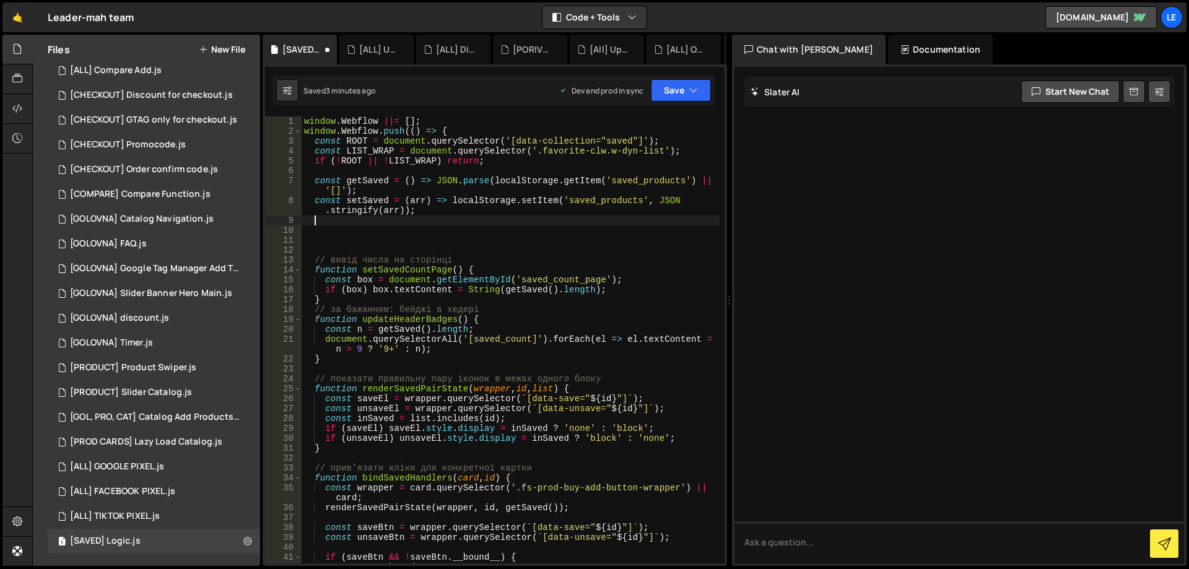
paste textarea "const sleep = (ms) => new Promise(r => setTimeout(r, ms));"
type textarea "const sleep = (ms) => new Promise(r => setTimeout(r, ms));"
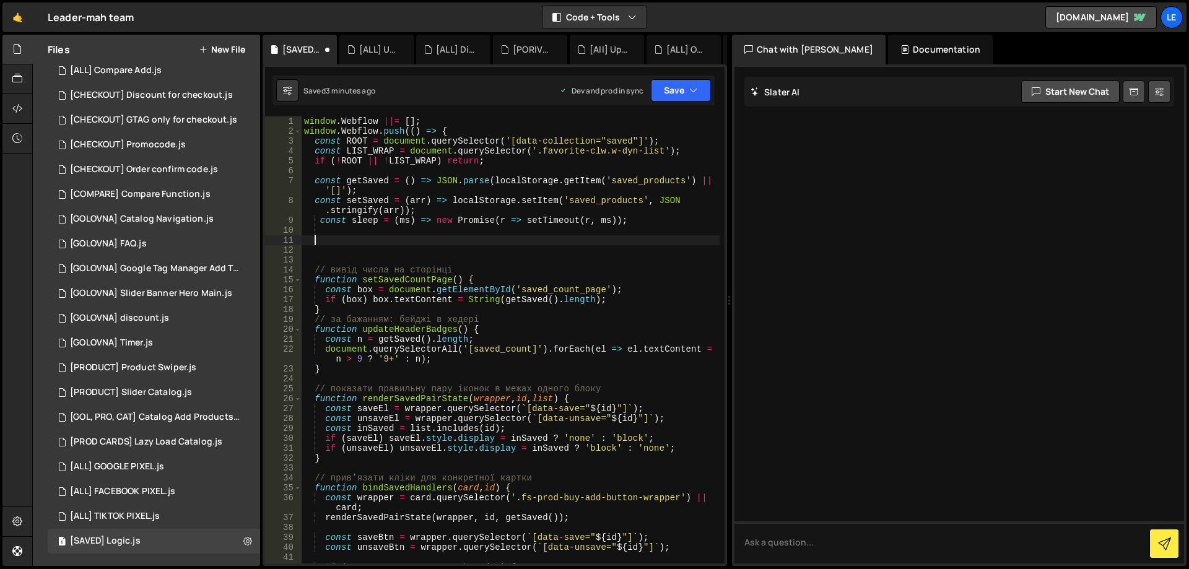
paste textarea "}"
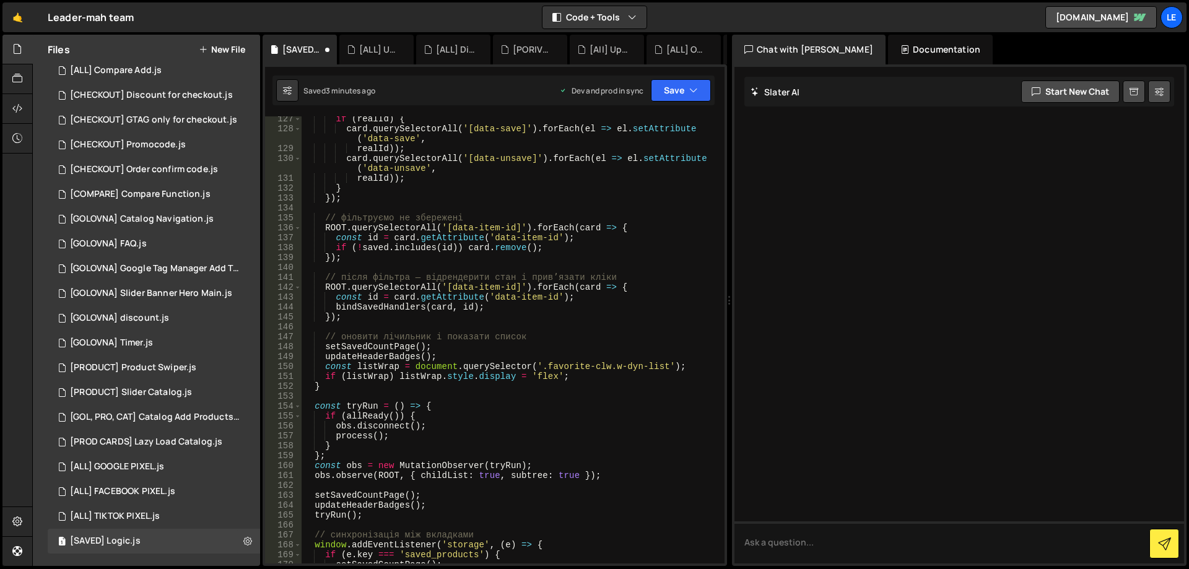
scroll to position [1337, 0]
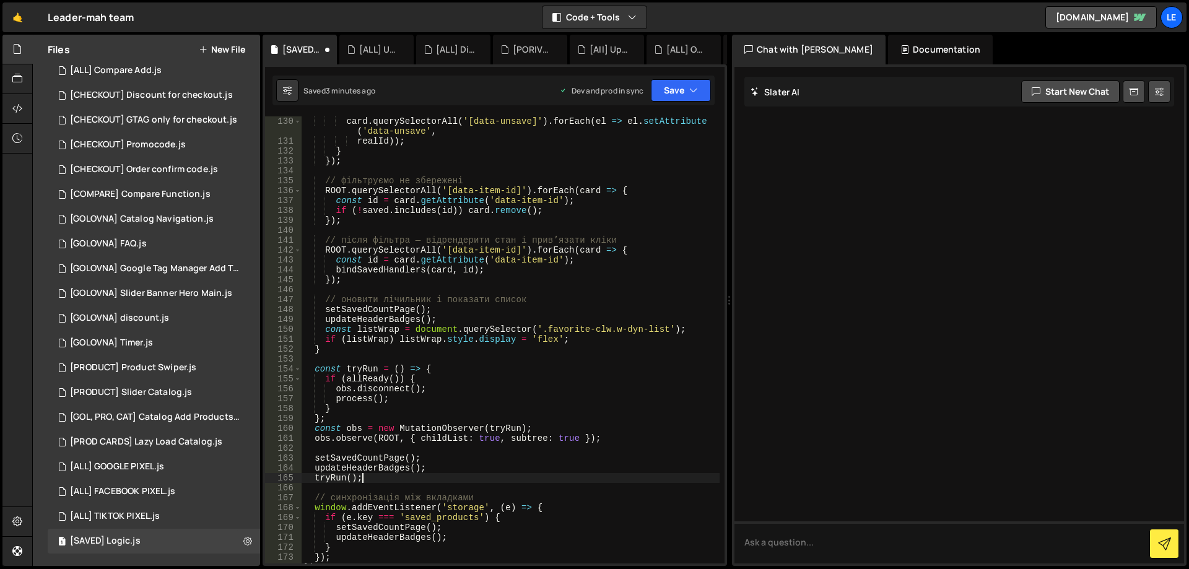
click at [397, 476] on div "card . querySelectorAll ( '[data-unsave]' ) . forEach ( el => el . setAttribute…" at bounding box center [510, 354] width 418 height 477
type textarea "tryRun();"
paste textarea "})();"
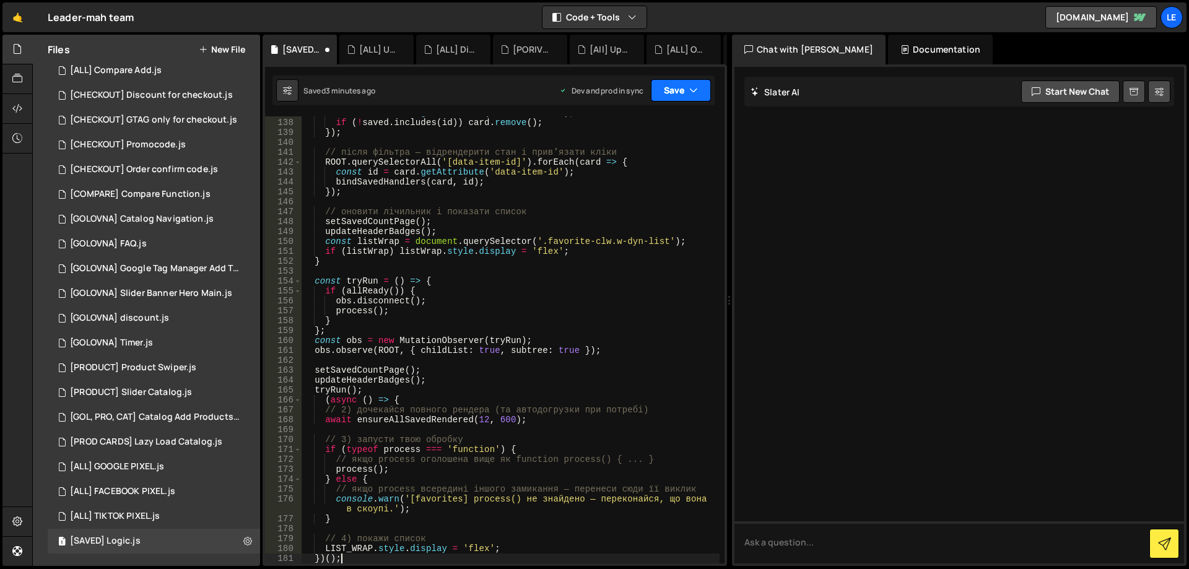
type textarea "})();"
click at [666, 87] on button "Save" at bounding box center [681, 90] width 60 height 22
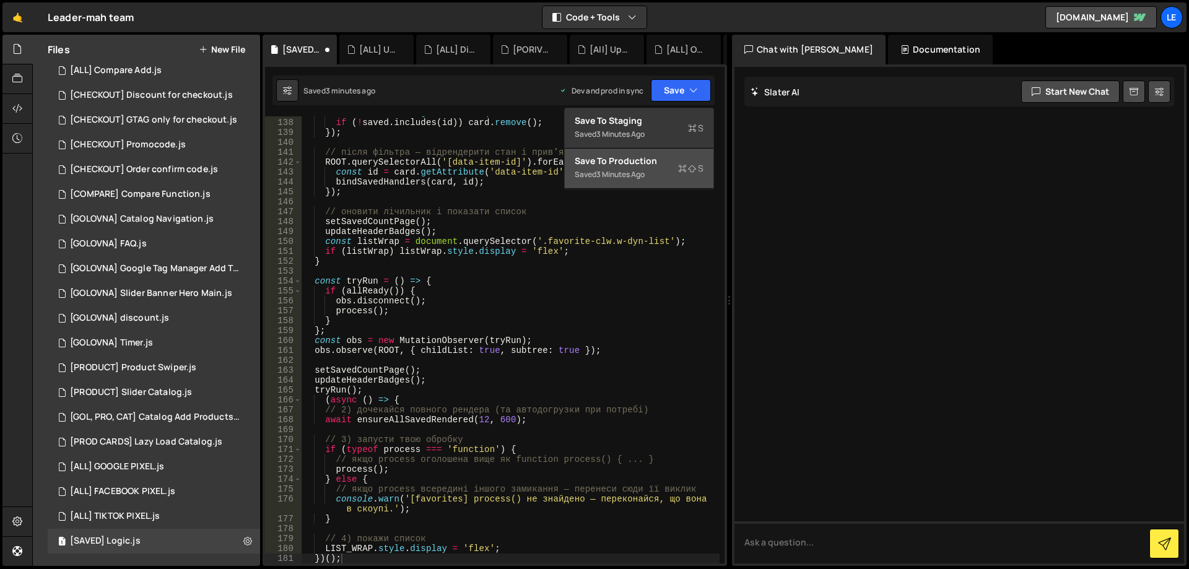
click at [669, 167] on div "Save to Production S" at bounding box center [639, 161] width 129 height 12
